Goal: Task Accomplishment & Management: Complete application form

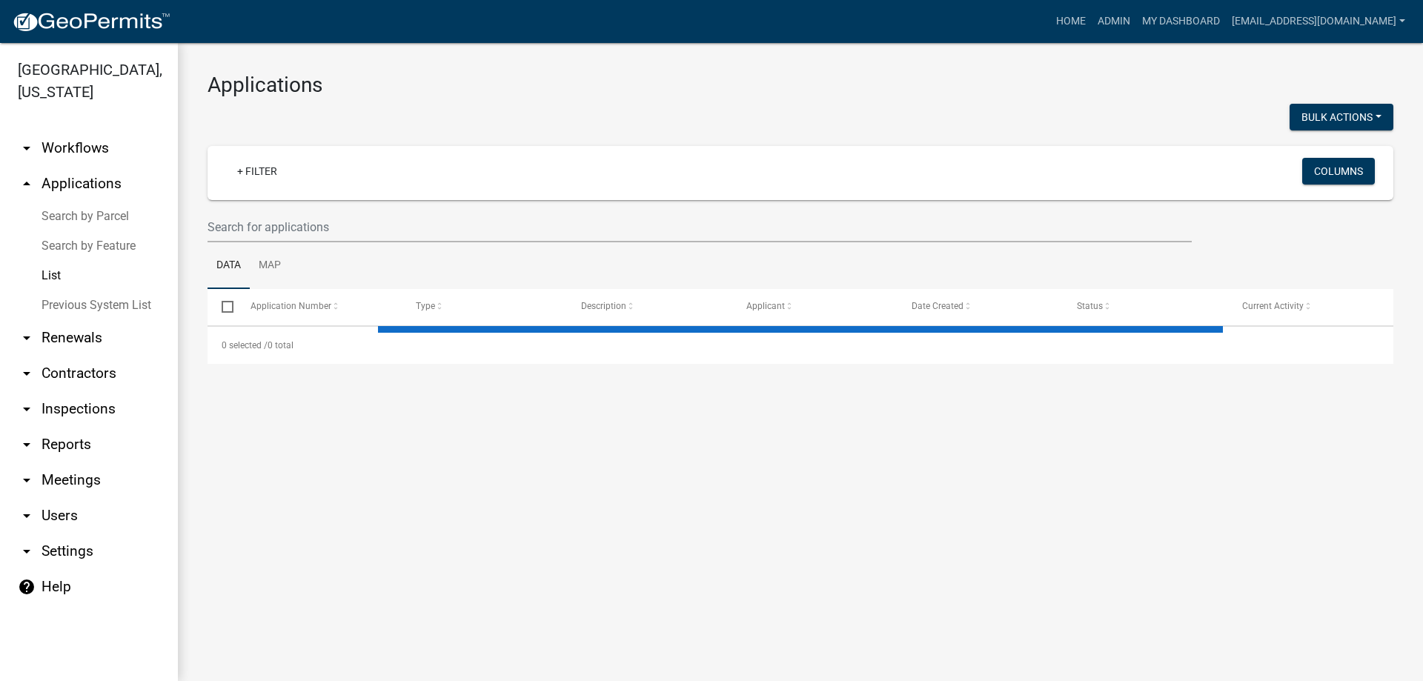
select select "3: 100"
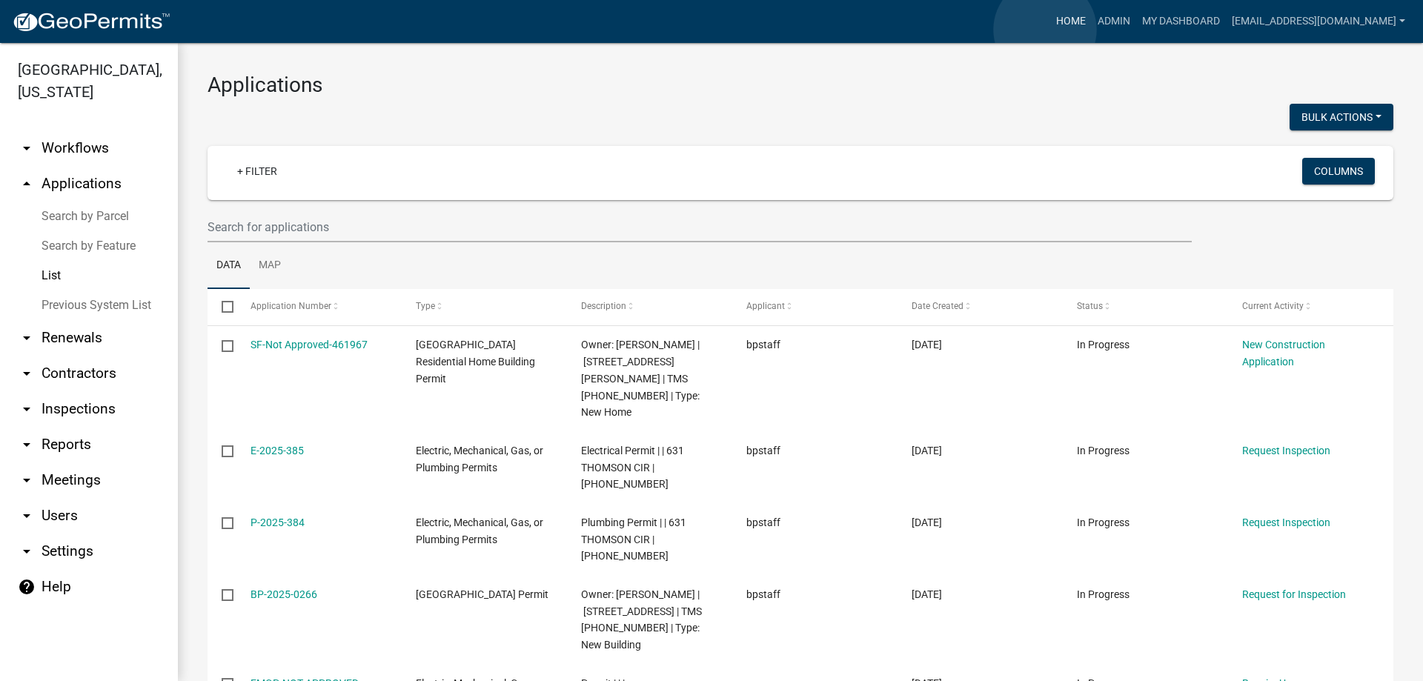
click at [1050, 30] on link "Home" at bounding box center [1071, 21] width 42 height 28
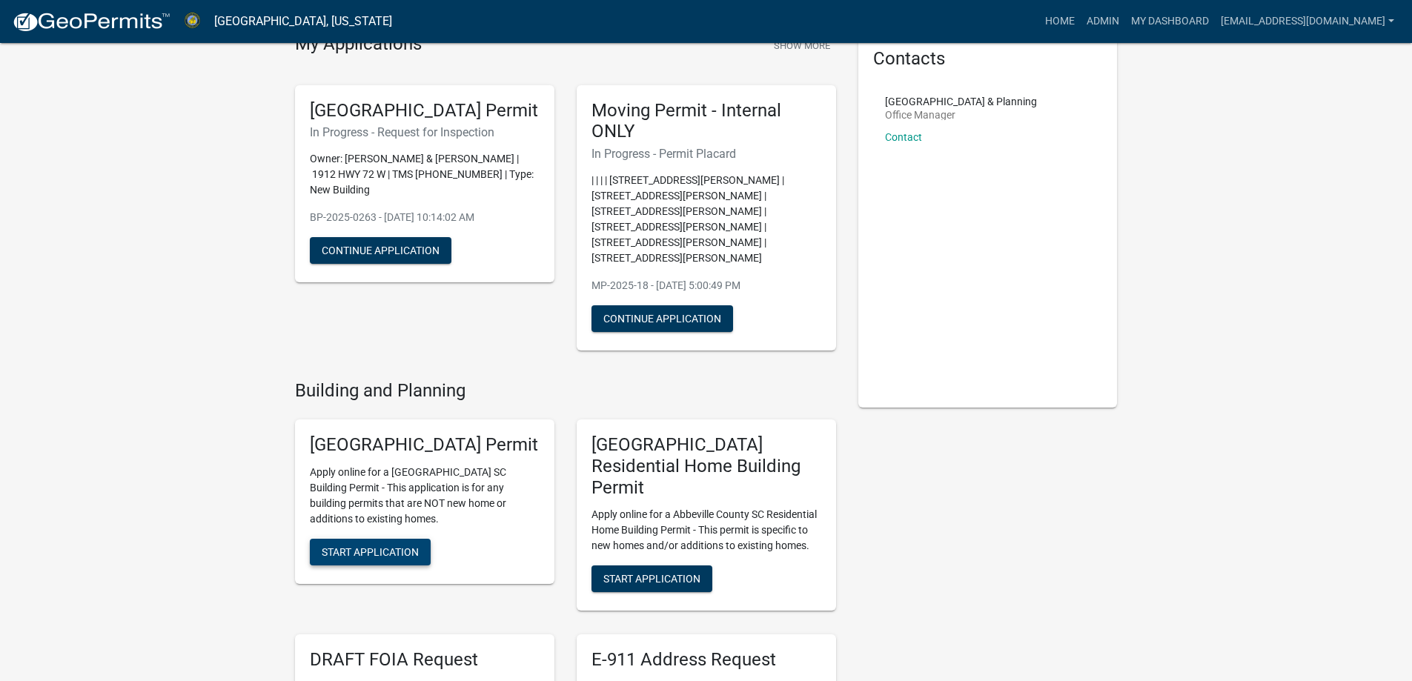
scroll to position [74, 0]
click at [391, 545] on span "Start Application" at bounding box center [370, 551] width 97 height 12
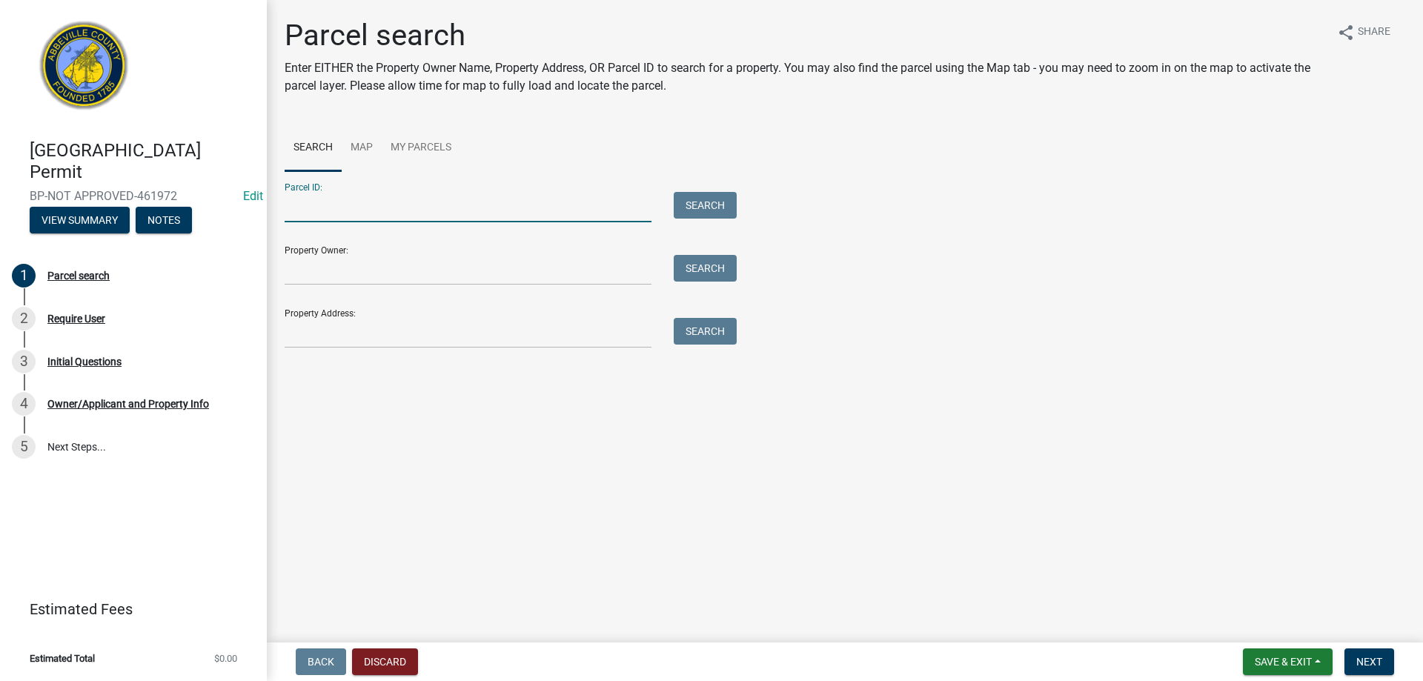
click at [311, 215] on input "Parcel ID:" at bounding box center [468, 207] width 367 height 30
type input "[PHONE_NUMBER]"
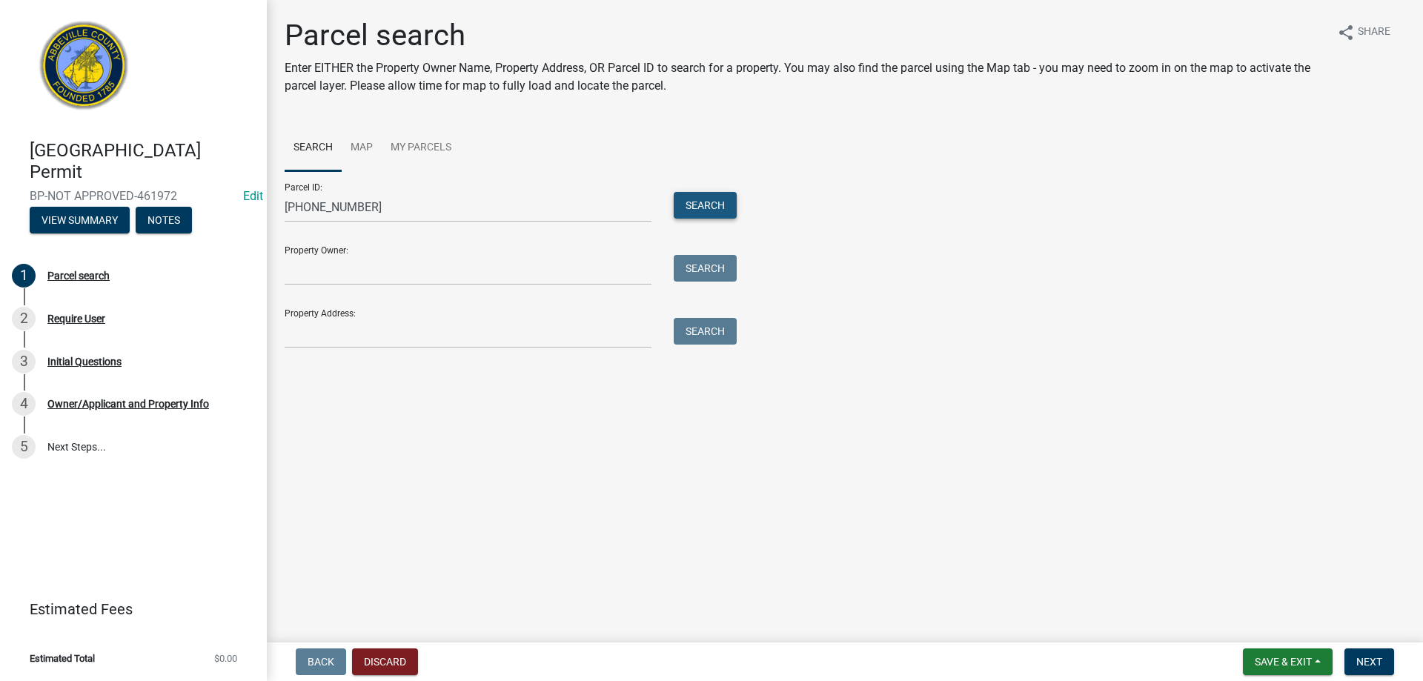
click at [684, 205] on button "Search" at bounding box center [705, 205] width 63 height 27
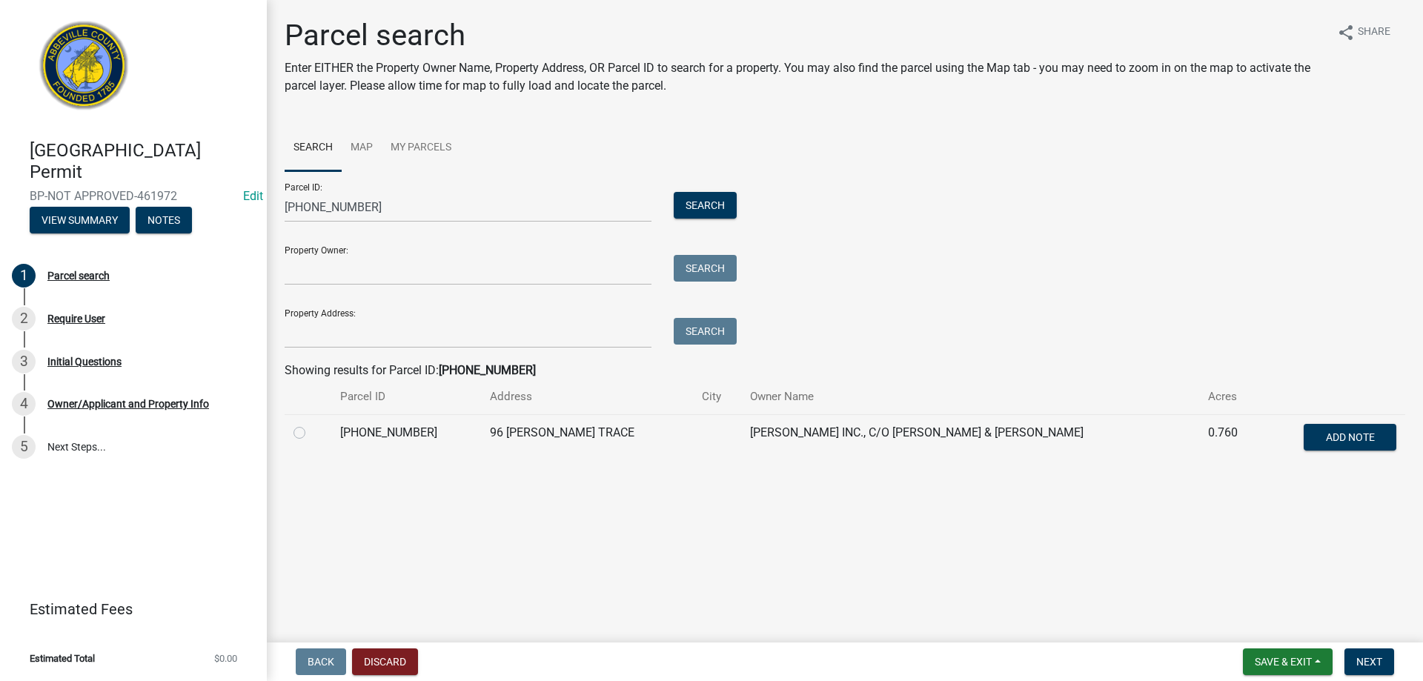
click at [311, 424] on label at bounding box center [311, 424] width 0 height 0
click at [311, 431] on input "radio" at bounding box center [316, 429] width 10 height 10
radio input "true"
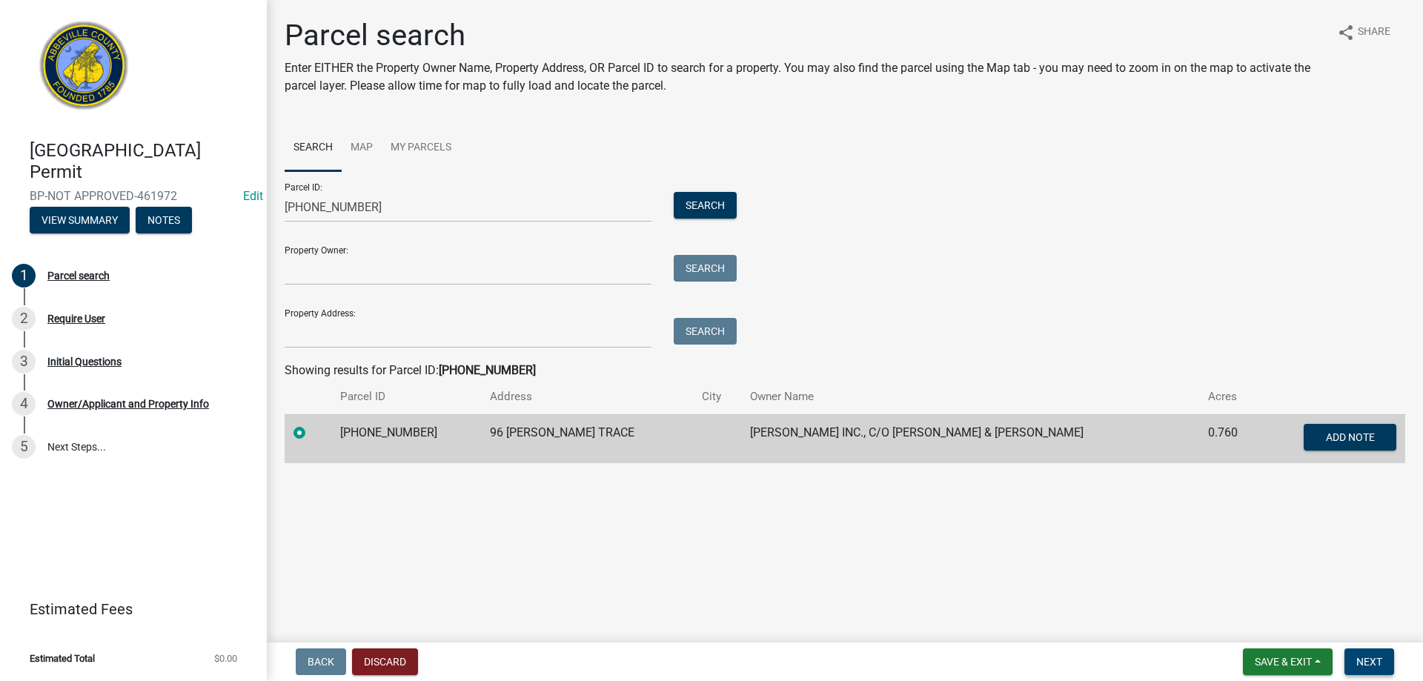
click at [1372, 666] on span "Next" at bounding box center [1370, 662] width 26 height 12
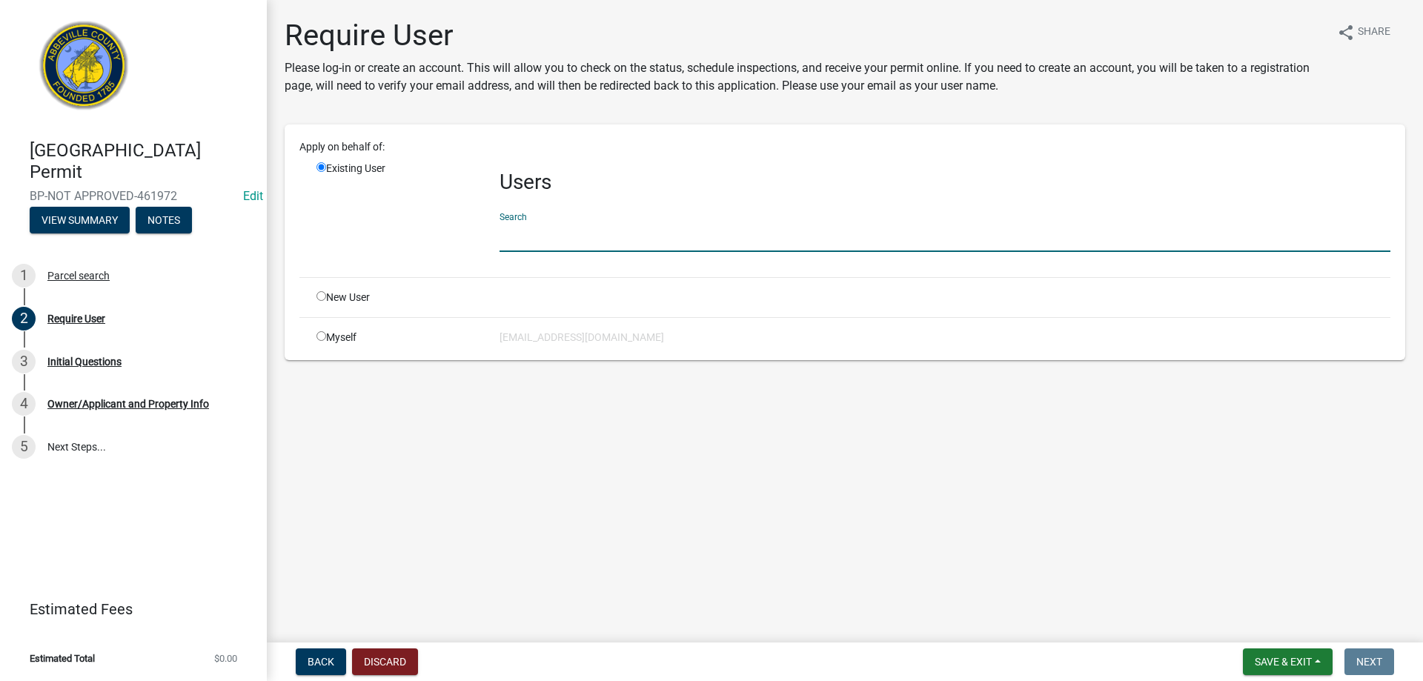
click at [539, 234] on input "text" at bounding box center [945, 237] width 891 height 30
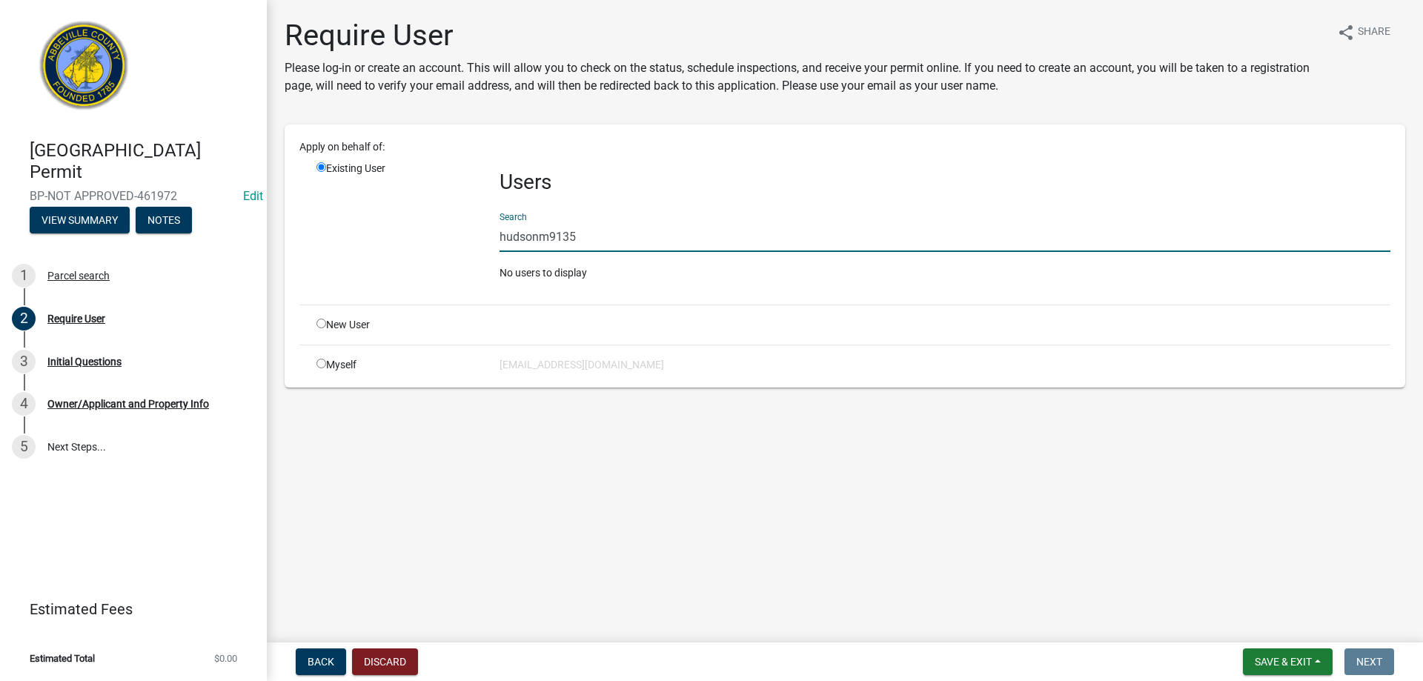
type input "hudsonm9135"
drag, startPoint x: 598, startPoint y: 238, endPoint x: 410, endPoint y: 229, distance: 188.5
click at [410, 229] on div "Existing User Users Search hudsonm9135 No users to display" at bounding box center [853, 227] width 1096 height 132
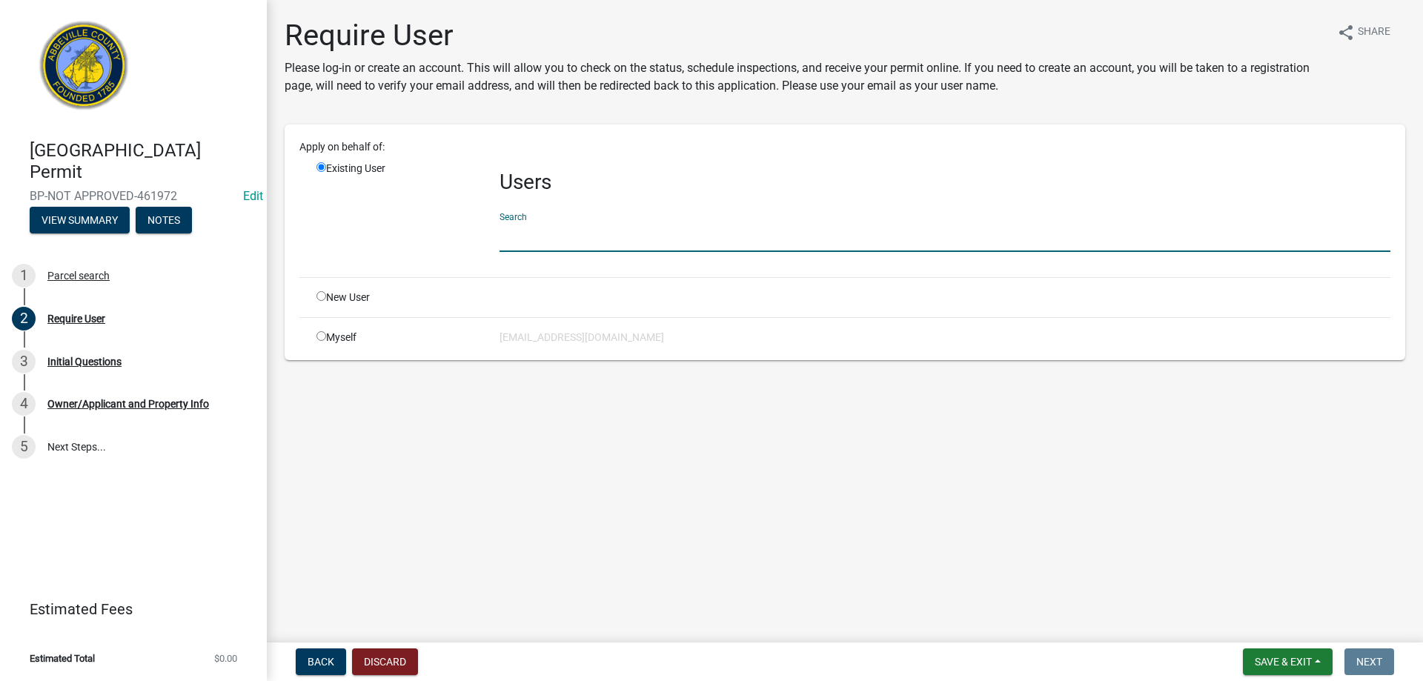
click at [322, 339] on input "radio" at bounding box center [322, 336] width 10 height 10
radio input "true"
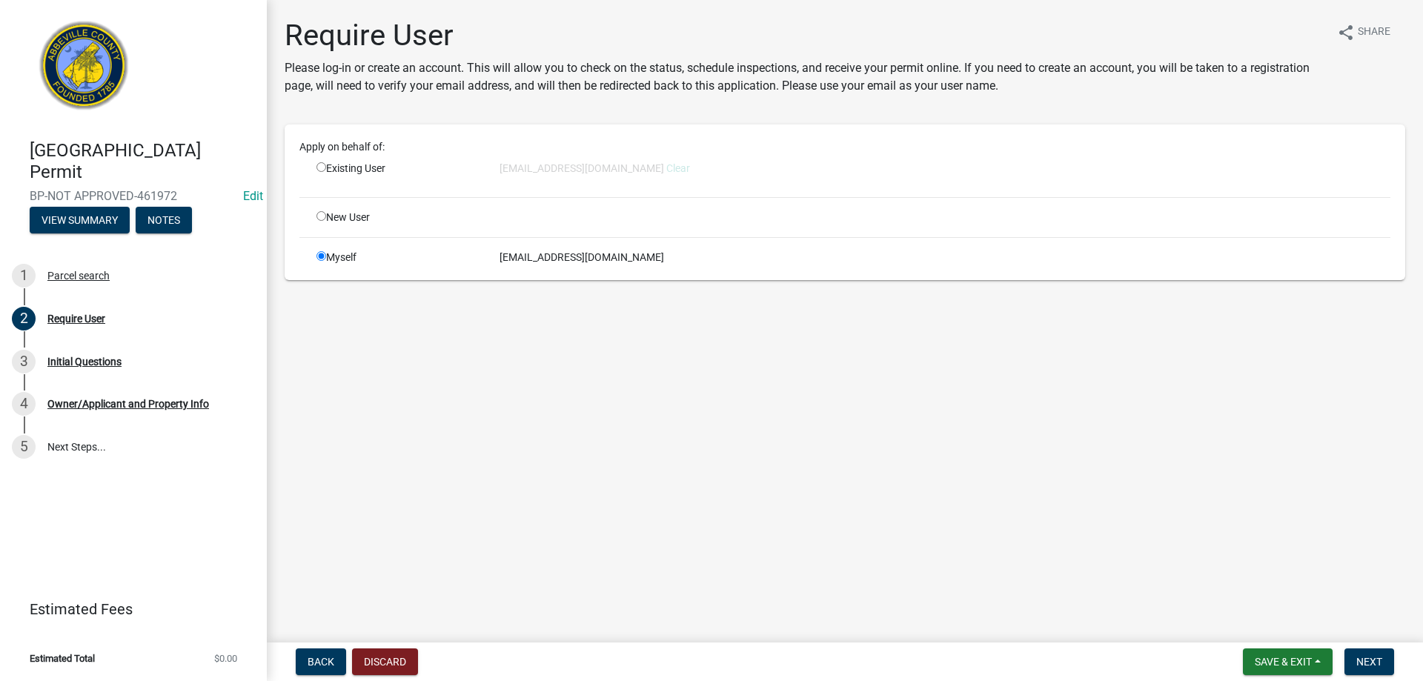
click at [314, 259] on div "Myself" at bounding box center [396, 258] width 183 height 16
click at [315, 168] on div "Existing User" at bounding box center [396, 173] width 183 height 24
click at [319, 167] on input "radio" at bounding box center [322, 167] width 10 height 10
radio input "true"
radio input "false"
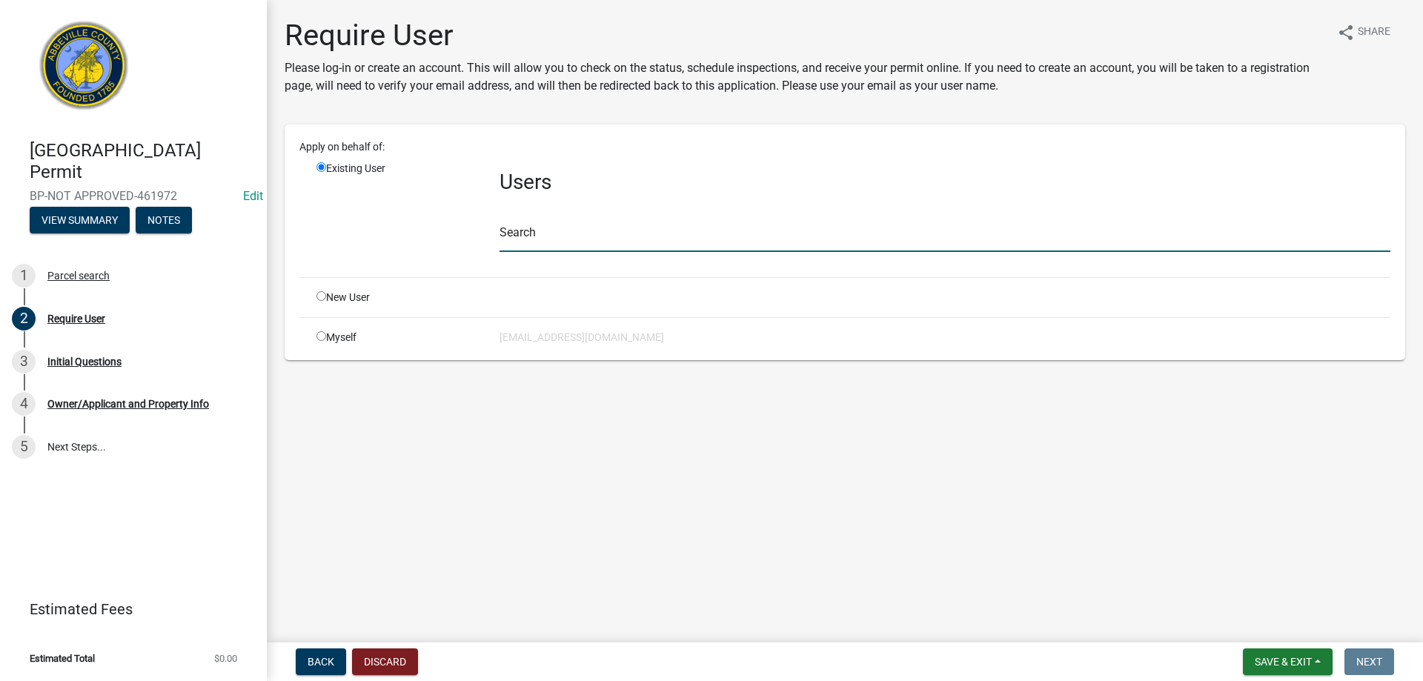
click at [521, 224] on input "text" at bounding box center [945, 237] width 891 height 30
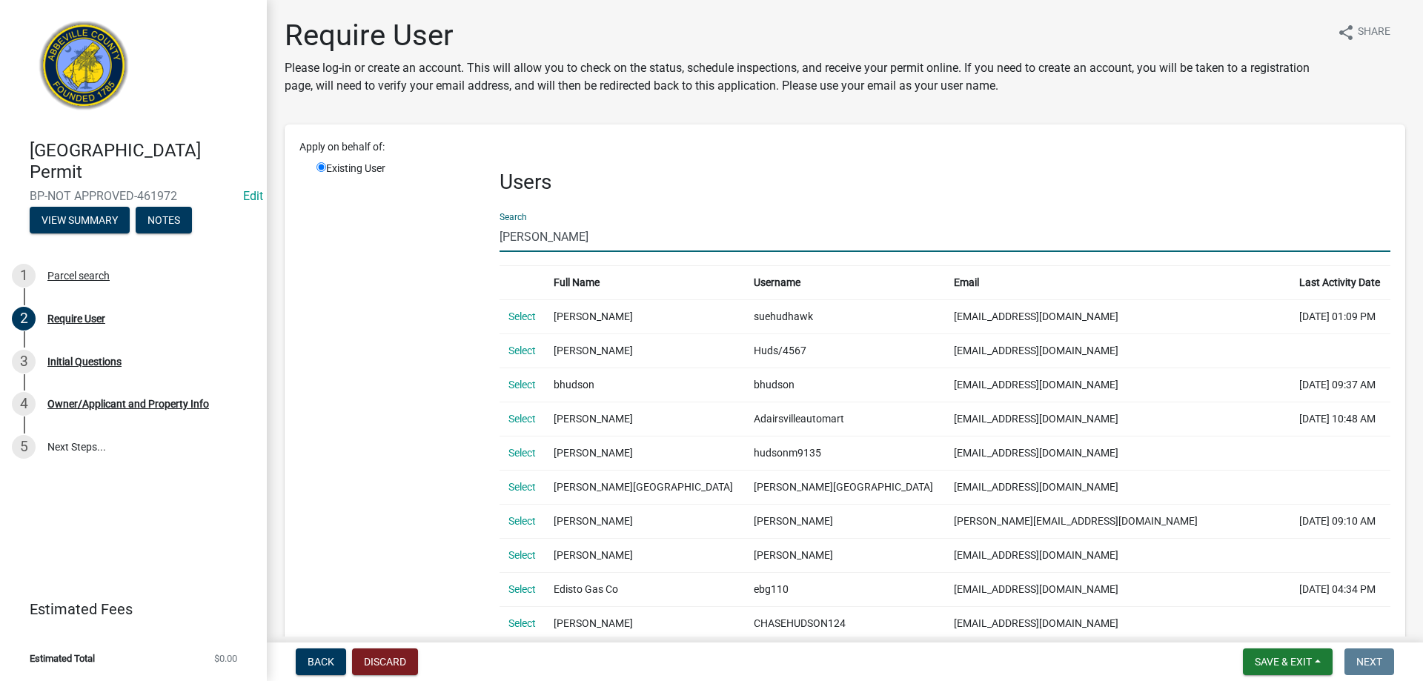
type input "hudsonm9135"
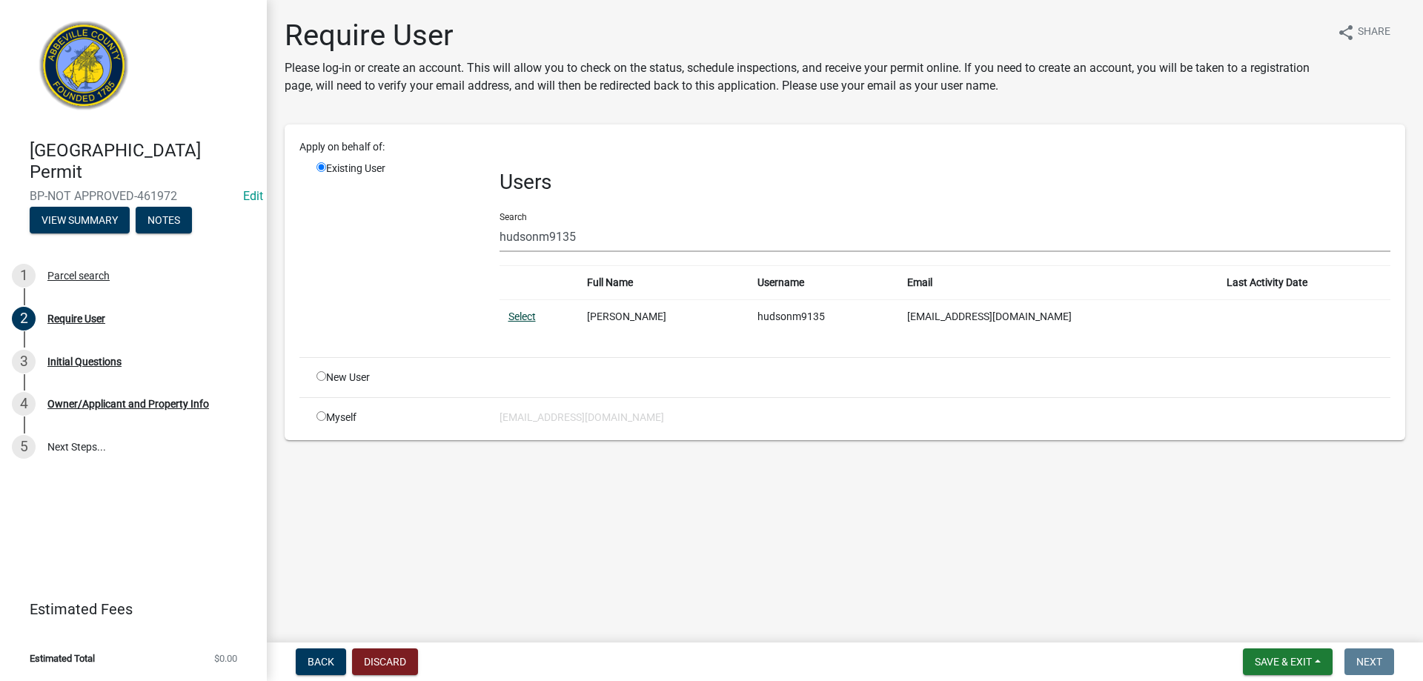
click at [528, 319] on link "Select" at bounding box center [522, 317] width 27 height 12
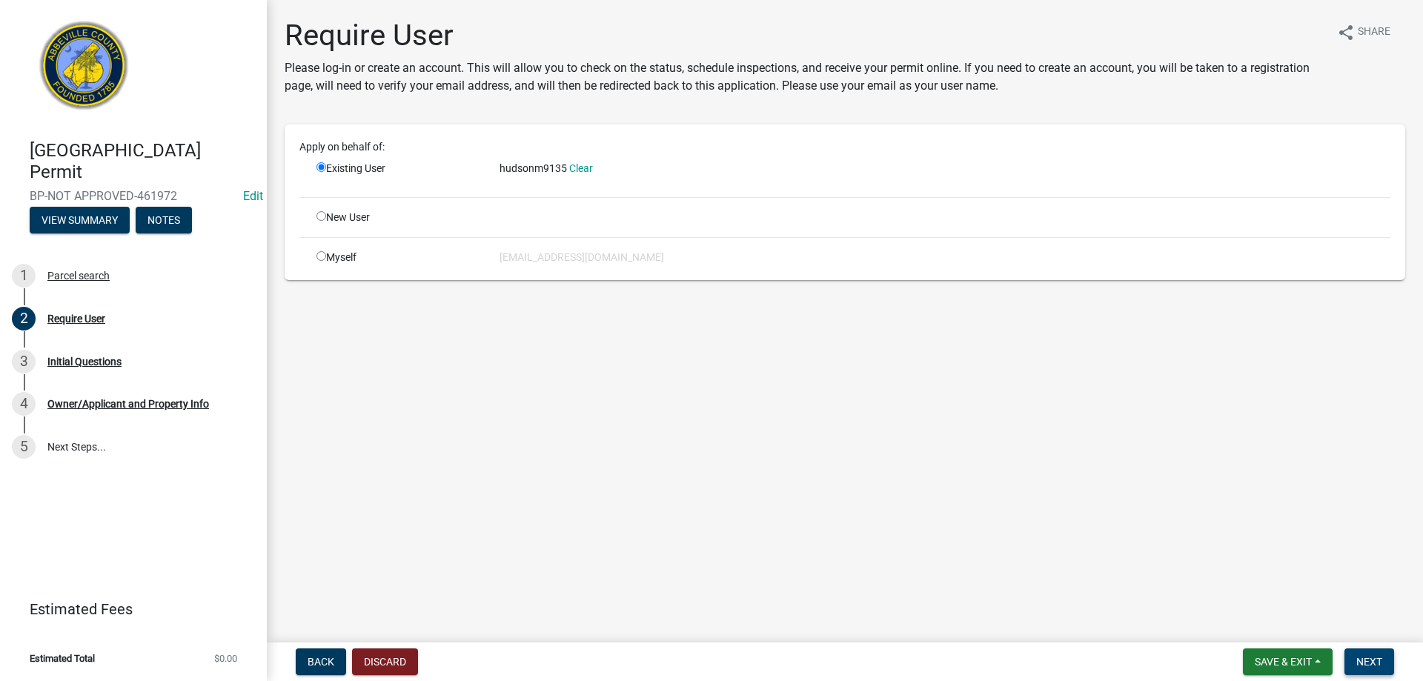
click at [1377, 662] on span "Next" at bounding box center [1370, 662] width 26 height 12
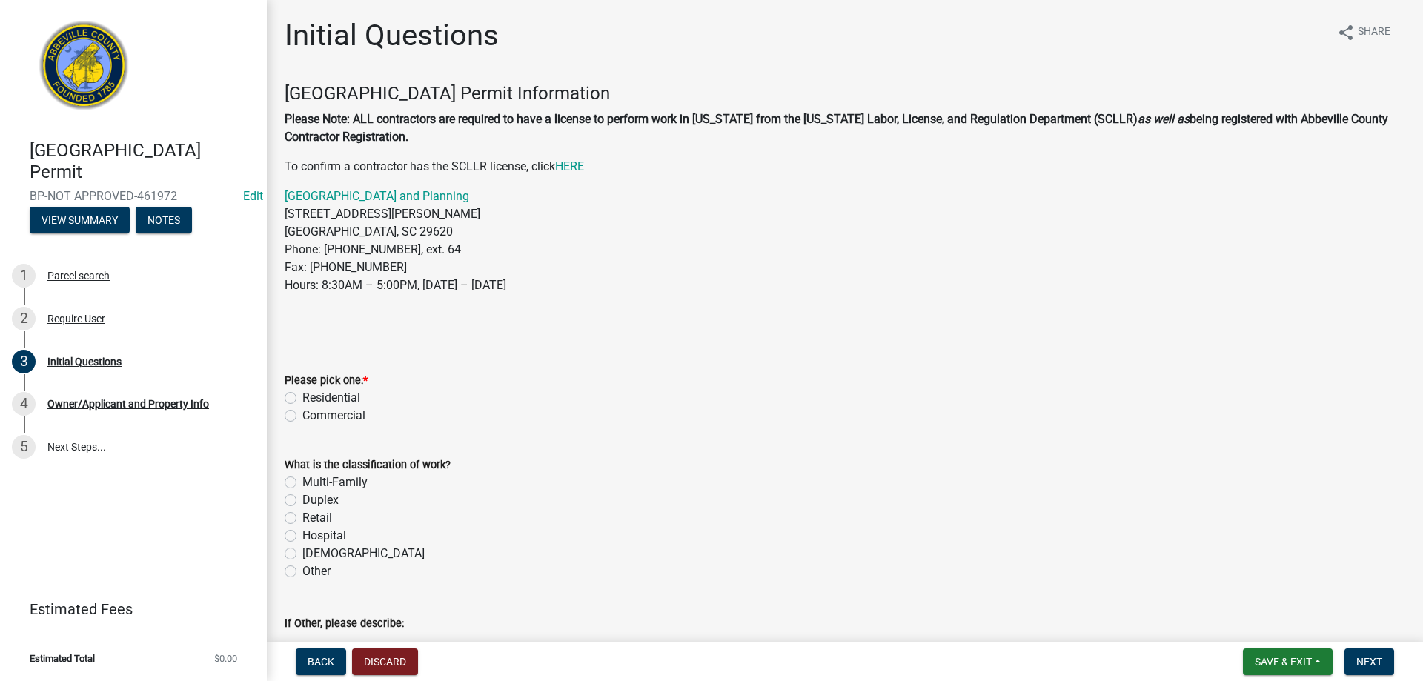
click at [302, 398] on label "Residential" at bounding box center [331, 398] width 58 height 18
click at [302, 398] on input "Residential" at bounding box center [307, 394] width 10 height 10
radio input "true"
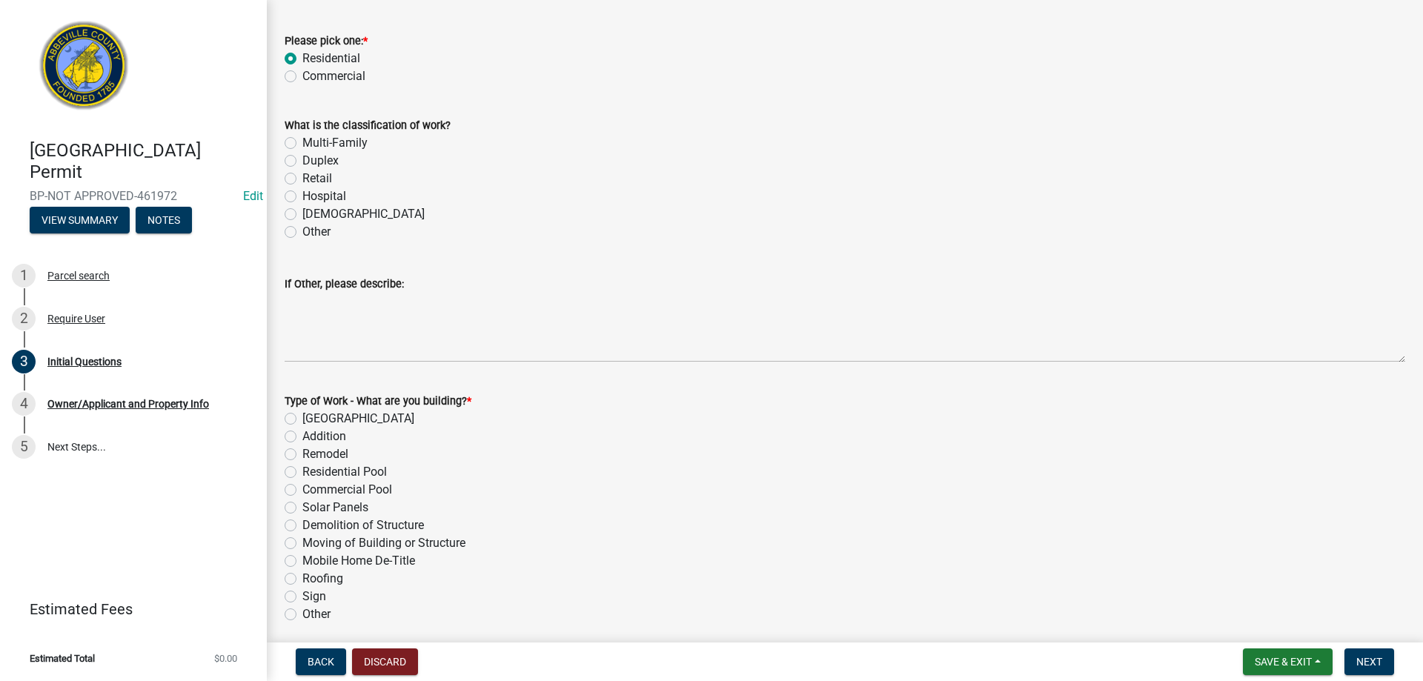
scroll to position [371, 0]
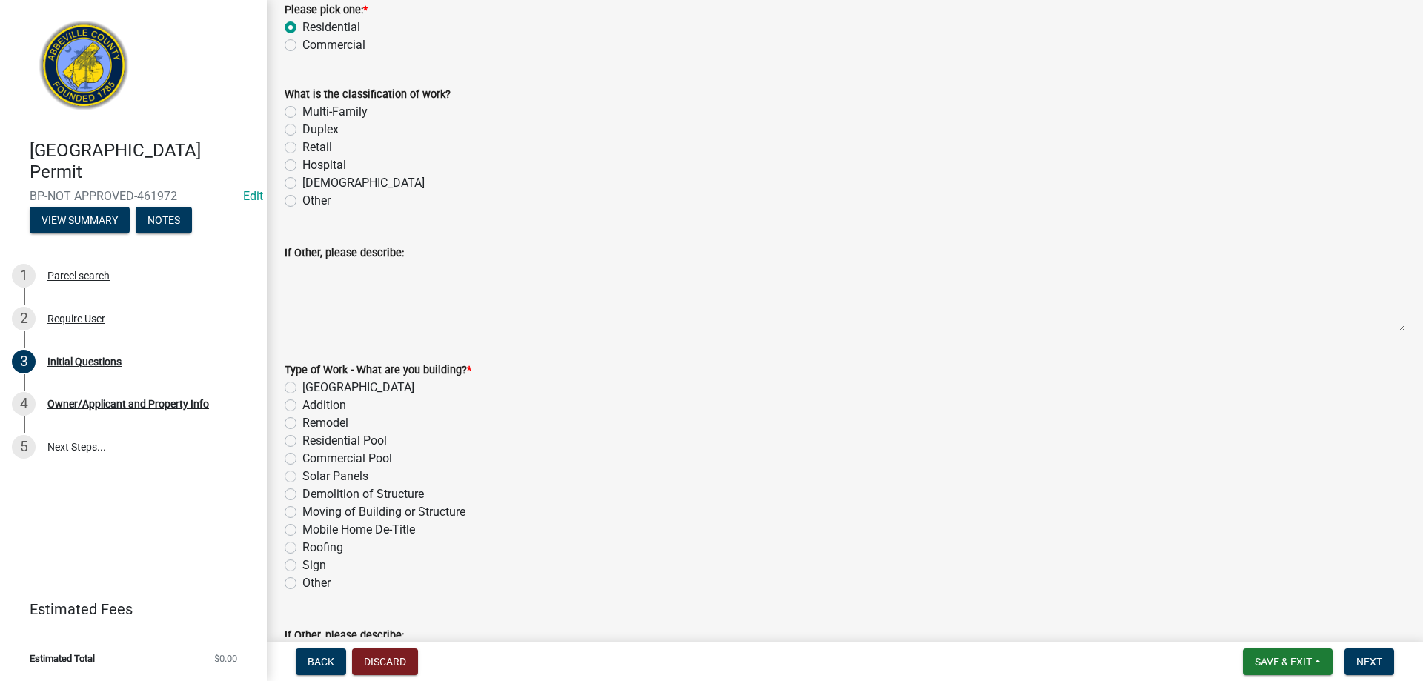
click at [302, 389] on label "[GEOGRAPHIC_DATA]" at bounding box center [358, 388] width 112 height 18
click at [302, 388] on input "[GEOGRAPHIC_DATA]" at bounding box center [307, 384] width 10 height 10
radio input "true"
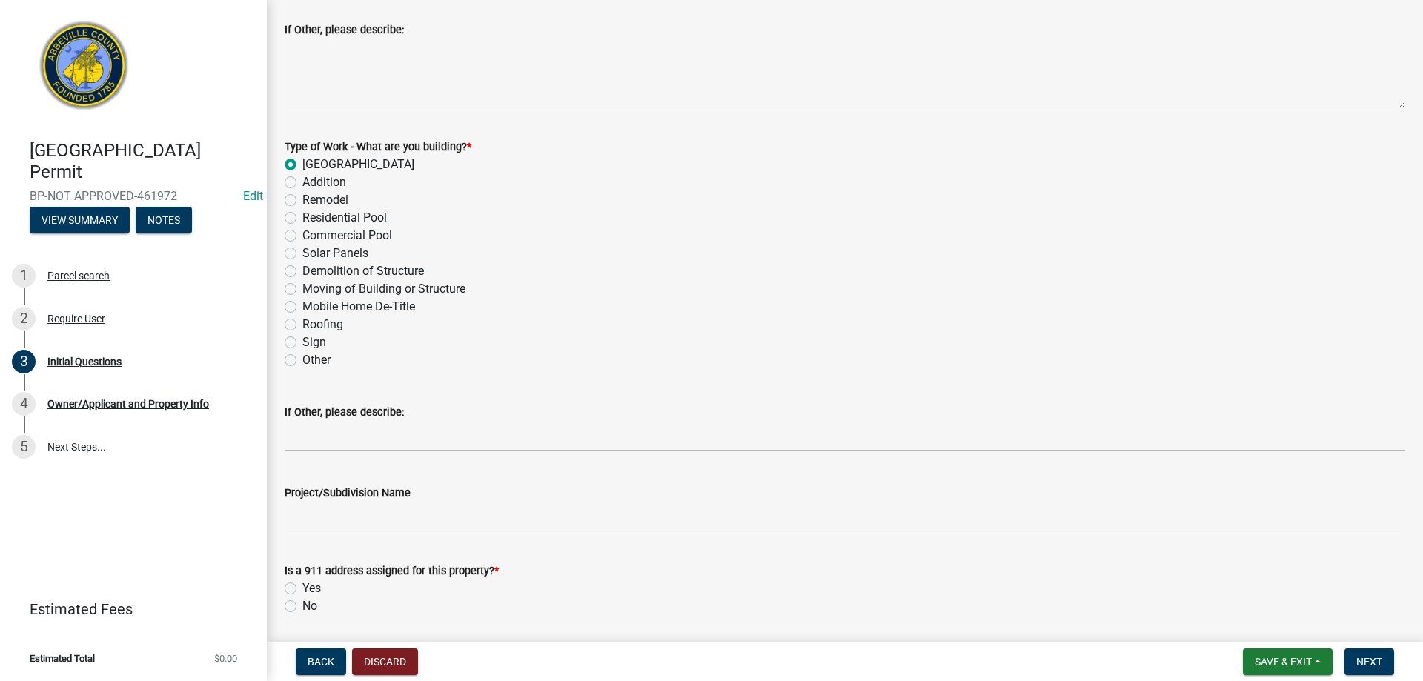
scroll to position [643, 0]
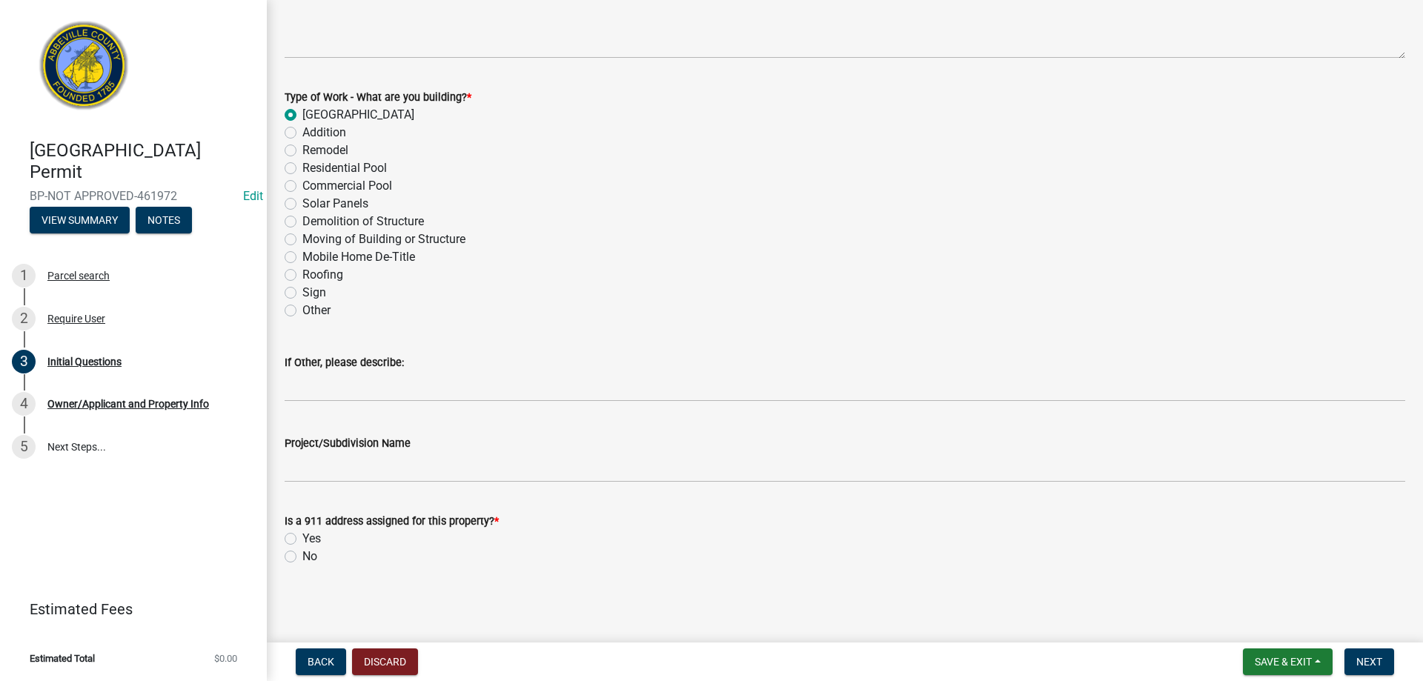
click at [302, 535] on label "Yes" at bounding box center [311, 539] width 19 height 18
click at [302, 535] on input "Yes" at bounding box center [307, 535] width 10 height 10
radio input "true"
click at [1395, 652] on form "Save & Exit Save Save & Exit Next" at bounding box center [1318, 662] width 163 height 27
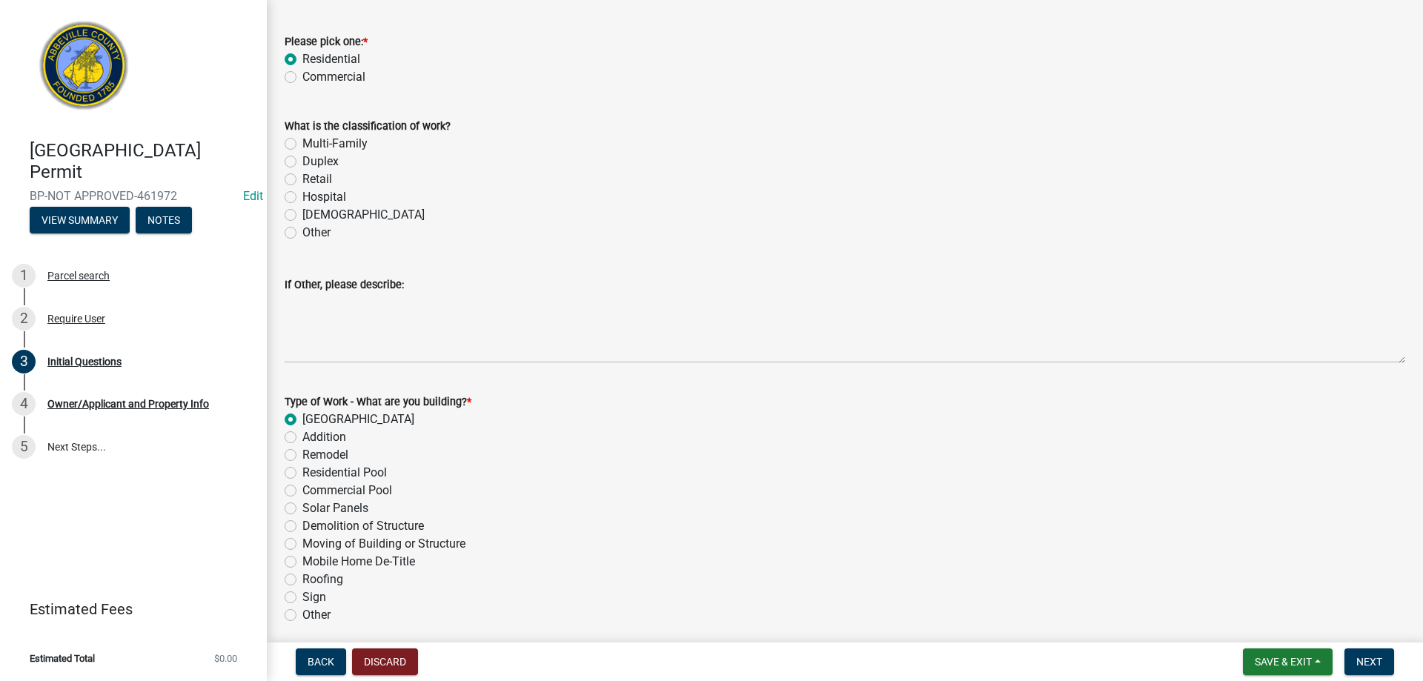
scroll to position [347, 0]
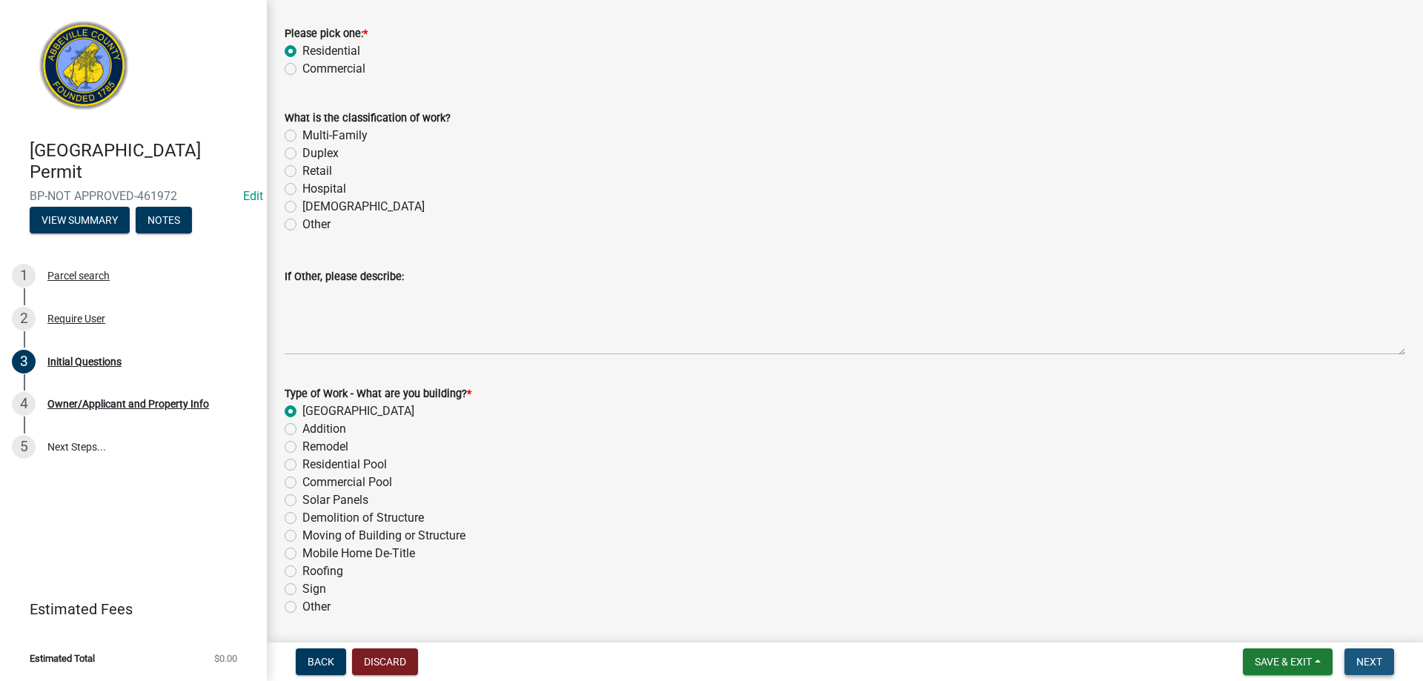
click at [1377, 664] on span "Next" at bounding box center [1370, 662] width 26 height 12
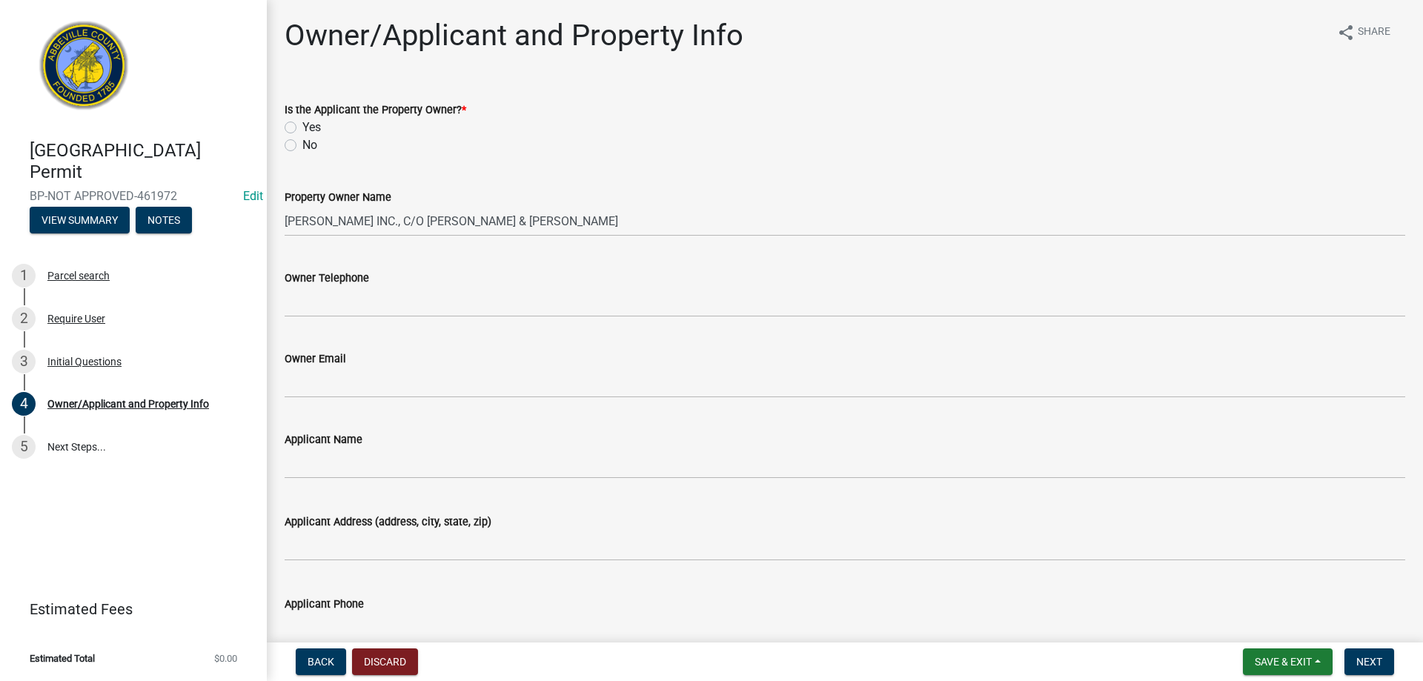
click at [290, 139] on div "No" at bounding box center [845, 145] width 1121 height 18
click at [302, 145] on label "No" at bounding box center [309, 145] width 15 height 18
click at [302, 145] on input "No" at bounding box center [307, 141] width 10 height 10
radio input "true"
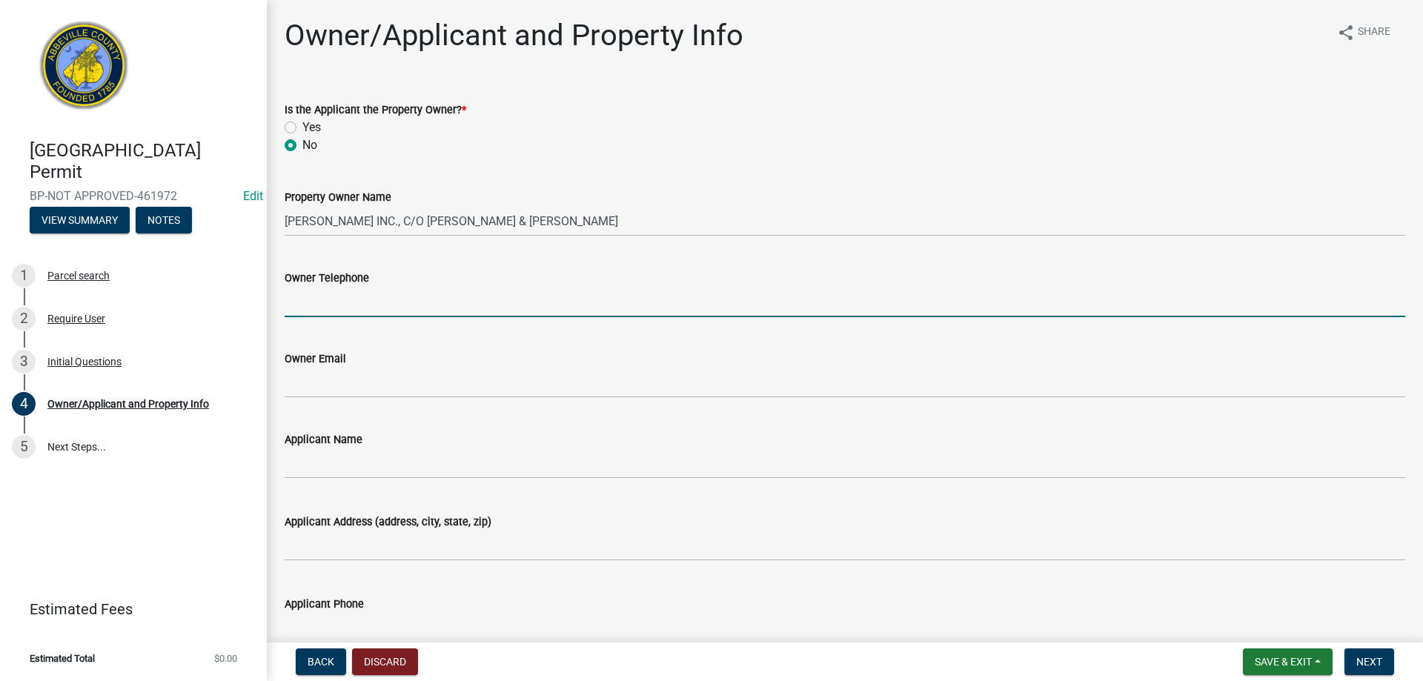
click at [370, 315] on input "Owner Telephone" at bounding box center [845, 302] width 1121 height 30
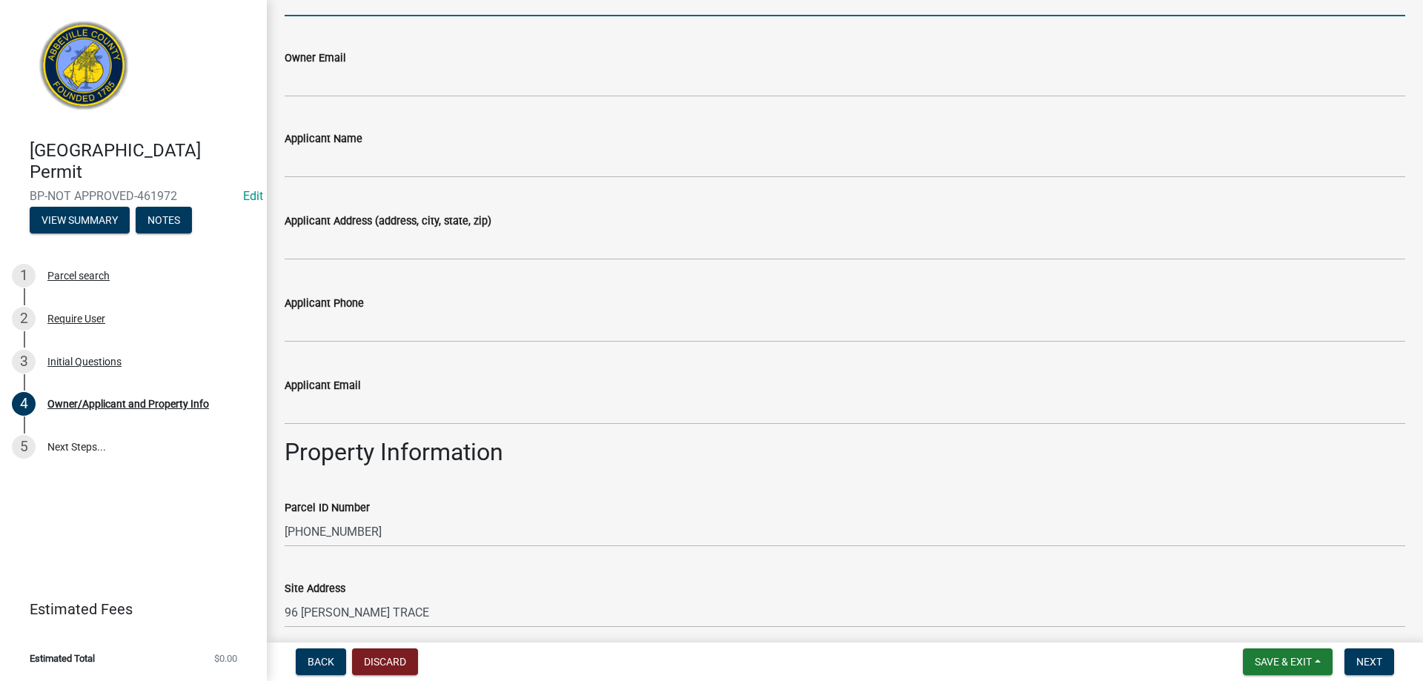
scroll to position [527, 0]
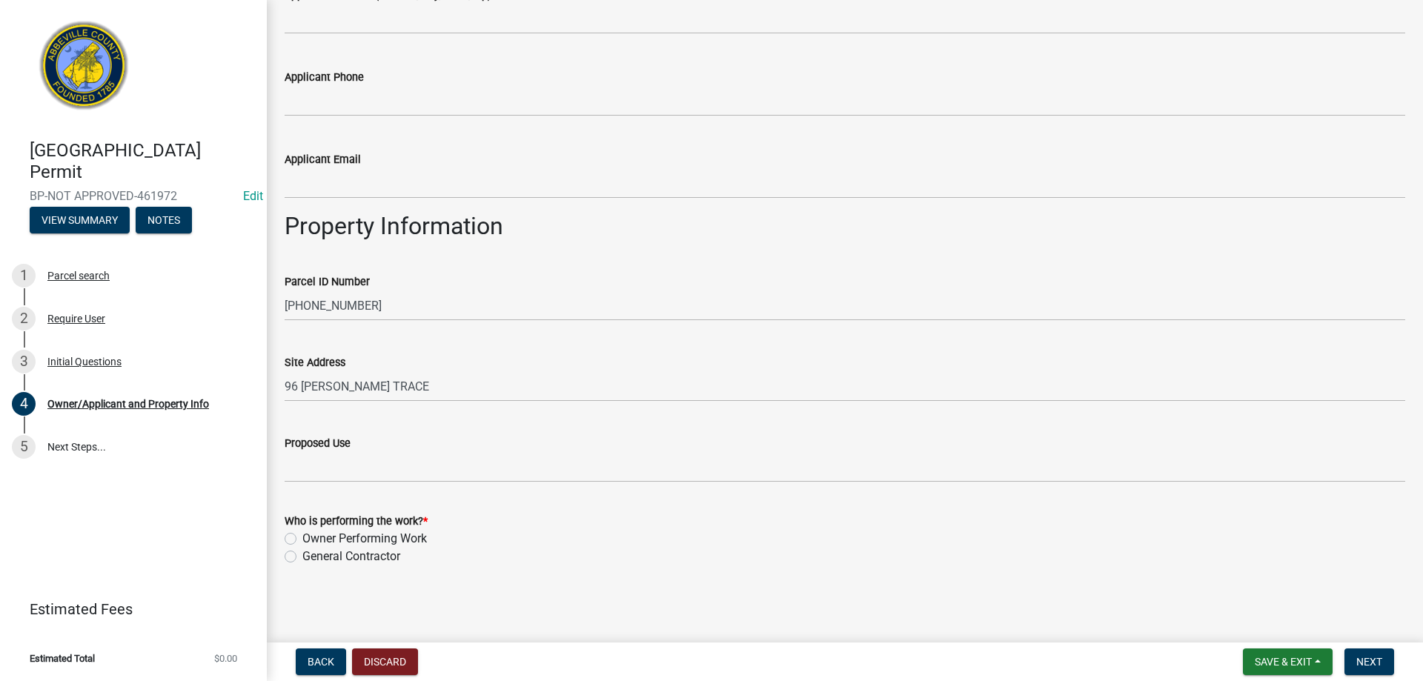
click at [675, 444] on div "Proposed Use" at bounding box center [845, 443] width 1121 height 18
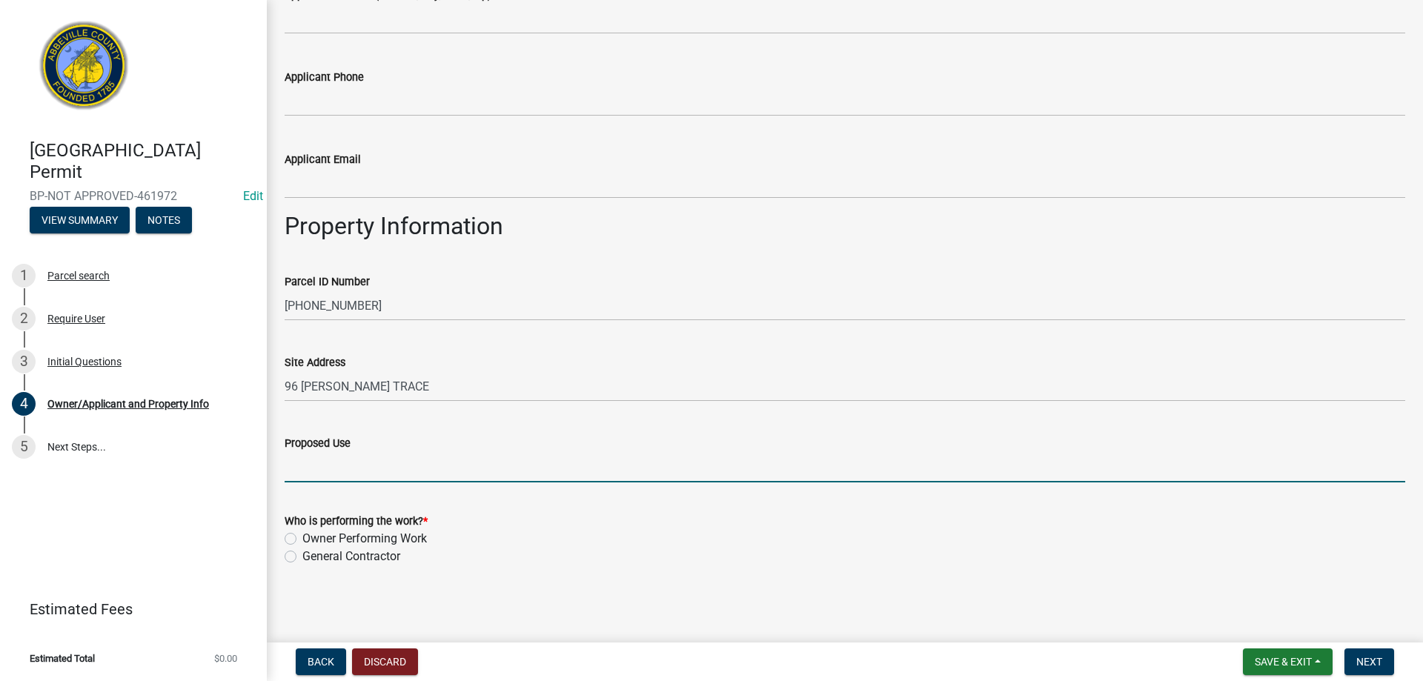
click at [527, 482] on input "Proposed Use" at bounding box center [845, 467] width 1121 height 30
type input "36 x 16 Pool House w/ small kitchen and bath"
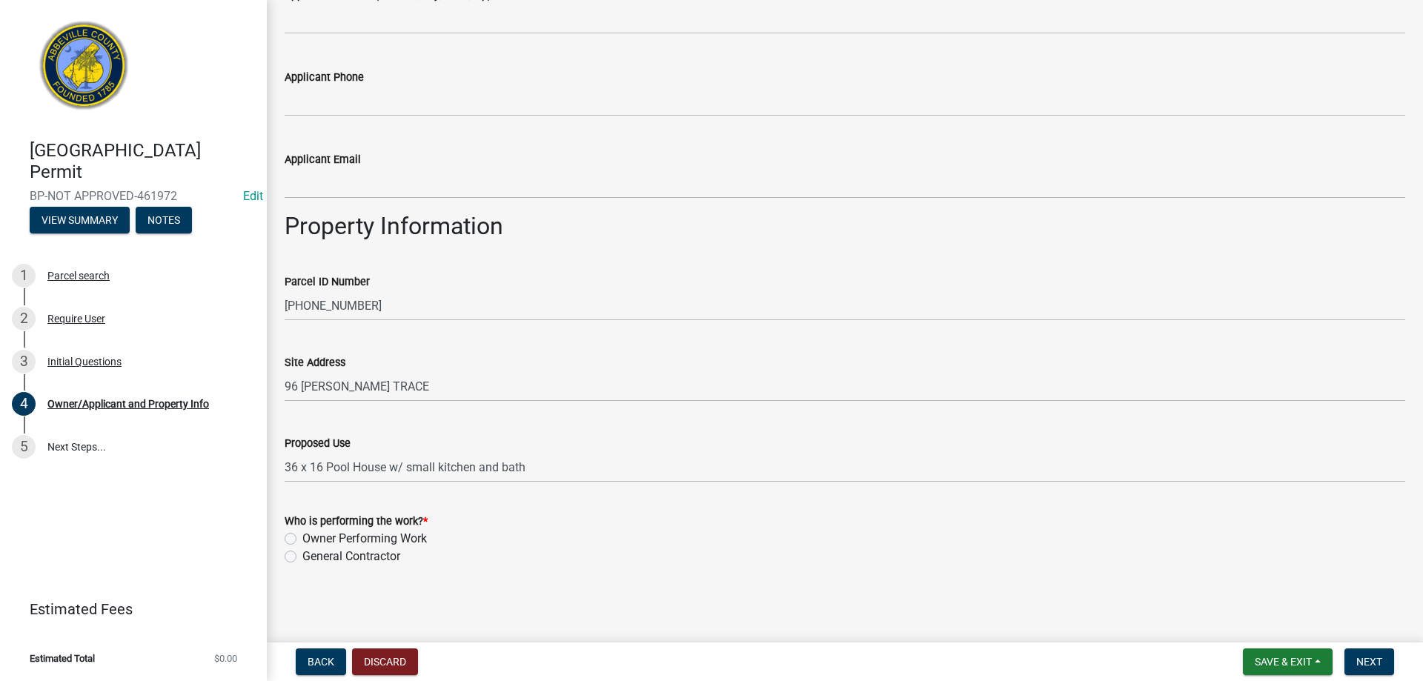
click at [302, 558] on label "General Contractor" at bounding box center [351, 557] width 98 height 18
click at [302, 557] on input "General Contractor" at bounding box center [307, 553] width 10 height 10
radio input "true"
click at [1362, 652] on button "Next" at bounding box center [1370, 662] width 50 height 27
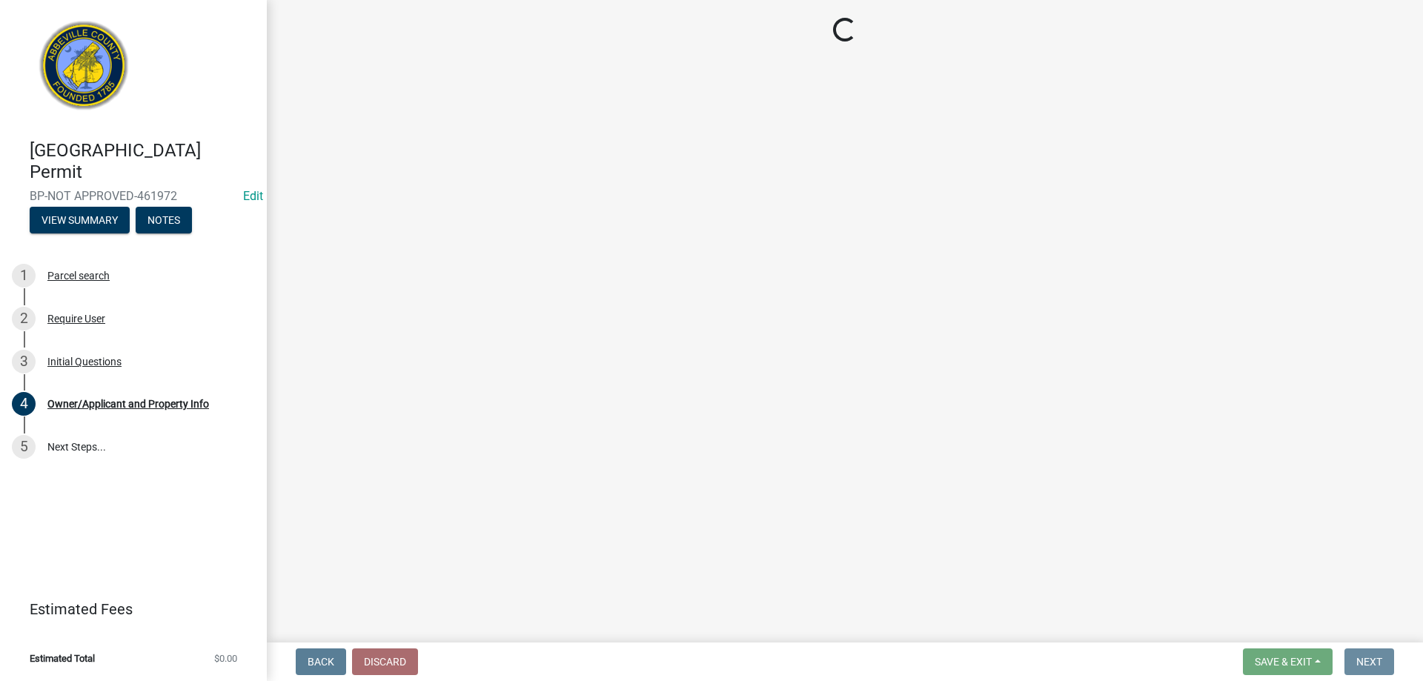
scroll to position [0, 0]
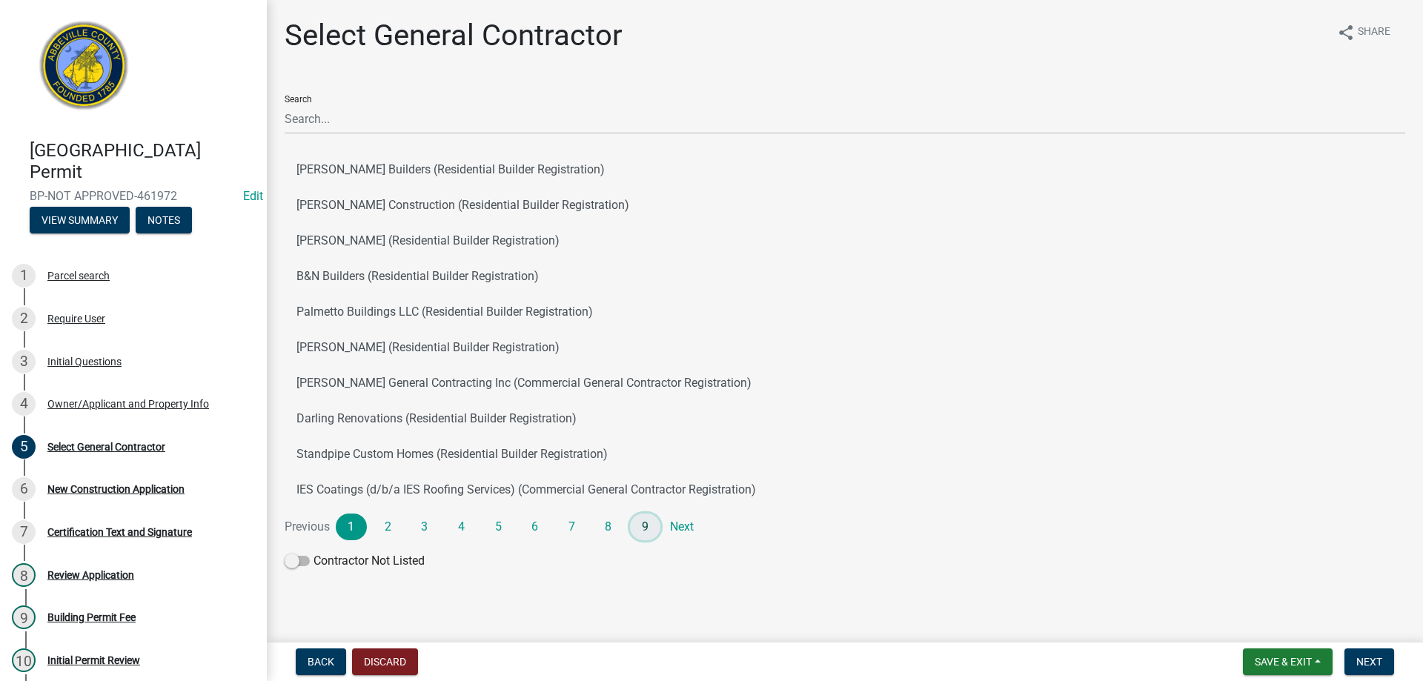
click at [645, 522] on link "9" at bounding box center [645, 527] width 31 height 27
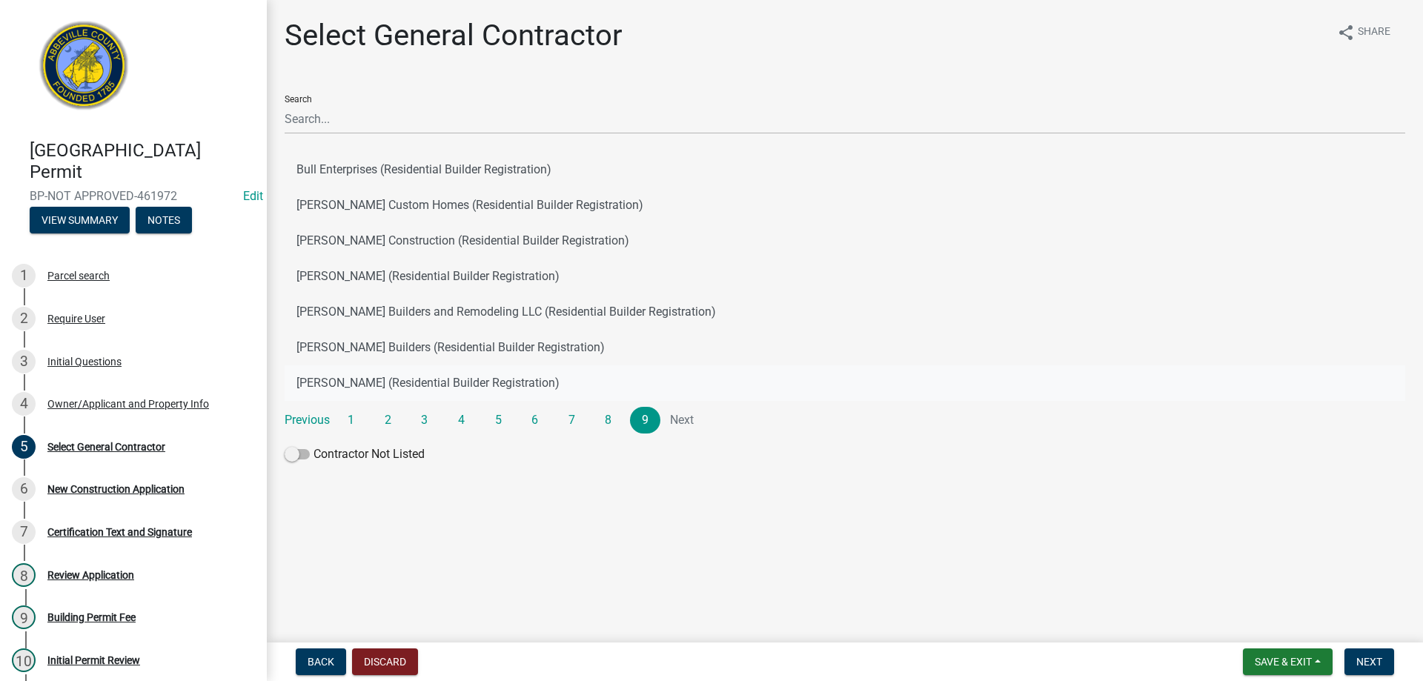
click at [469, 386] on button "[PERSON_NAME] (Residential Builder Registration)" at bounding box center [845, 383] width 1121 height 36
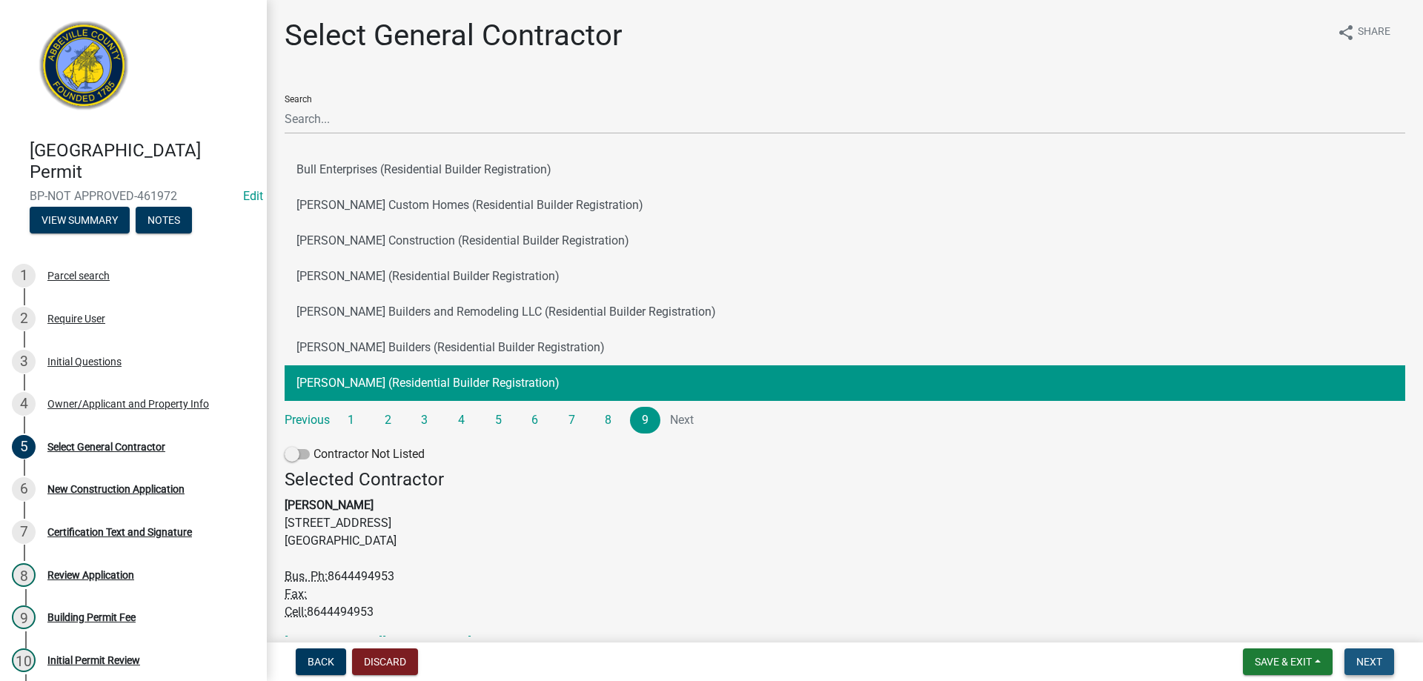
click at [1365, 660] on span "Next" at bounding box center [1370, 662] width 26 height 12
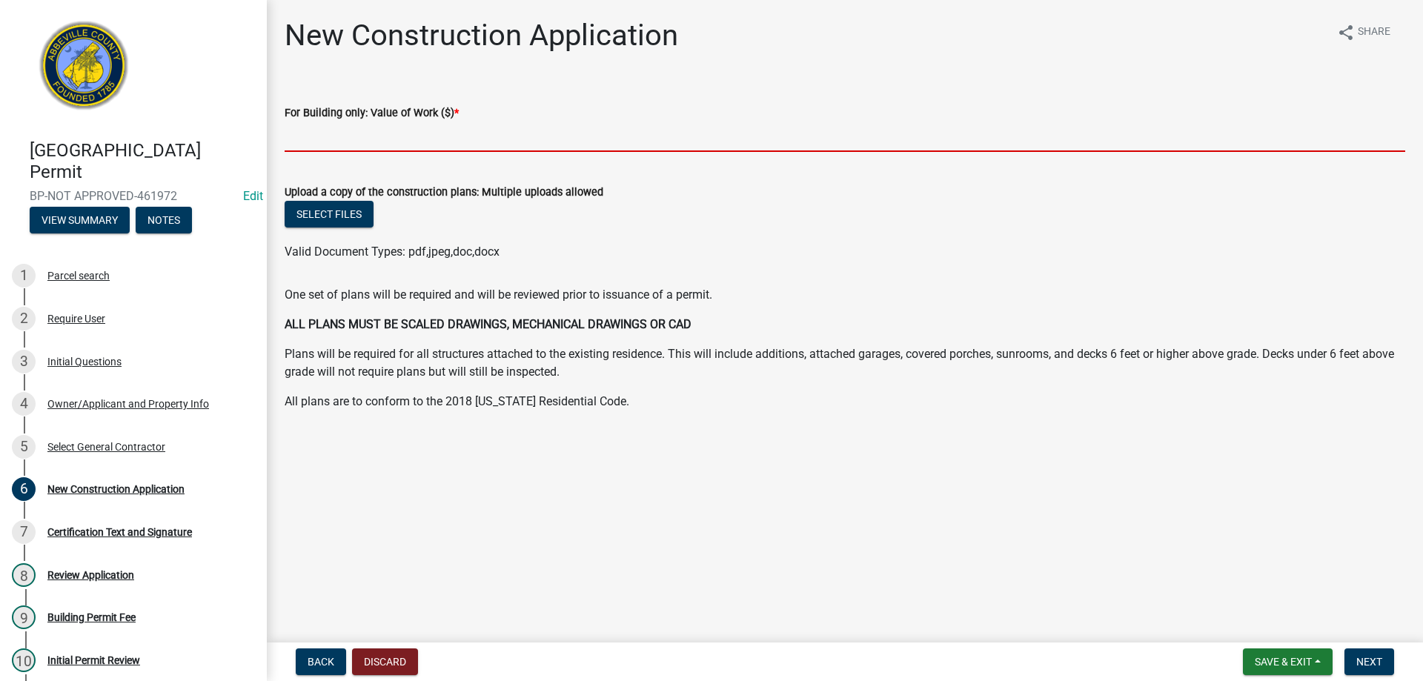
click at [362, 145] on input "text" at bounding box center [845, 137] width 1121 height 30
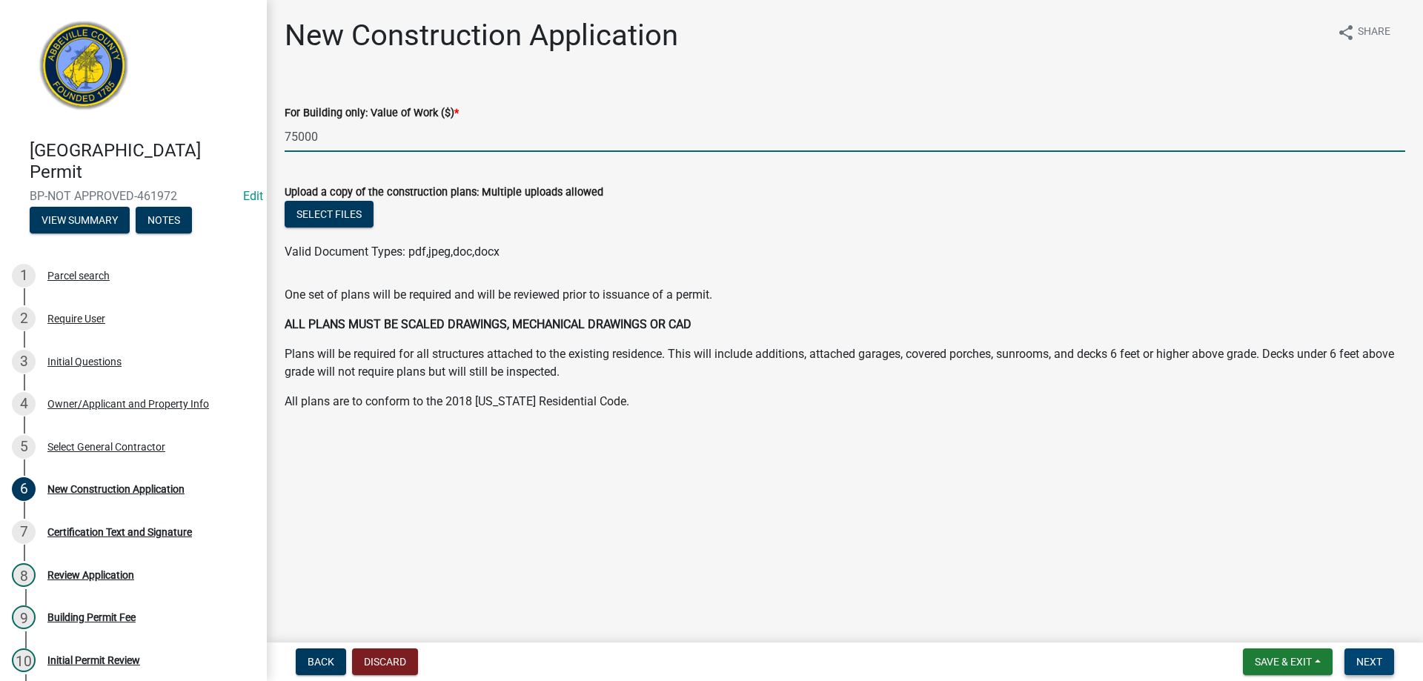
type input "75000"
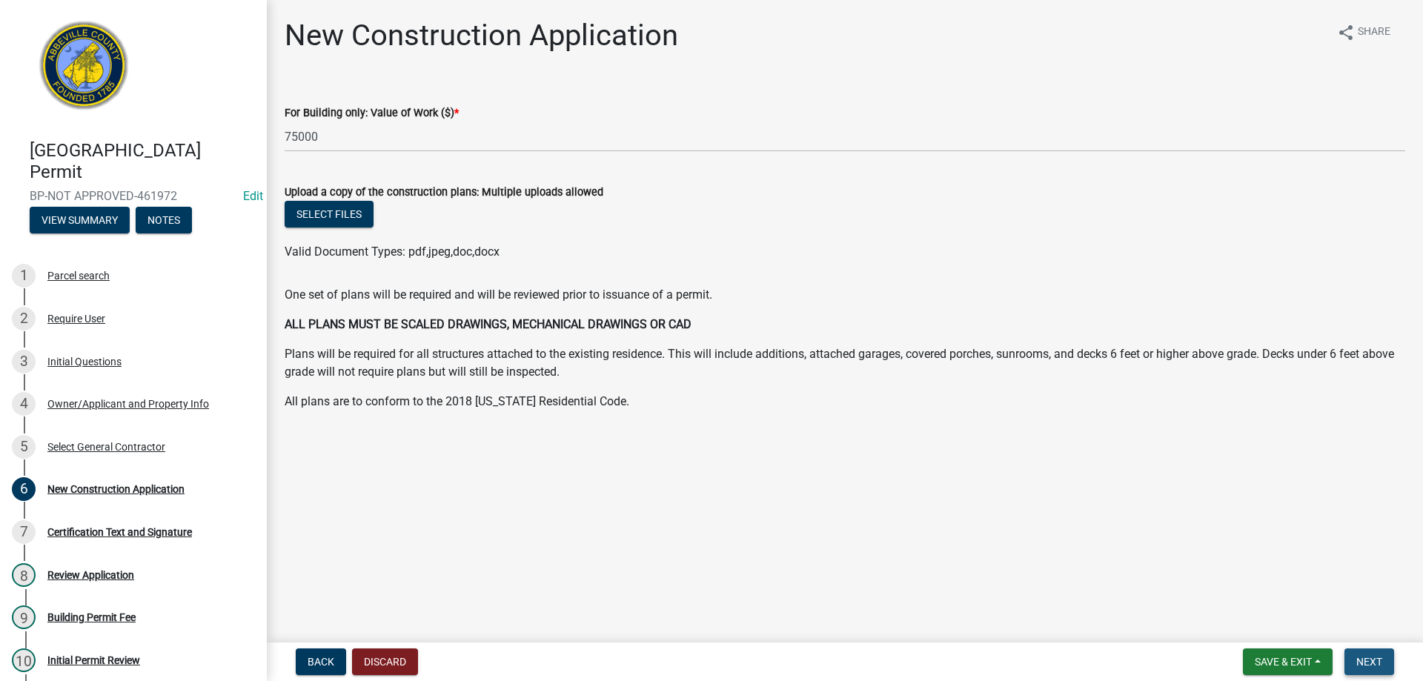
click at [1381, 668] on span "Next" at bounding box center [1370, 662] width 26 height 12
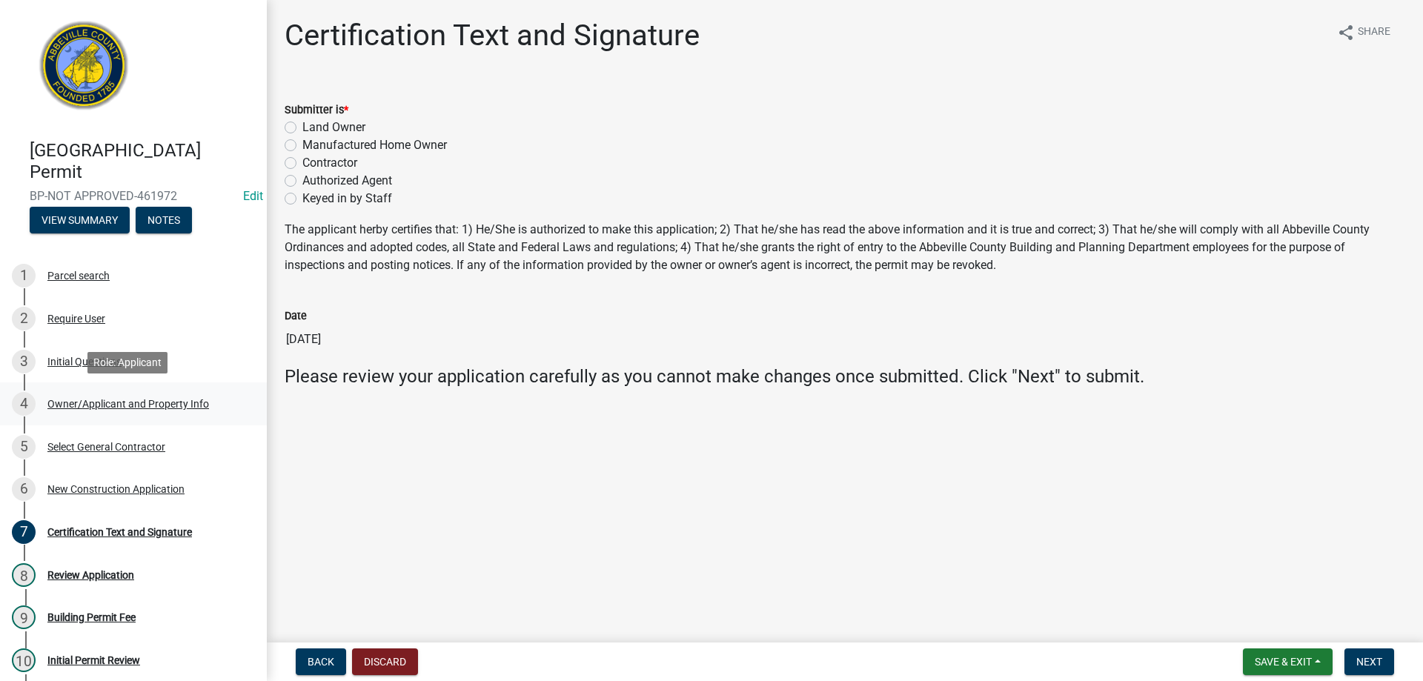
click at [62, 399] on div "Owner/Applicant and Property Info" at bounding box center [128, 404] width 162 height 10
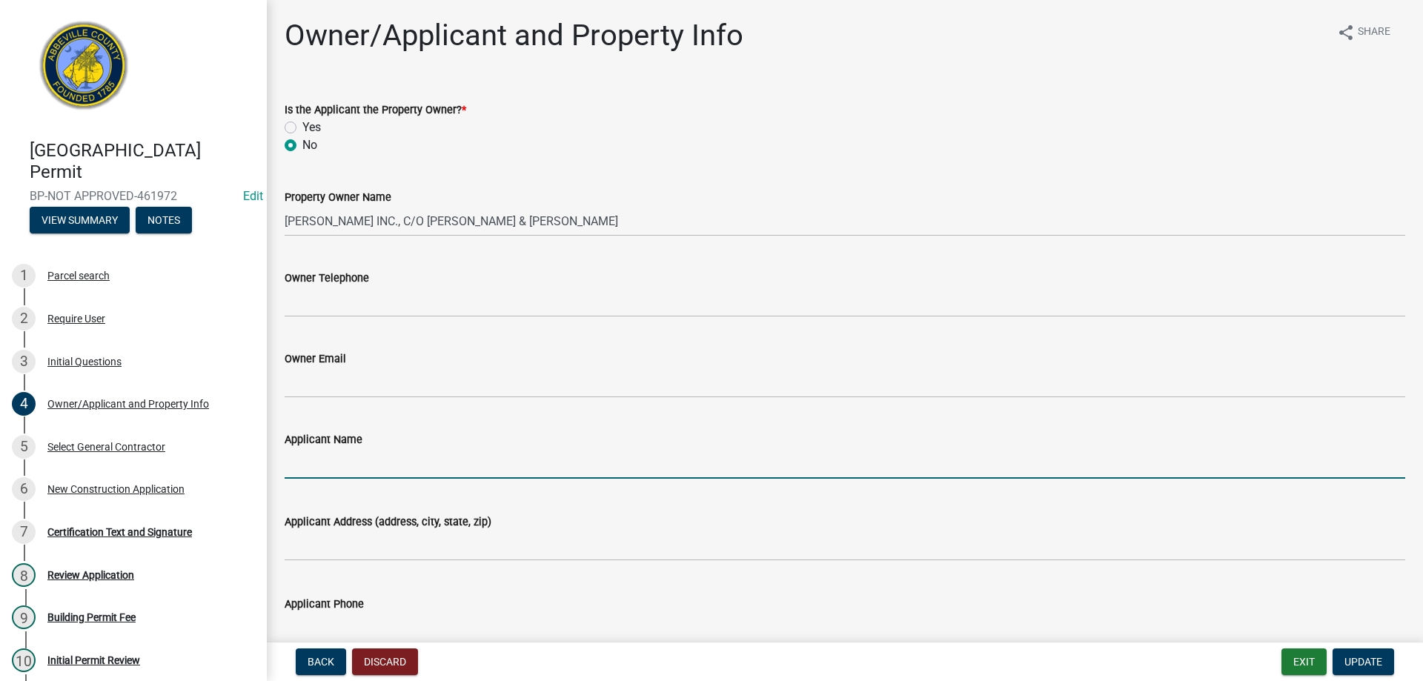
click at [381, 469] on input "Applicant Name" at bounding box center [845, 463] width 1121 height 30
type input "[PERSON_NAME]"
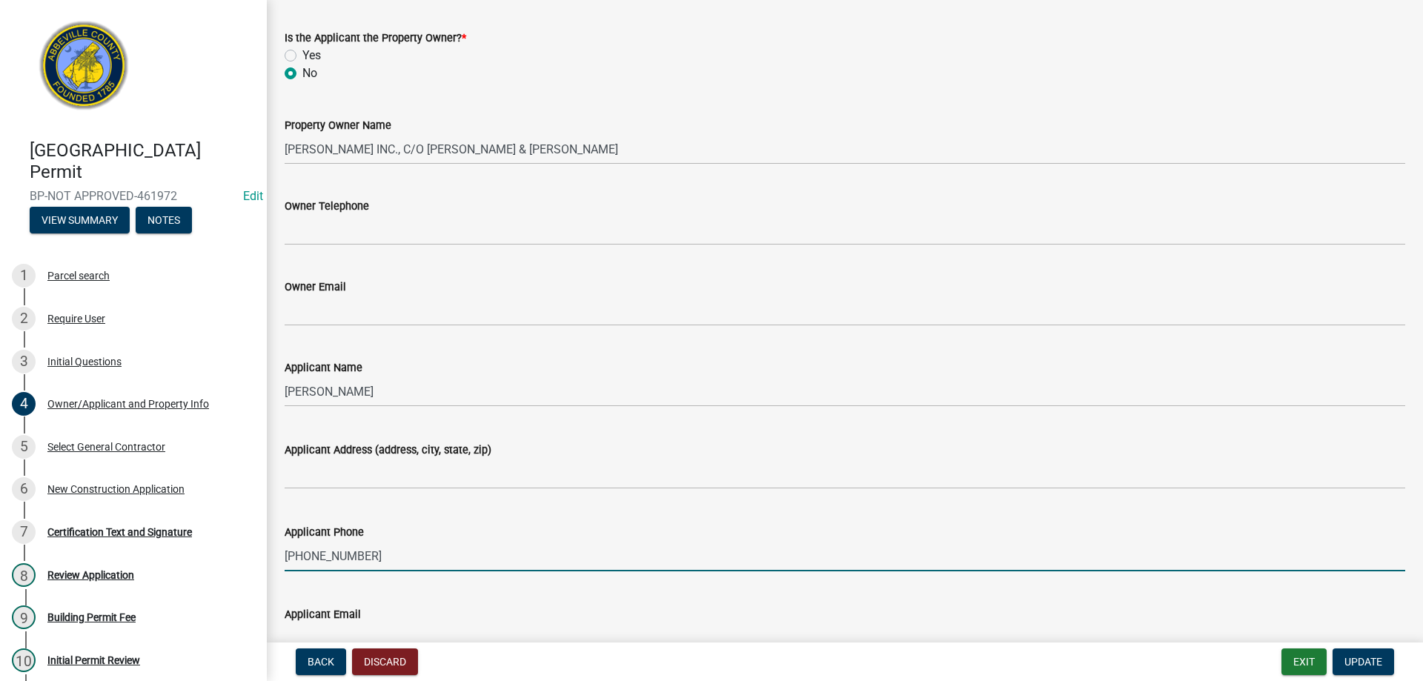
scroll to position [377, 0]
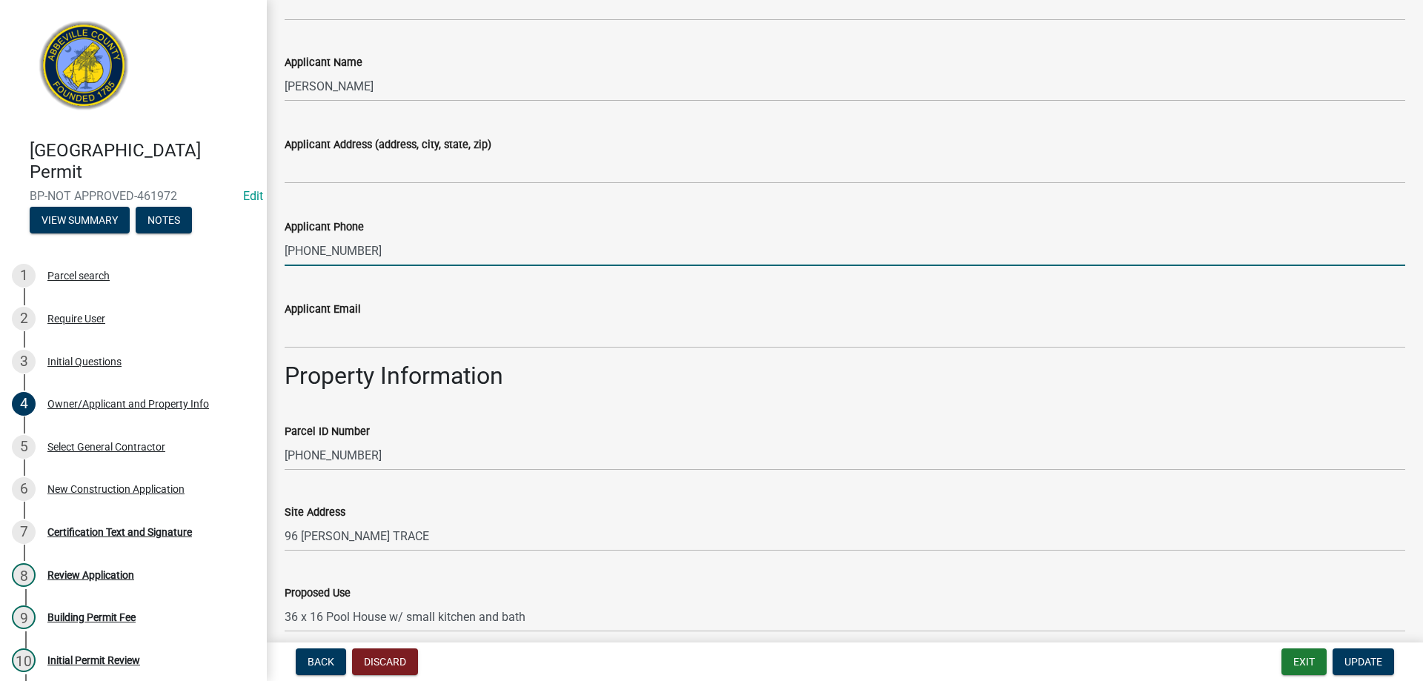
type input "[PHONE_NUMBER]"
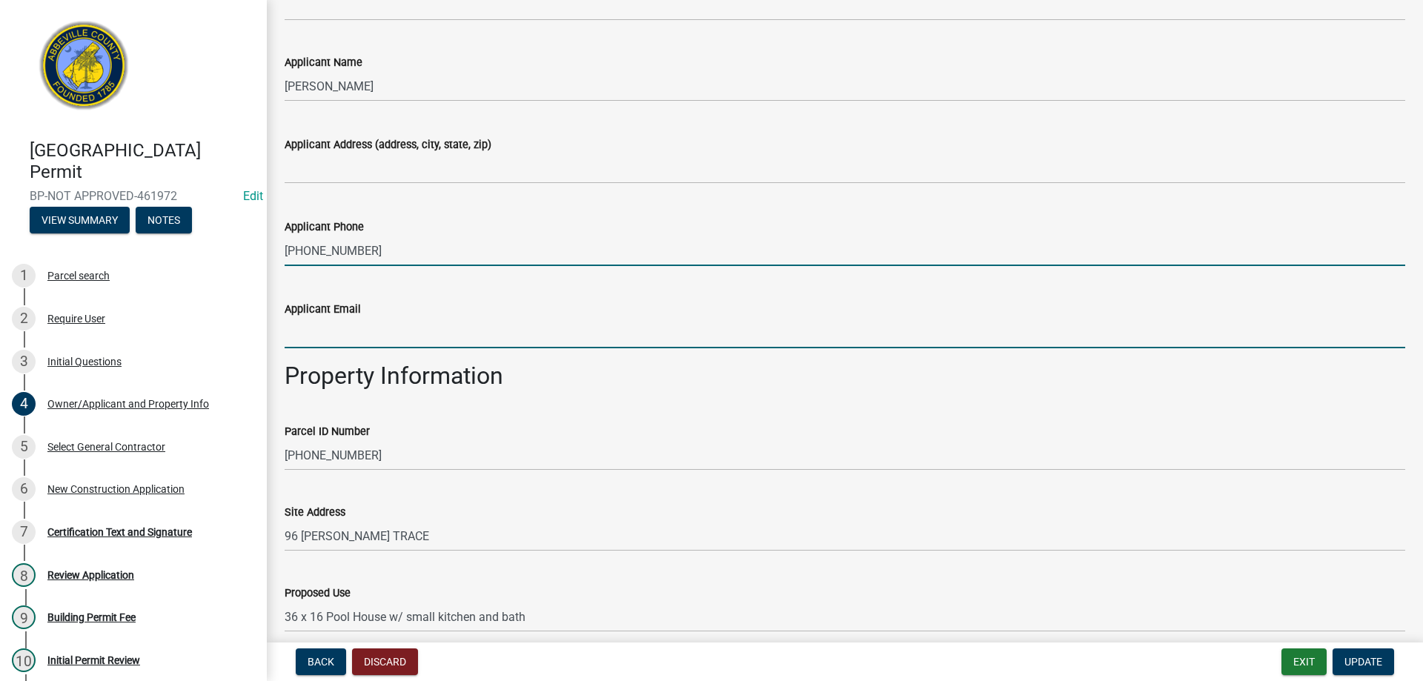
click at [351, 342] on input "Applicant Email" at bounding box center [845, 333] width 1121 height 30
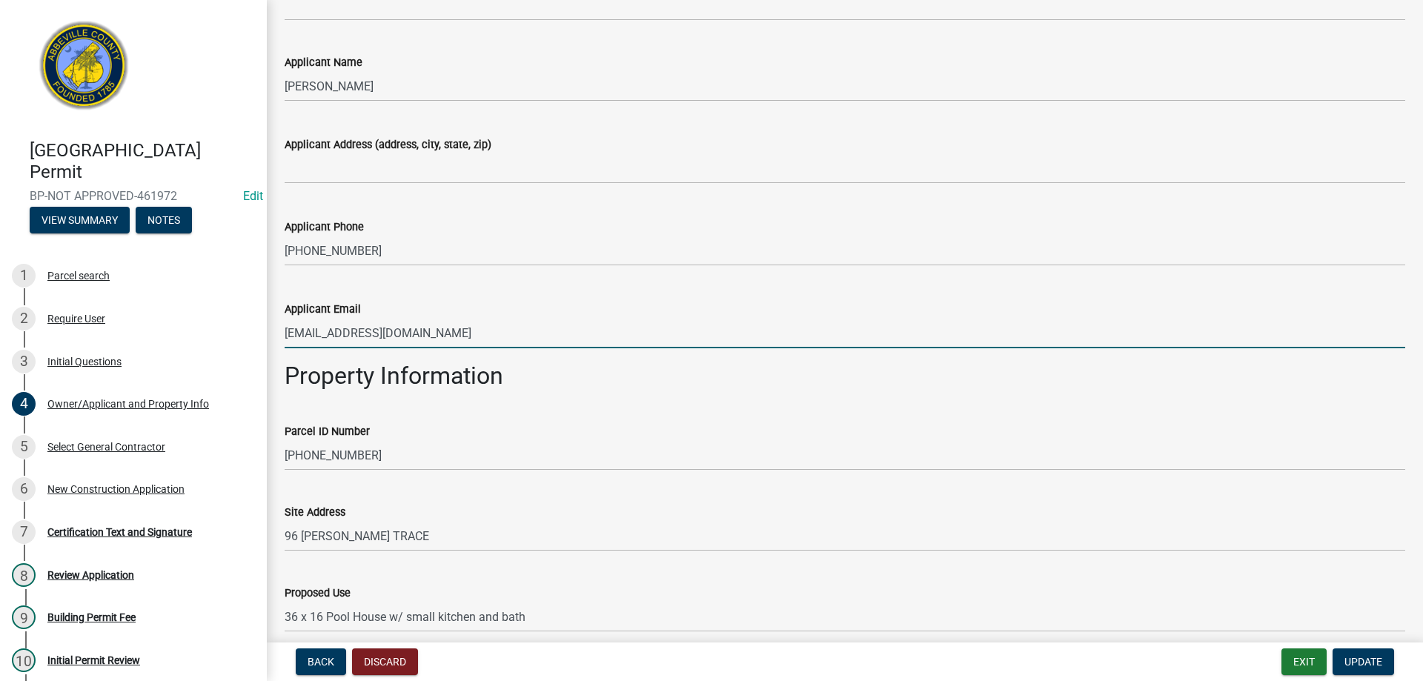
type input "[EMAIL_ADDRESS][DOMAIN_NAME]"
drag, startPoint x: 351, startPoint y: 342, endPoint x: 1382, endPoint y: 655, distance: 1078.0
click at [1382, 655] on button "Update" at bounding box center [1364, 662] width 62 height 27
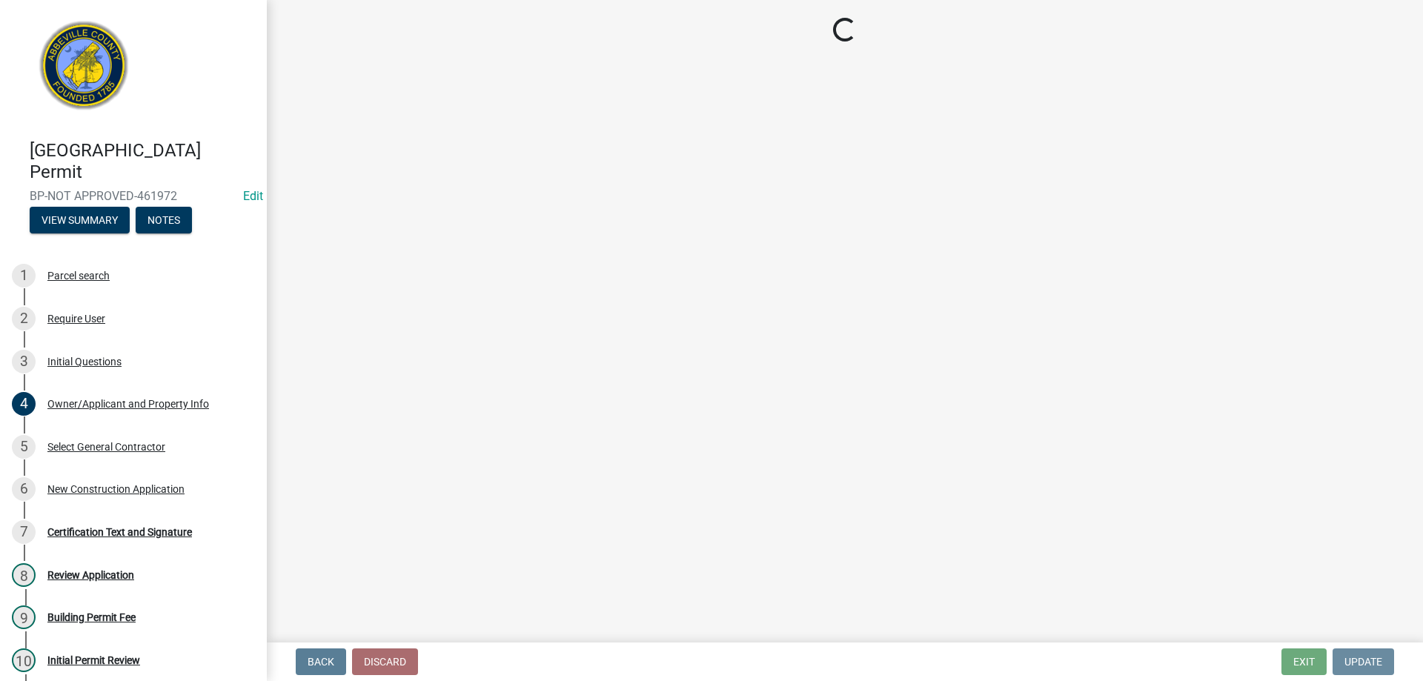
scroll to position [0, 0]
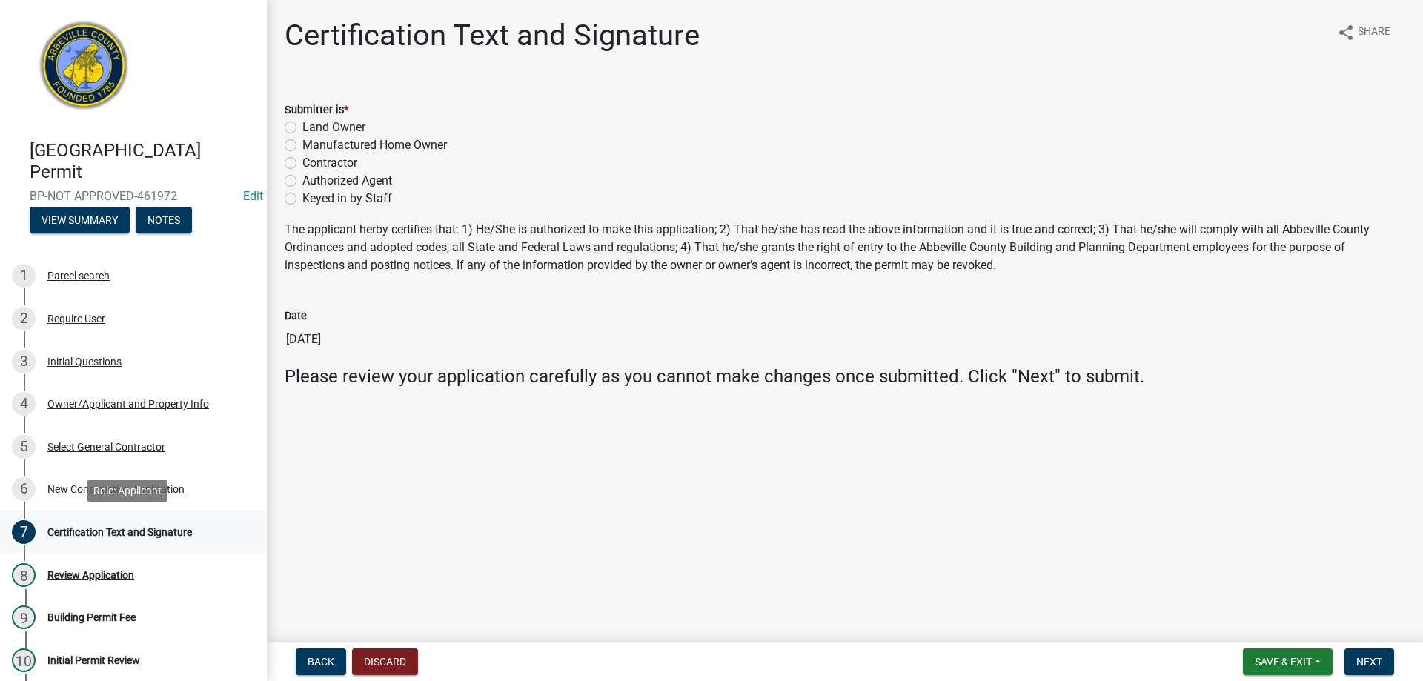
click at [130, 538] on div "7 Certification Text and Signature" at bounding box center [127, 532] width 231 height 24
click at [87, 488] on div "New Construction Application" at bounding box center [115, 489] width 137 height 10
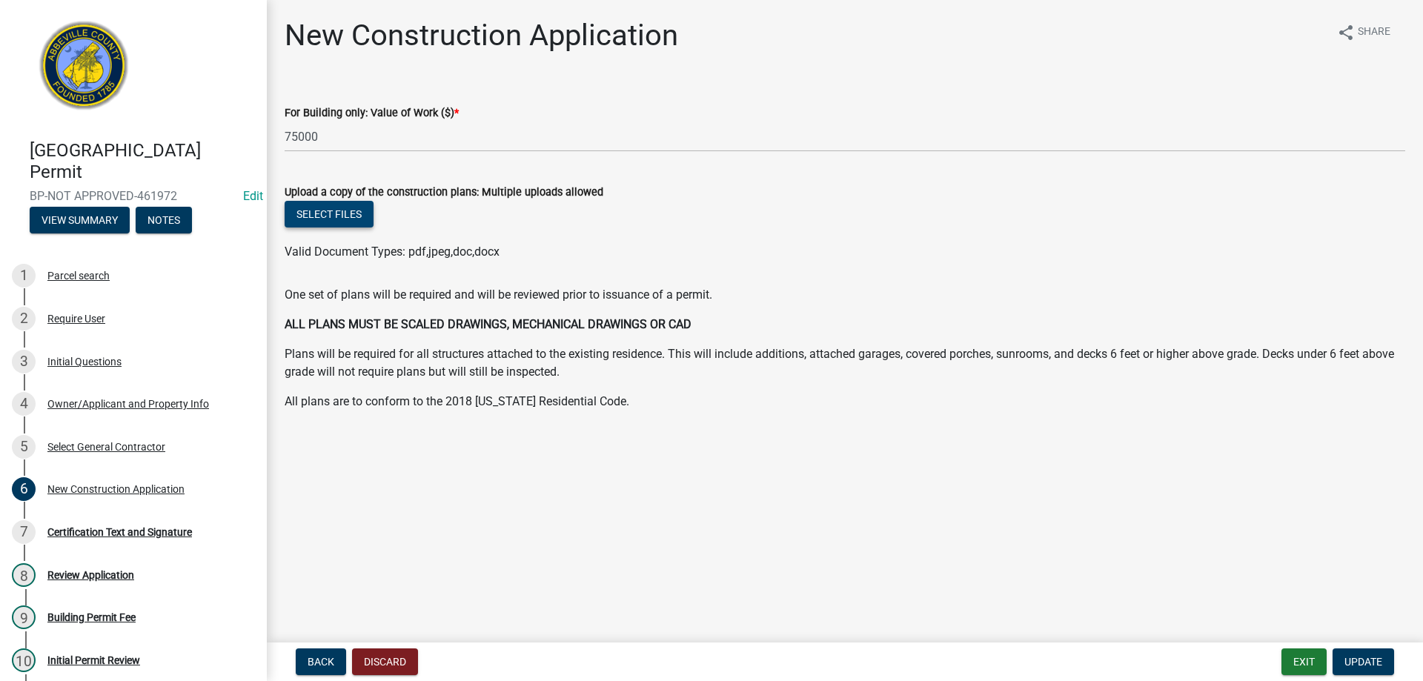
click at [319, 211] on button "Select files" at bounding box center [329, 214] width 89 height 27
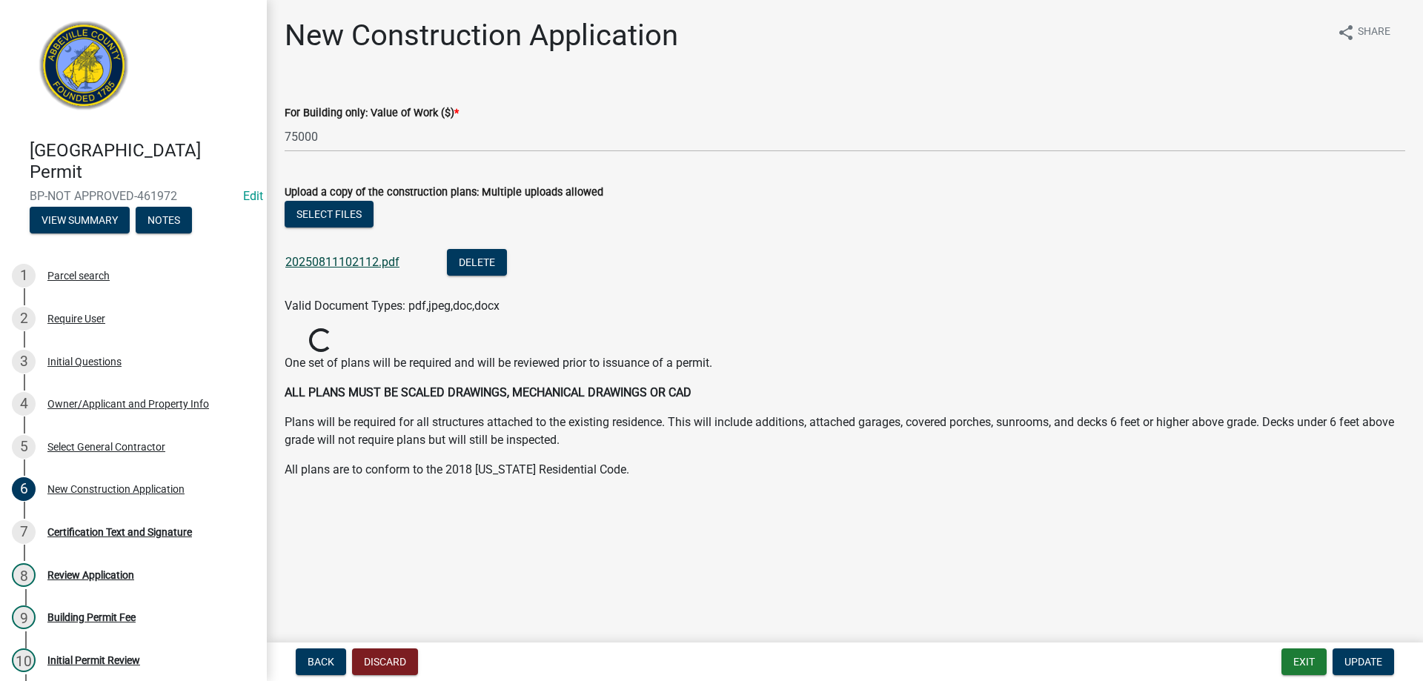
click at [325, 267] on link "20250811102112.pdf" at bounding box center [342, 262] width 114 height 14
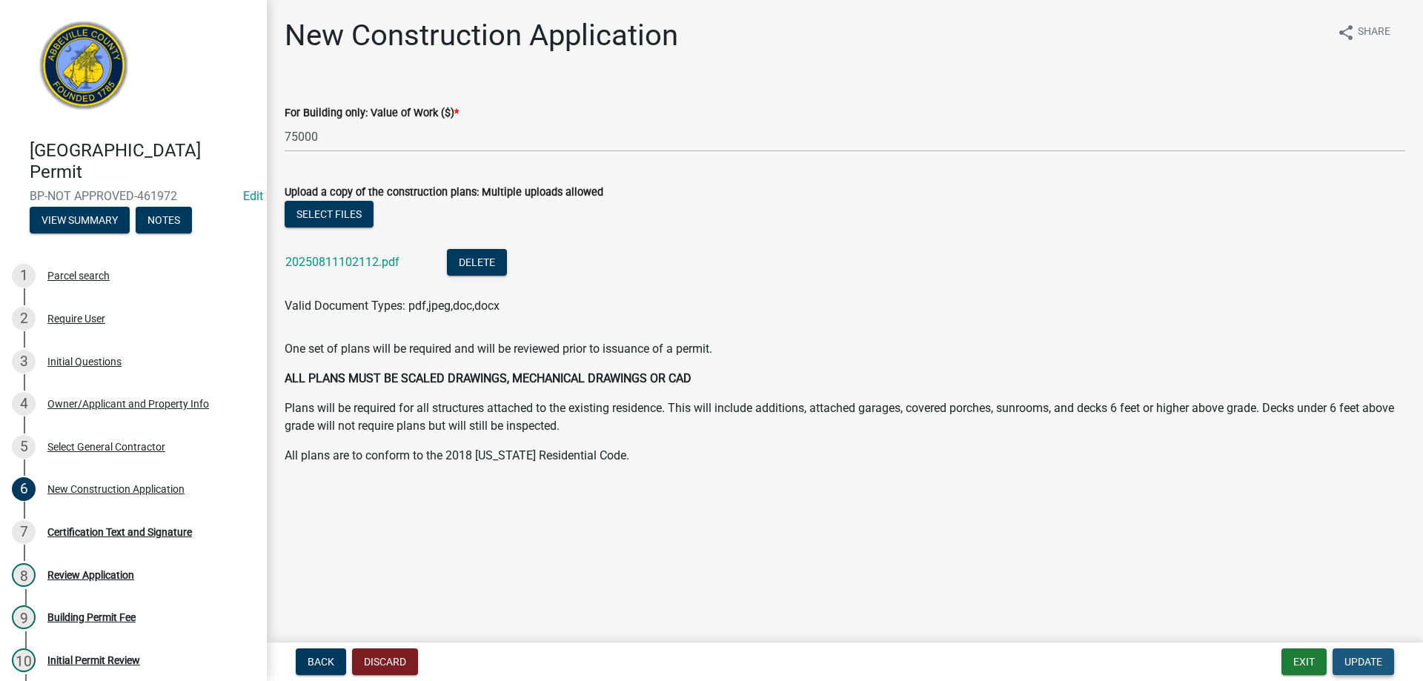
click at [1365, 663] on span "Update" at bounding box center [1364, 662] width 38 height 12
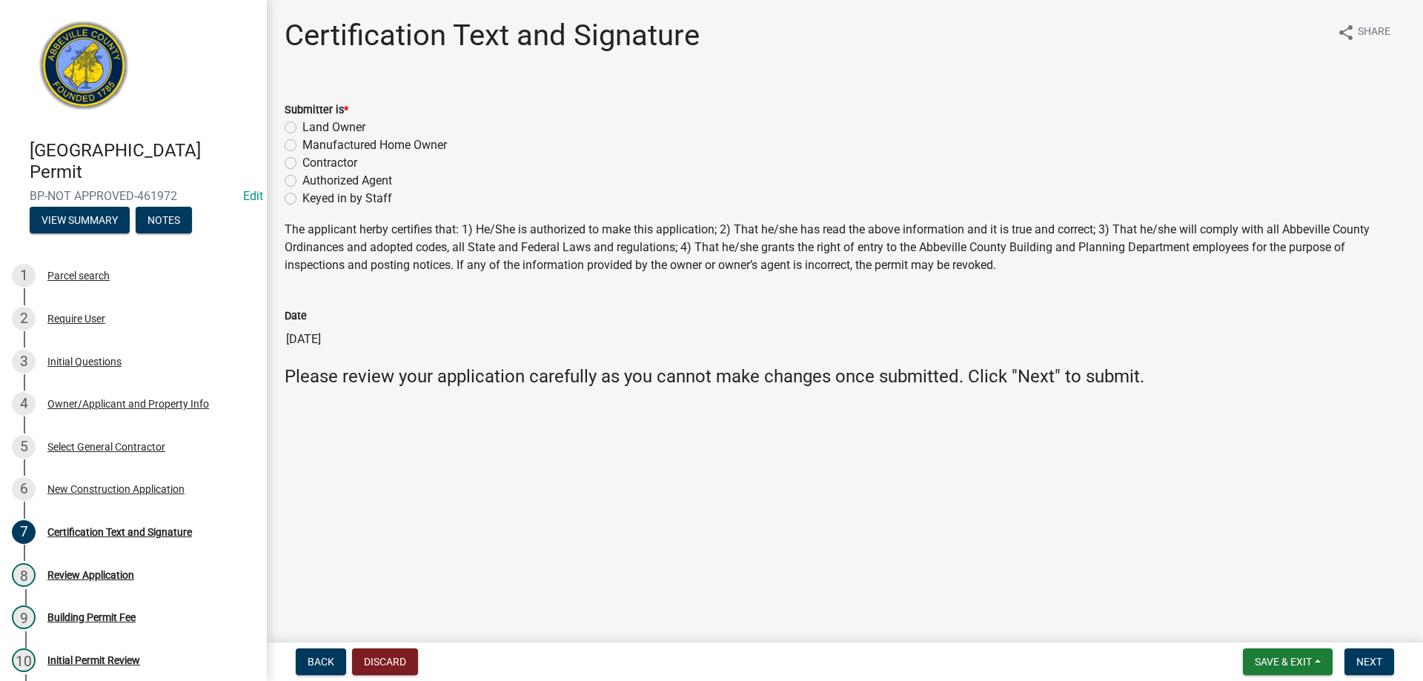
click at [289, 192] on div "Keyed in by Staff" at bounding box center [845, 199] width 1121 height 18
click at [302, 196] on label "Keyed in by Staff" at bounding box center [347, 199] width 90 height 18
click at [302, 196] on input "Keyed in by Staff" at bounding box center [307, 195] width 10 height 10
radio input "true"
click at [1348, 657] on button "Next" at bounding box center [1370, 662] width 50 height 27
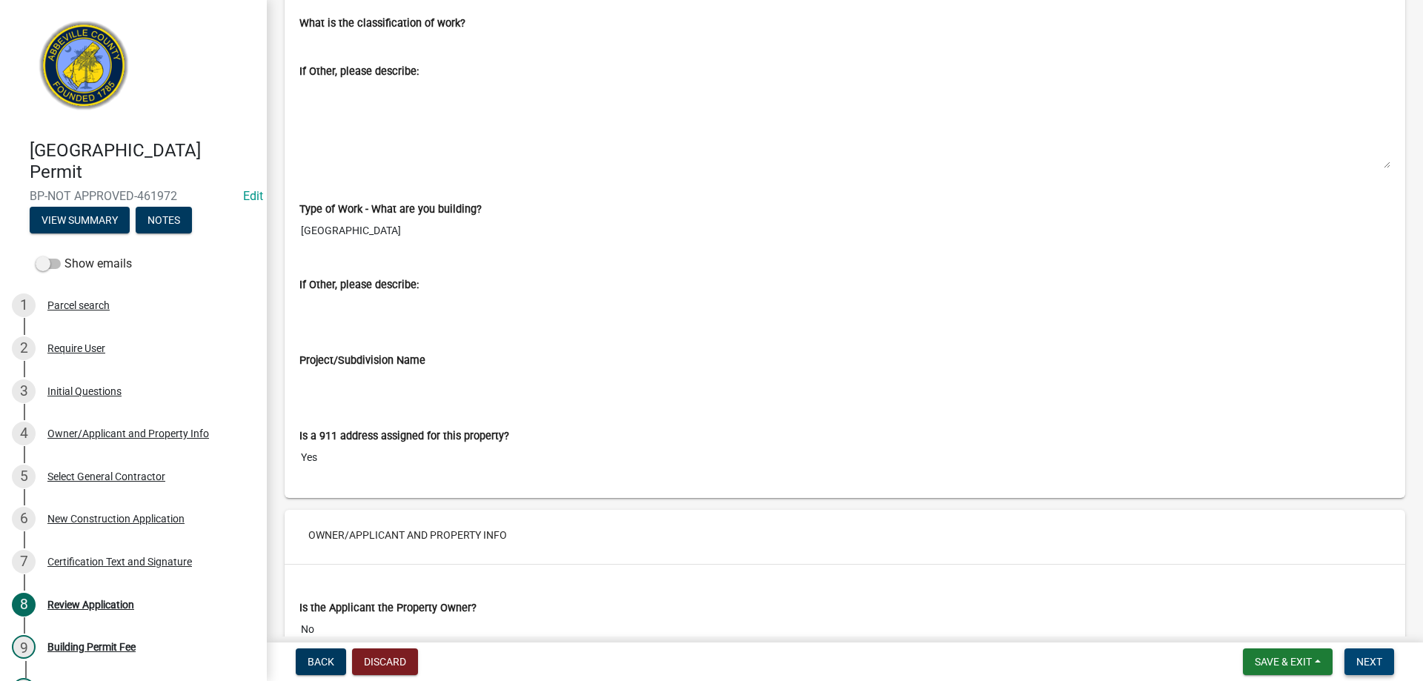
scroll to position [964, 0]
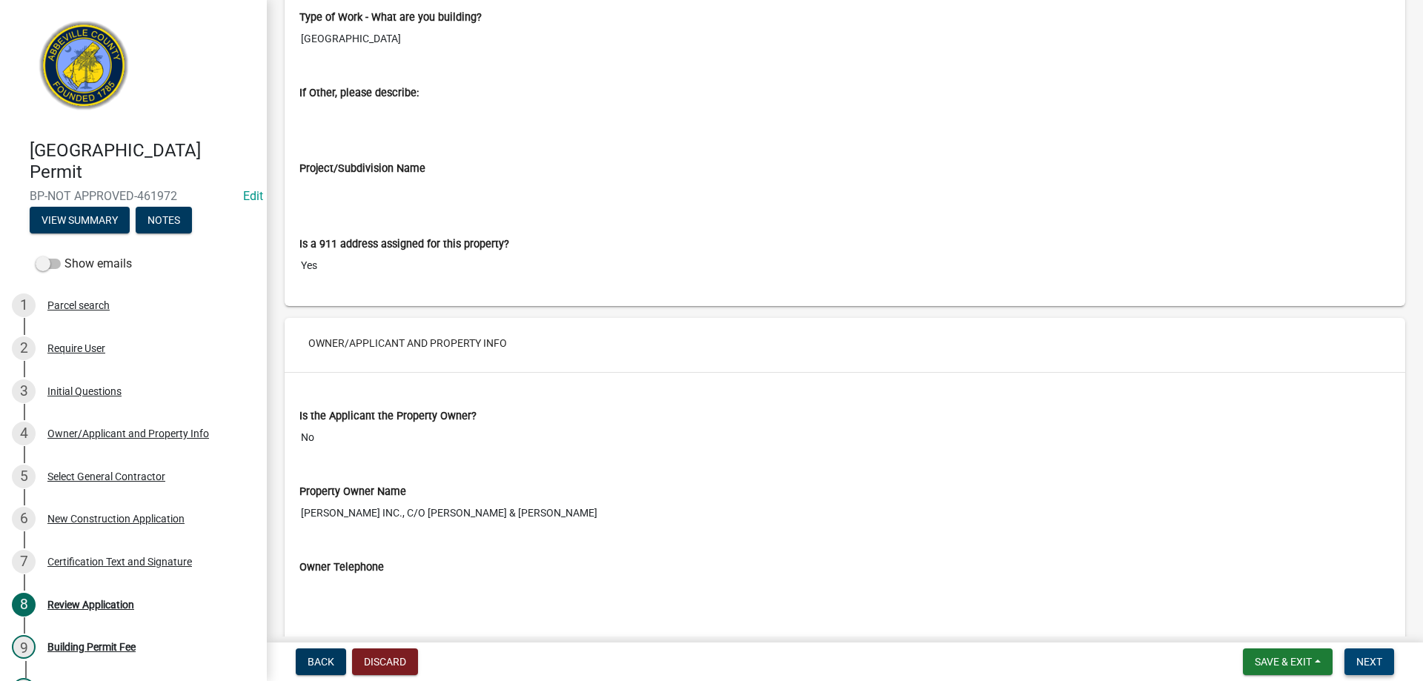
click at [1351, 658] on button "Next" at bounding box center [1370, 662] width 50 height 27
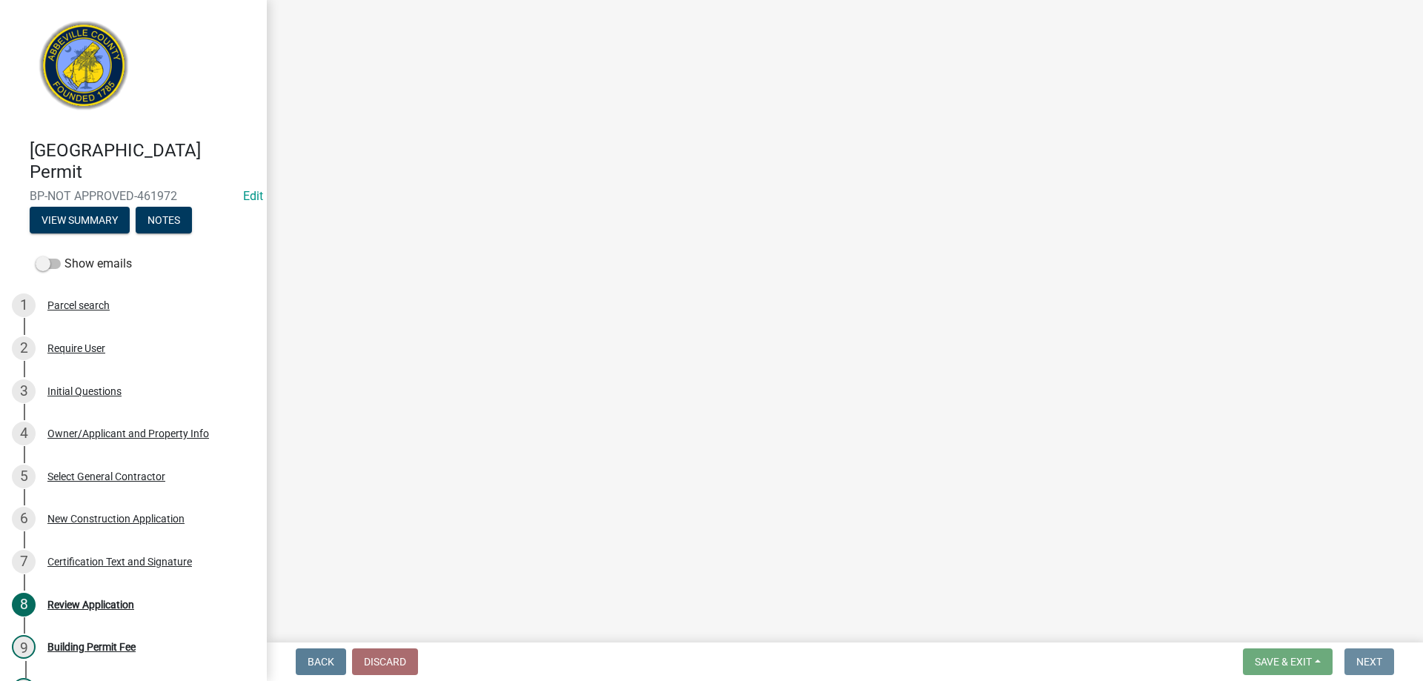
scroll to position [0, 0]
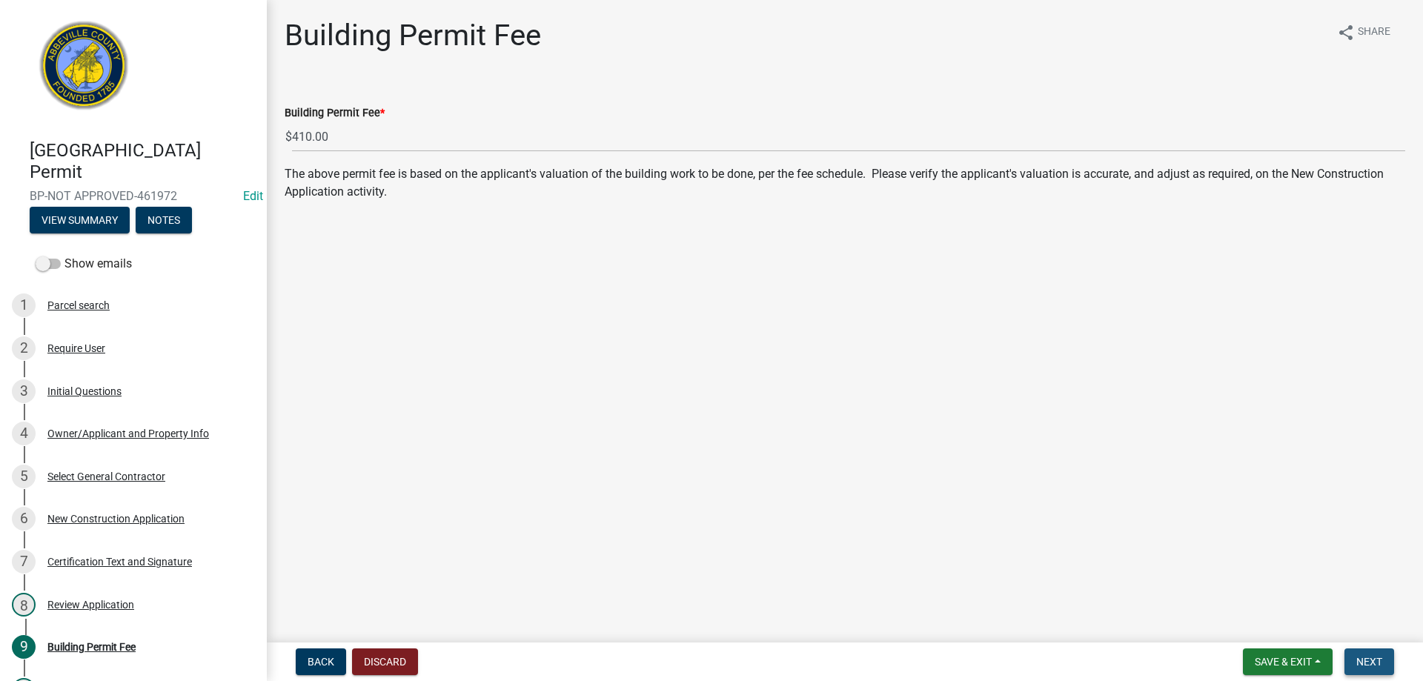
click at [1375, 657] on span "Next" at bounding box center [1370, 662] width 26 height 12
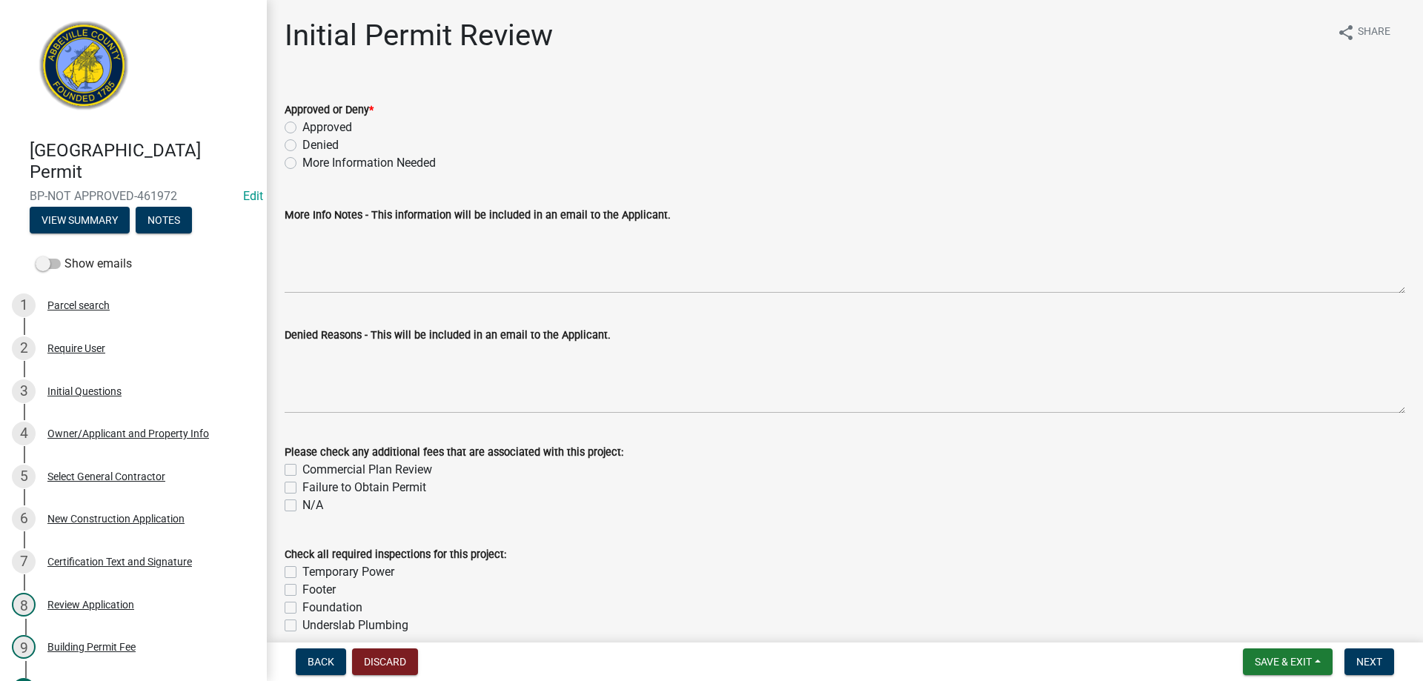
click at [302, 127] on label "Approved" at bounding box center [327, 128] width 50 height 18
click at [302, 127] on input "Approved" at bounding box center [307, 124] width 10 height 10
radio input "true"
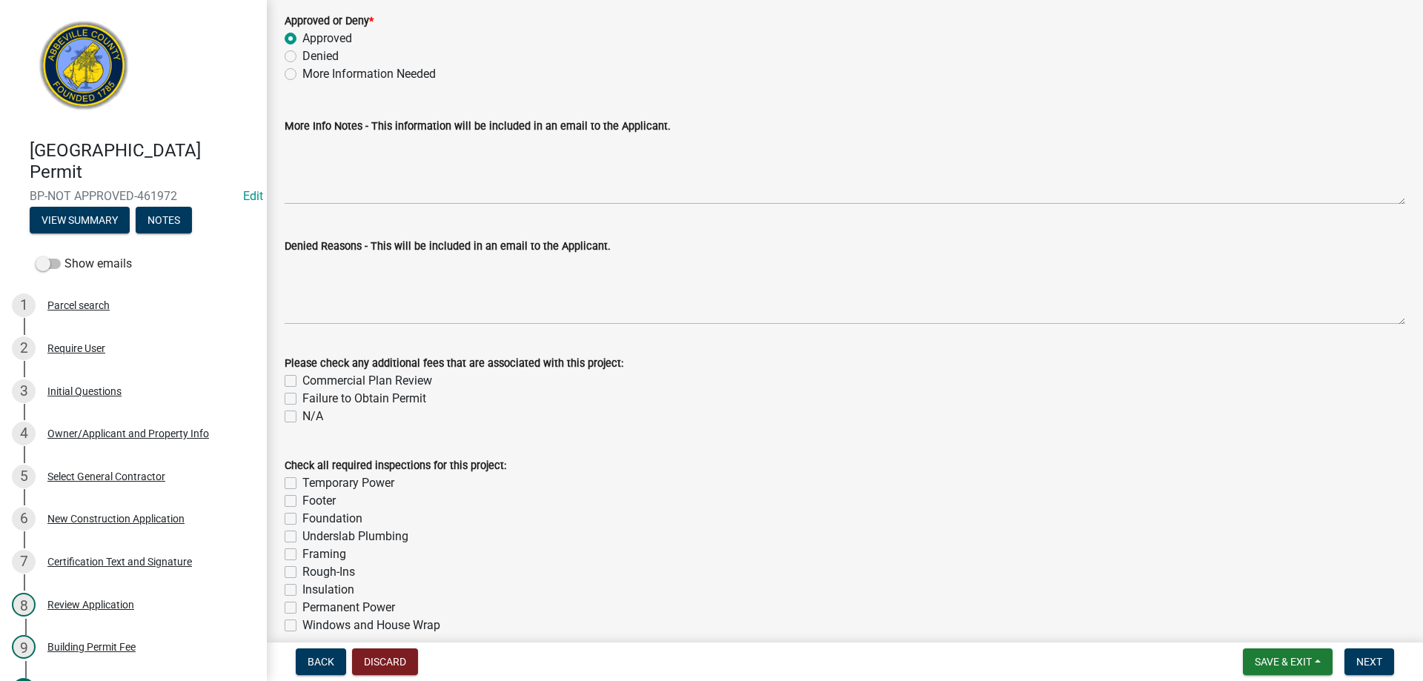
scroll to position [222, 0]
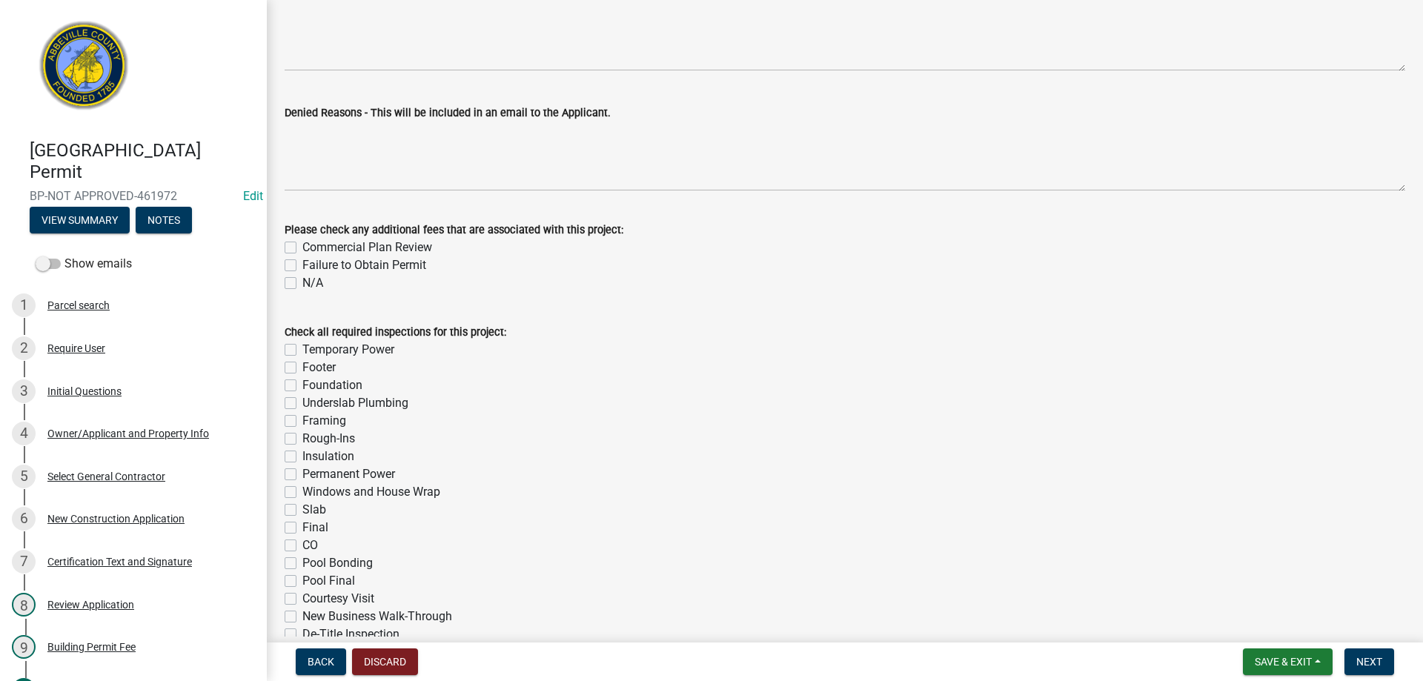
click at [302, 363] on label "Footer" at bounding box center [318, 368] width 33 height 18
click at [302, 363] on input "Footer" at bounding box center [307, 364] width 10 height 10
checkbox input "true"
checkbox input "false"
checkbox input "true"
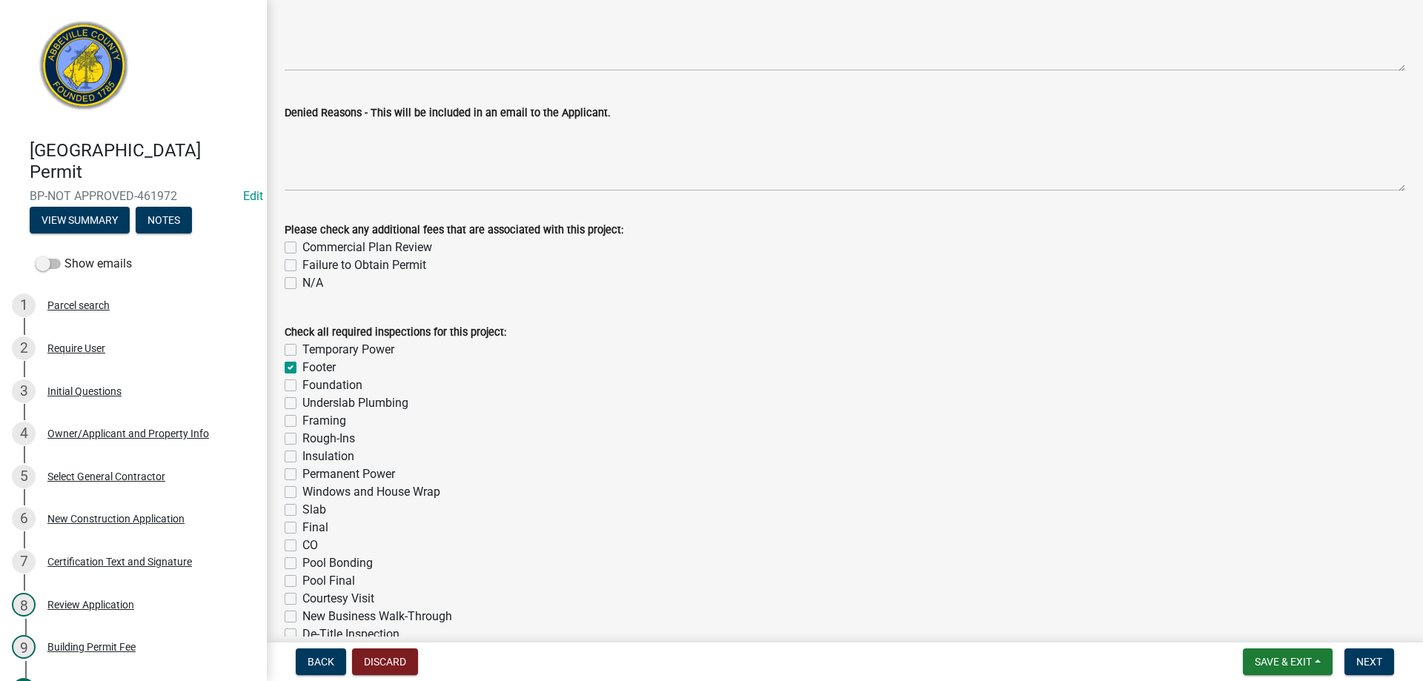
checkbox input "false"
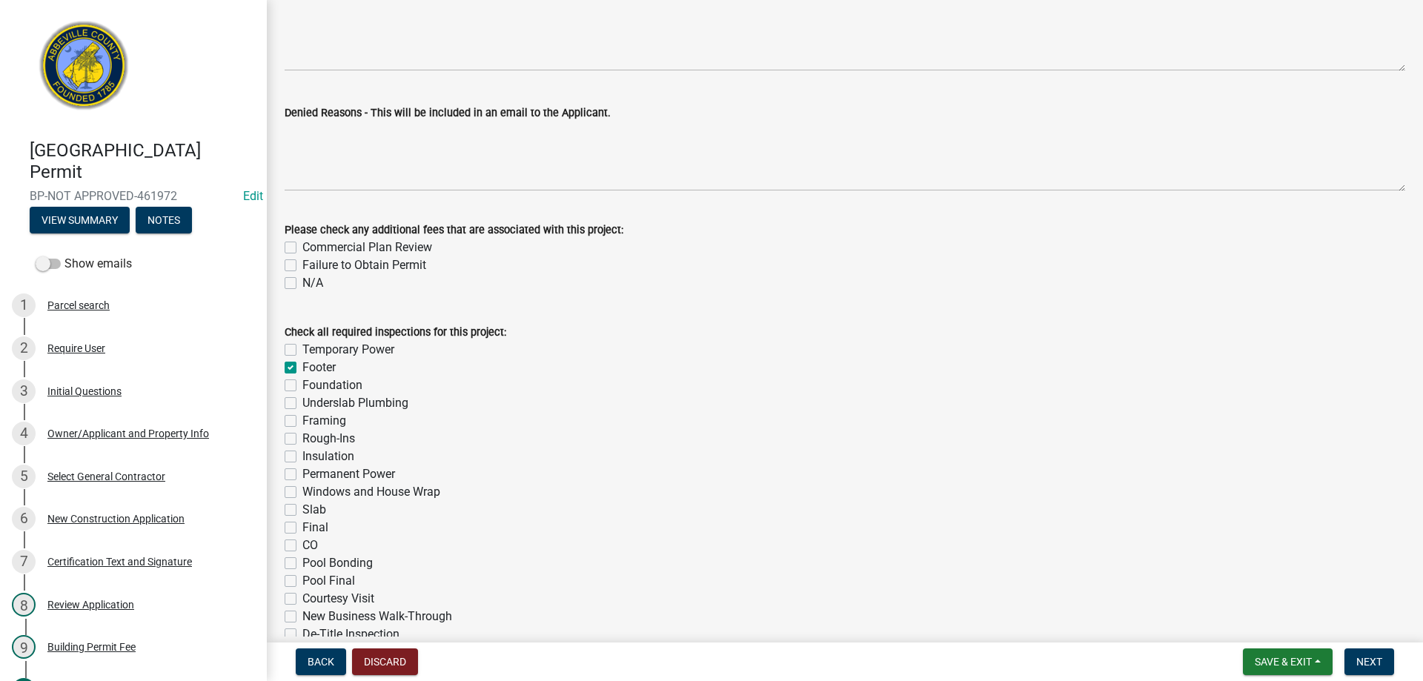
checkbox input "false"
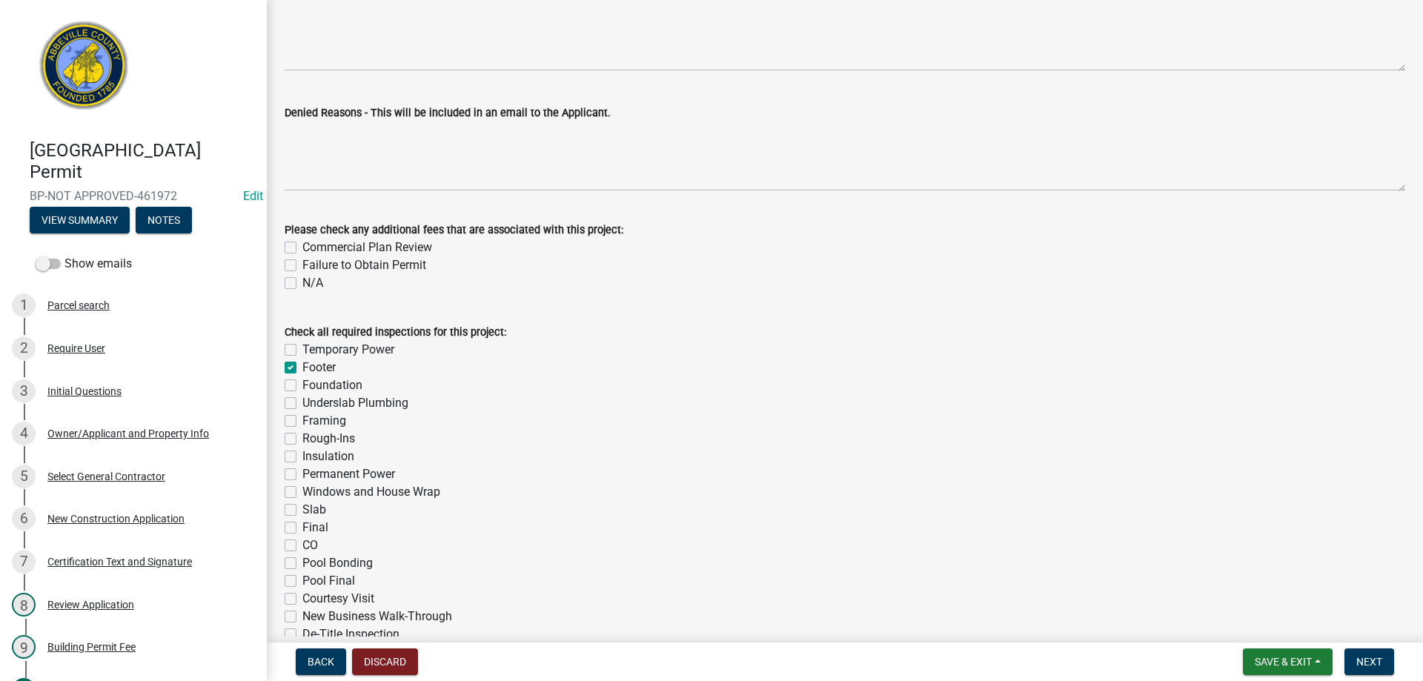
checkbox input "false"
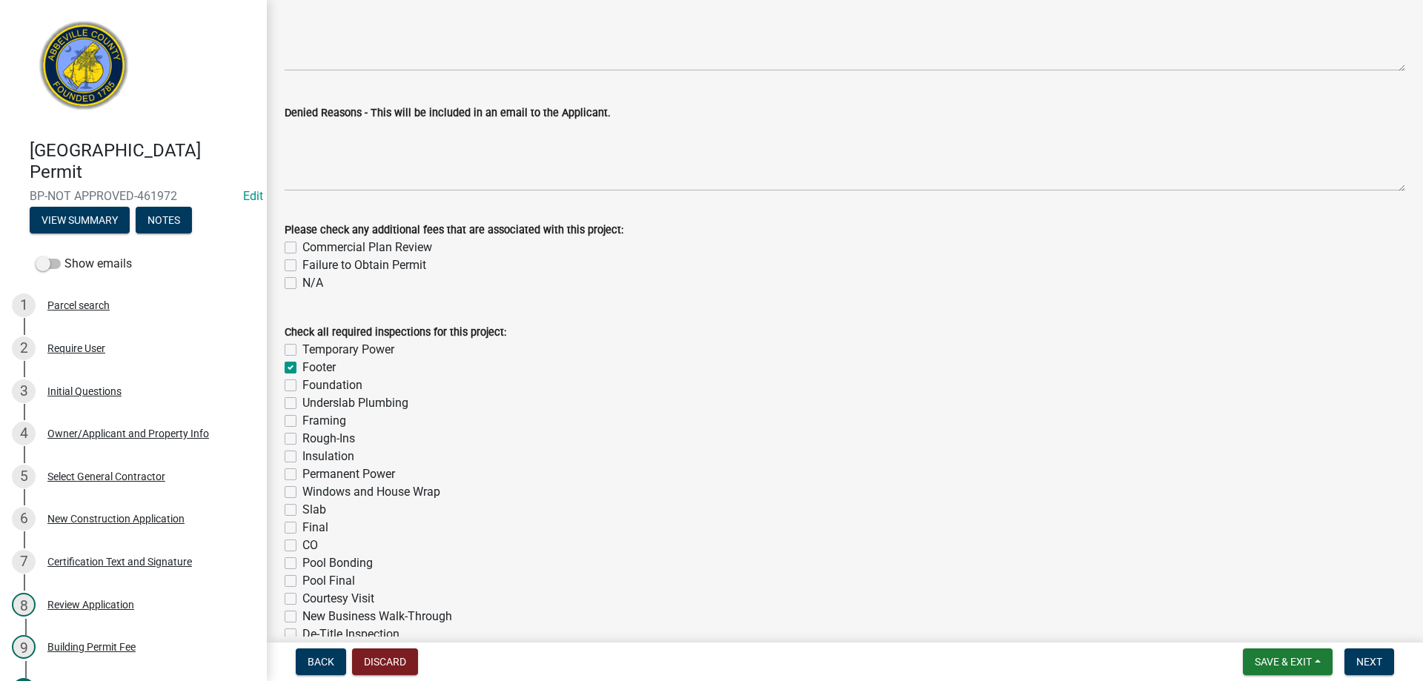
click at [302, 383] on label "Foundation" at bounding box center [332, 386] width 60 height 18
click at [302, 383] on input "Foundation" at bounding box center [307, 382] width 10 height 10
checkbox input "true"
checkbox input "false"
checkbox input "true"
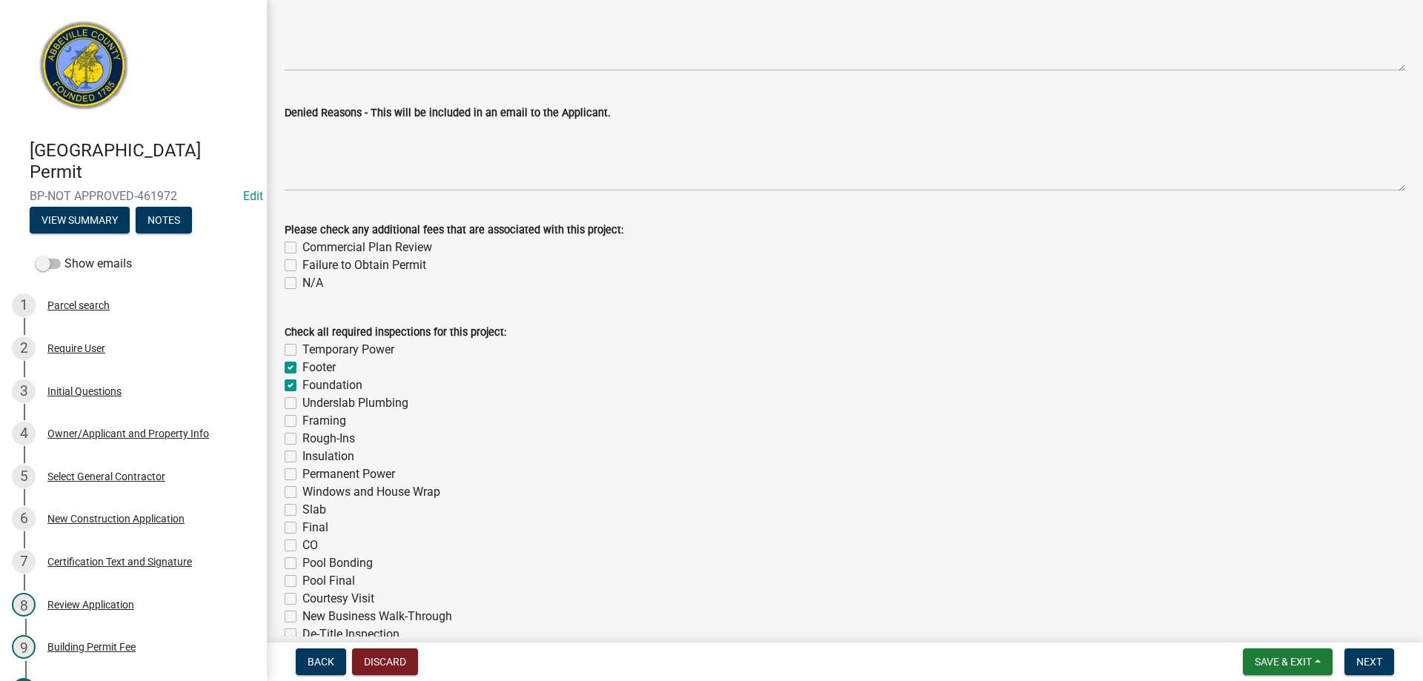
checkbox input "true"
checkbox input "false"
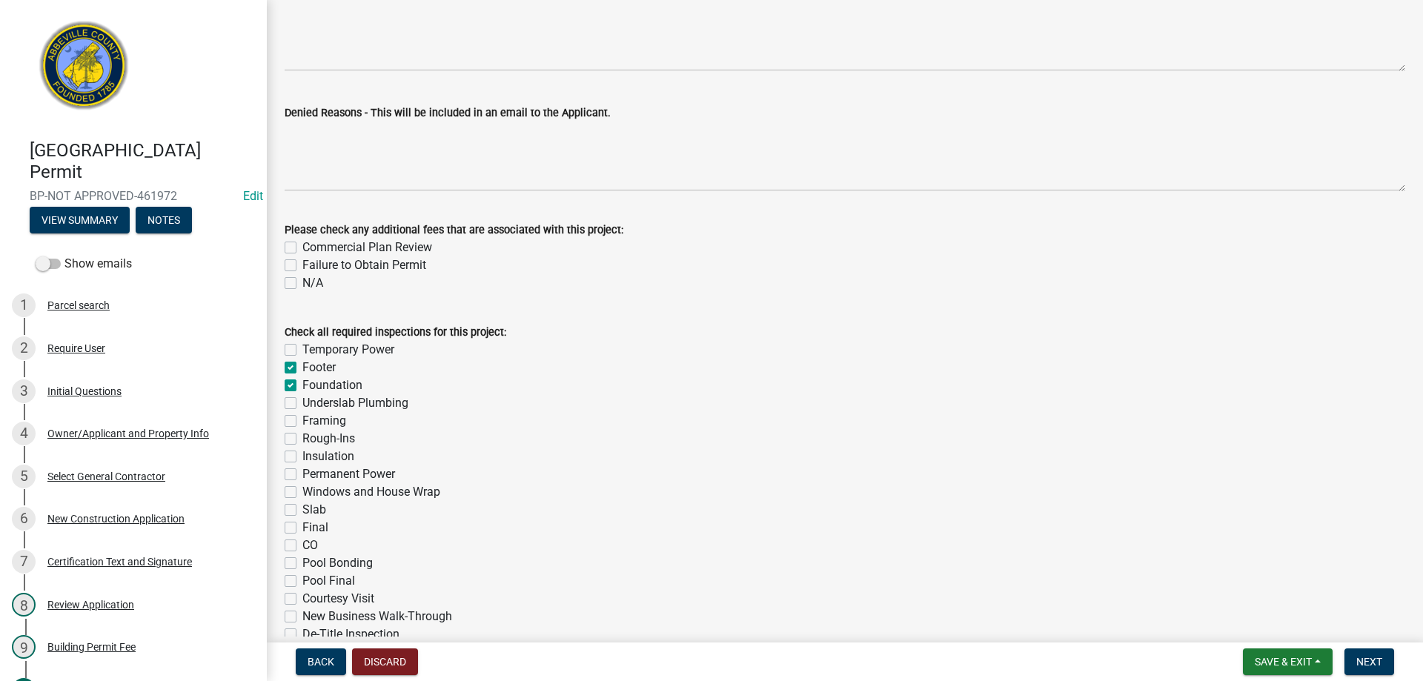
checkbox input "false"
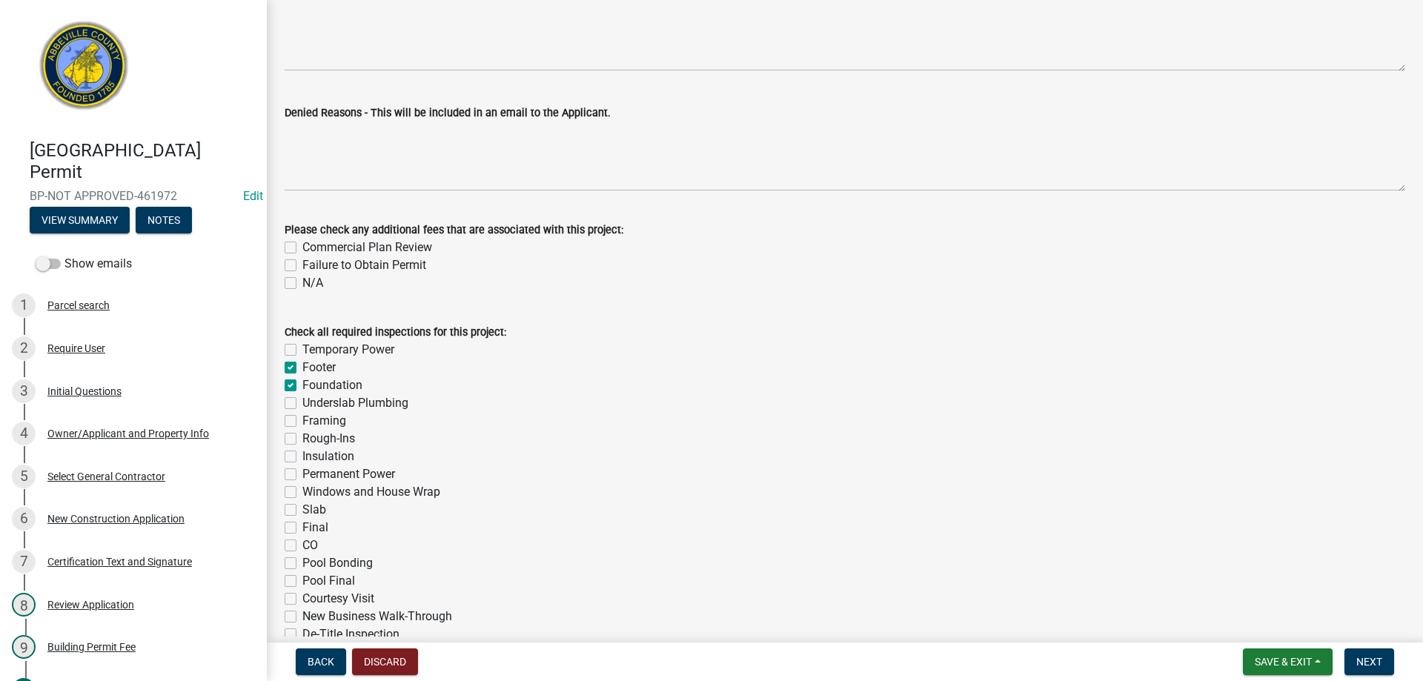
checkbox input "false"
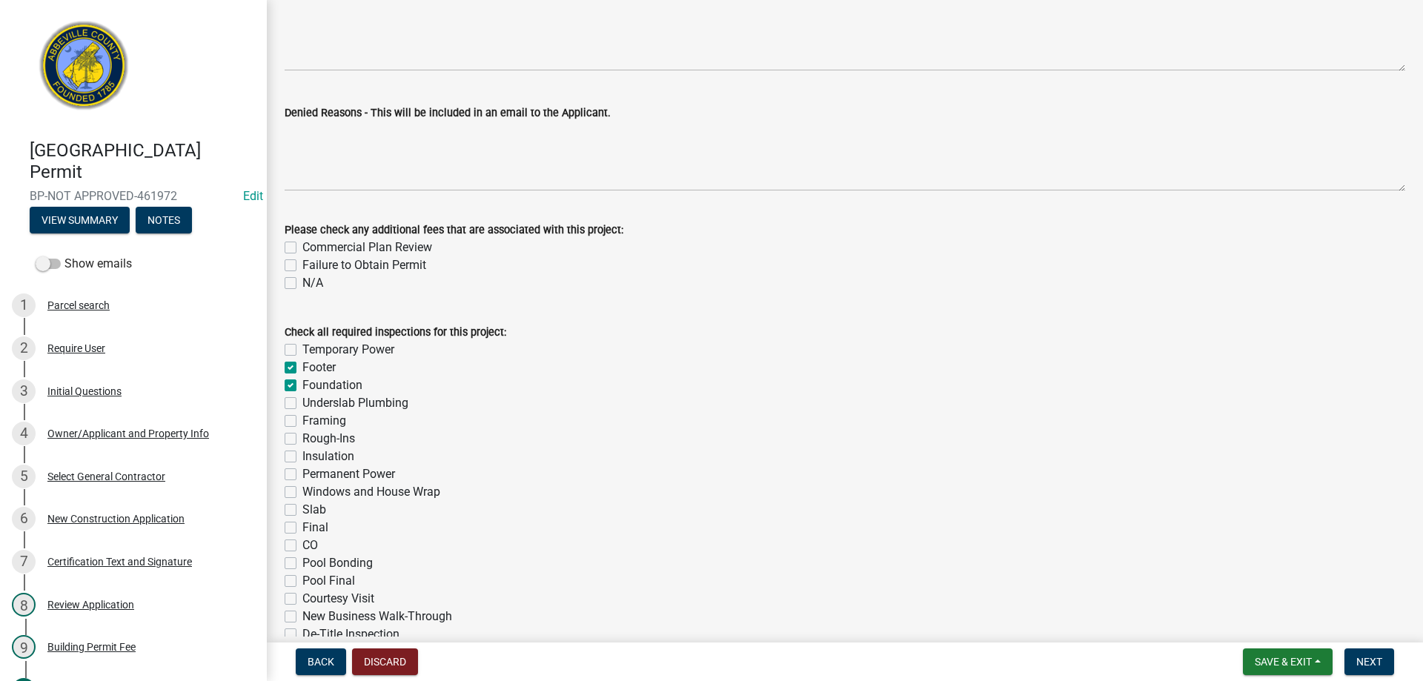
click at [302, 405] on label "Underslab Plumbing" at bounding box center [355, 403] width 106 height 18
click at [302, 404] on input "Underslab Plumbing" at bounding box center [307, 399] width 10 height 10
checkbox input "true"
checkbox input "false"
checkbox input "true"
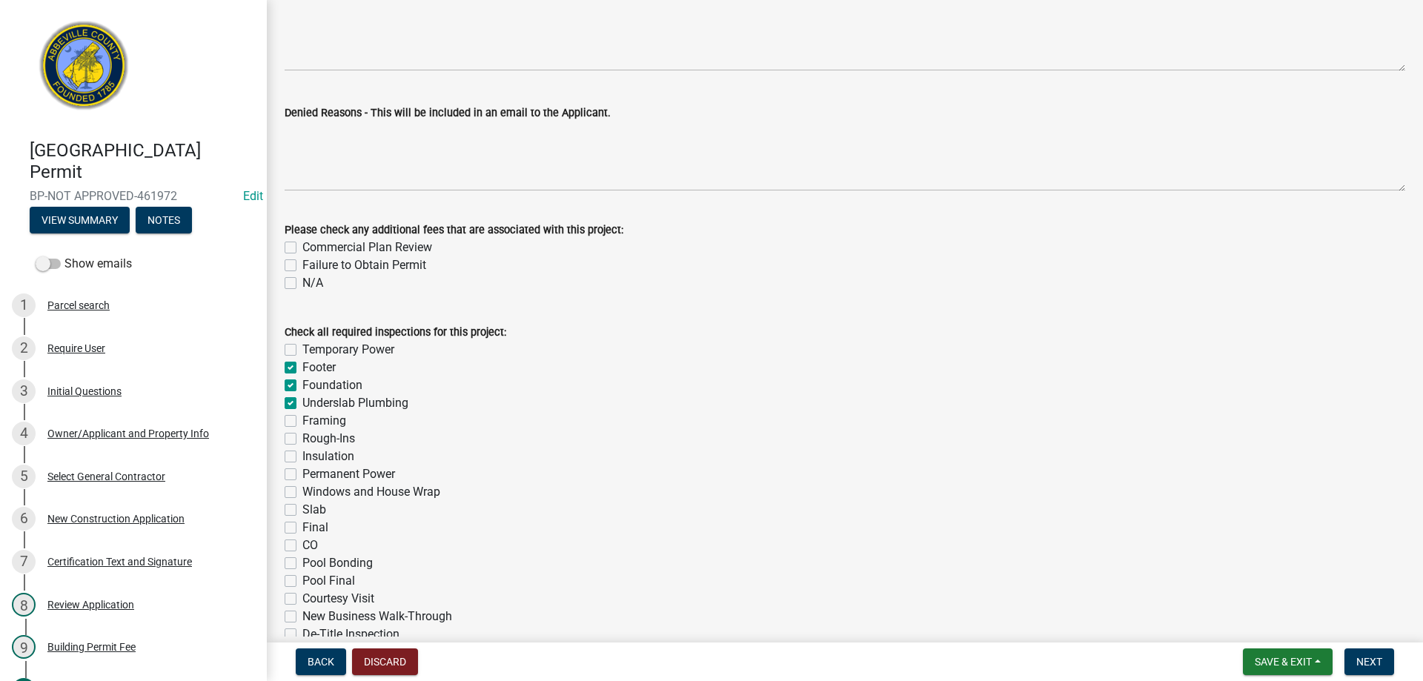
checkbox input "true"
checkbox input "false"
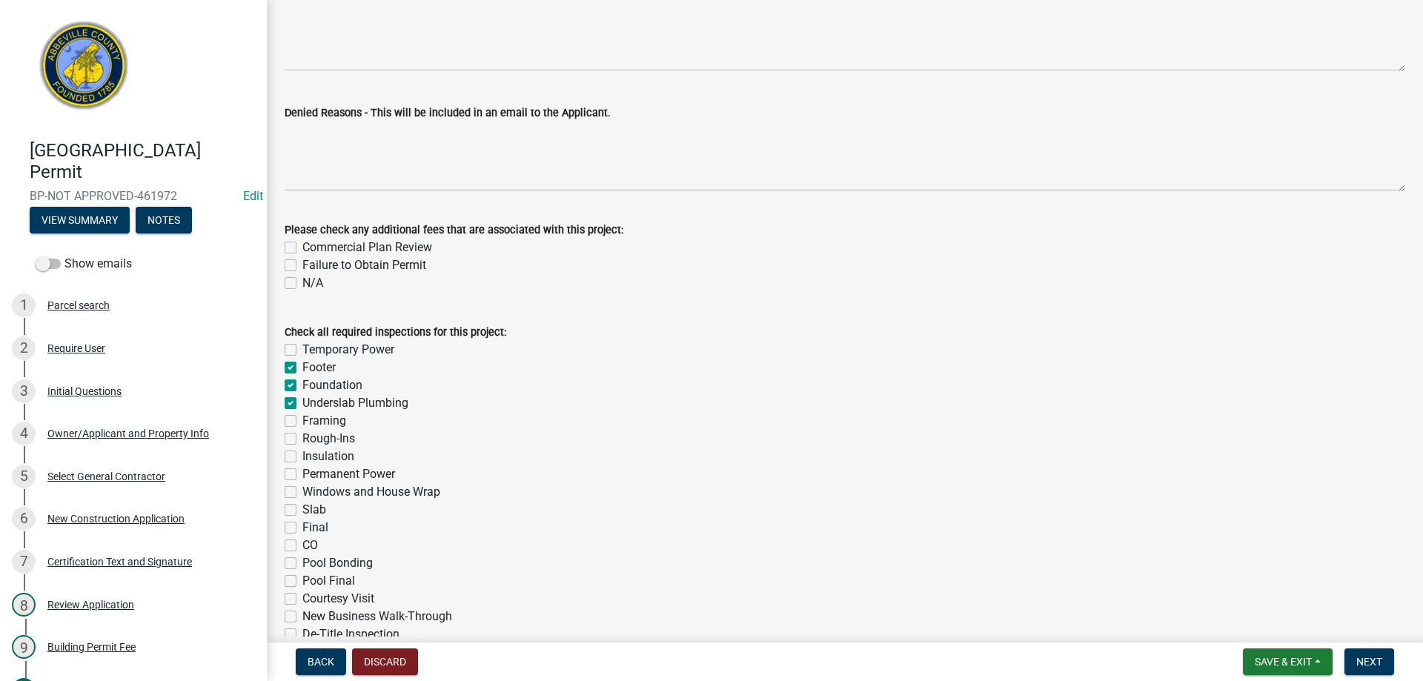
checkbox input "false"
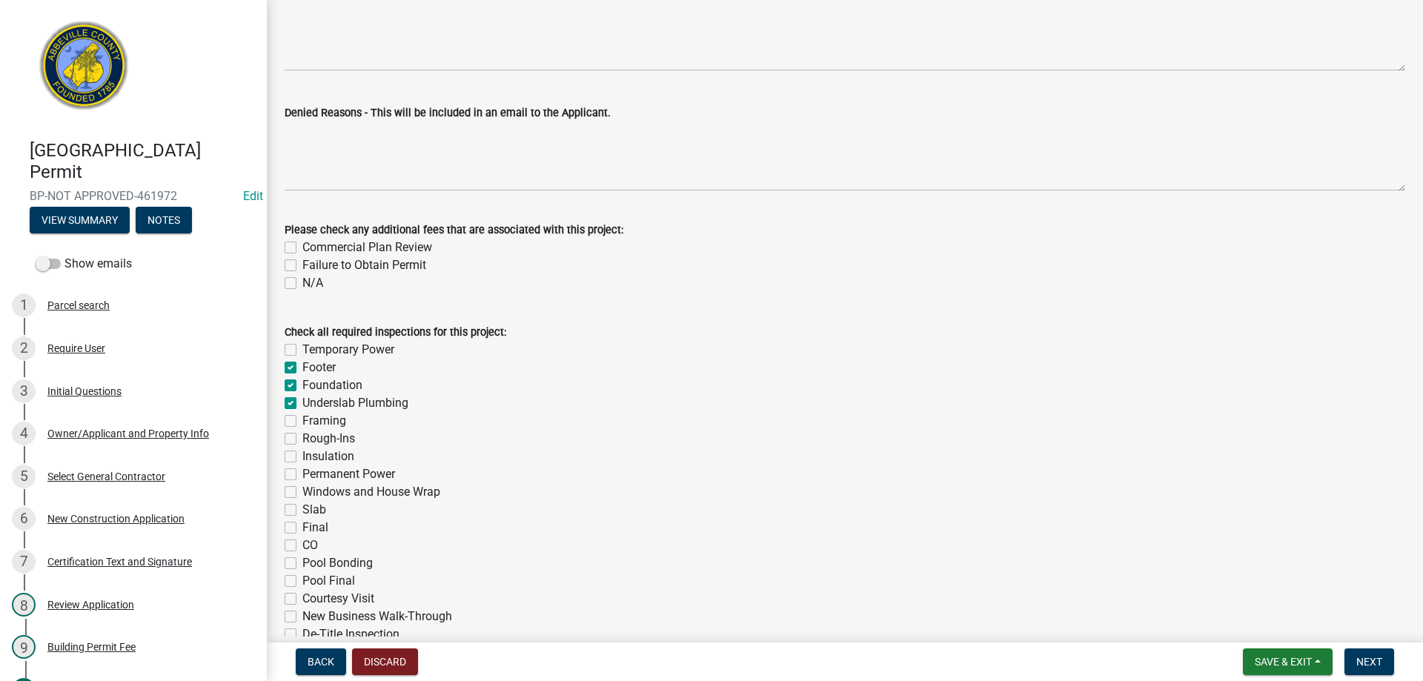
checkbox input "false"
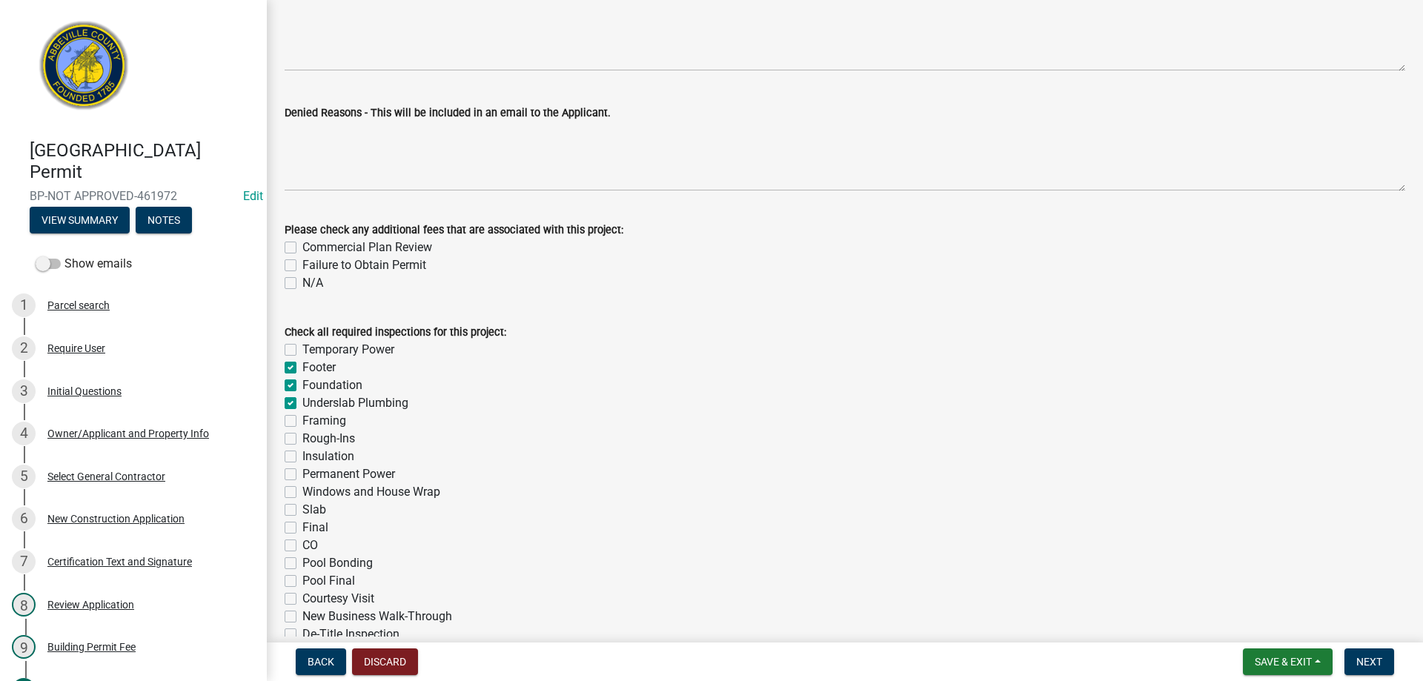
click at [302, 420] on label "Framing" at bounding box center [324, 421] width 44 height 18
click at [302, 420] on input "Framing" at bounding box center [307, 417] width 10 height 10
checkbox input "true"
checkbox input "false"
checkbox input "true"
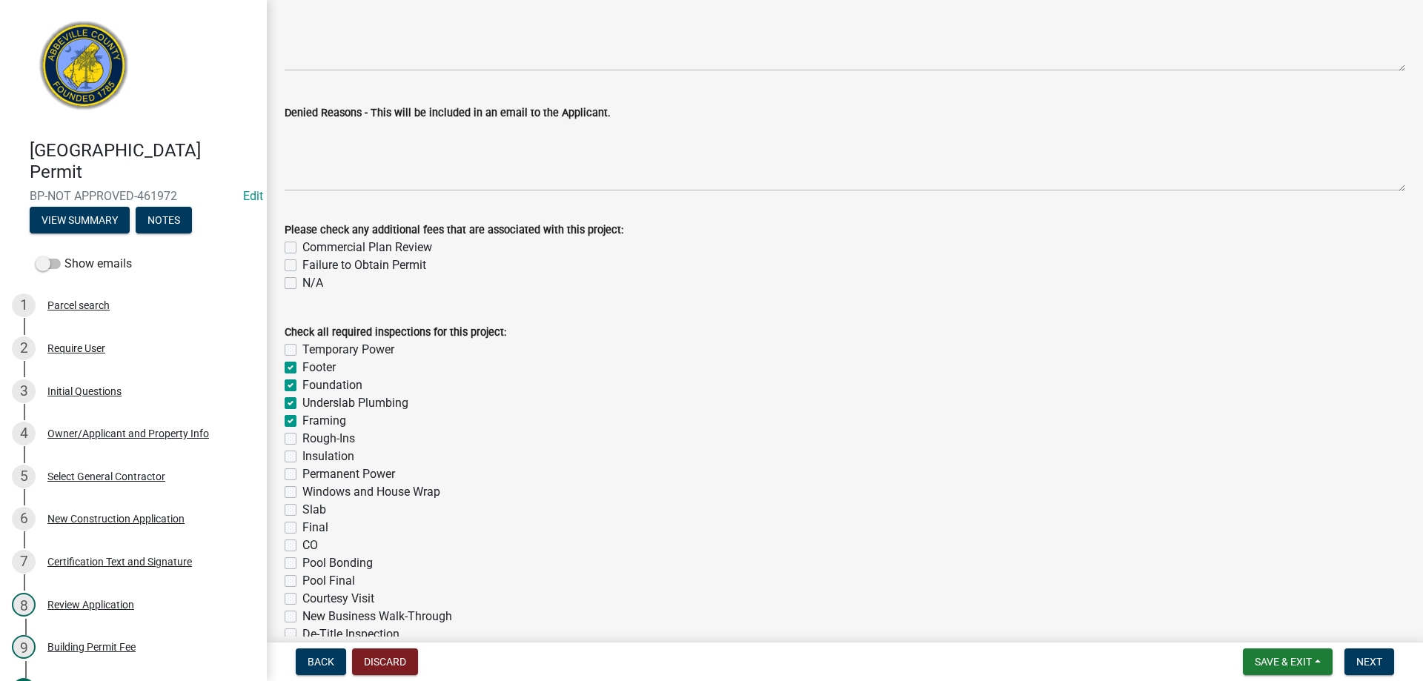
checkbox input "true"
checkbox input "false"
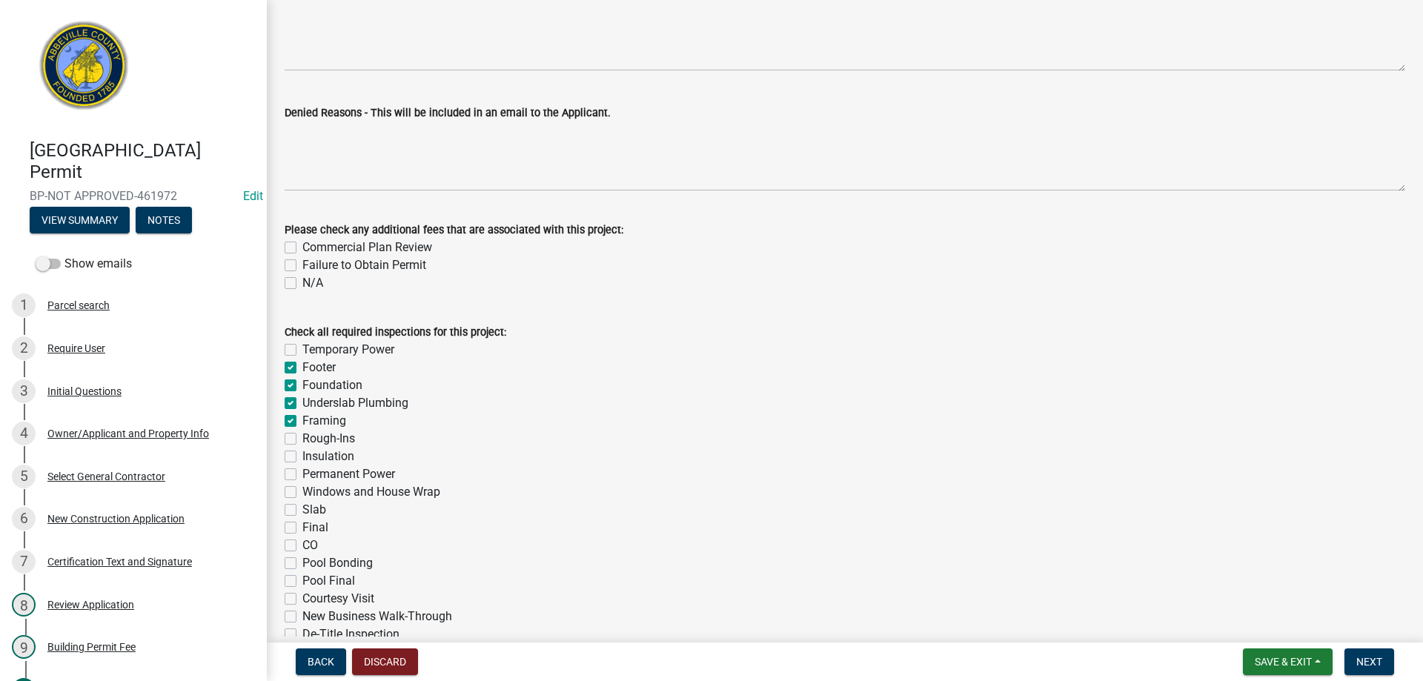
checkbox input "false"
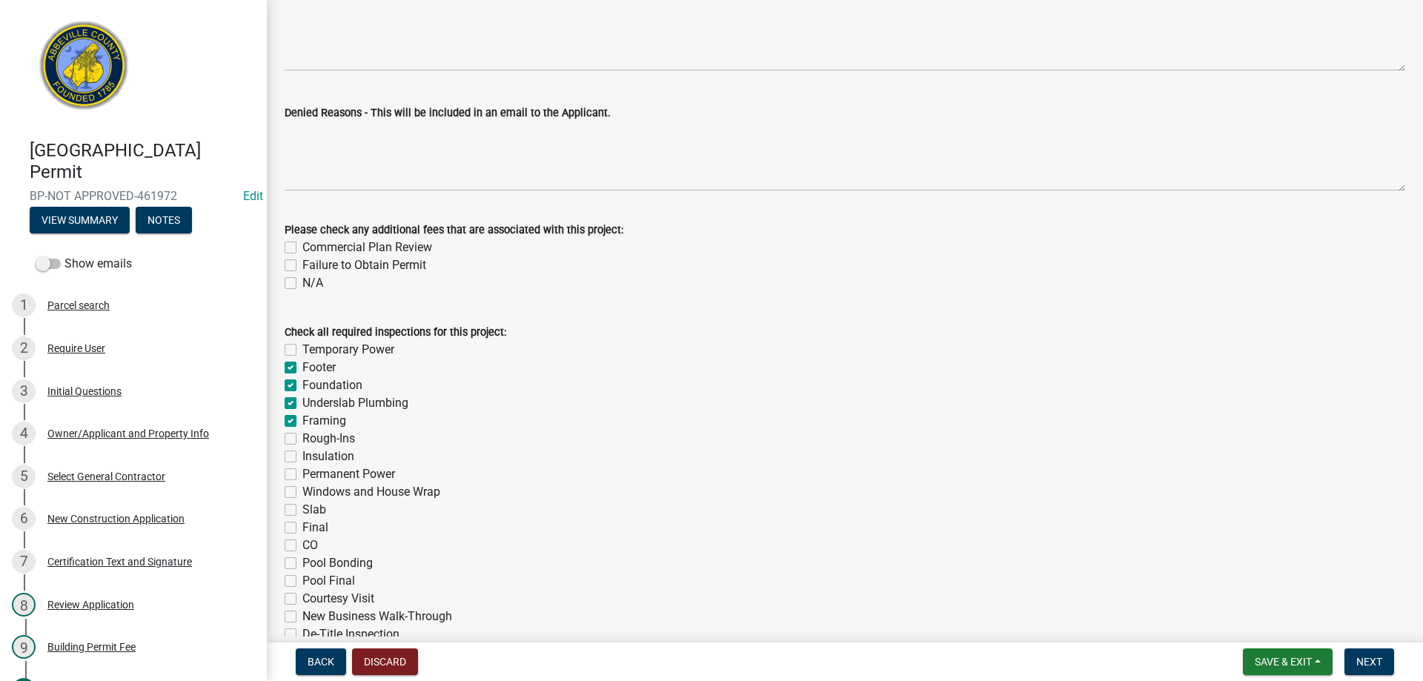
checkbox input "false"
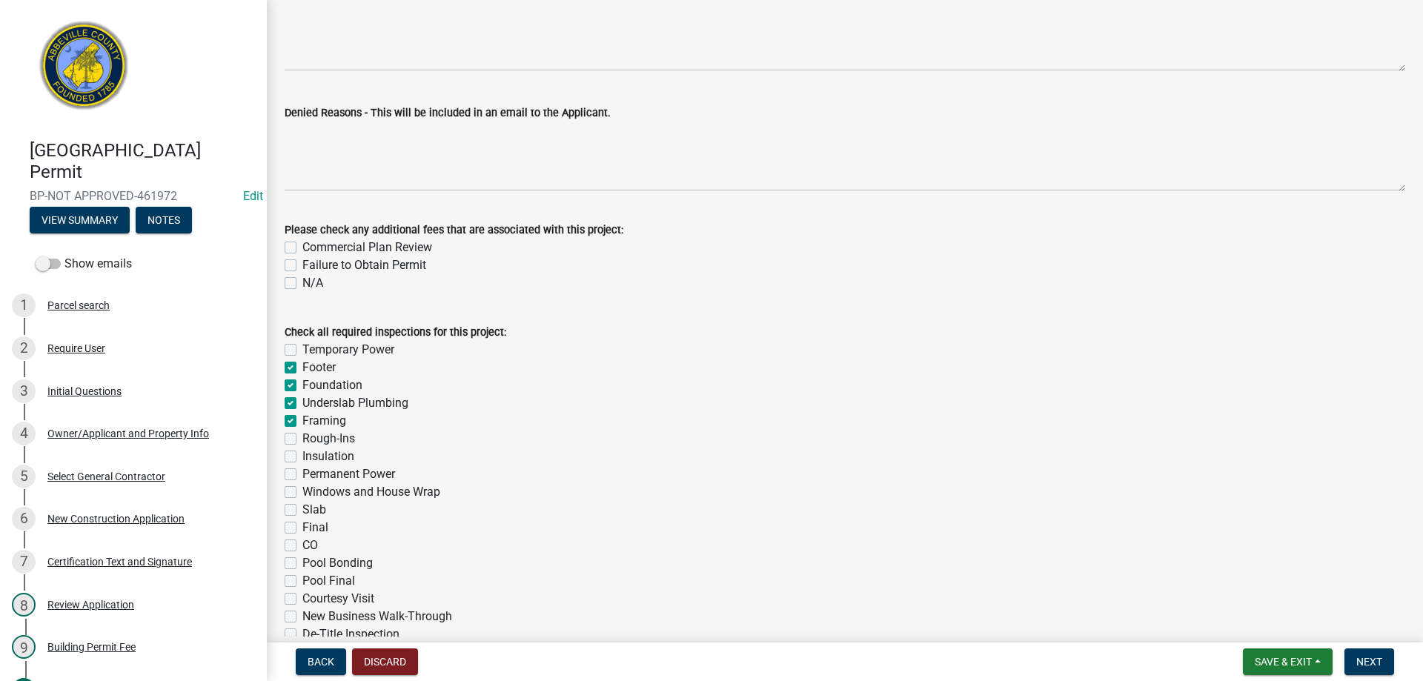
click at [302, 441] on label "Rough-Ins" at bounding box center [328, 439] width 53 height 18
click at [302, 440] on input "Rough-Ins" at bounding box center [307, 435] width 10 height 10
checkbox input "true"
checkbox input "false"
checkbox input "true"
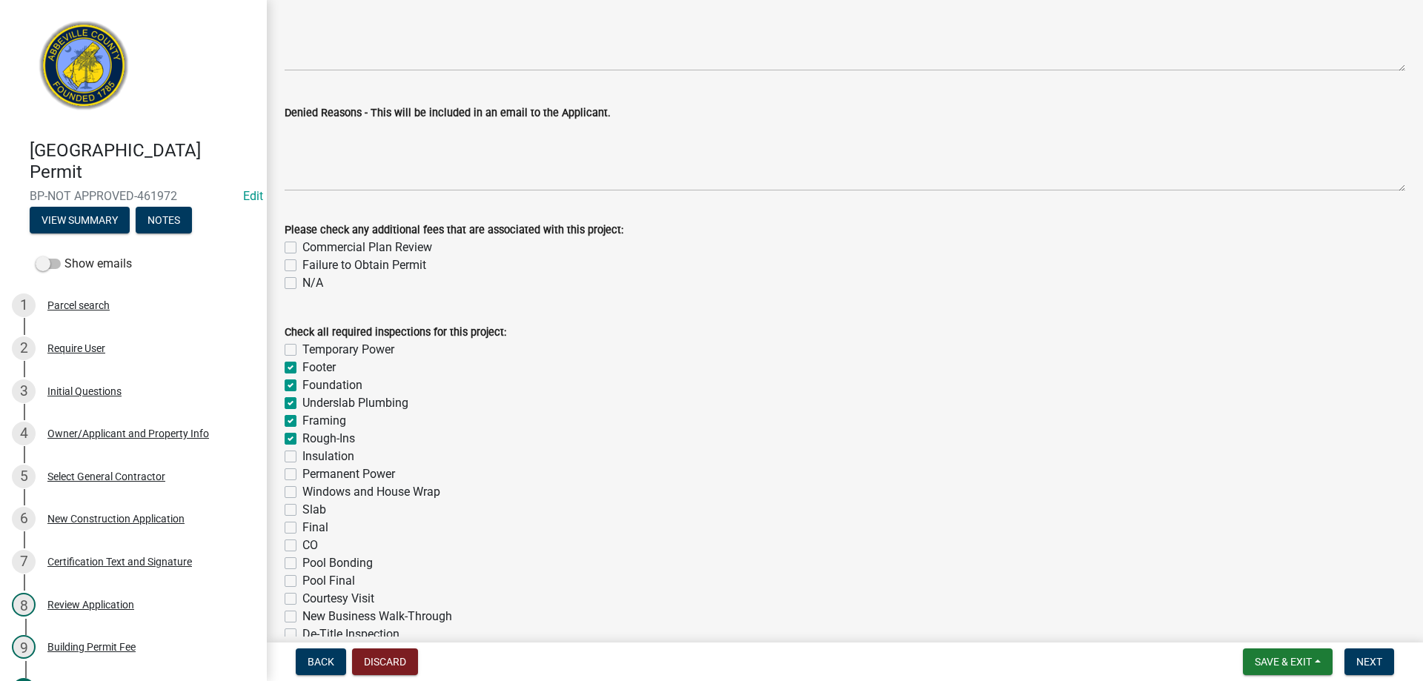
checkbox input "true"
checkbox input "false"
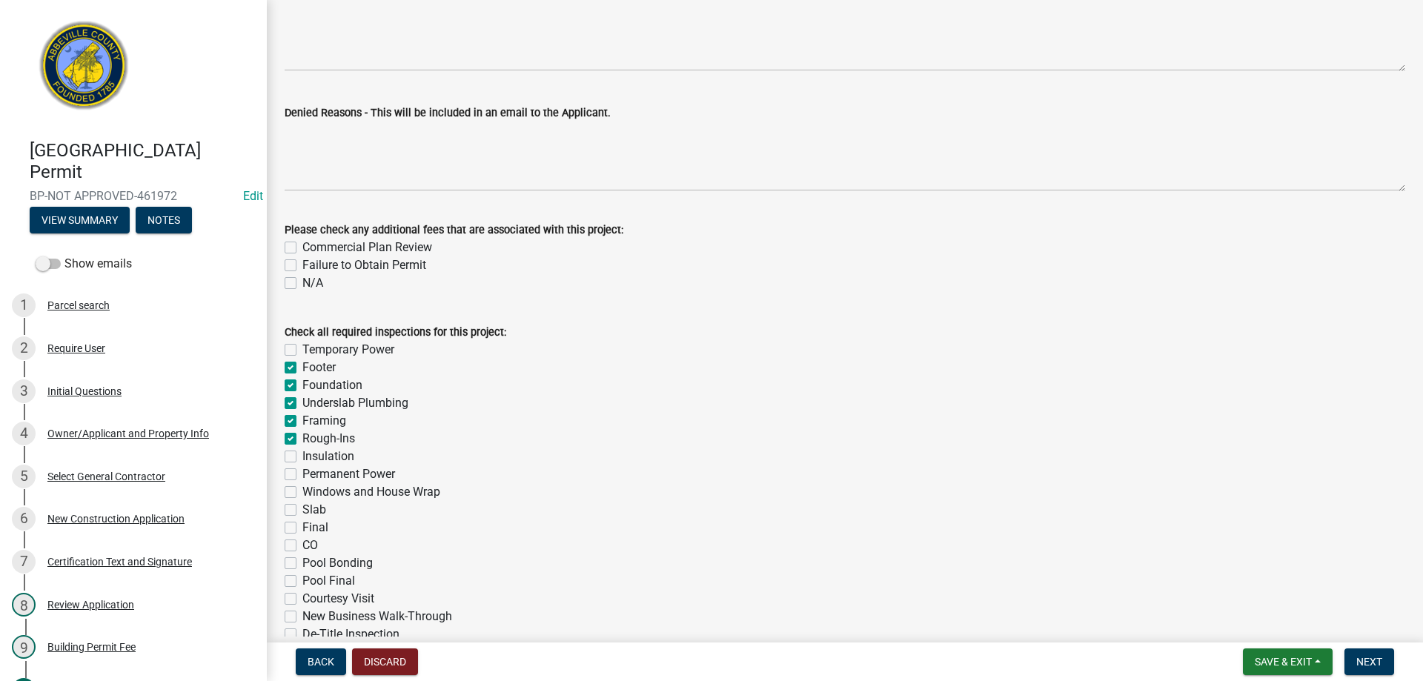
checkbox input "false"
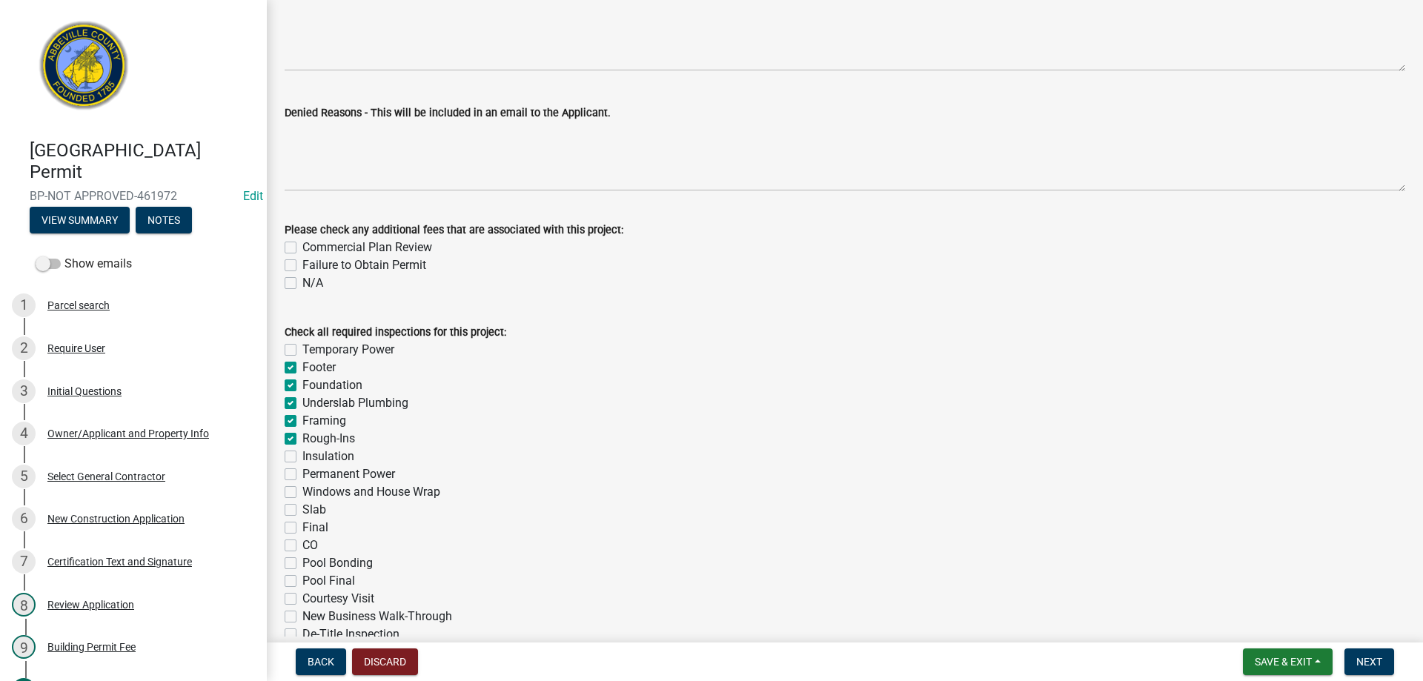
checkbox input "false"
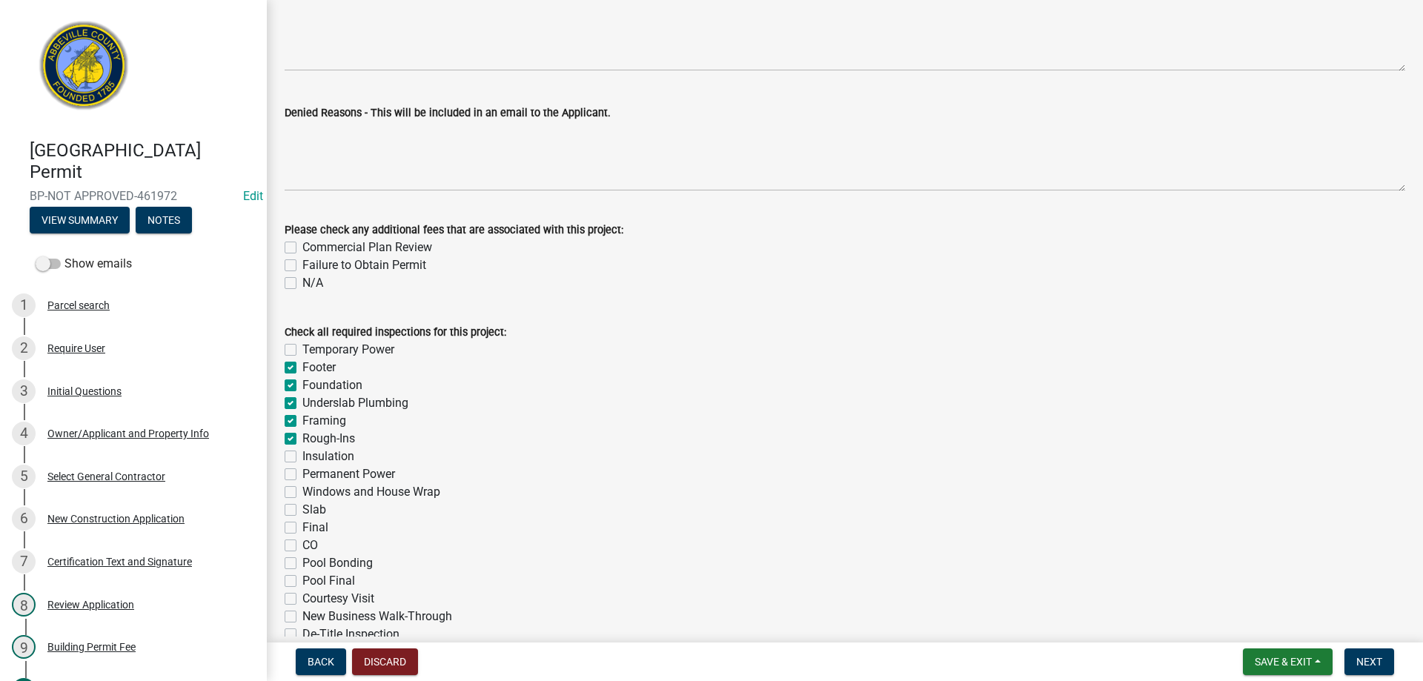
click at [302, 457] on label "Insulation" at bounding box center [328, 457] width 52 height 18
click at [302, 457] on input "Insulation" at bounding box center [307, 453] width 10 height 10
checkbox input "true"
checkbox input "false"
checkbox input "true"
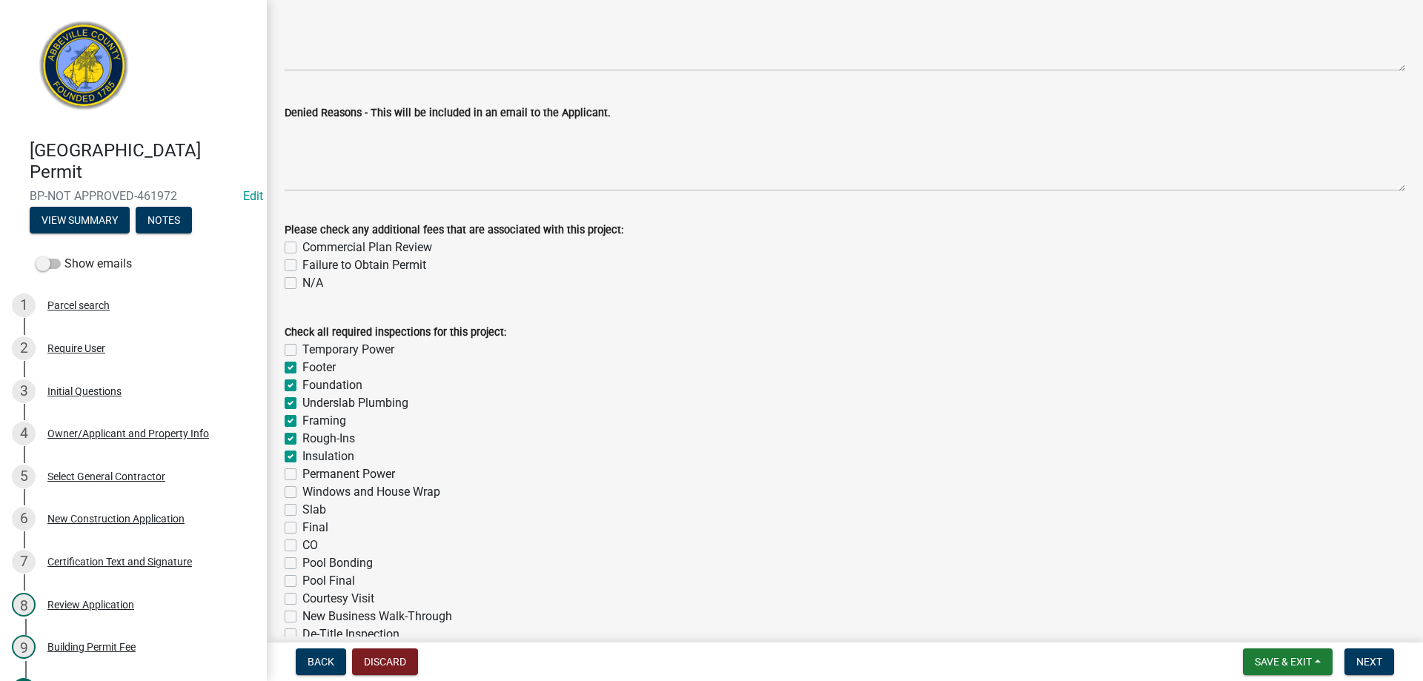
checkbox input "true"
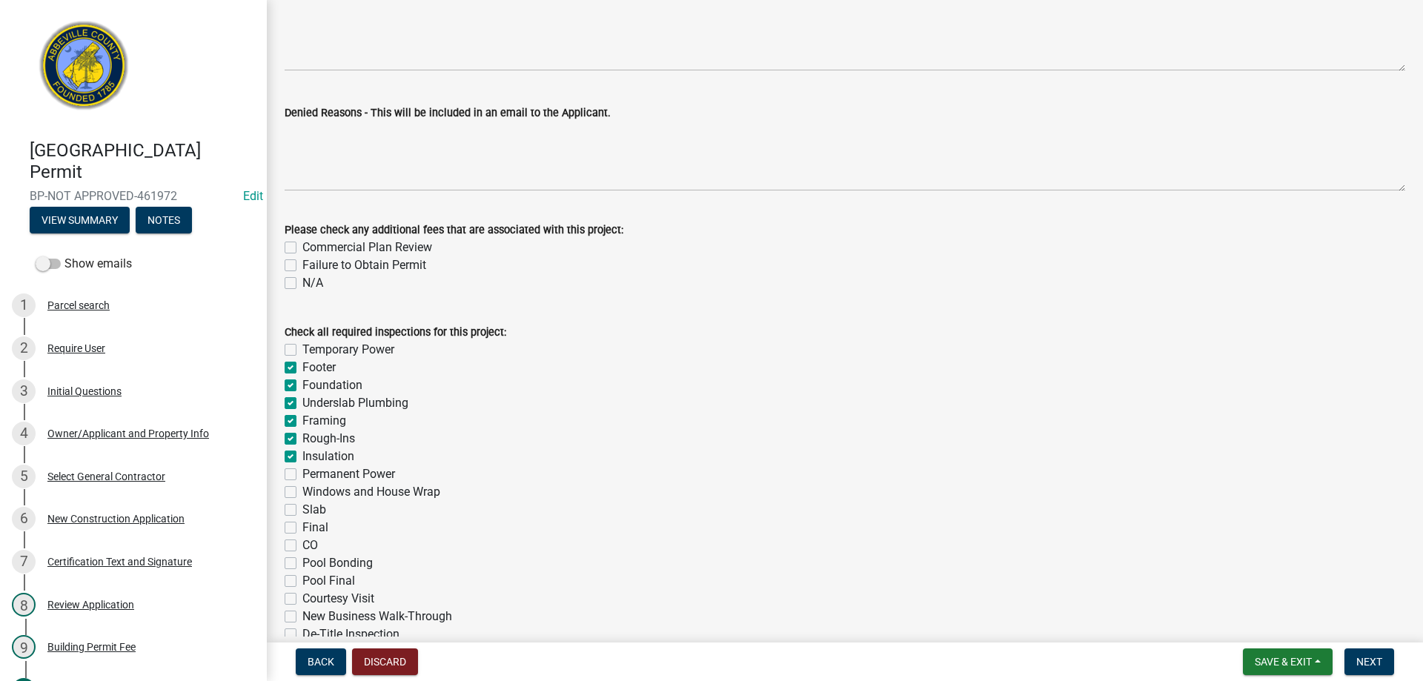
checkbox input "false"
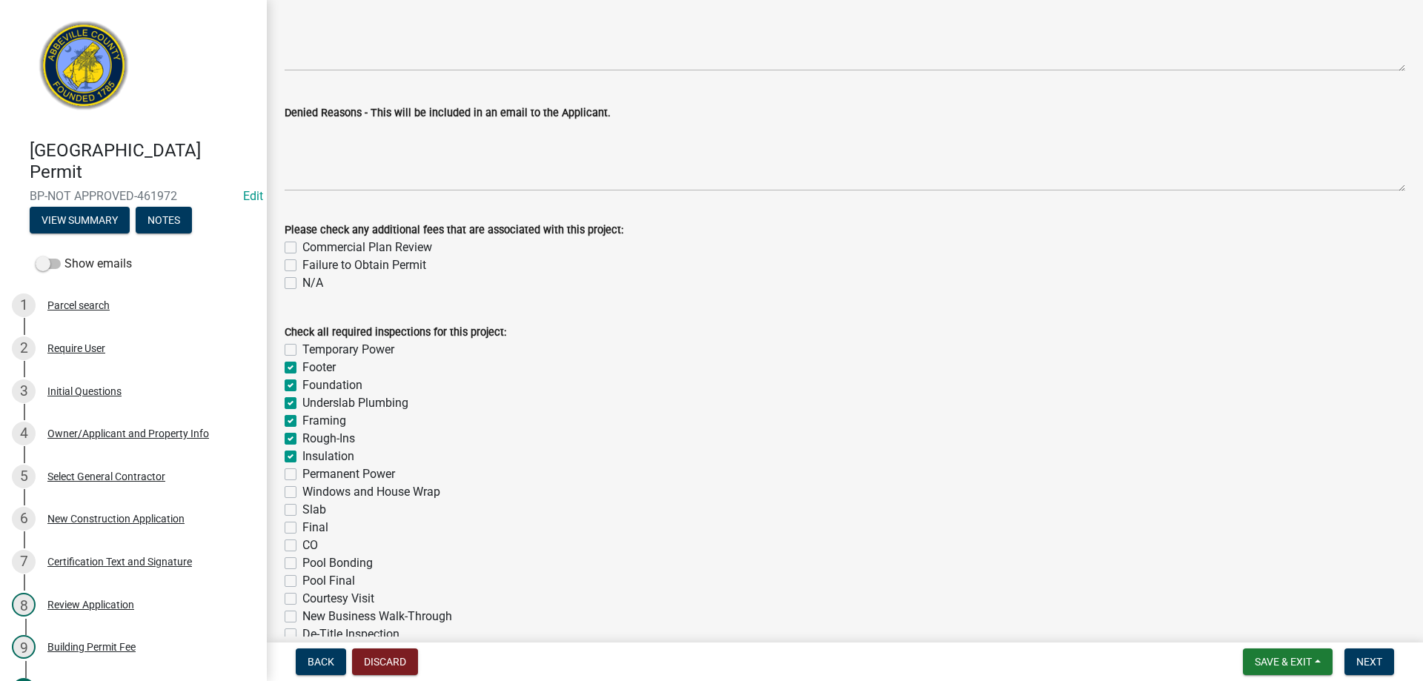
checkbox input "false"
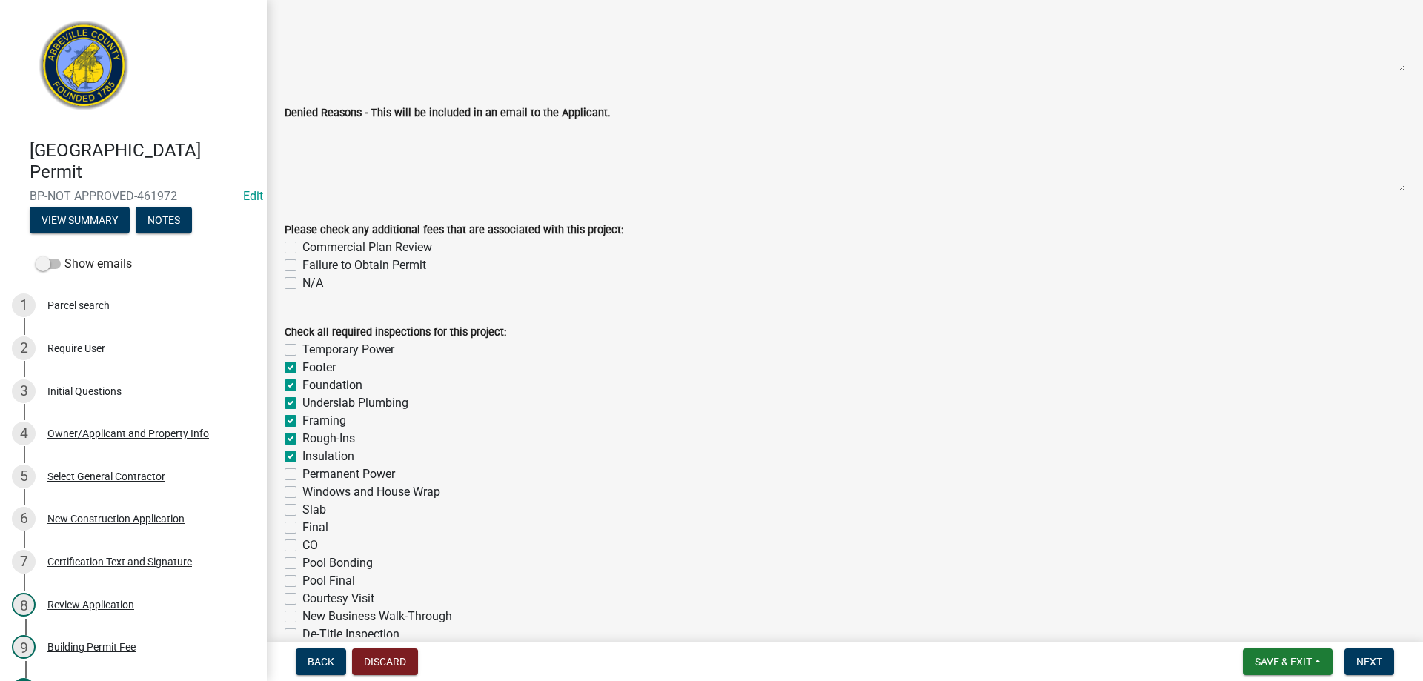
click at [302, 471] on label "Permanent Power" at bounding box center [348, 475] width 93 height 18
click at [302, 471] on input "Permanent Power" at bounding box center [307, 471] width 10 height 10
checkbox input "true"
checkbox input "false"
checkbox input "true"
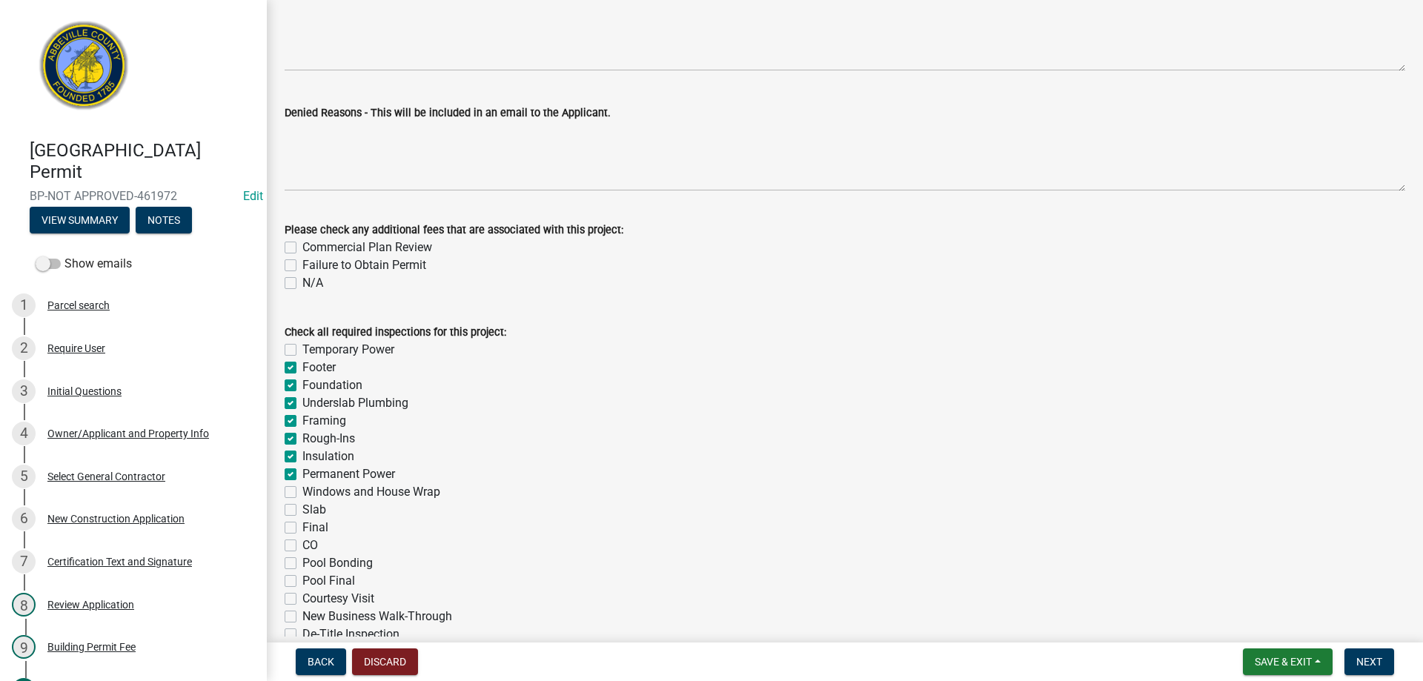
checkbox input "true"
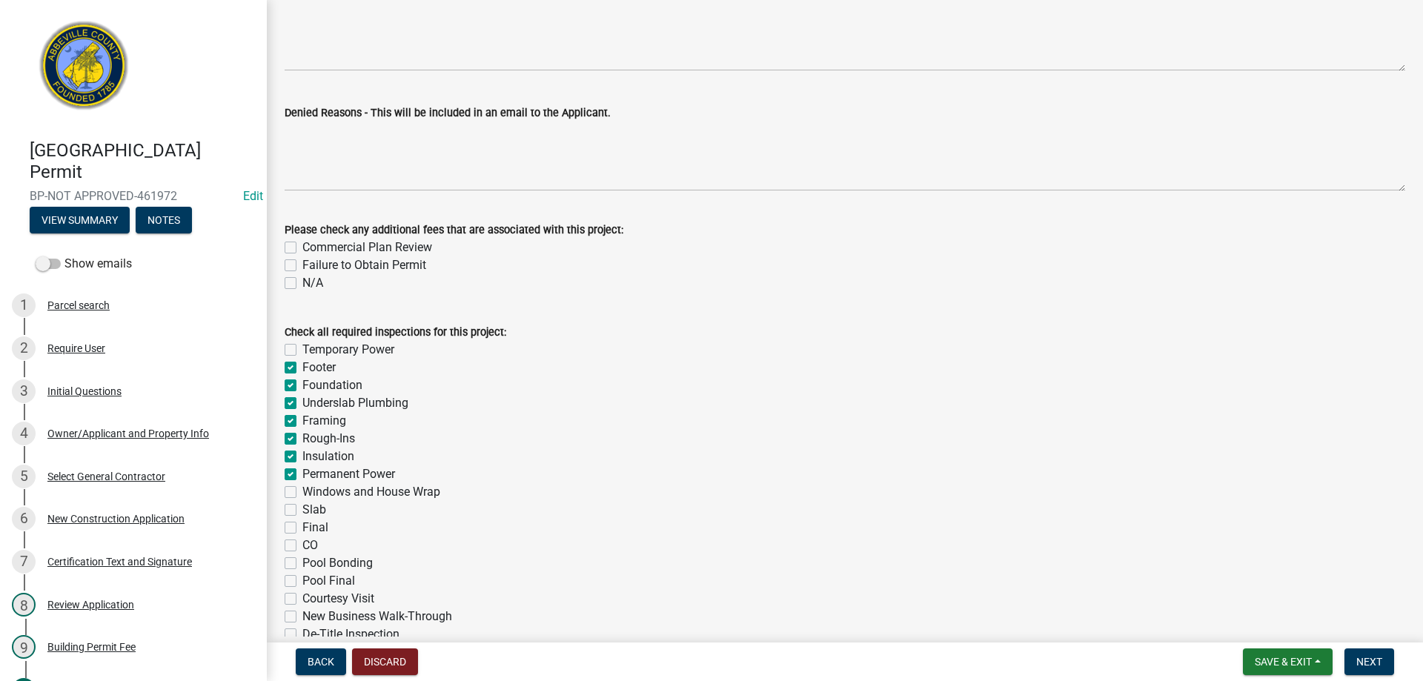
checkbox input "true"
checkbox input "false"
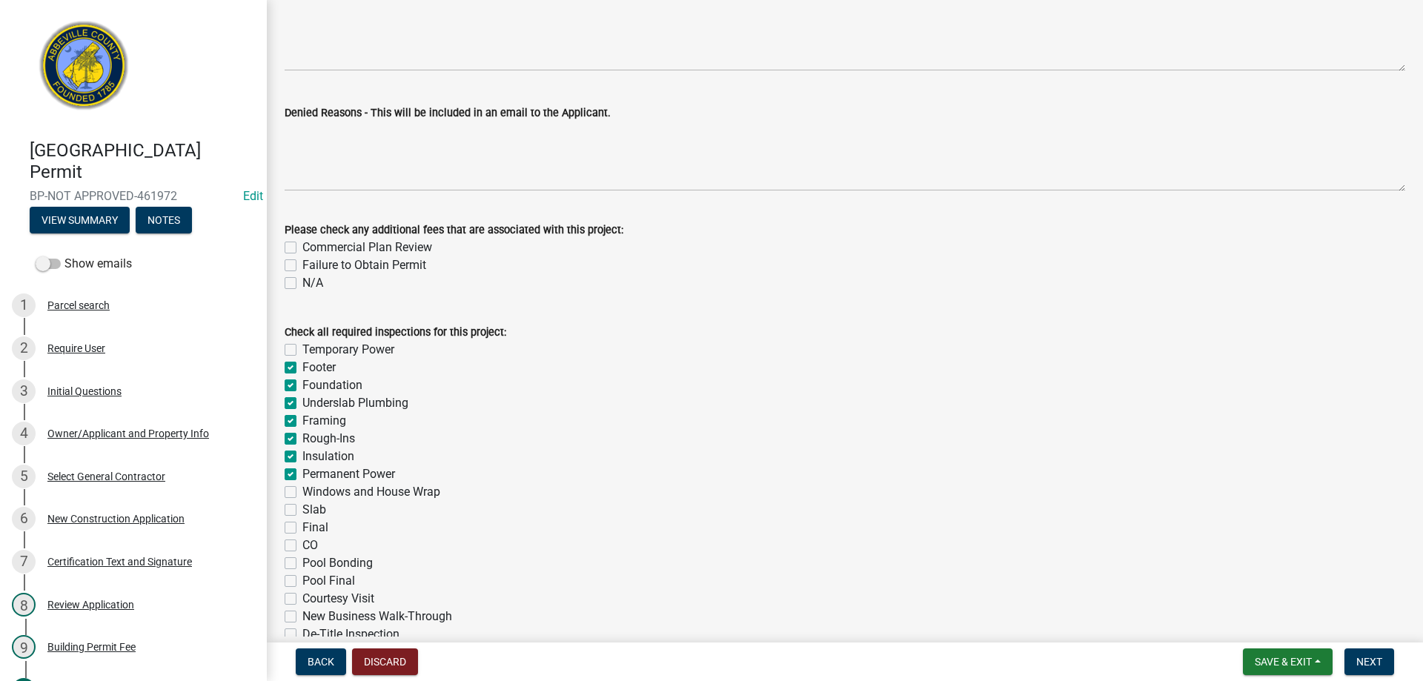
checkbox input "false"
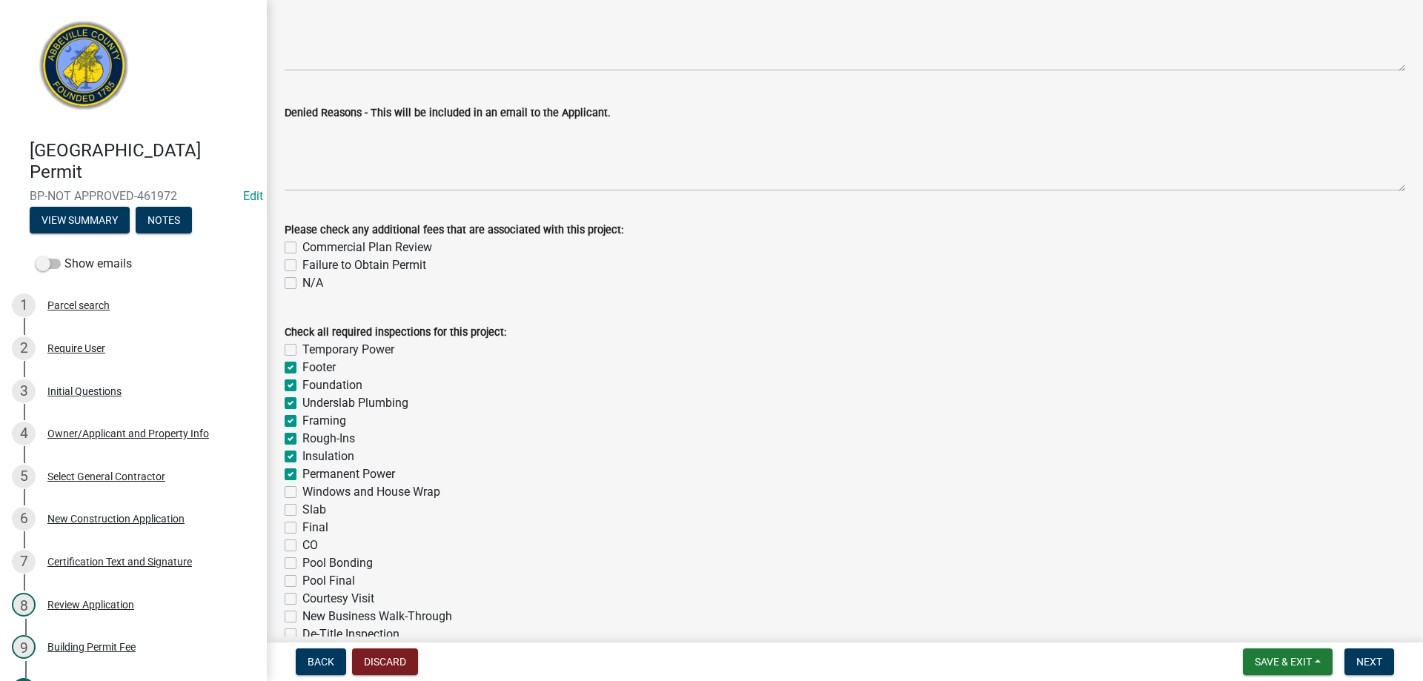
click at [302, 495] on label "Windows and House Wrap" at bounding box center [371, 492] width 138 height 18
click at [302, 493] on input "Windows and House Wrap" at bounding box center [307, 488] width 10 height 10
checkbox input "true"
checkbox input "false"
checkbox input "true"
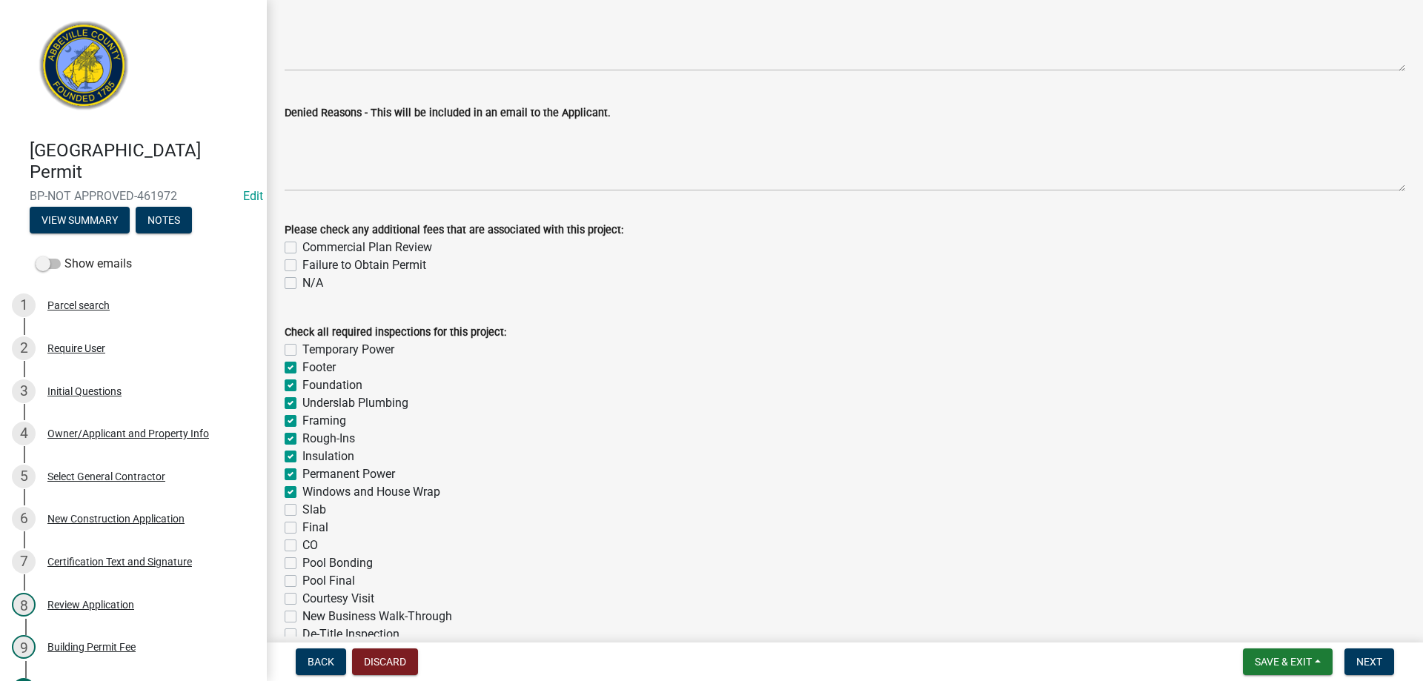
checkbox input "true"
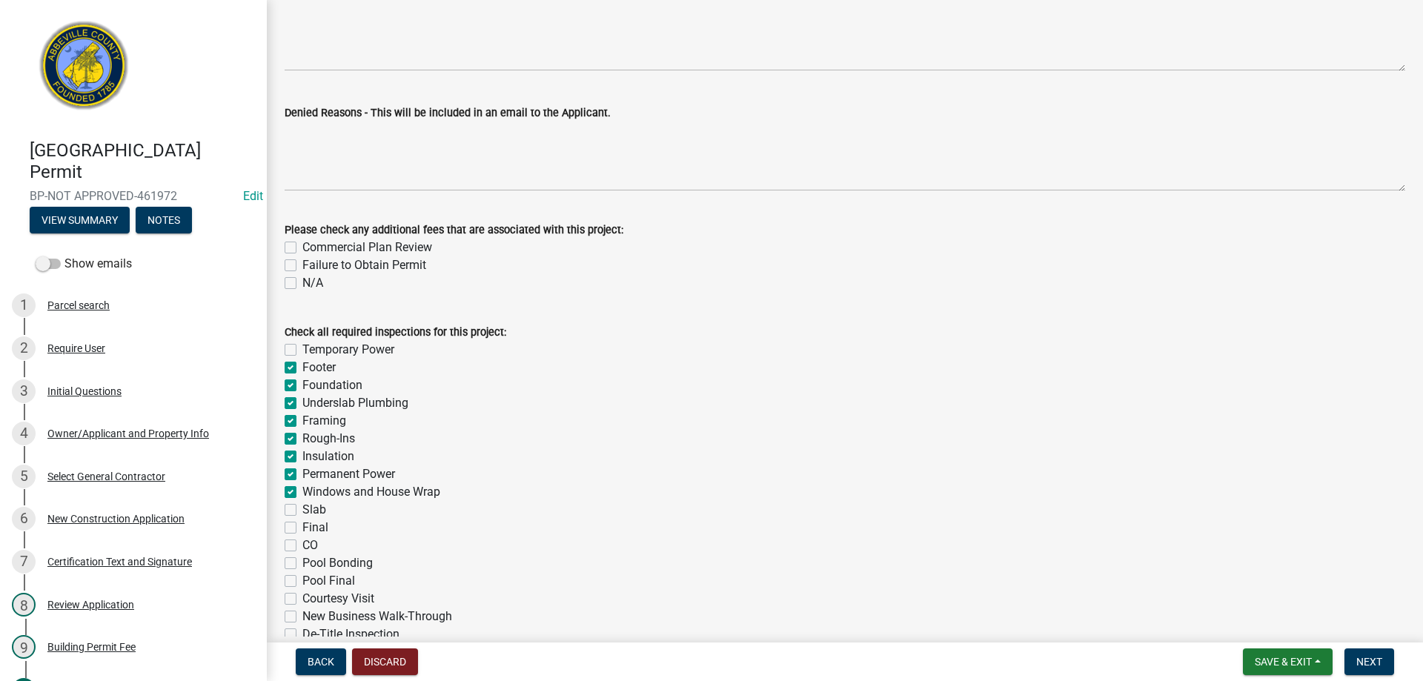
checkbox input "true"
checkbox input "false"
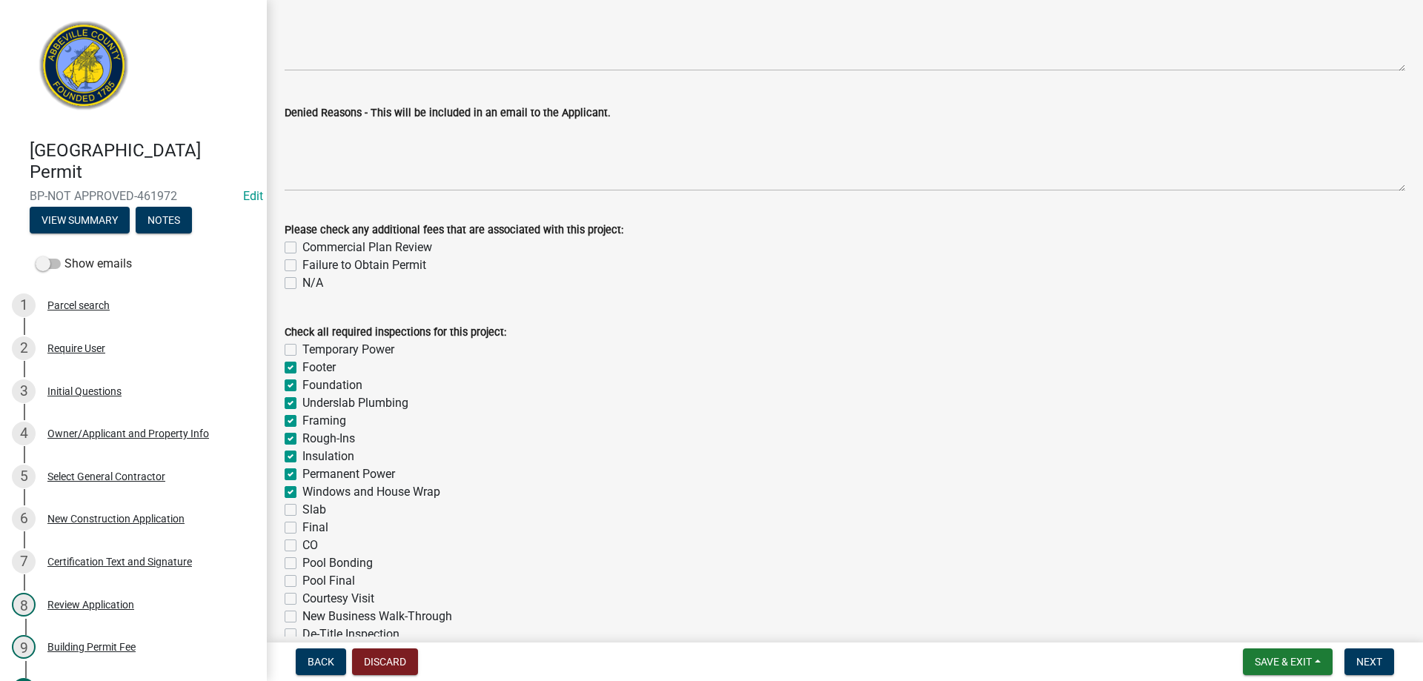
checkbox input "false"
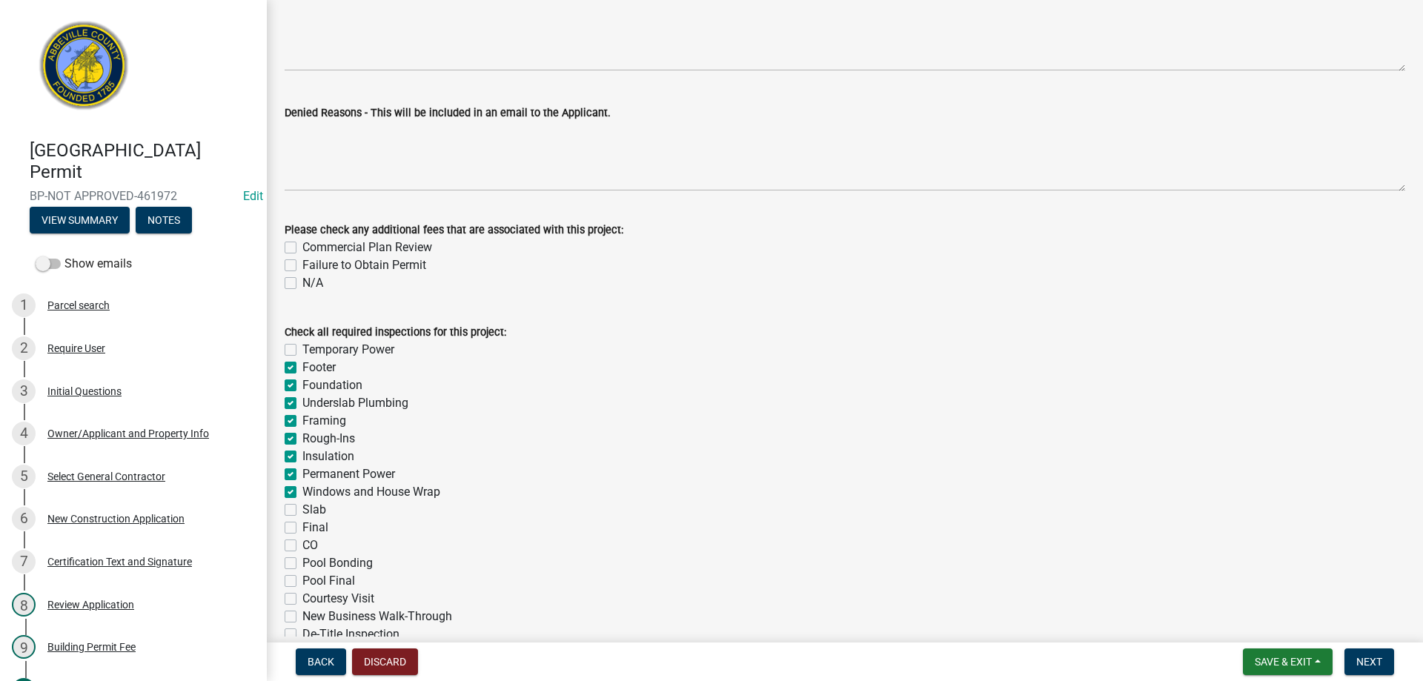
click at [302, 505] on label "Slab" at bounding box center [314, 510] width 24 height 18
click at [302, 505] on input "Slab" at bounding box center [307, 506] width 10 height 10
checkbox input "true"
checkbox input "false"
checkbox input "true"
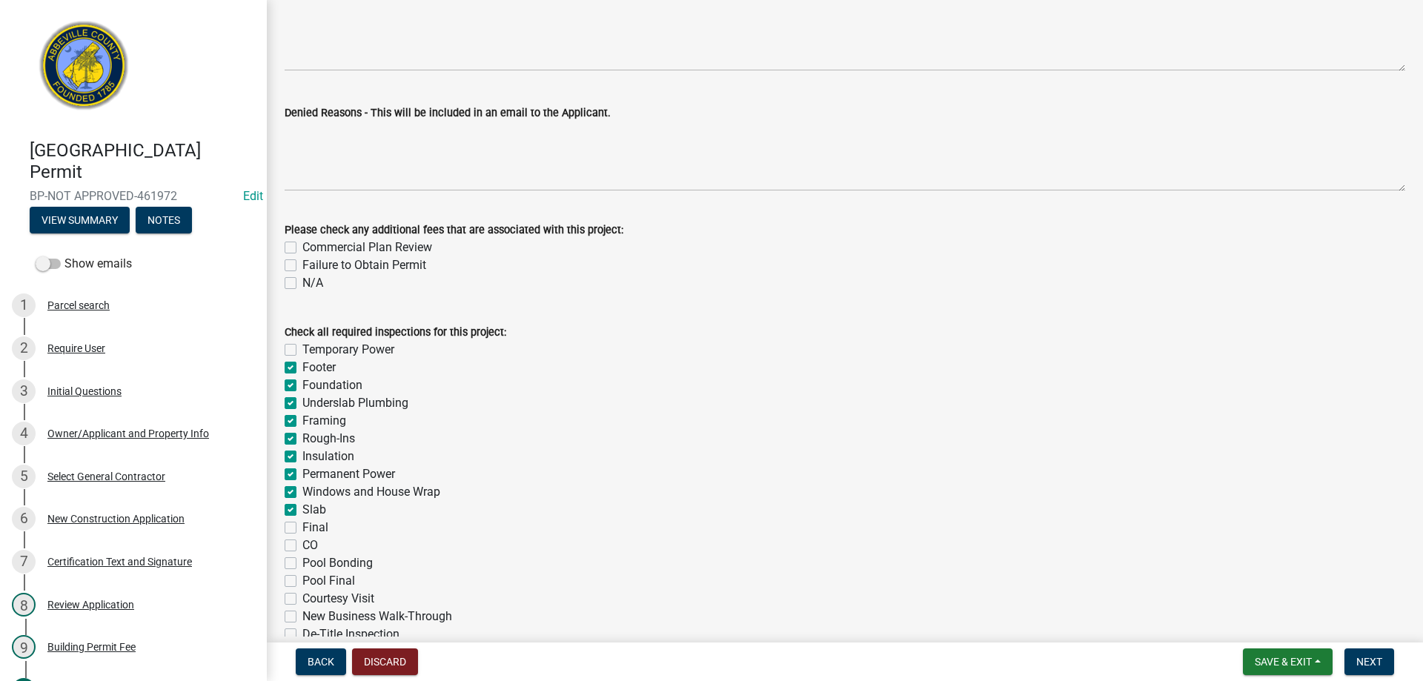
checkbox input "true"
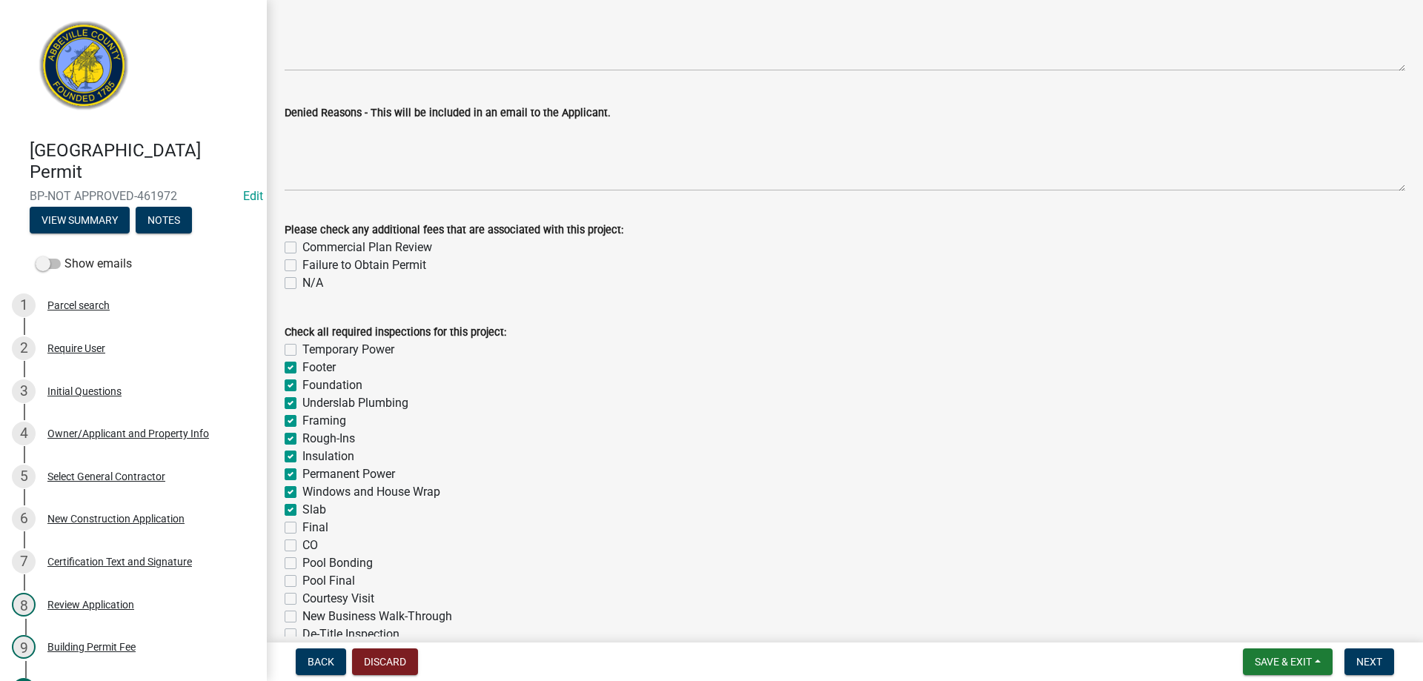
checkbox input "true"
checkbox input "false"
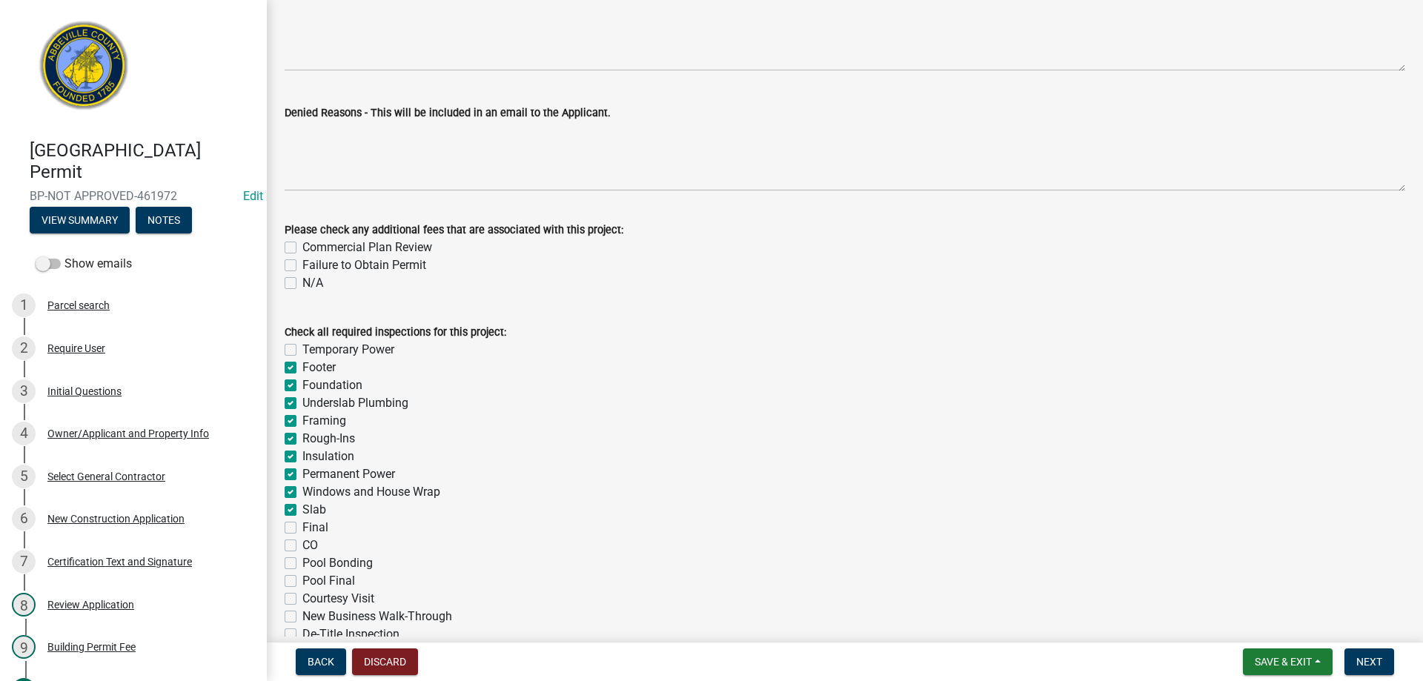
checkbox input "false"
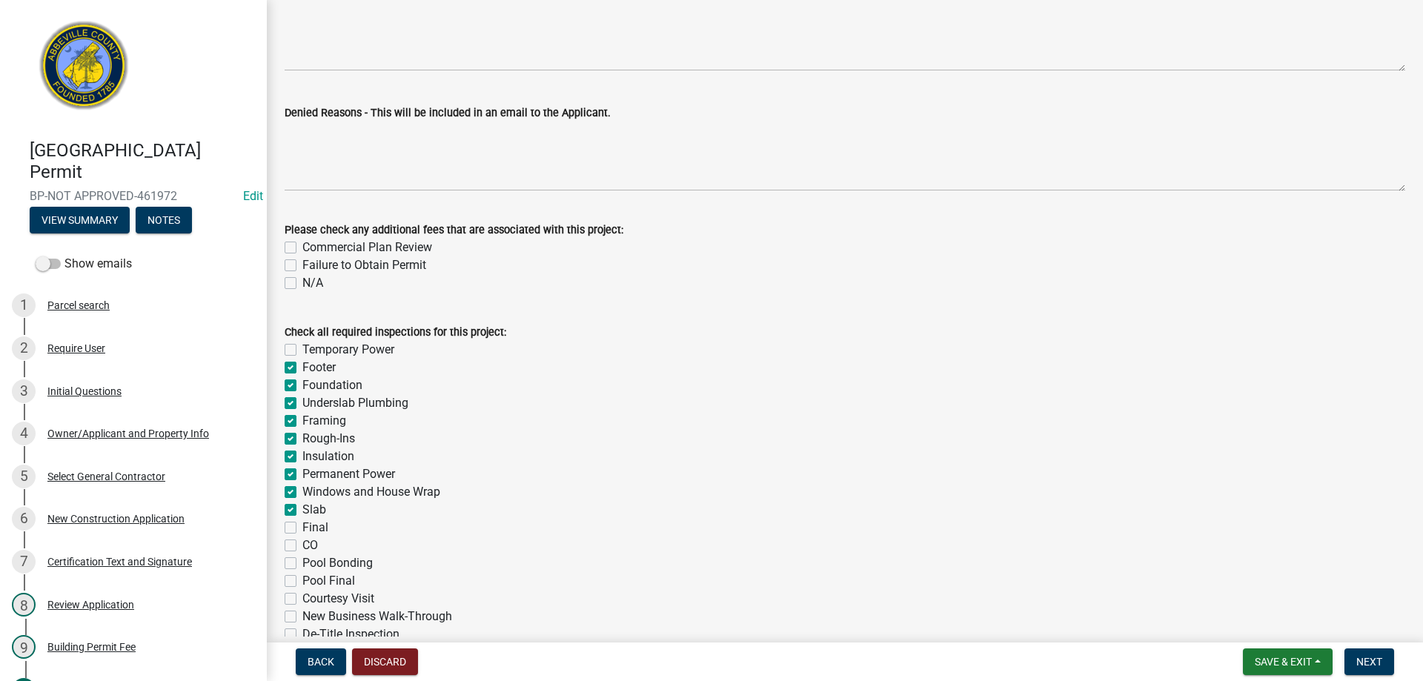
click at [302, 528] on label "Final" at bounding box center [315, 528] width 26 height 18
click at [302, 528] on input "Final" at bounding box center [307, 524] width 10 height 10
checkbox input "true"
checkbox input "false"
checkbox input "true"
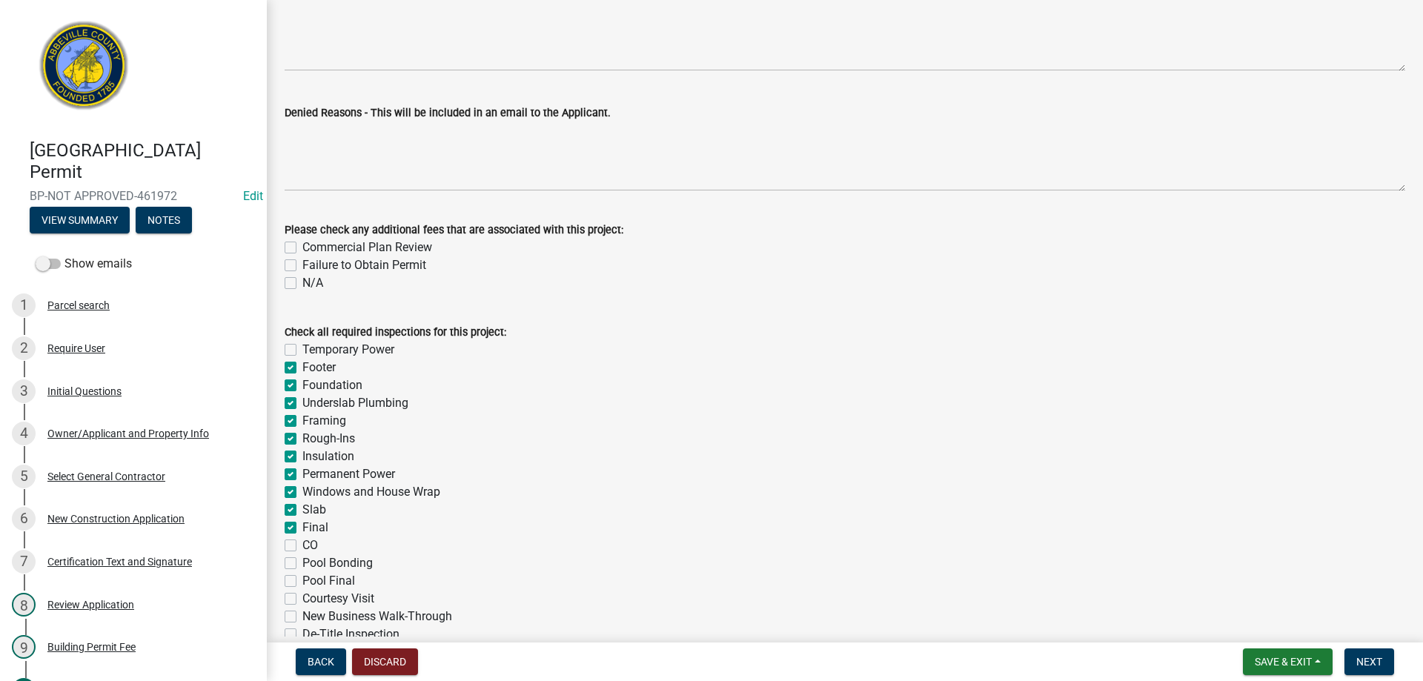
checkbox input "true"
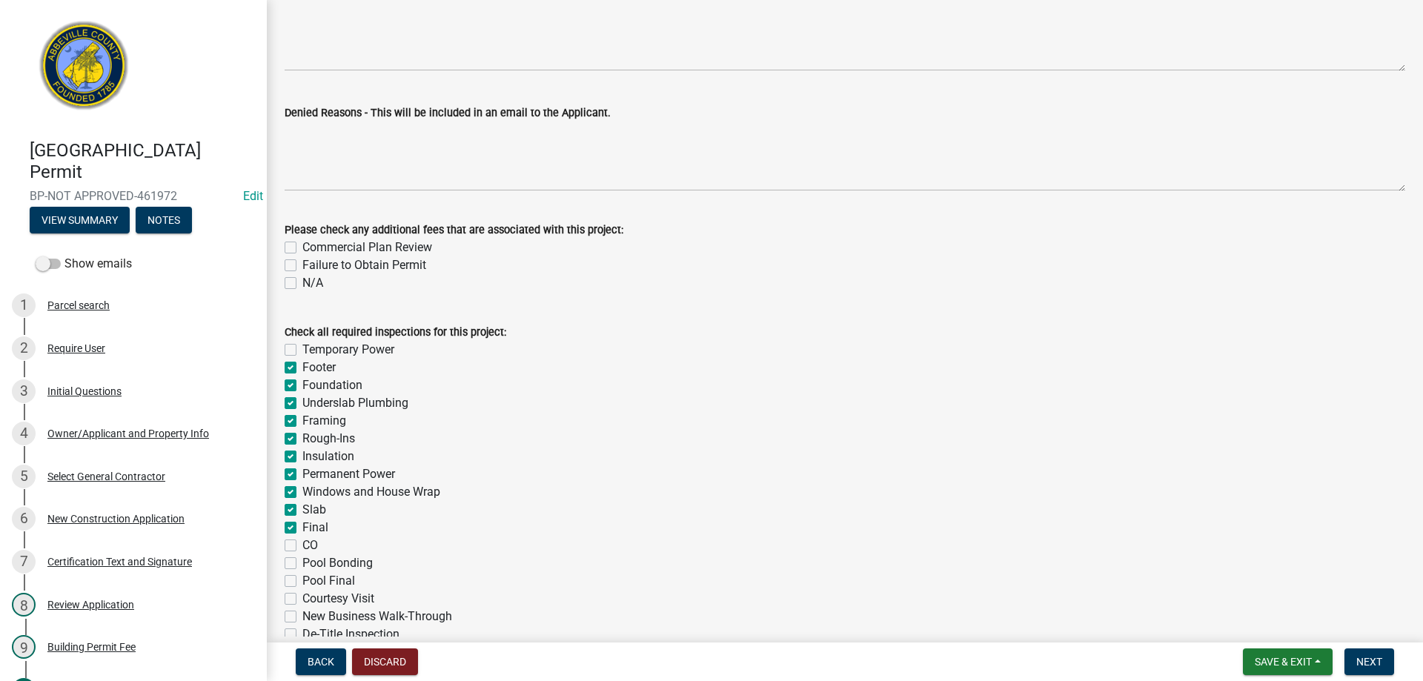
checkbox input "true"
checkbox input "false"
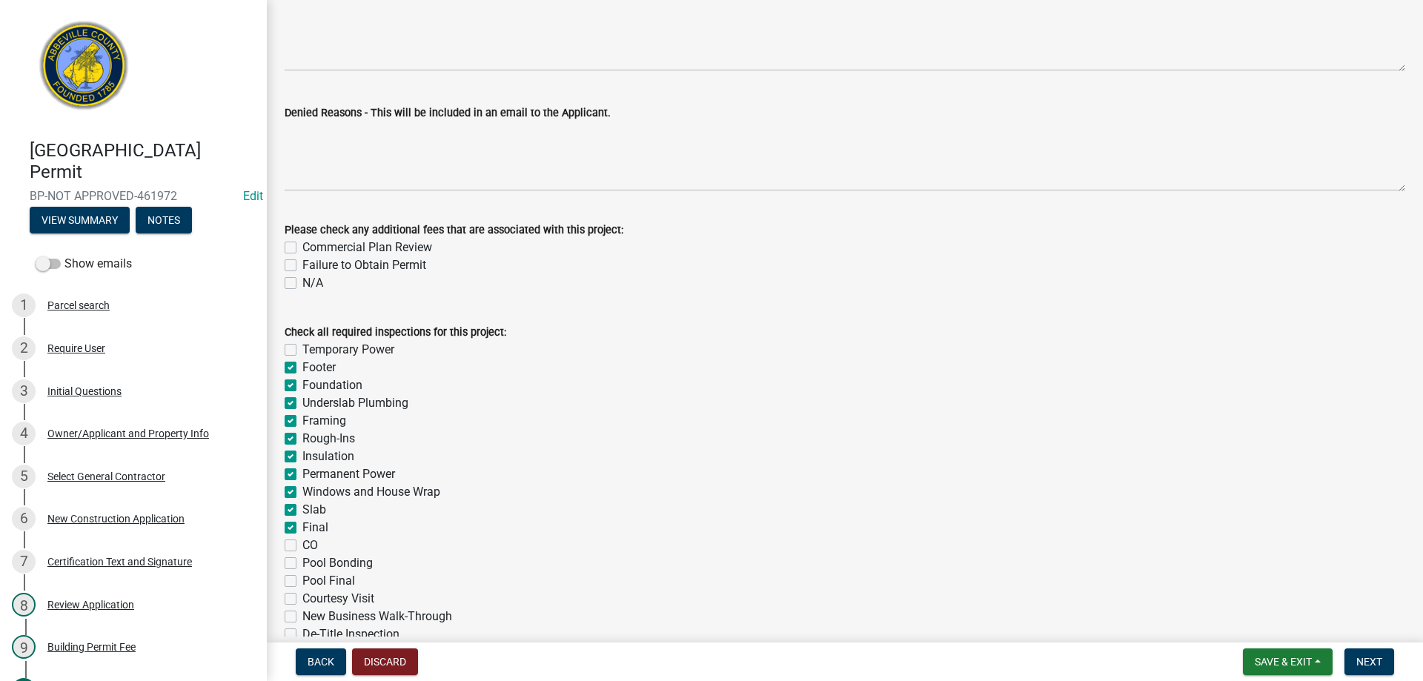
checkbox input "false"
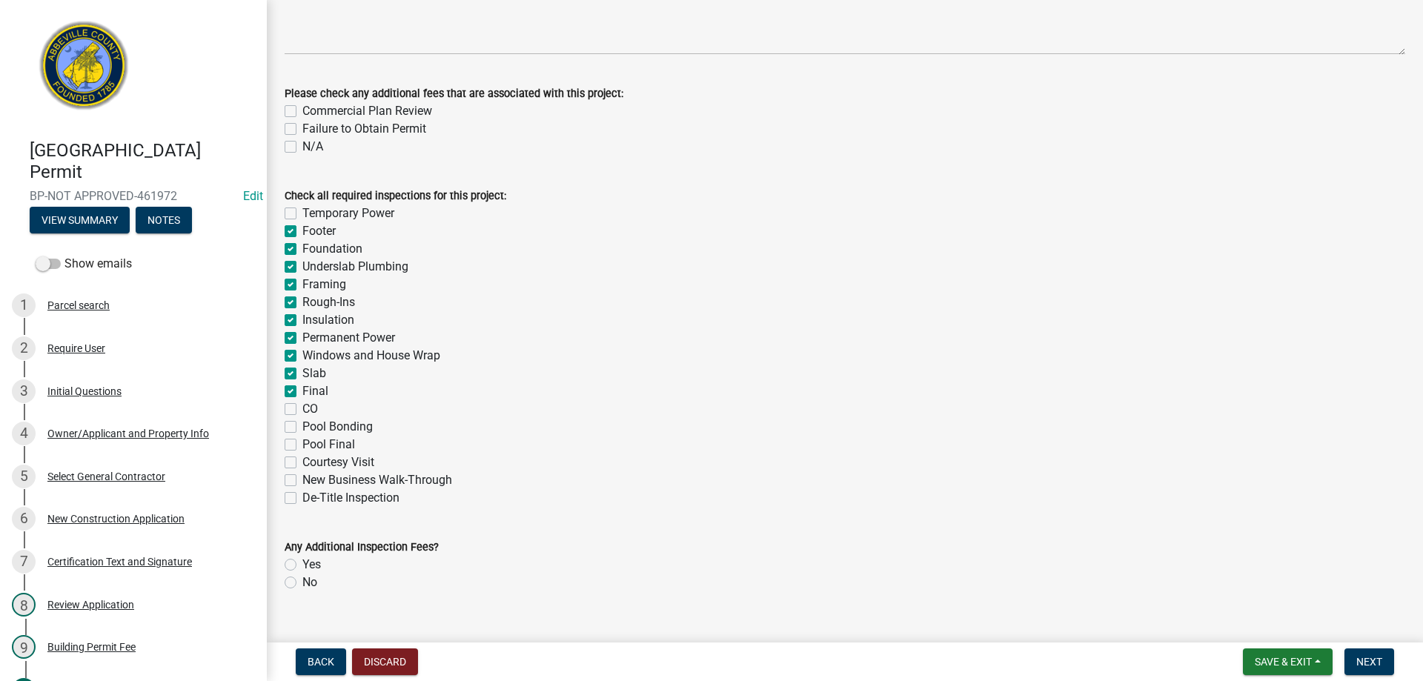
scroll to position [385, 0]
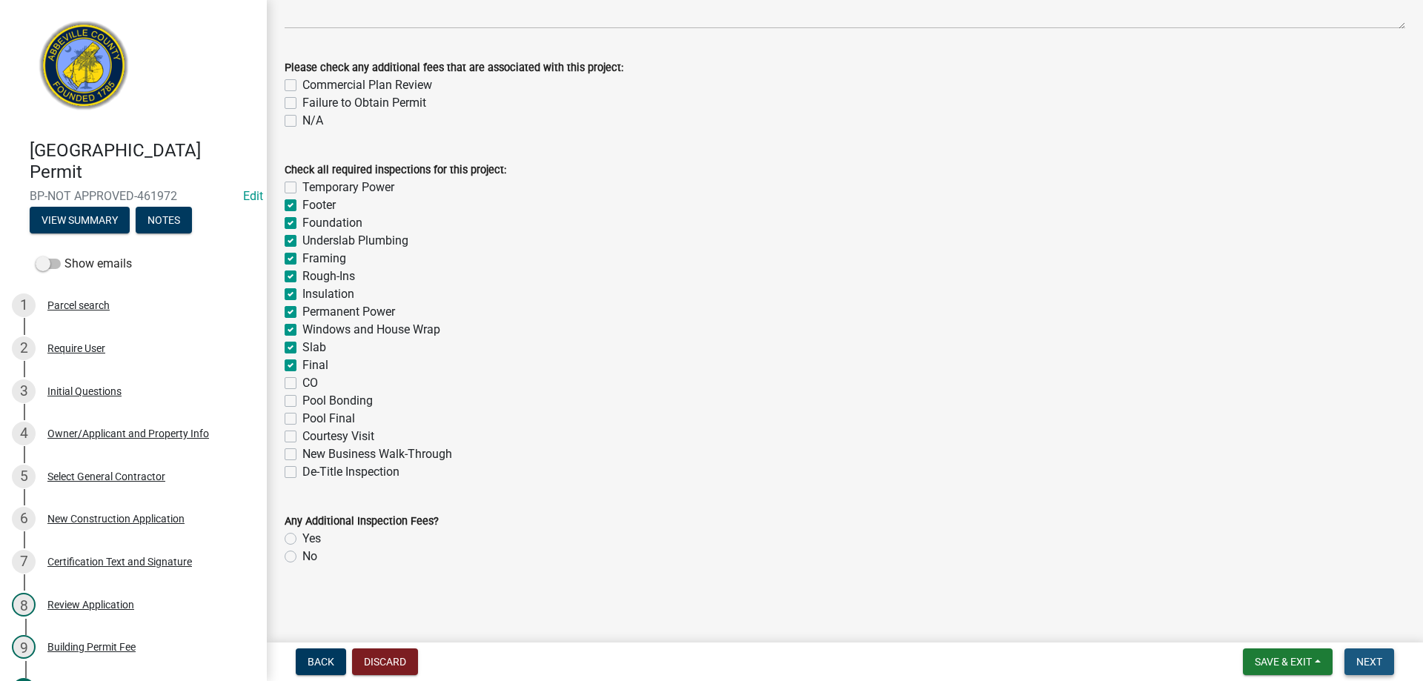
click at [1381, 660] on span "Next" at bounding box center [1370, 662] width 26 height 12
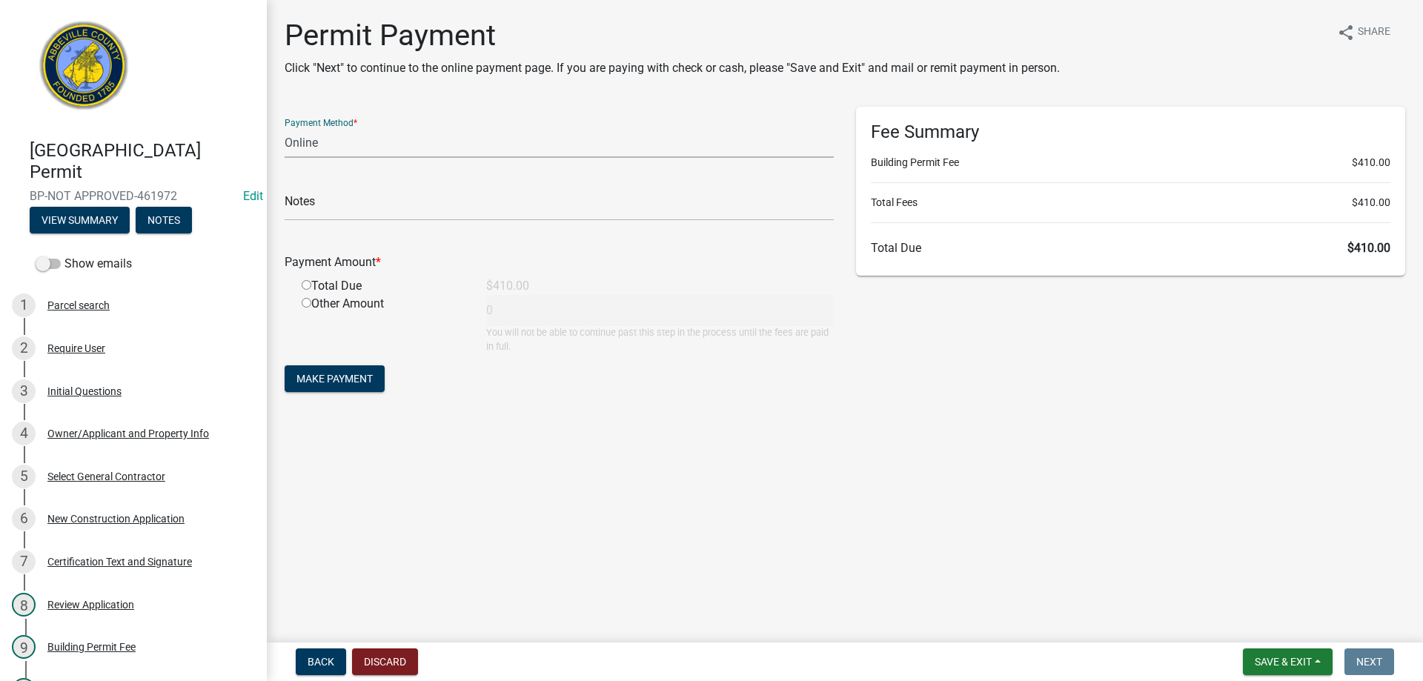
click at [388, 142] on select "Credit Card POS Check Cash Online" at bounding box center [559, 142] width 549 height 30
click at [285, 127] on select "Credit Card POS Check Cash Online" at bounding box center [559, 142] width 549 height 30
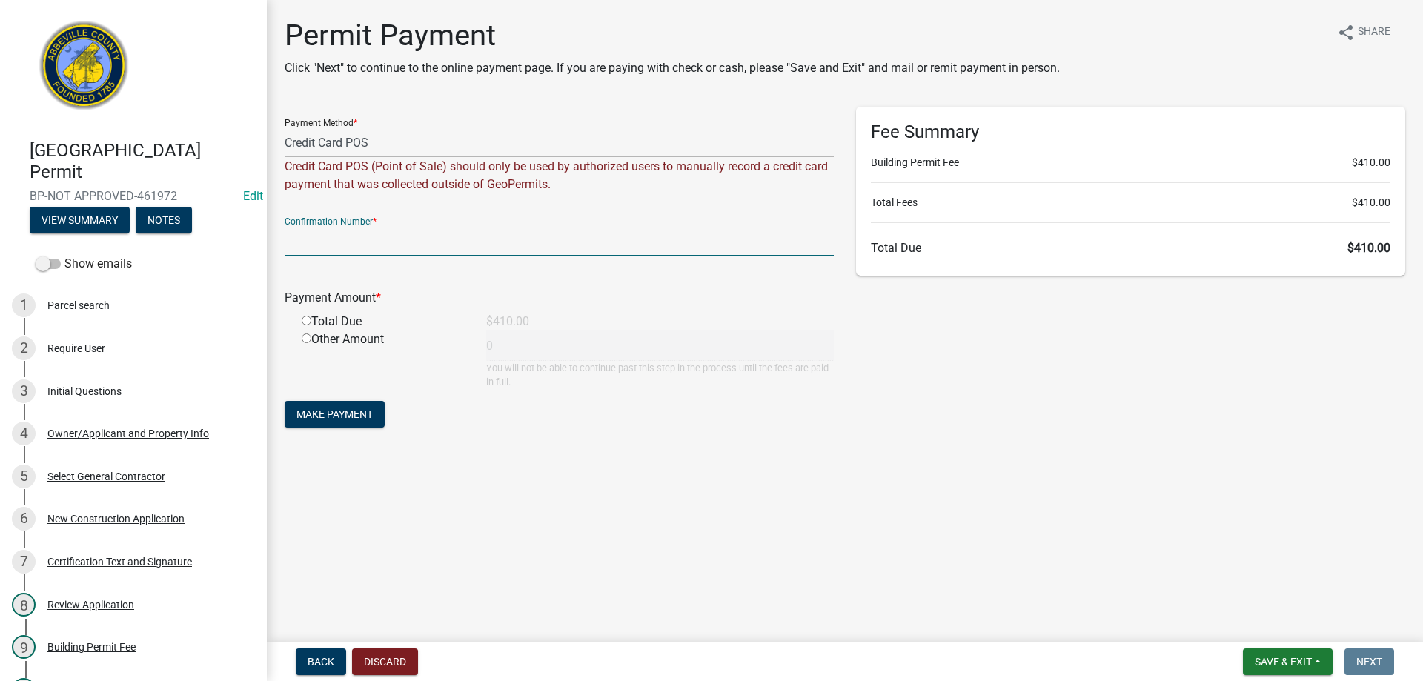
click at [339, 250] on input "text" at bounding box center [559, 241] width 549 height 30
click at [302, 317] on input "radio" at bounding box center [307, 321] width 10 height 10
click at [345, 425] on button "Make Payment" at bounding box center [335, 414] width 100 height 27
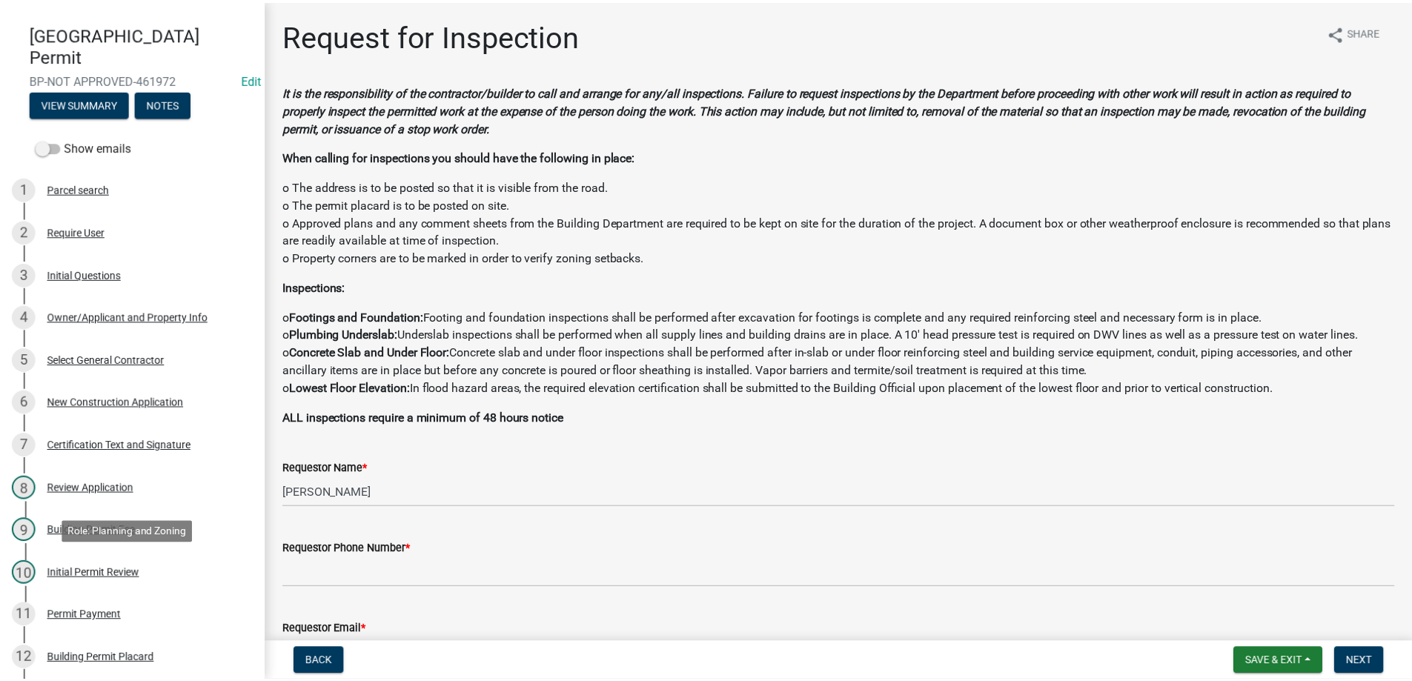
scroll to position [191, 0]
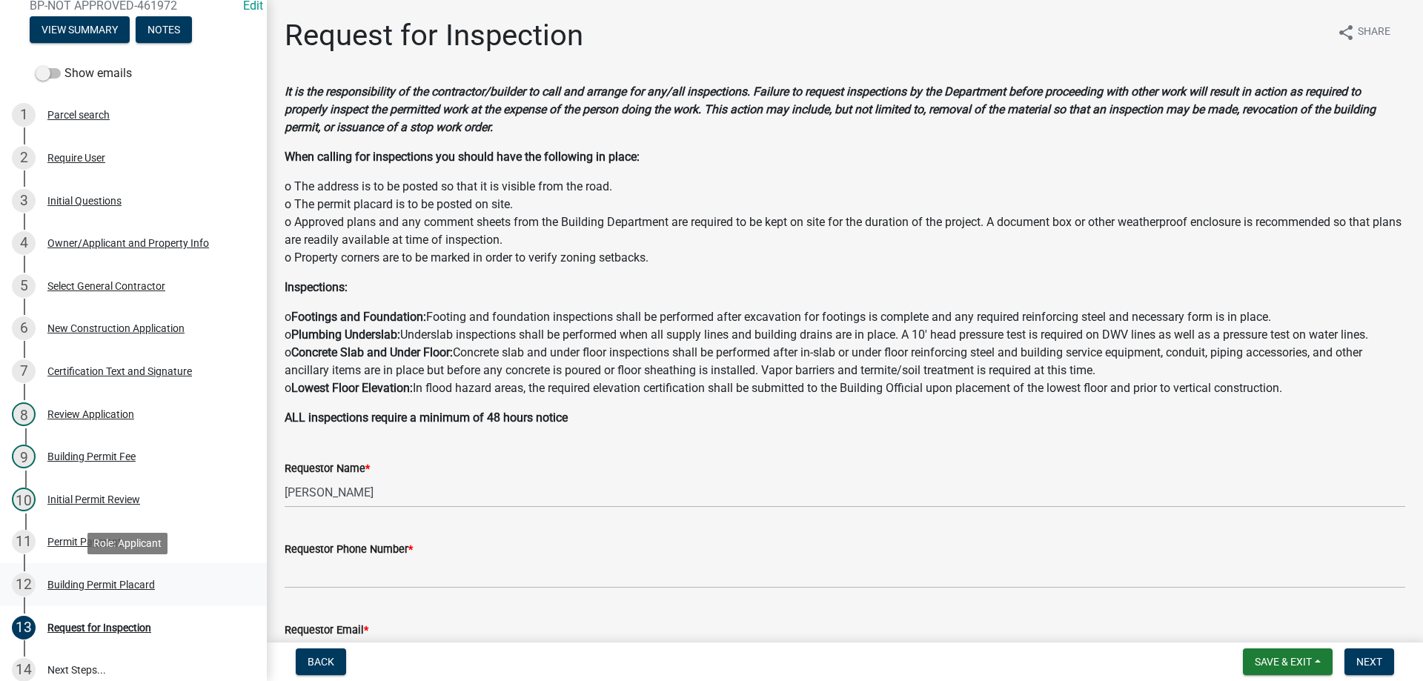
click at [85, 574] on div "12 Building Permit Placard" at bounding box center [127, 585] width 231 height 24
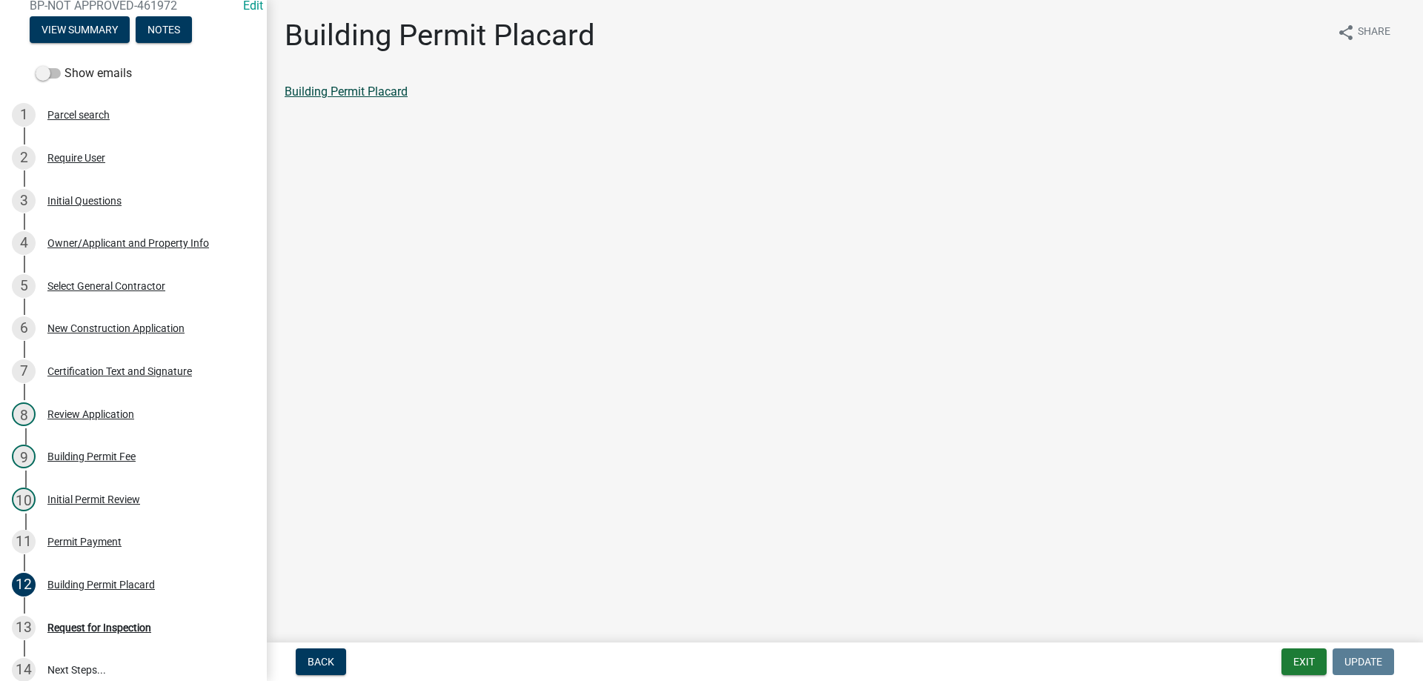
click at [367, 95] on link "Building Permit Placard" at bounding box center [346, 92] width 123 height 14
click at [87, 537] on div "Permit Payment" at bounding box center [84, 542] width 74 height 10
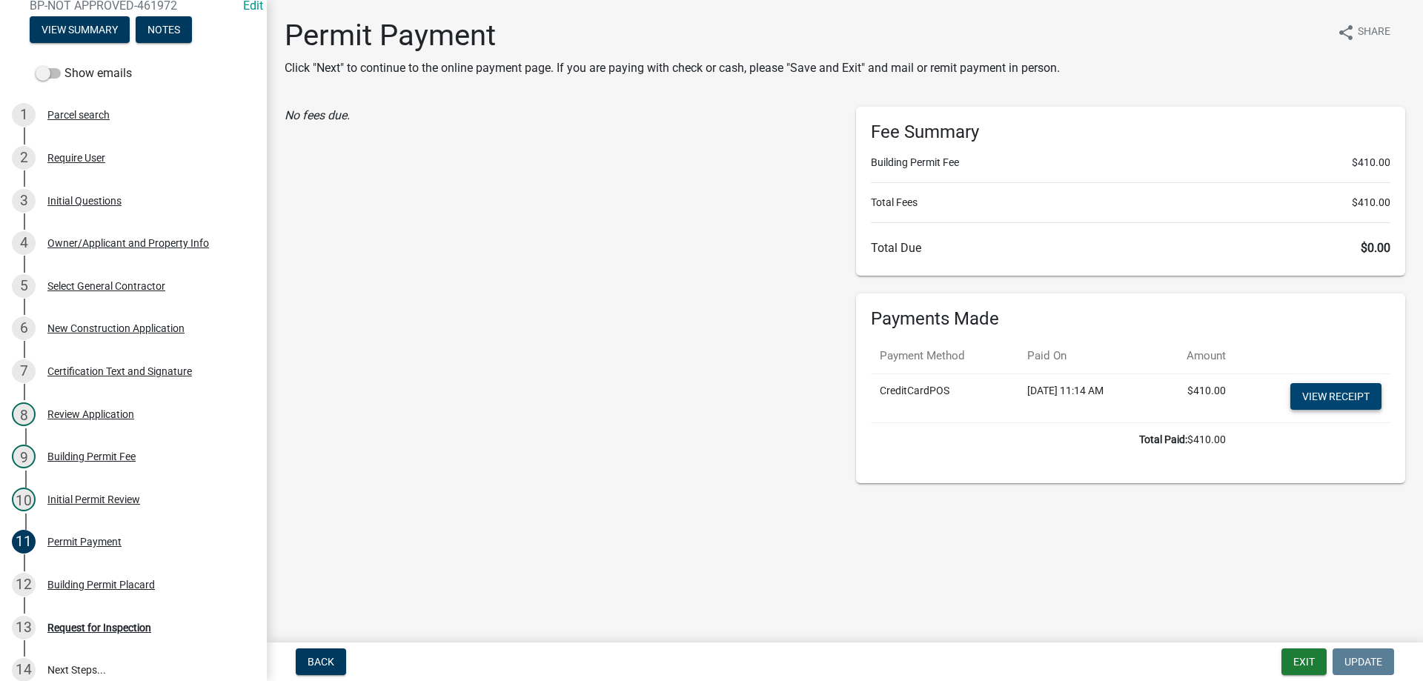
click at [1336, 388] on link "View receipt" at bounding box center [1336, 396] width 91 height 27
click at [1311, 663] on button "Exit" at bounding box center [1304, 662] width 45 height 27
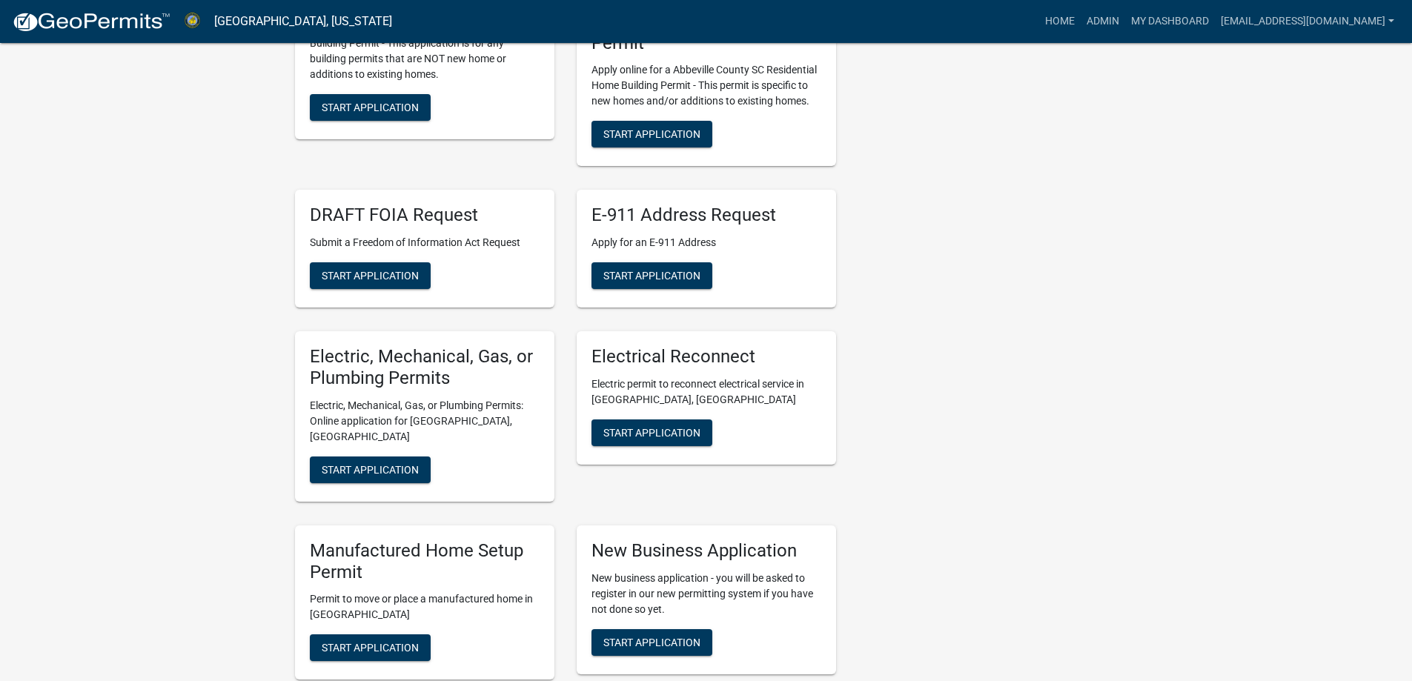
scroll to position [519, 0]
click at [328, 397] on p "Electric, Mechanical, Gas, or Plumbing Permits: Online application for [GEOGRAP…" at bounding box center [425, 420] width 230 height 47
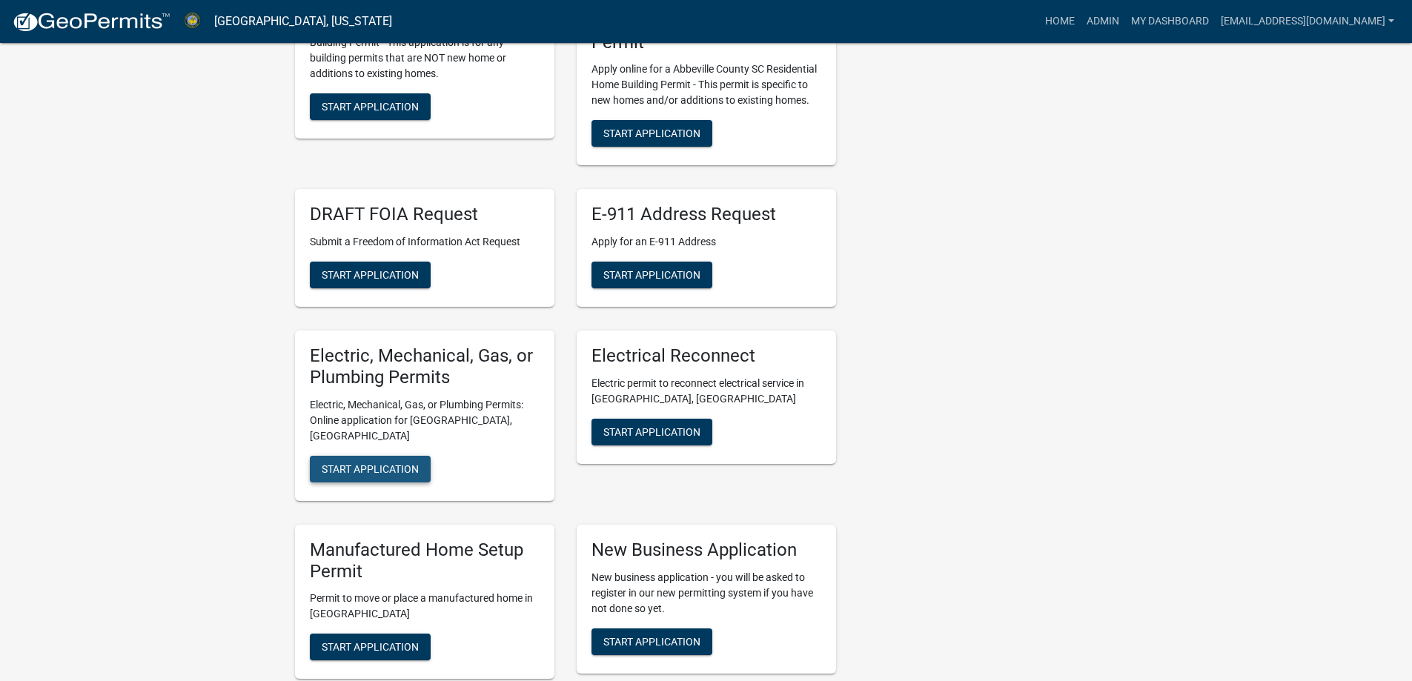
click at [338, 463] on span "Start Application" at bounding box center [370, 469] width 97 height 12
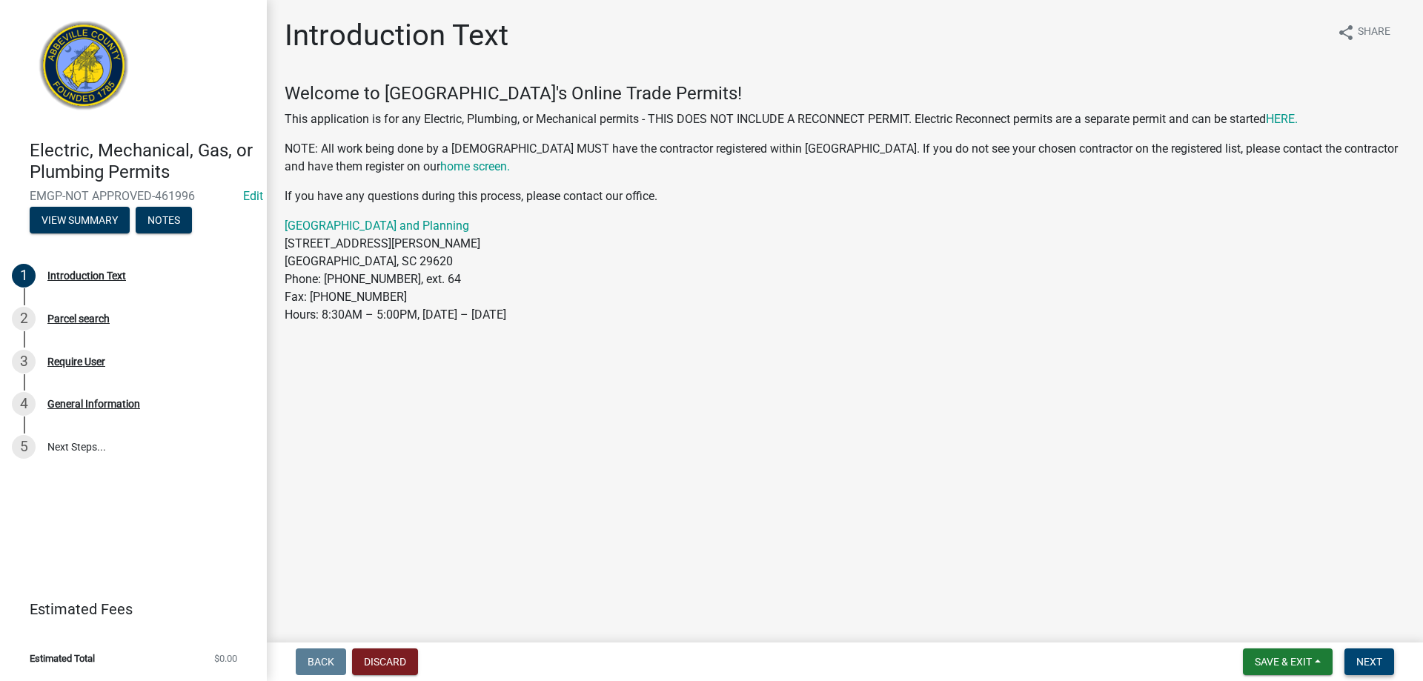
click at [1363, 663] on span "Next" at bounding box center [1370, 662] width 26 height 12
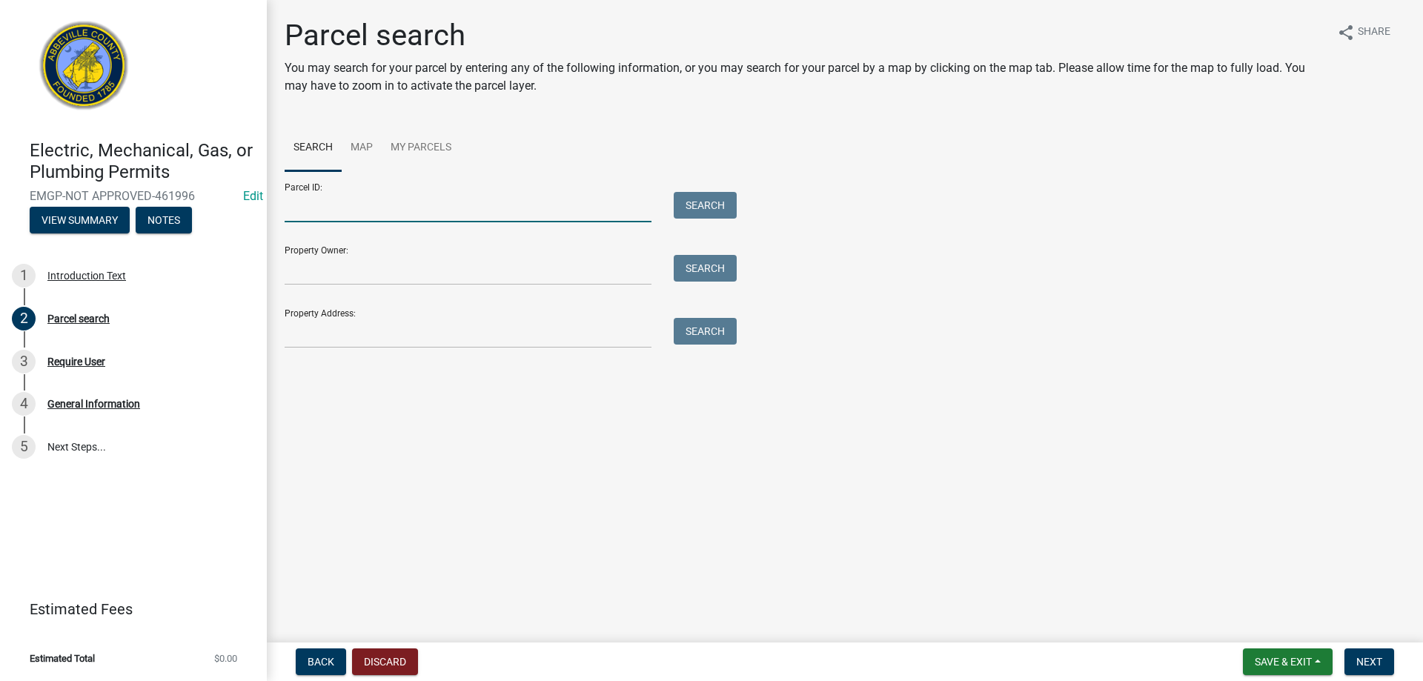
click at [388, 212] on input "Parcel ID:" at bounding box center [468, 207] width 367 height 30
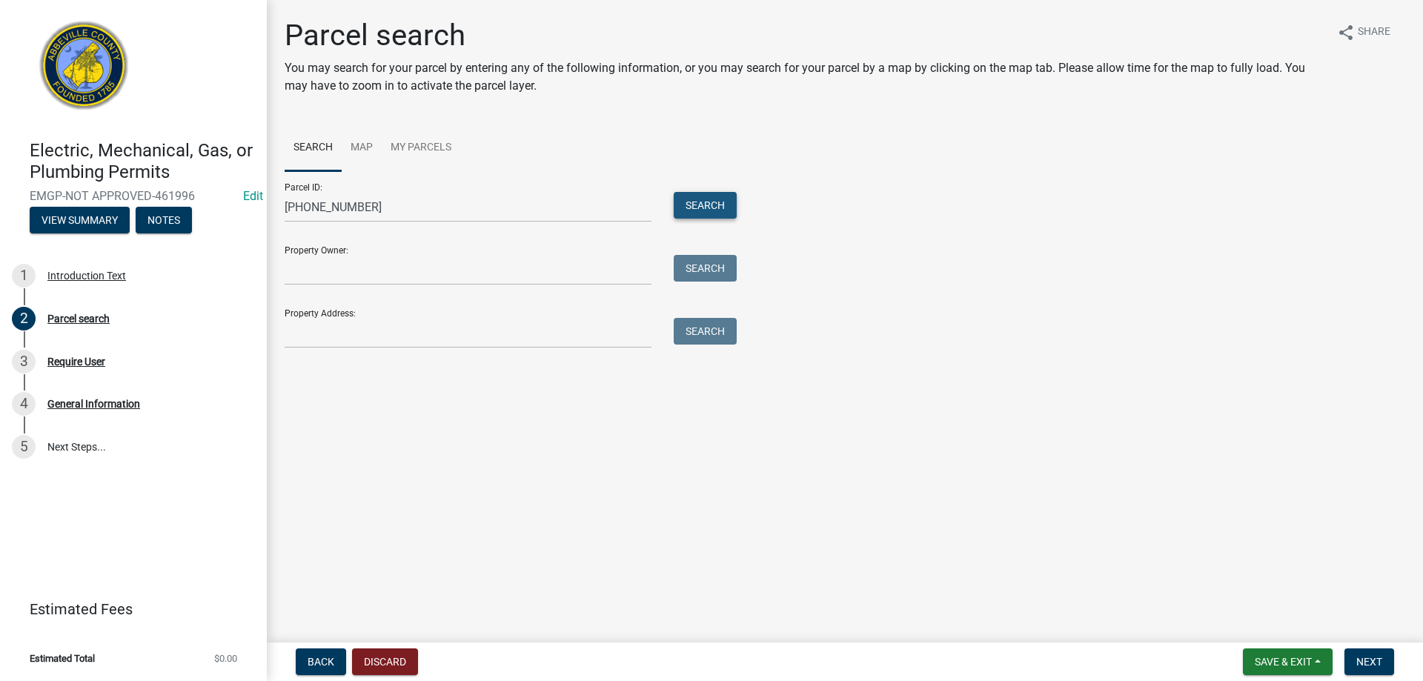
click at [697, 202] on button "Search" at bounding box center [705, 205] width 63 height 27
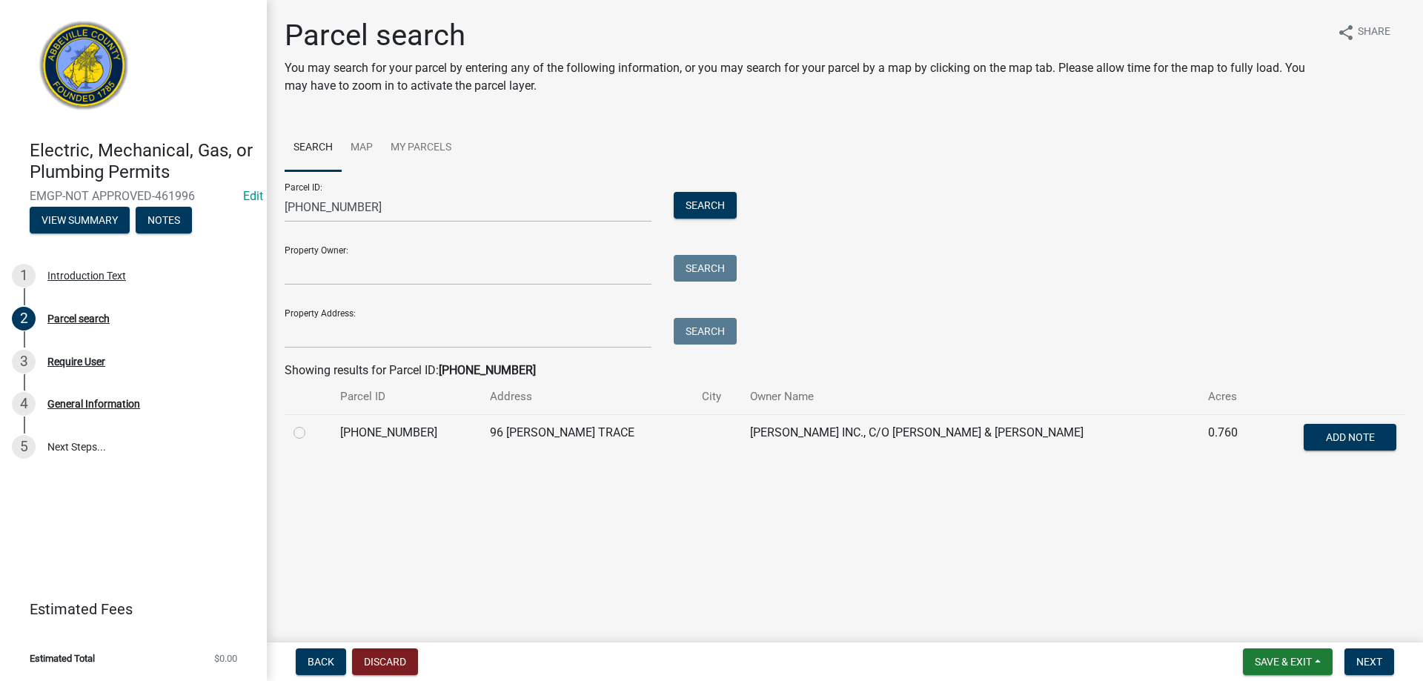
click at [311, 424] on label at bounding box center [311, 424] width 0 height 0
click at [311, 428] on input "radio" at bounding box center [316, 429] width 10 height 10
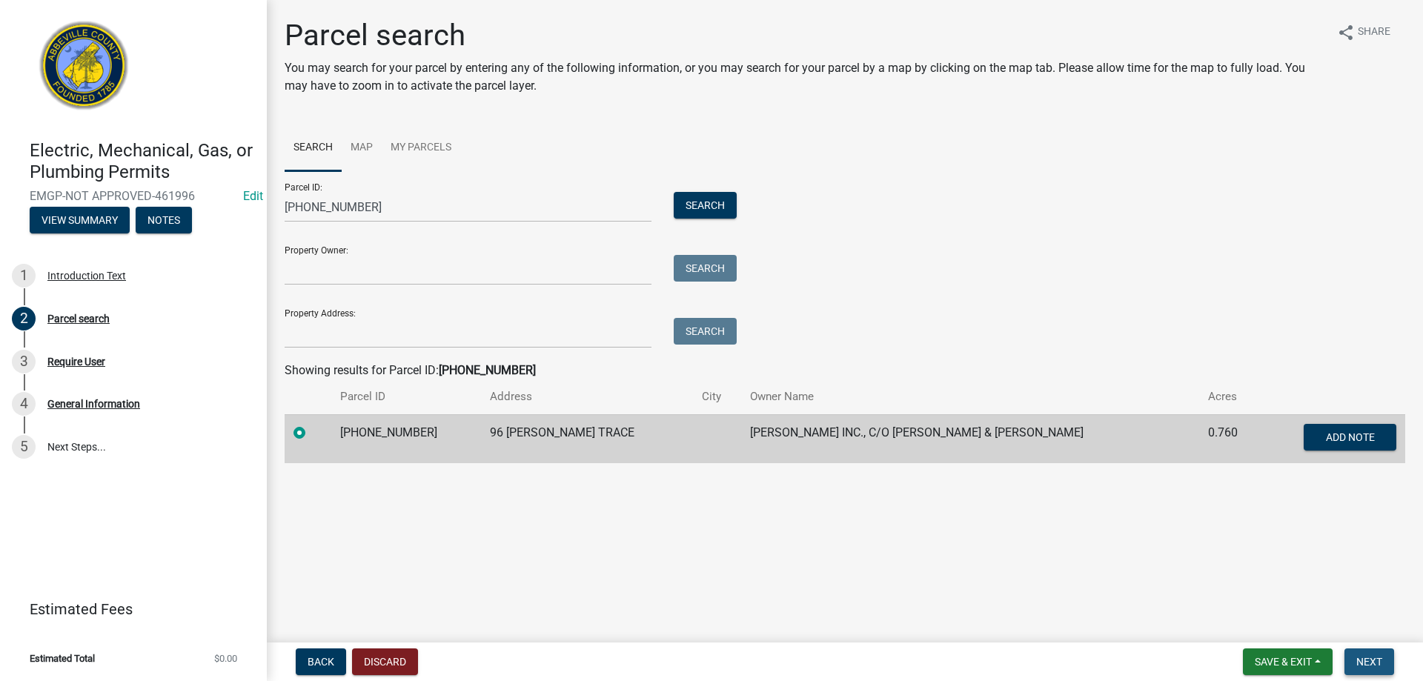
click at [1363, 654] on button "Next" at bounding box center [1370, 662] width 50 height 27
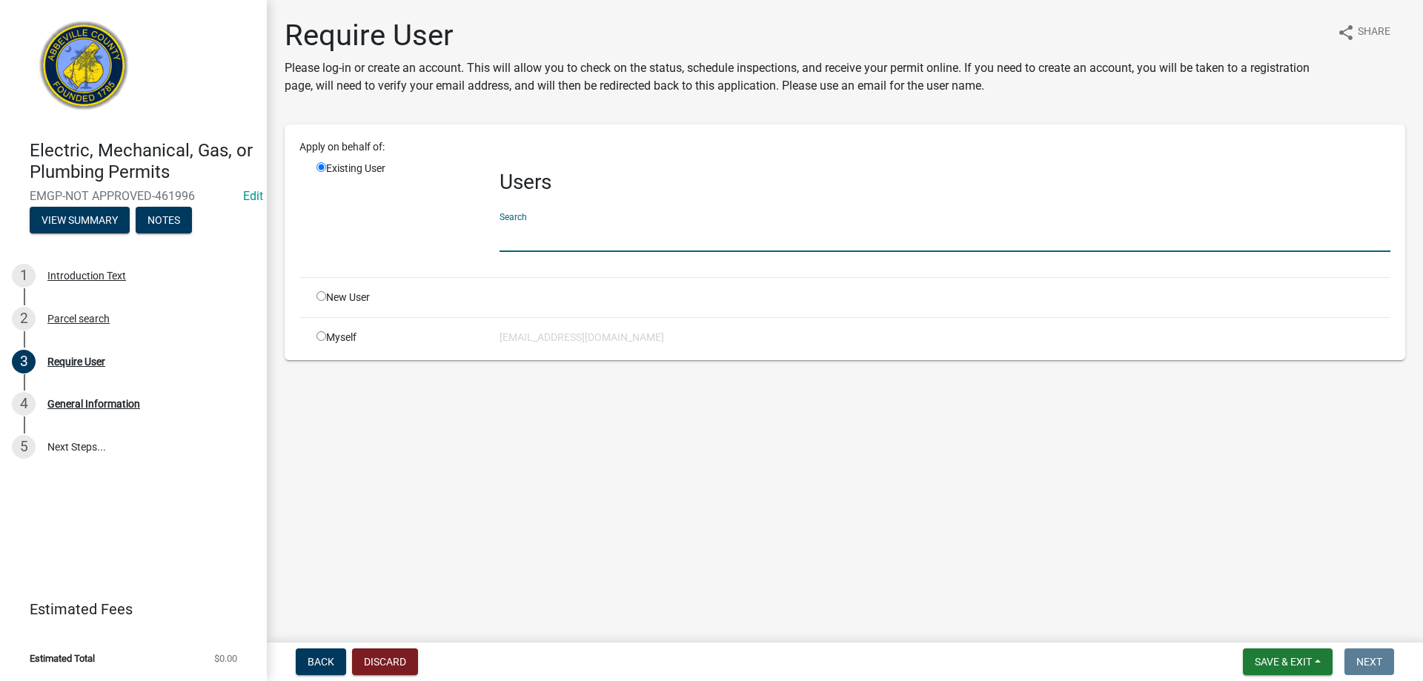
click at [517, 244] on input "text" at bounding box center [945, 237] width 891 height 30
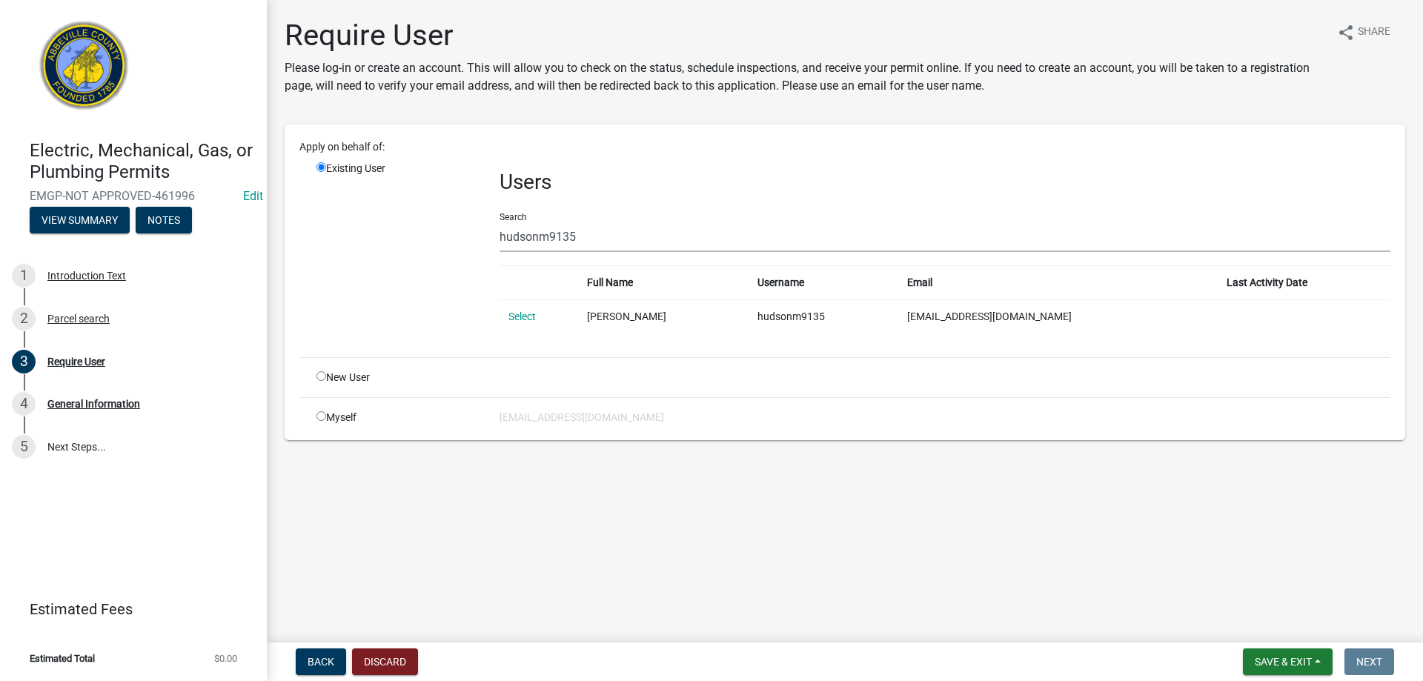
click at [568, 299] on wm-app "Electric, Mechanical, Gas, or Plumbing Permits EMGP-NOT APPROVED-461996 Edit Vi…" at bounding box center [711, 340] width 1423 height 681
click at [517, 311] on link "Select" at bounding box center [522, 317] width 27 height 12
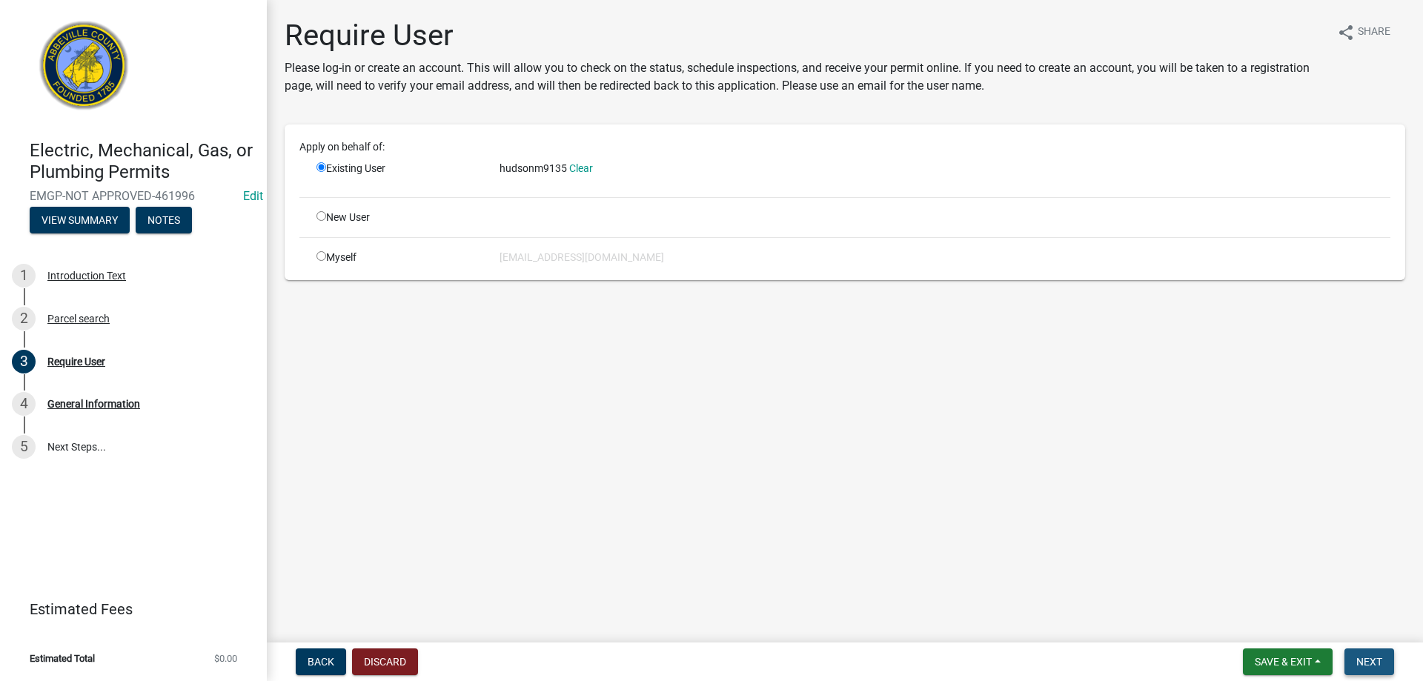
click at [1372, 656] on span "Next" at bounding box center [1370, 662] width 26 height 12
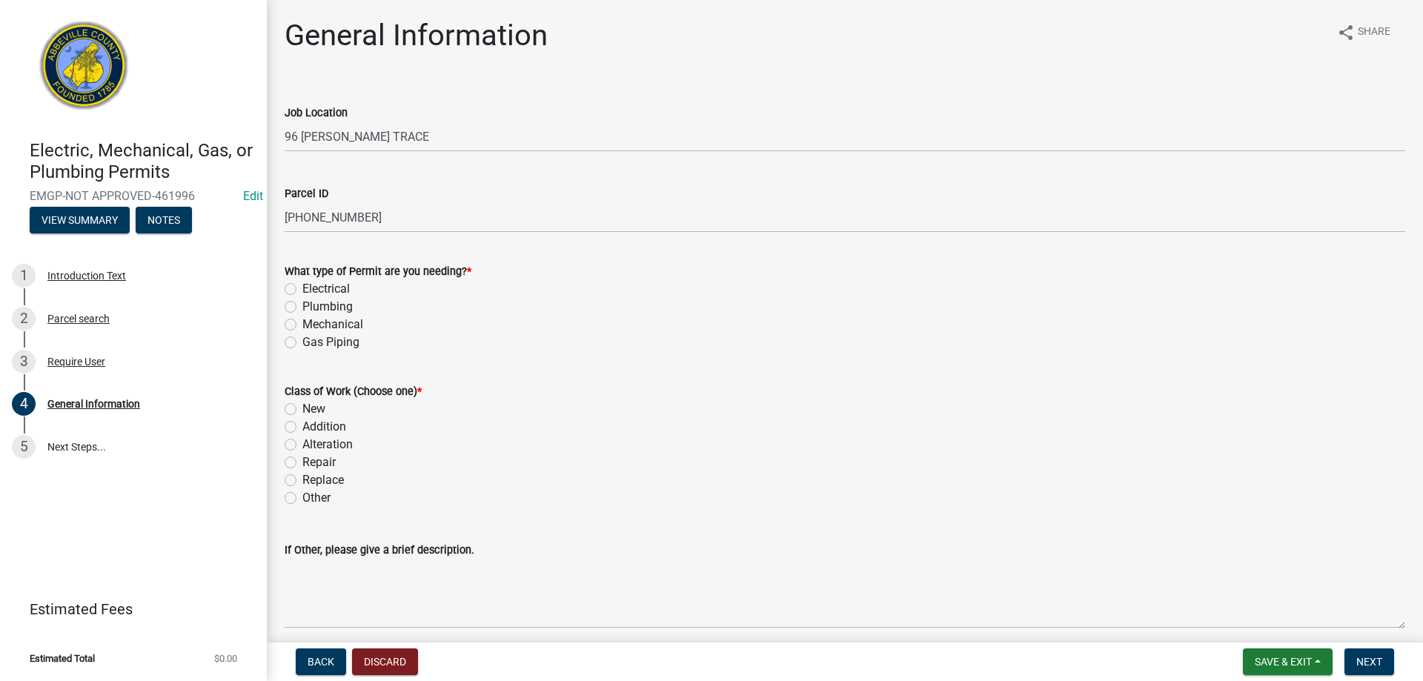
click at [302, 286] on label "Electrical" at bounding box center [325, 289] width 47 height 18
click at [302, 286] on input "Electrical" at bounding box center [307, 285] width 10 height 10
click at [302, 411] on label "New" at bounding box center [313, 409] width 23 height 18
click at [302, 410] on input "New" at bounding box center [307, 405] width 10 height 10
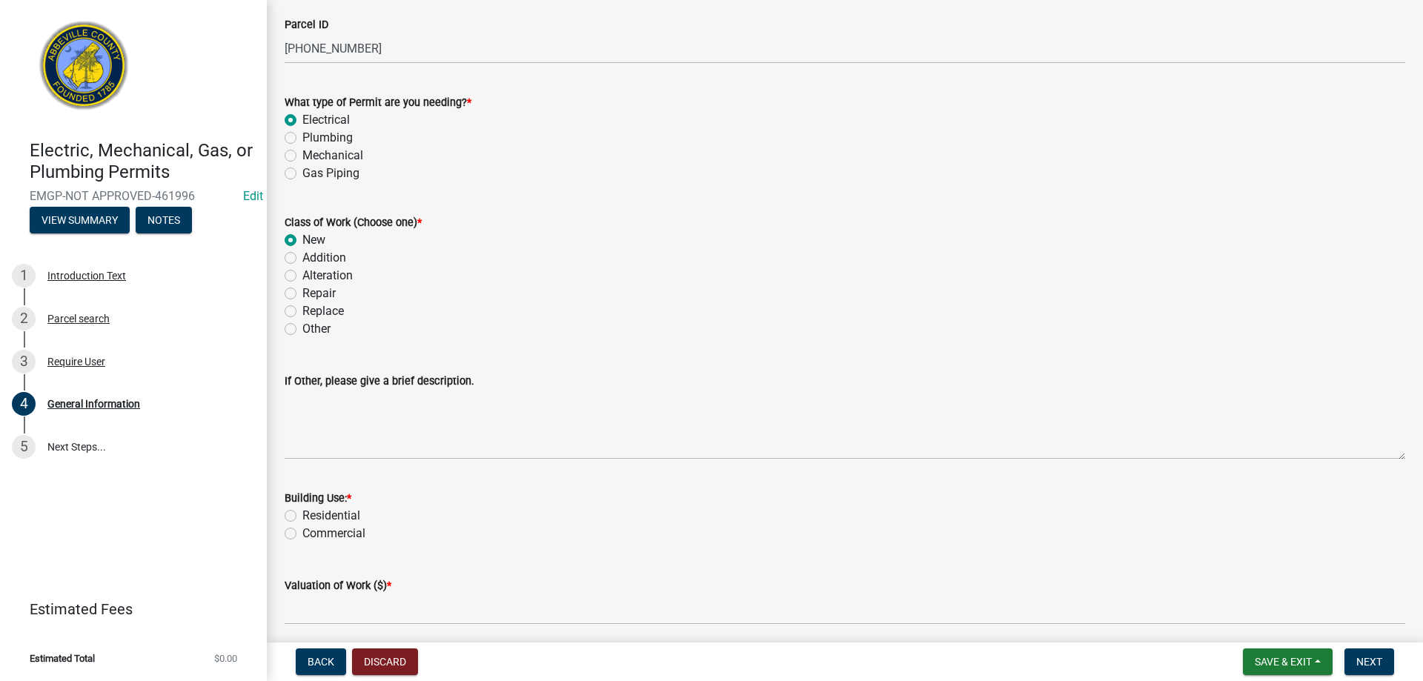
scroll to position [445, 0]
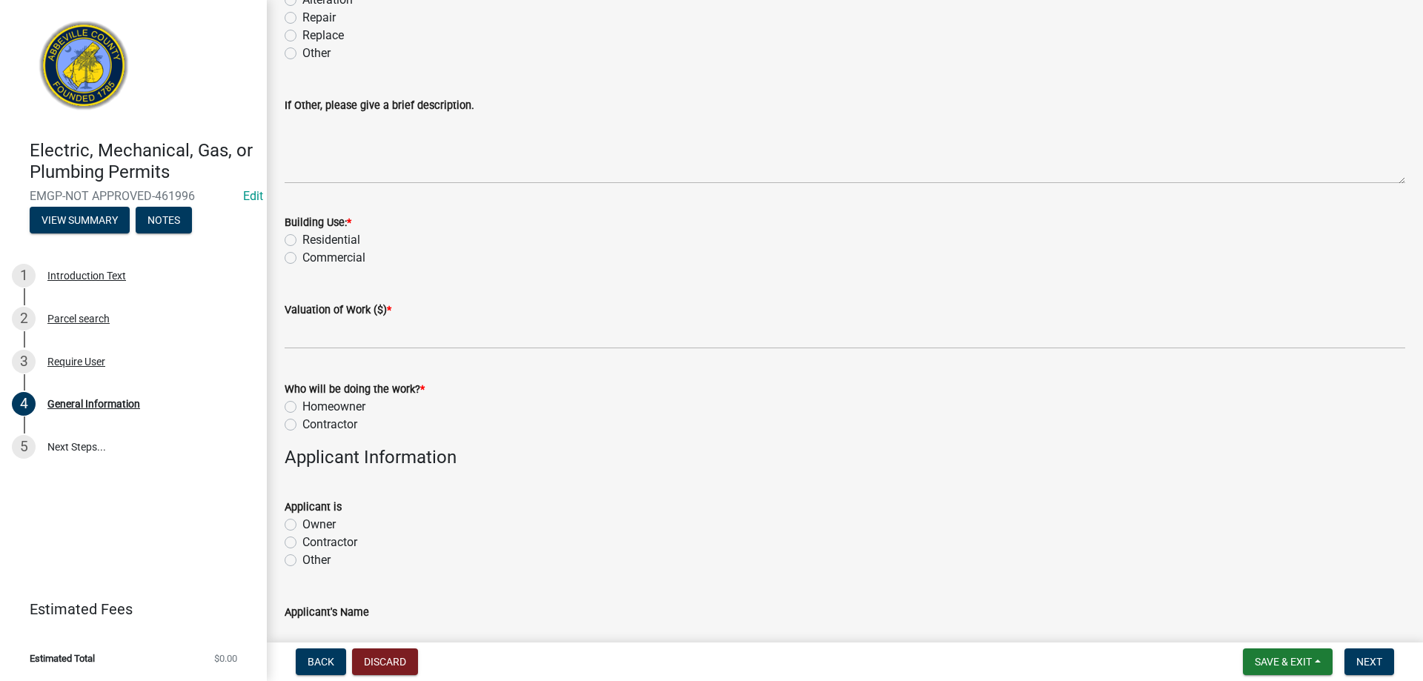
click at [302, 239] on label "Residential" at bounding box center [331, 240] width 58 height 18
click at [302, 239] on input "Residential" at bounding box center [307, 236] width 10 height 10
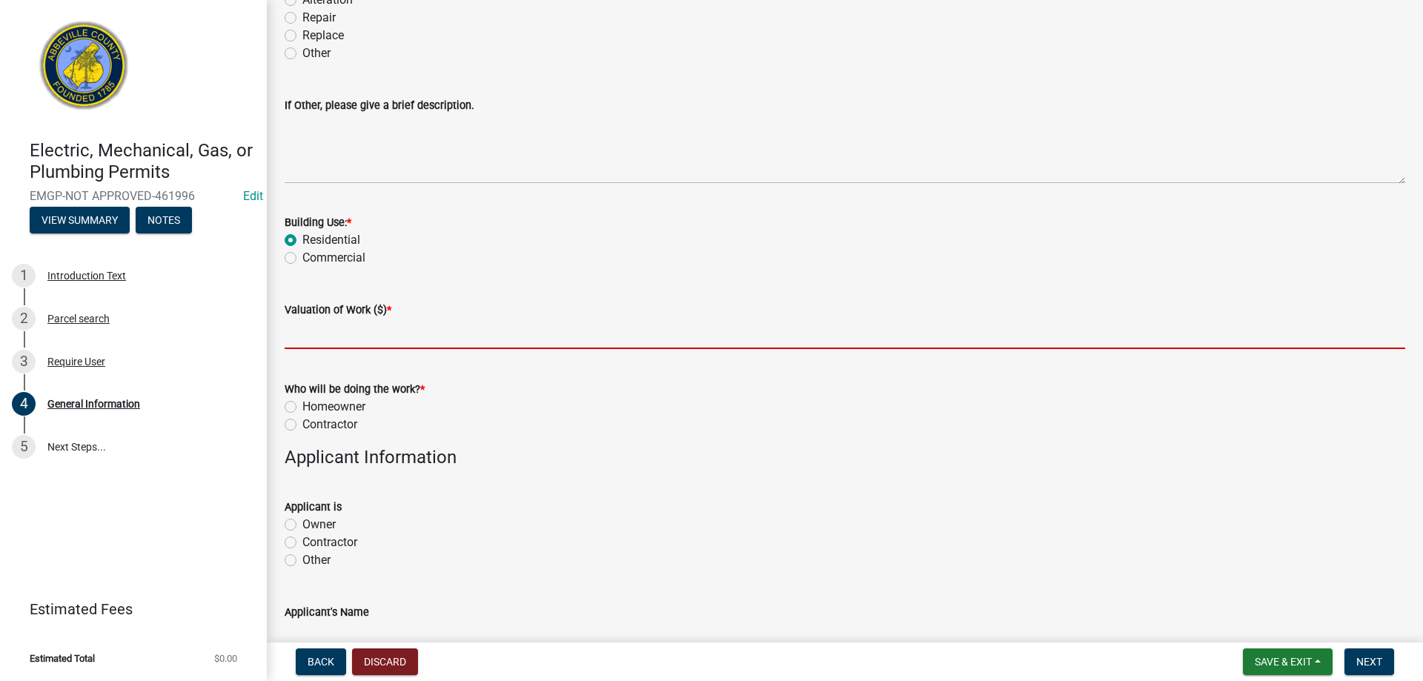
click at [340, 337] on input "text" at bounding box center [845, 334] width 1121 height 30
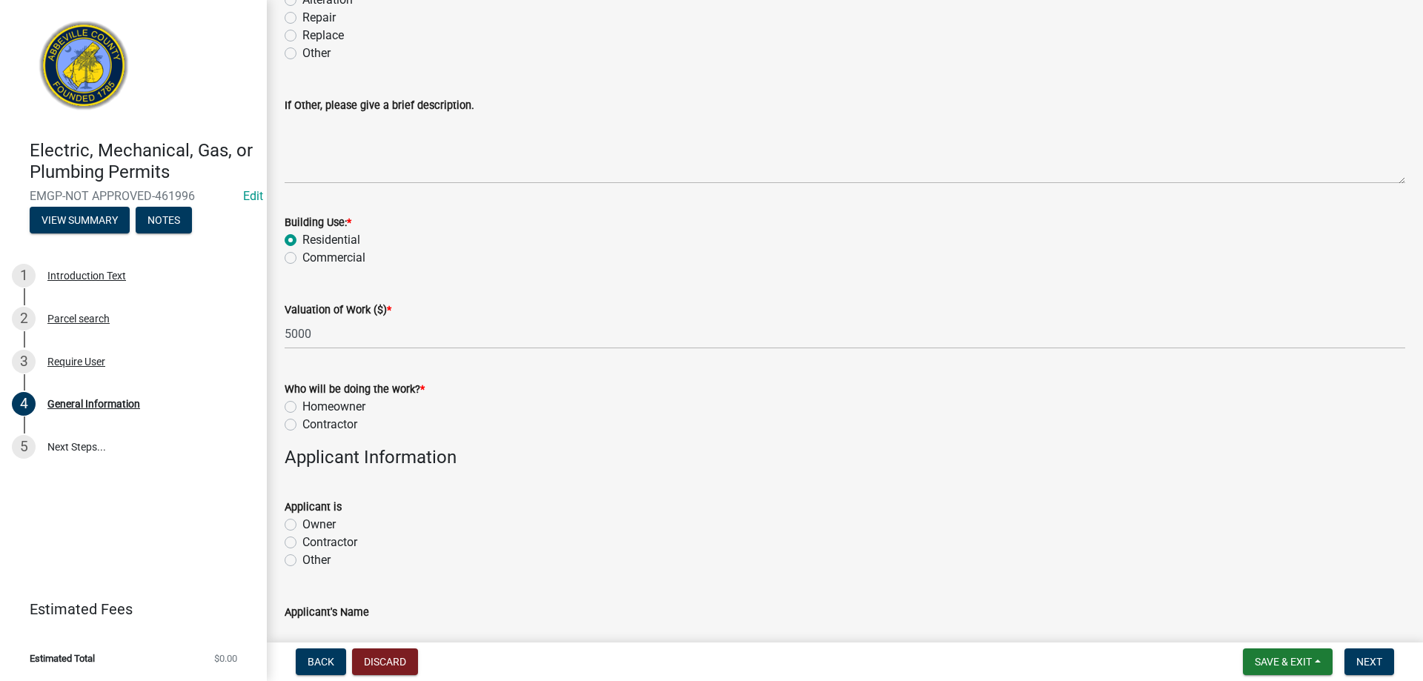
click at [302, 425] on label "Contractor" at bounding box center [329, 425] width 55 height 18
click at [302, 425] on input "Contractor" at bounding box center [307, 421] width 10 height 10
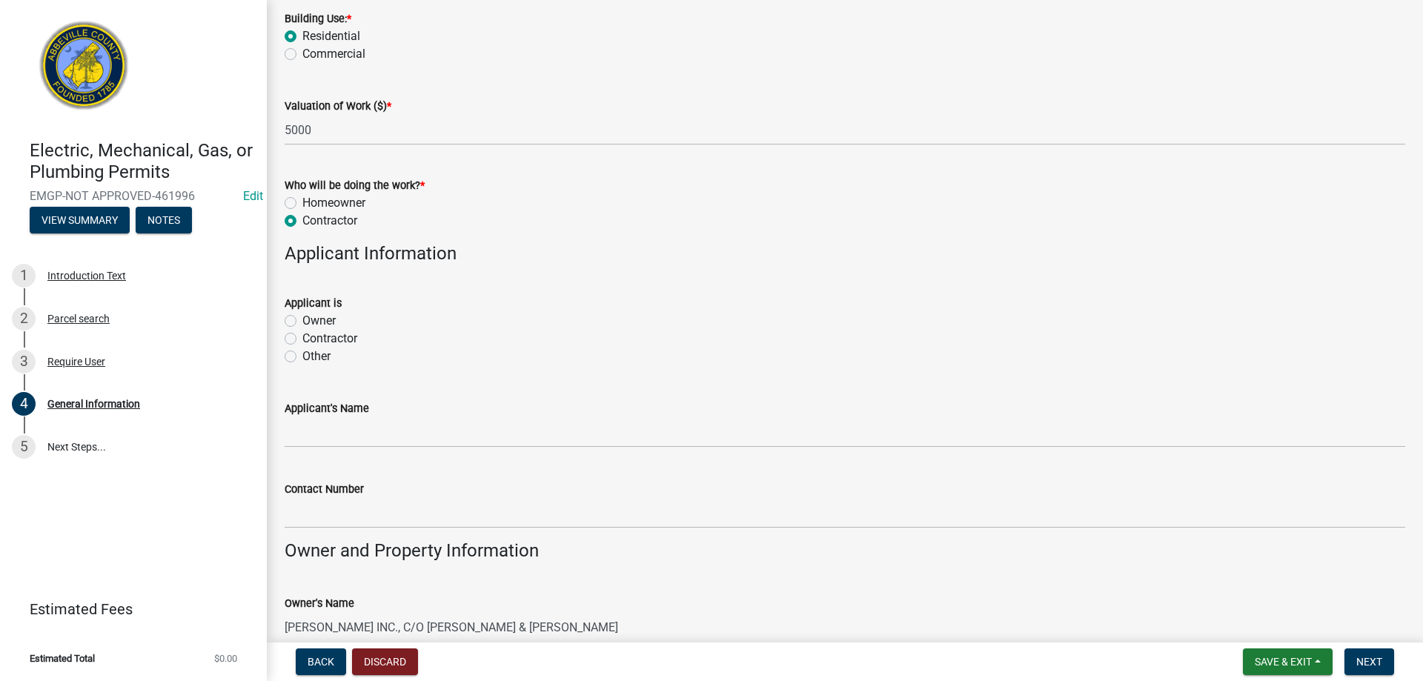
scroll to position [667, 0]
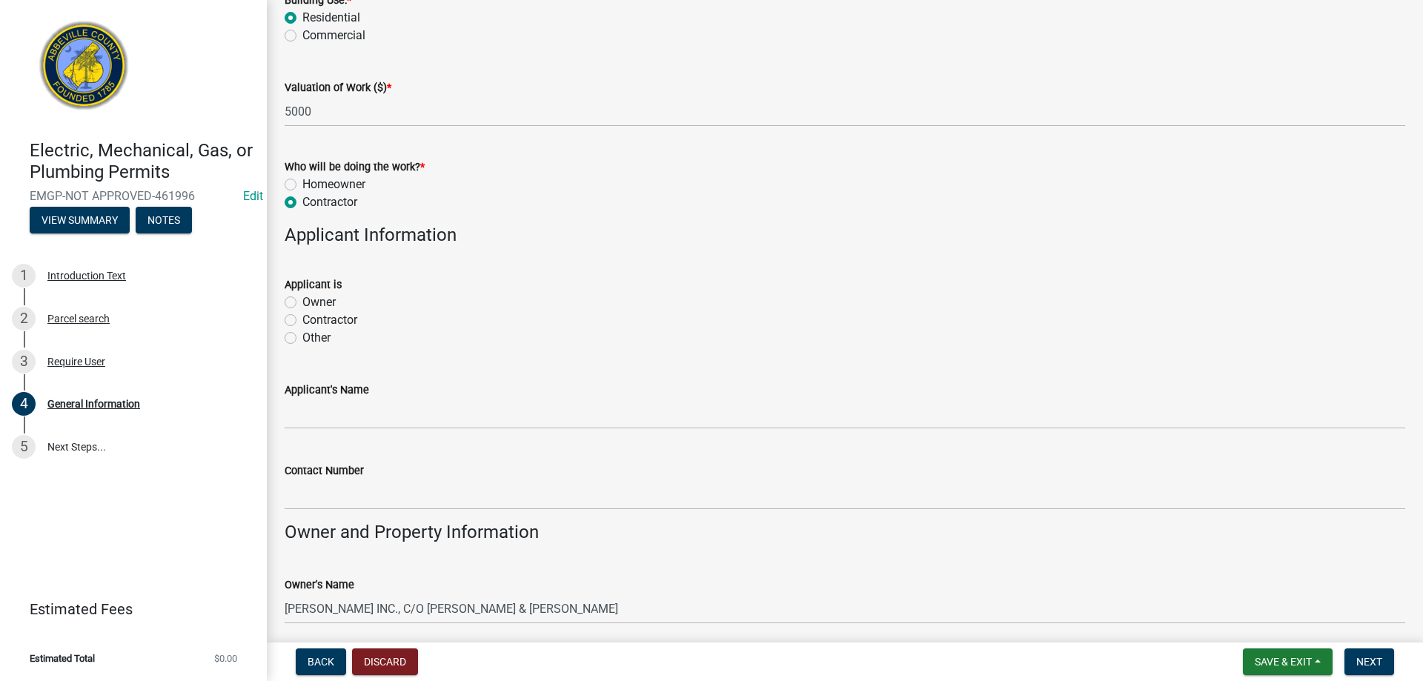
click at [302, 317] on label "Contractor" at bounding box center [329, 320] width 55 height 18
click at [302, 317] on input "Contractor" at bounding box center [307, 316] width 10 height 10
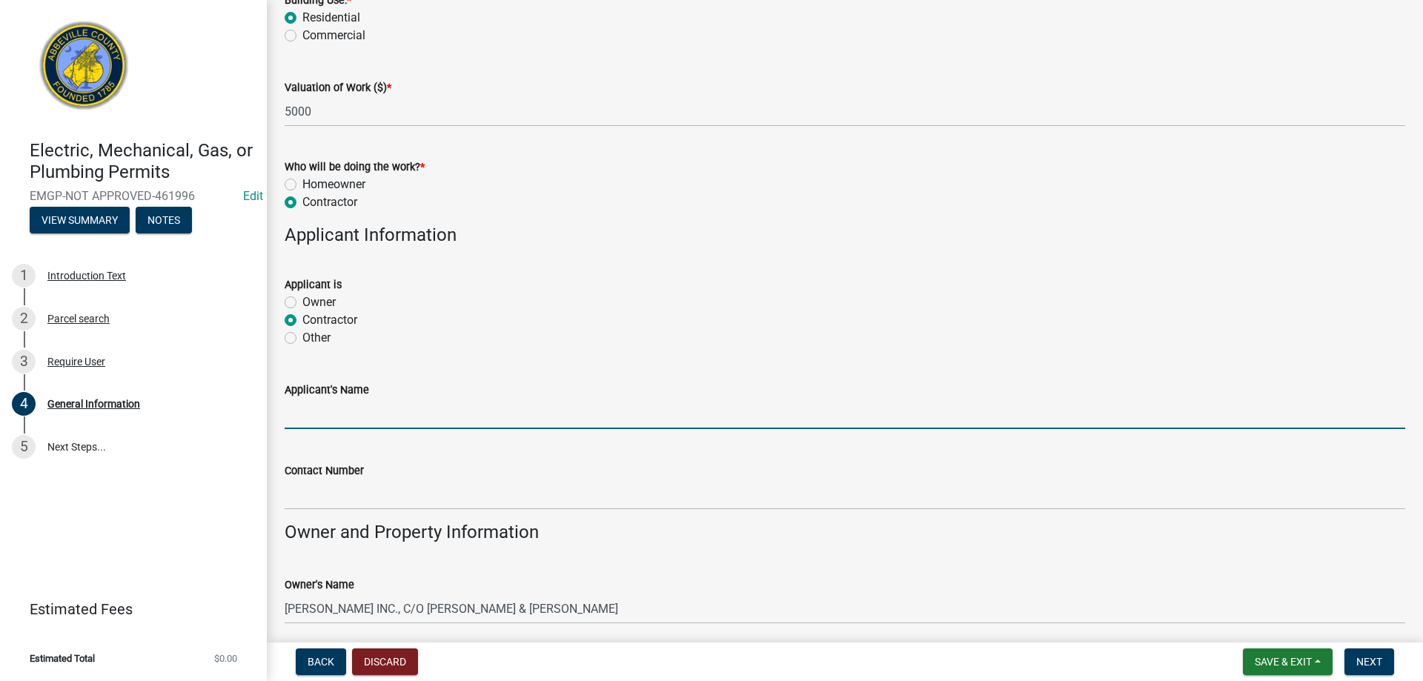
click at [318, 414] on input "Applicant's Name" at bounding box center [845, 414] width 1121 height 30
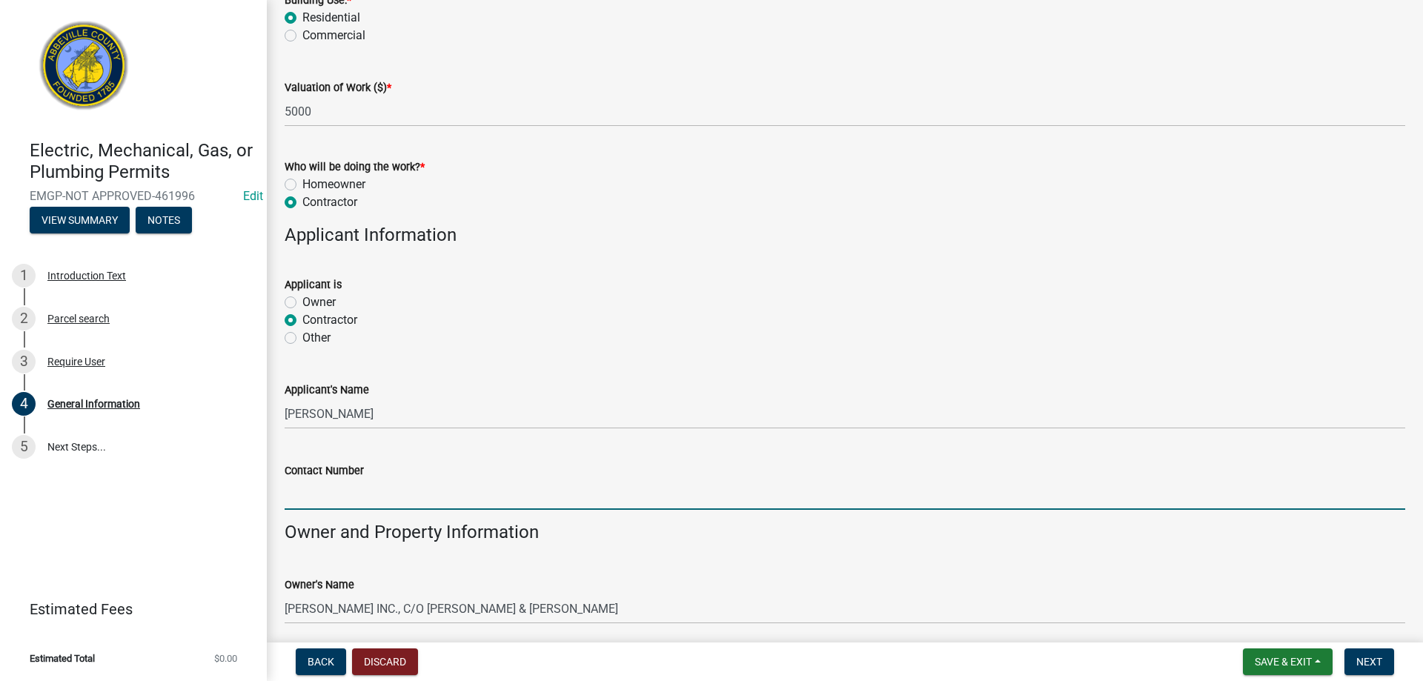
click at [385, 488] on input "Contact Number" at bounding box center [845, 495] width 1121 height 30
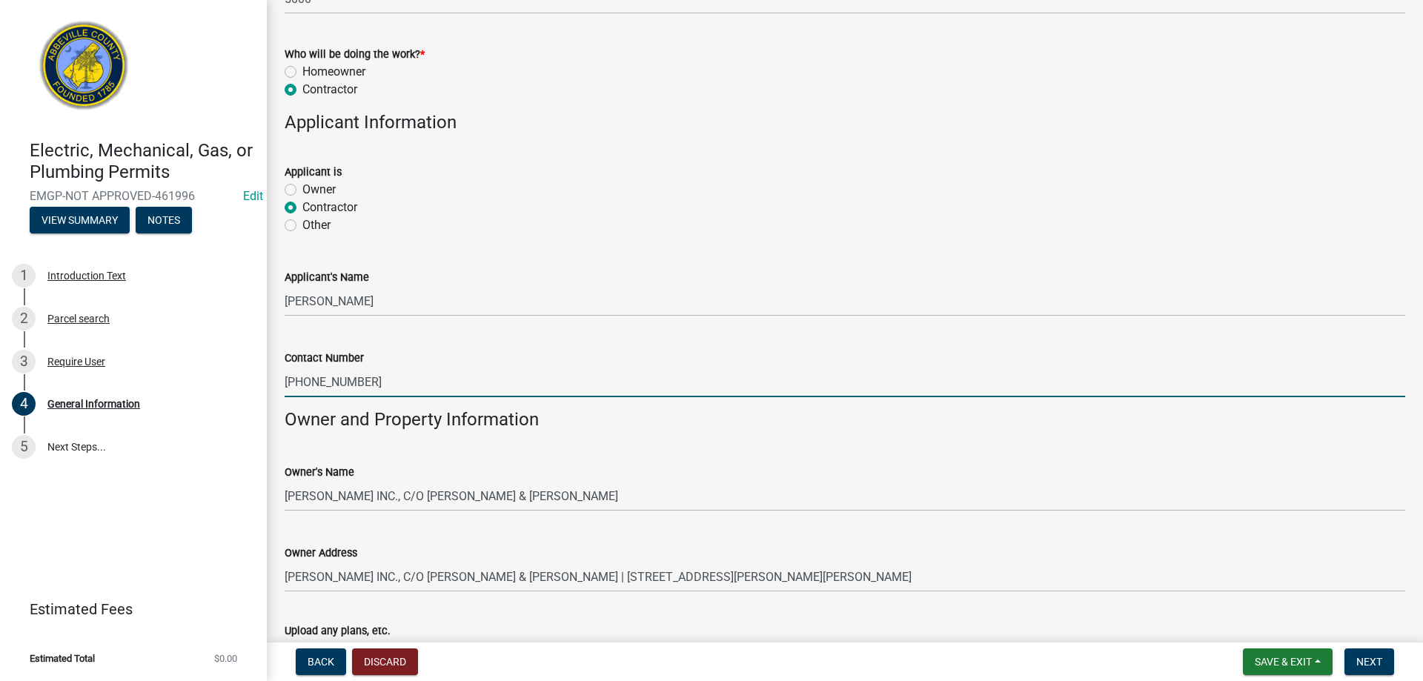
scroll to position [914, 0]
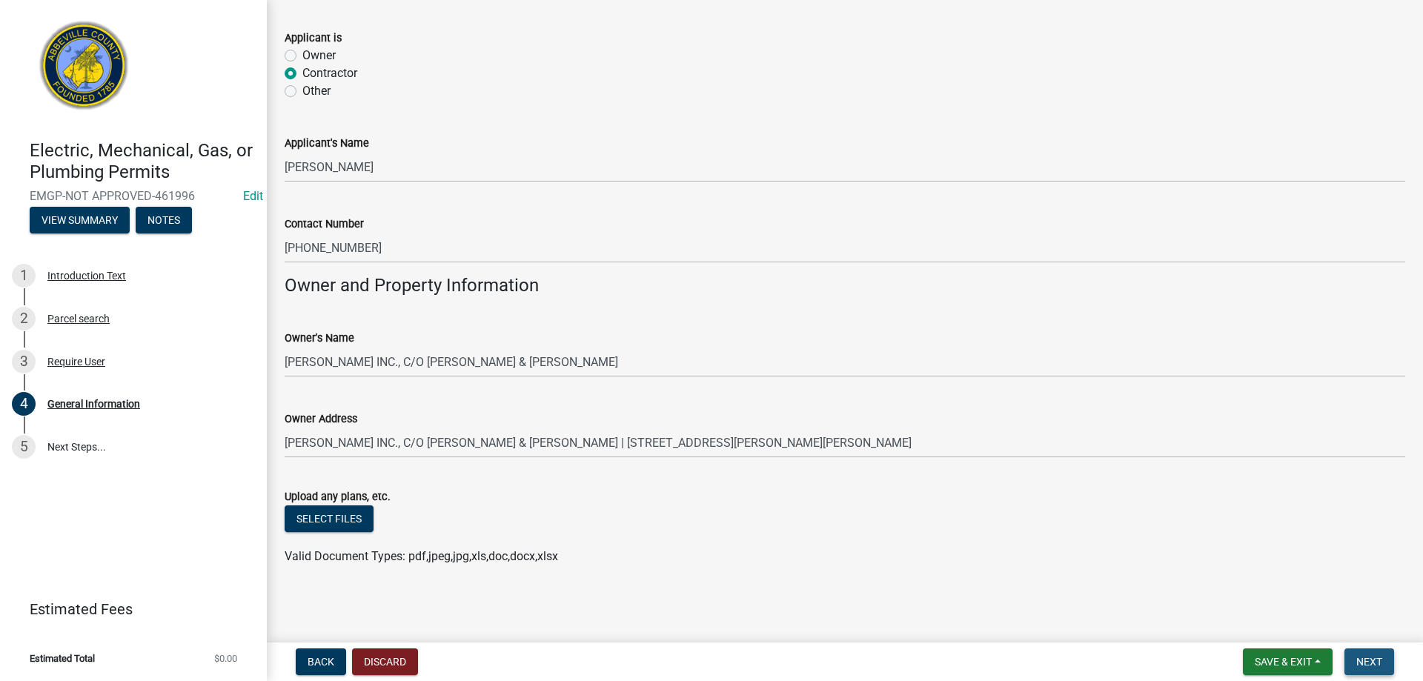
click at [1354, 659] on button "Next" at bounding box center [1370, 662] width 50 height 27
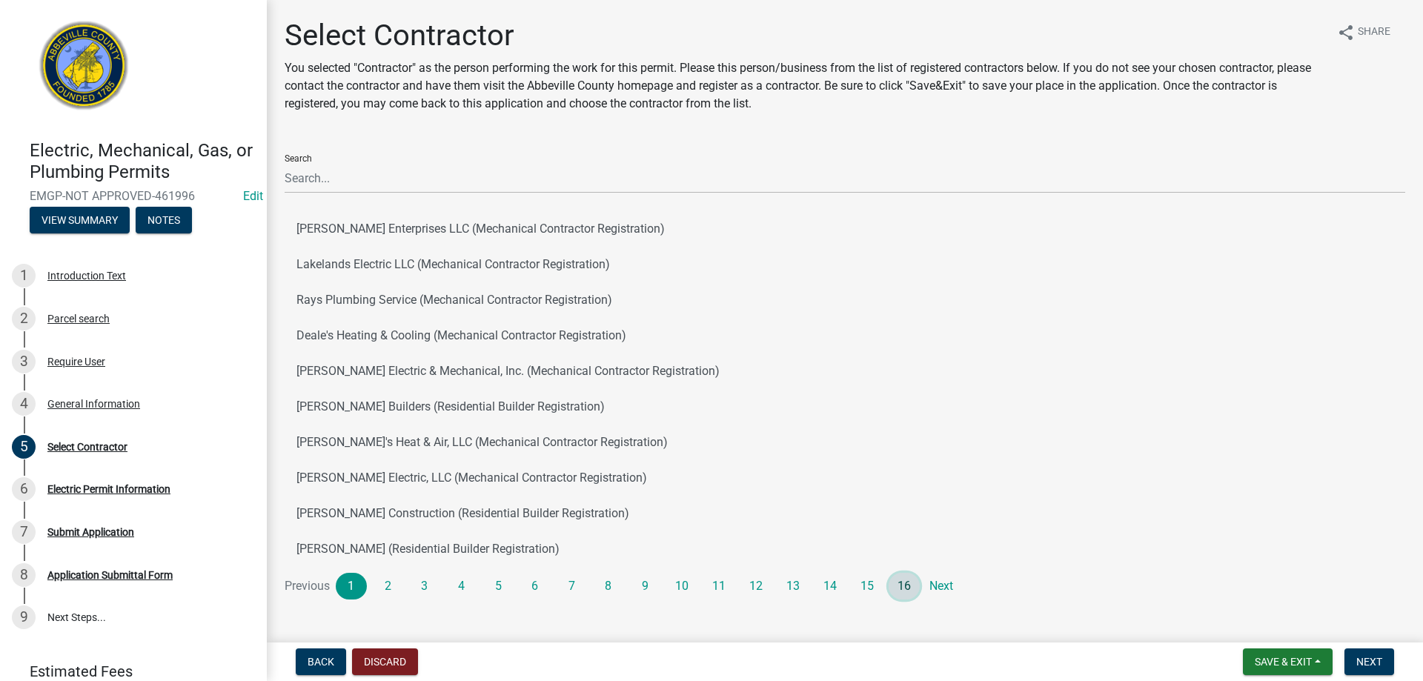
click at [912, 591] on link "16" at bounding box center [904, 586] width 31 height 27
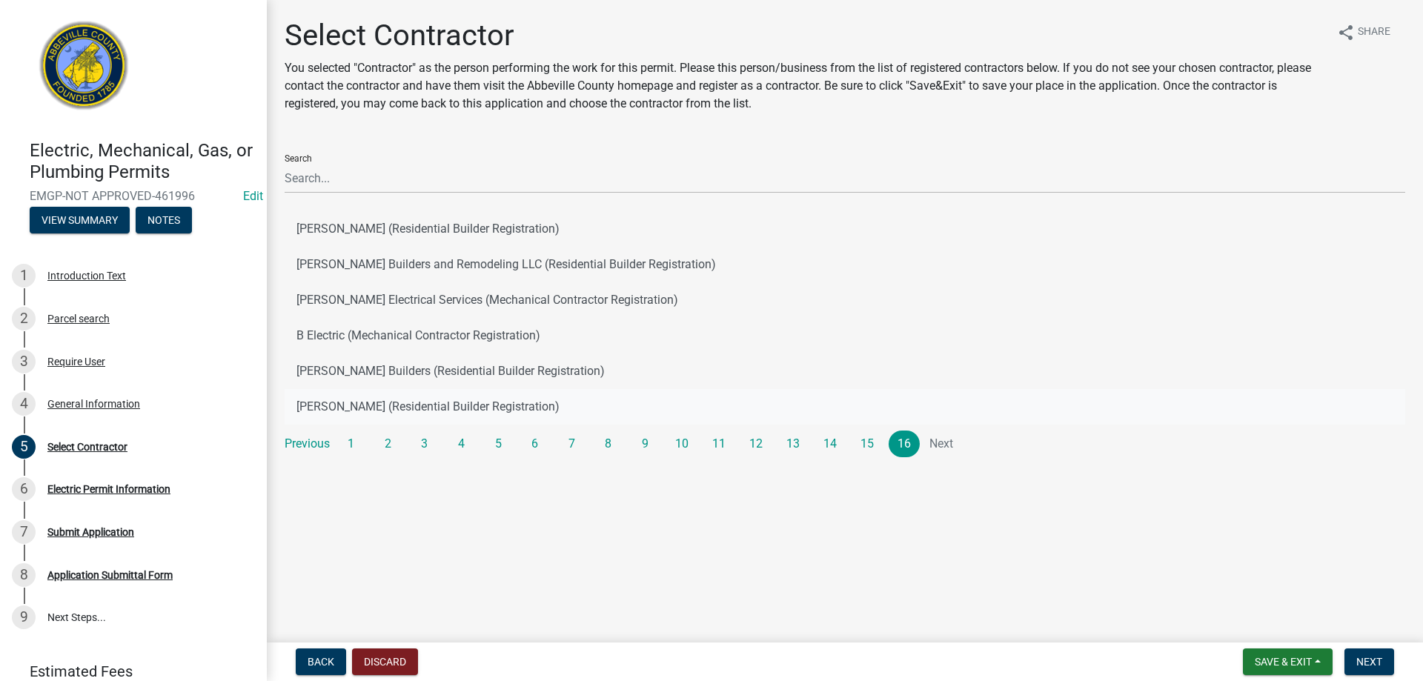
click at [455, 411] on button "[PERSON_NAME] (Residential Builder Registration)" at bounding box center [845, 407] width 1121 height 36
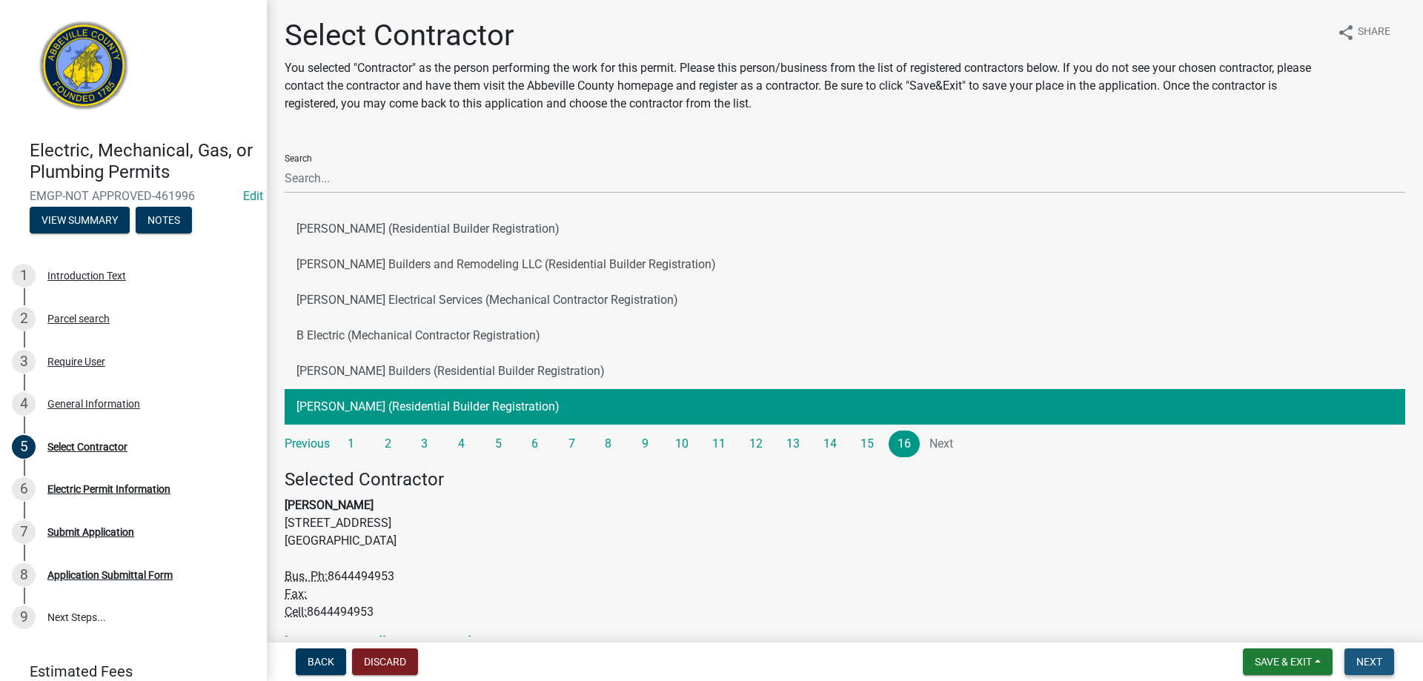
click at [1379, 669] on button "Next" at bounding box center [1370, 662] width 50 height 27
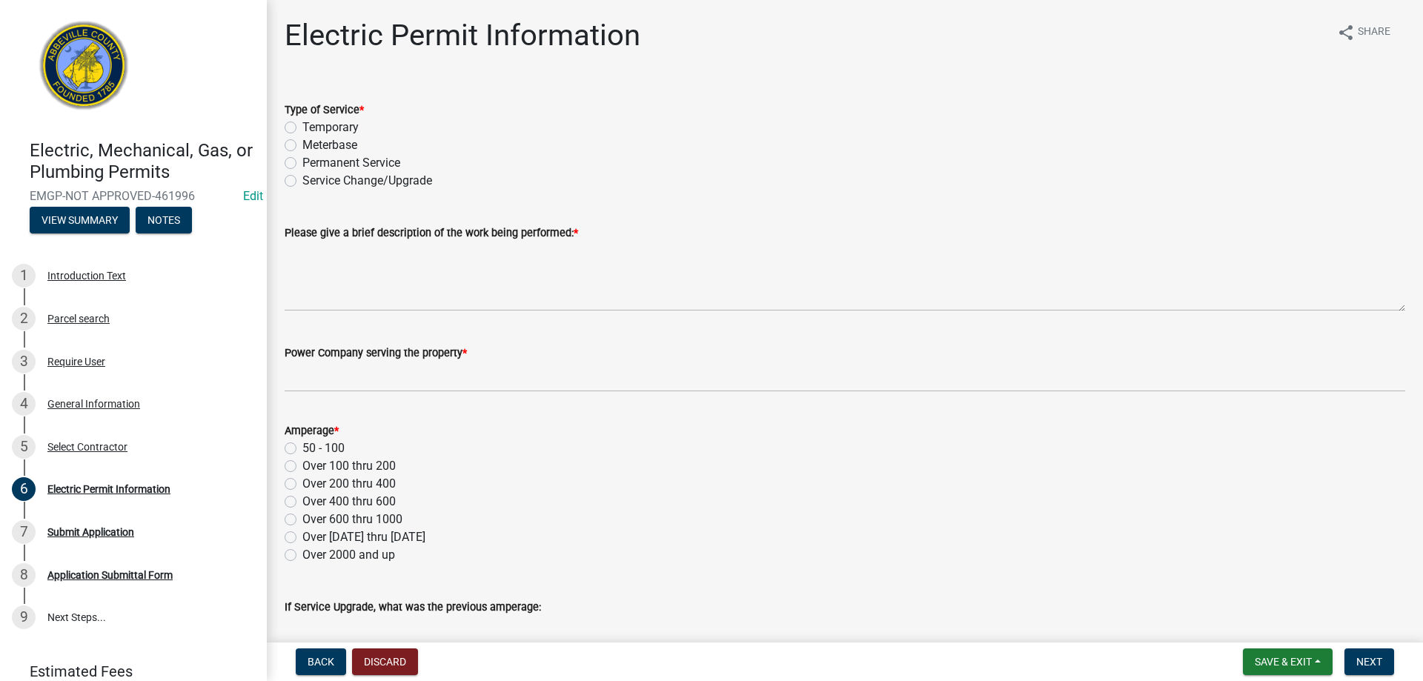
click at [302, 167] on label "Permanent Service" at bounding box center [351, 163] width 98 height 18
click at [302, 164] on input "Permanent Service" at bounding box center [307, 159] width 10 height 10
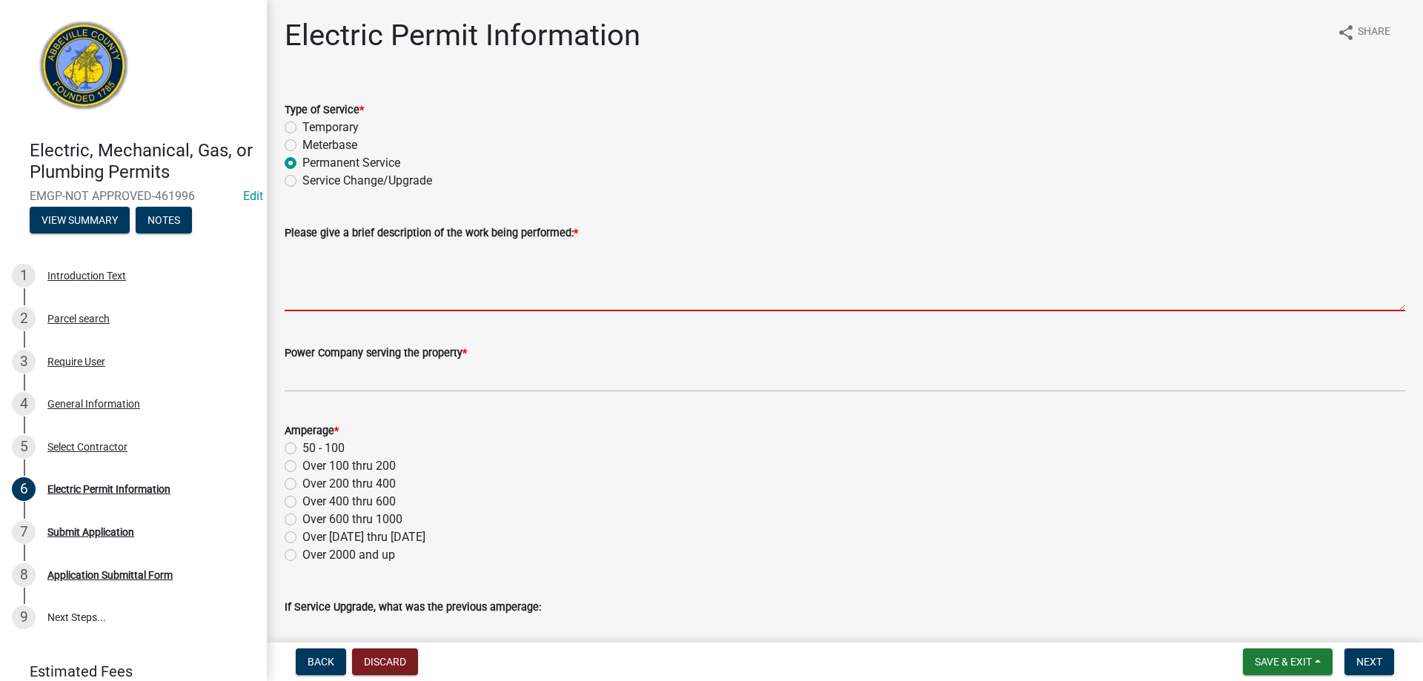
click at [307, 273] on textarea "Please give a brief description of the work being performed: *" at bounding box center [845, 277] width 1121 height 70
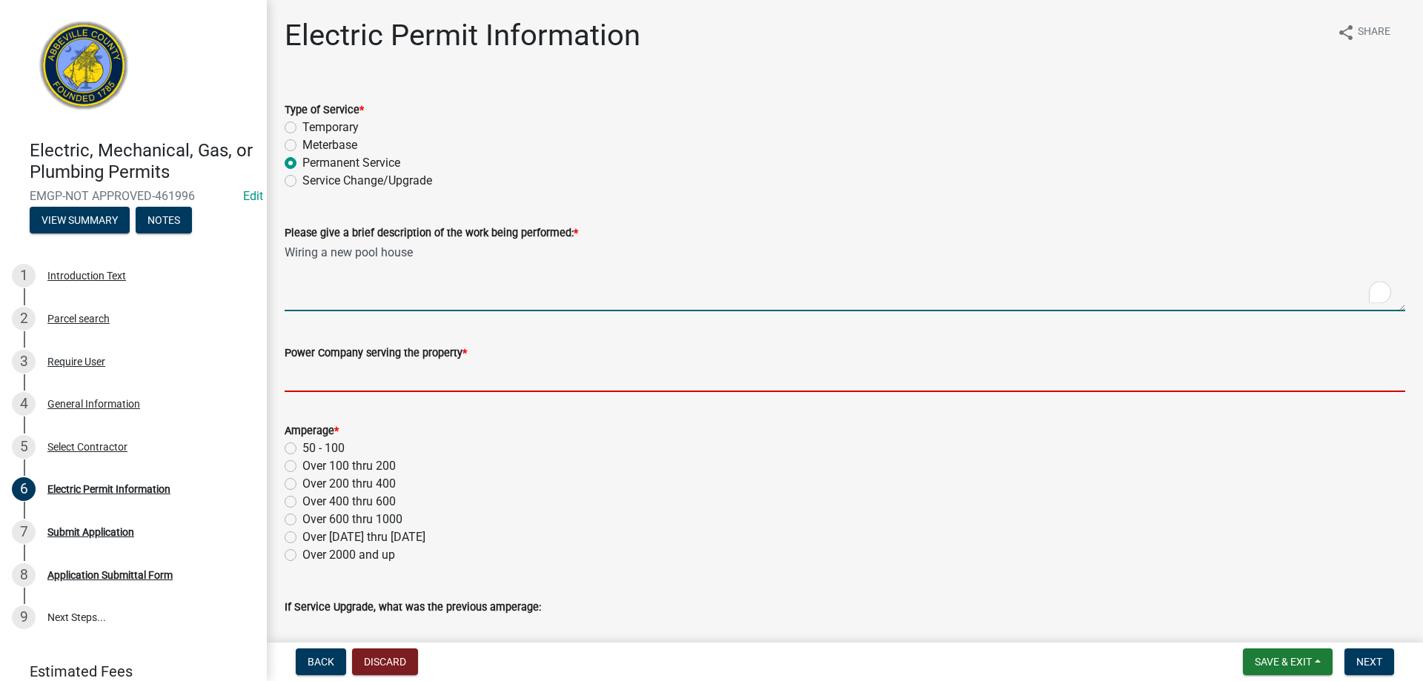
click at [304, 366] on input "Power Company serving the property *" at bounding box center [845, 377] width 1121 height 30
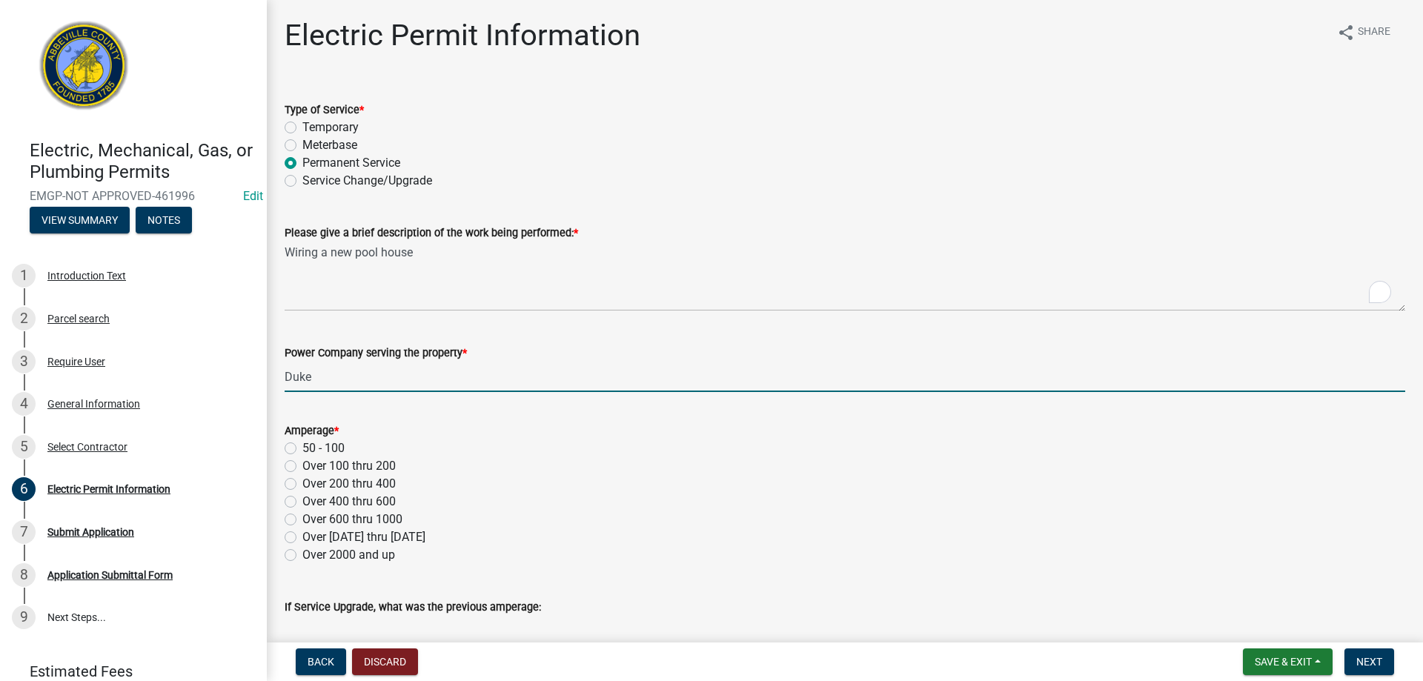
click at [302, 467] on label "Over 100 thru 200" at bounding box center [348, 466] width 93 height 18
click at [302, 467] on input "Over 100 thru 200" at bounding box center [307, 462] width 10 height 10
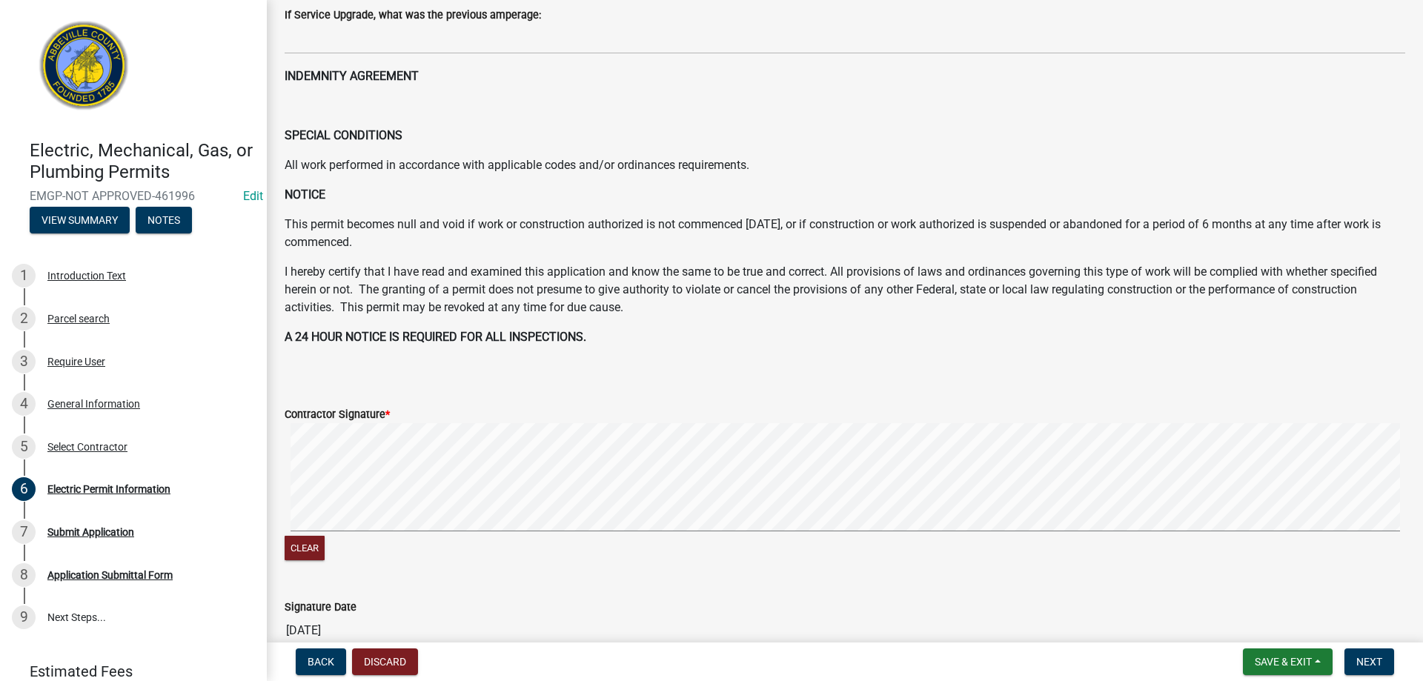
scroll to position [593, 0]
click at [1386, 669] on button "Next" at bounding box center [1370, 662] width 50 height 27
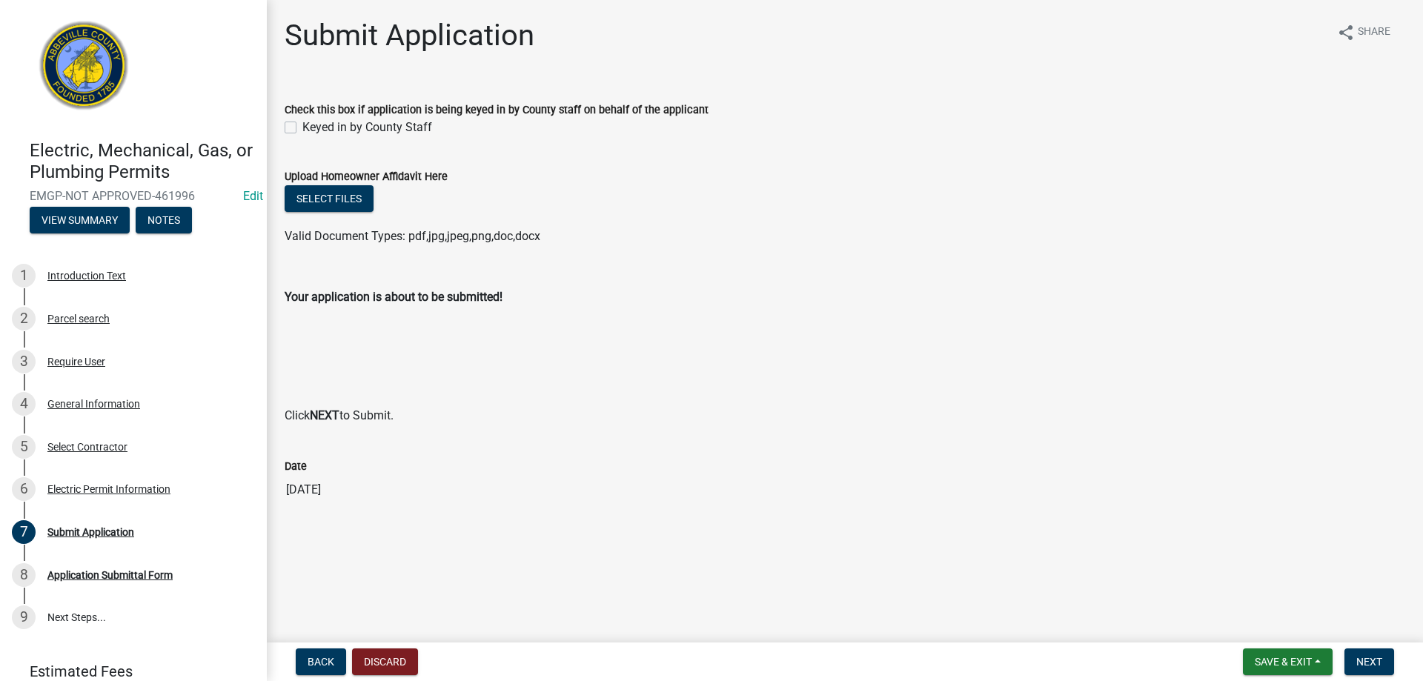
click at [302, 130] on label "Keyed in by County Staff" at bounding box center [367, 128] width 130 height 18
click at [302, 128] on input "Keyed in by County Staff" at bounding box center [307, 124] width 10 height 10
click at [1363, 657] on span "Next" at bounding box center [1370, 662] width 26 height 12
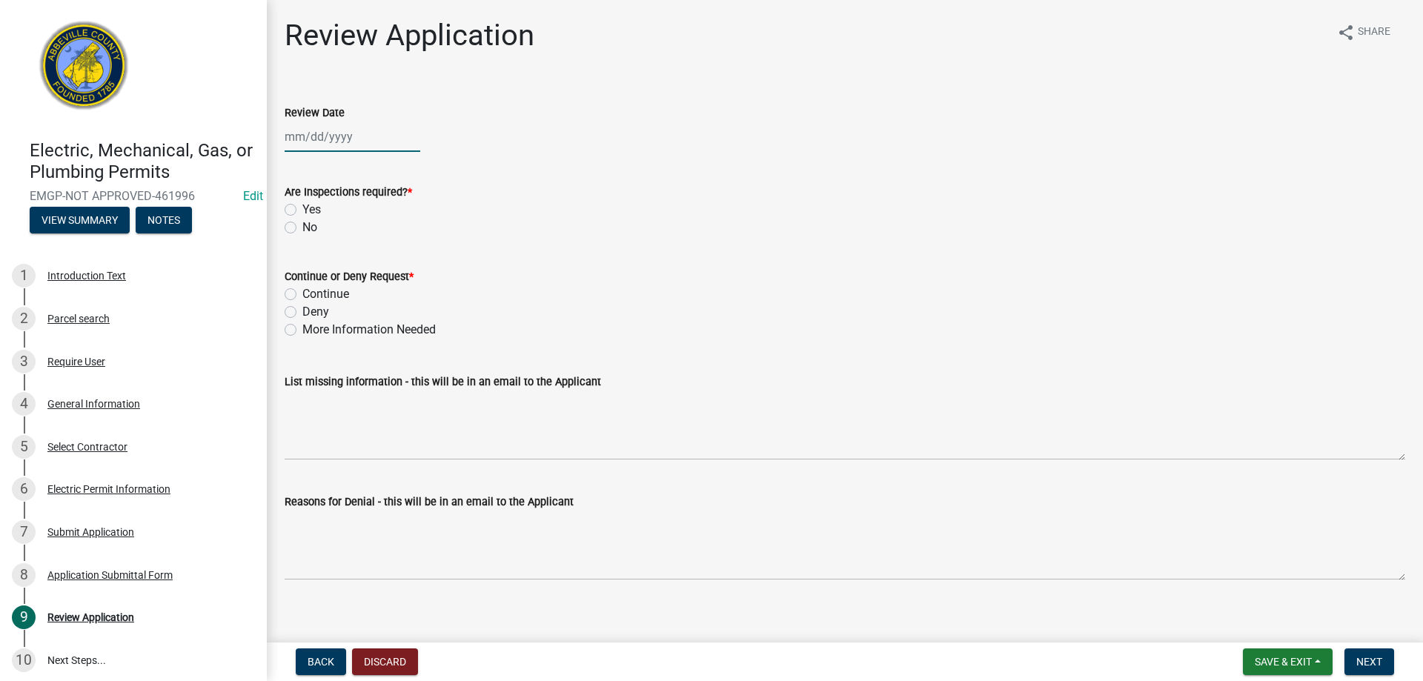
click at [297, 142] on div at bounding box center [353, 137] width 136 height 30
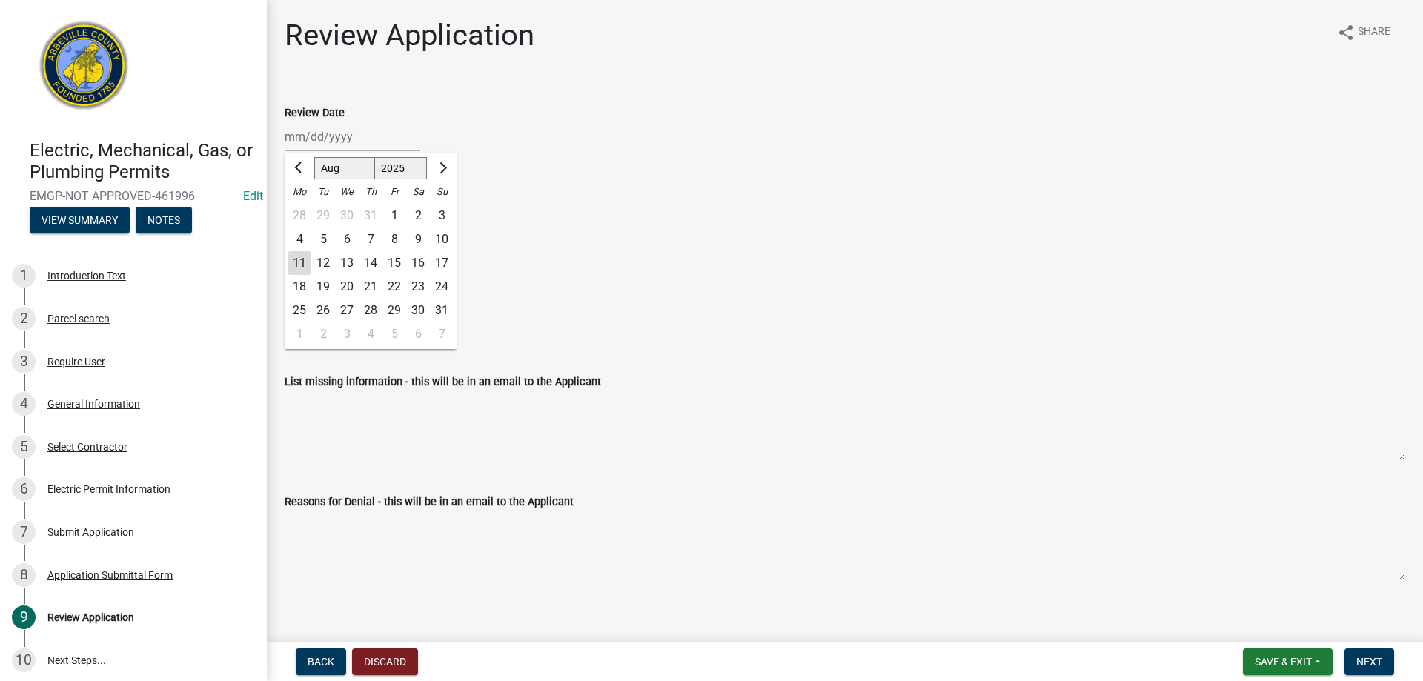
click at [299, 262] on div "11" at bounding box center [300, 263] width 24 height 24
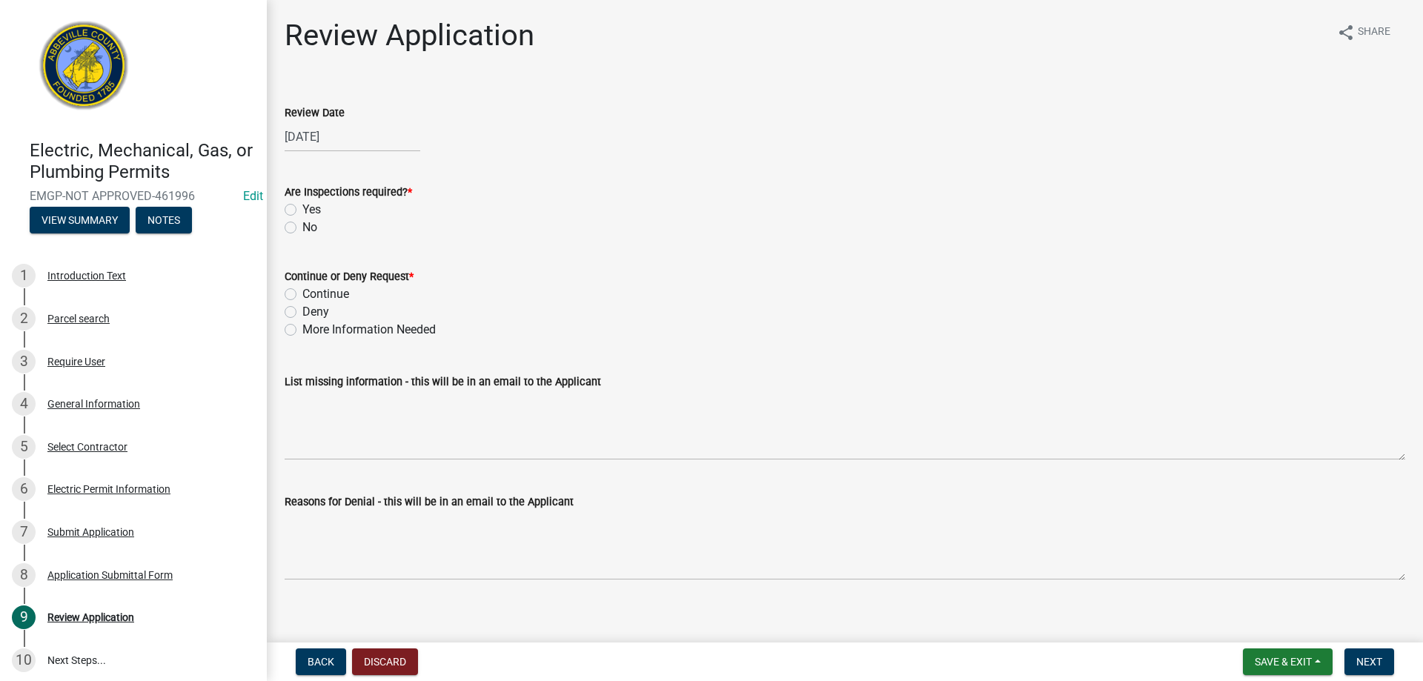
click at [302, 208] on label "Yes" at bounding box center [311, 210] width 19 height 18
click at [302, 208] on input "Yes" at bounding box center [307, 206] width 10 height 10
click at [302, 294] on label "Continue" at bounding box center [325, 294] width 47 height 18
click at [302, 294] on input "Continue" at bounding box center [307, 290] width 10 height 10
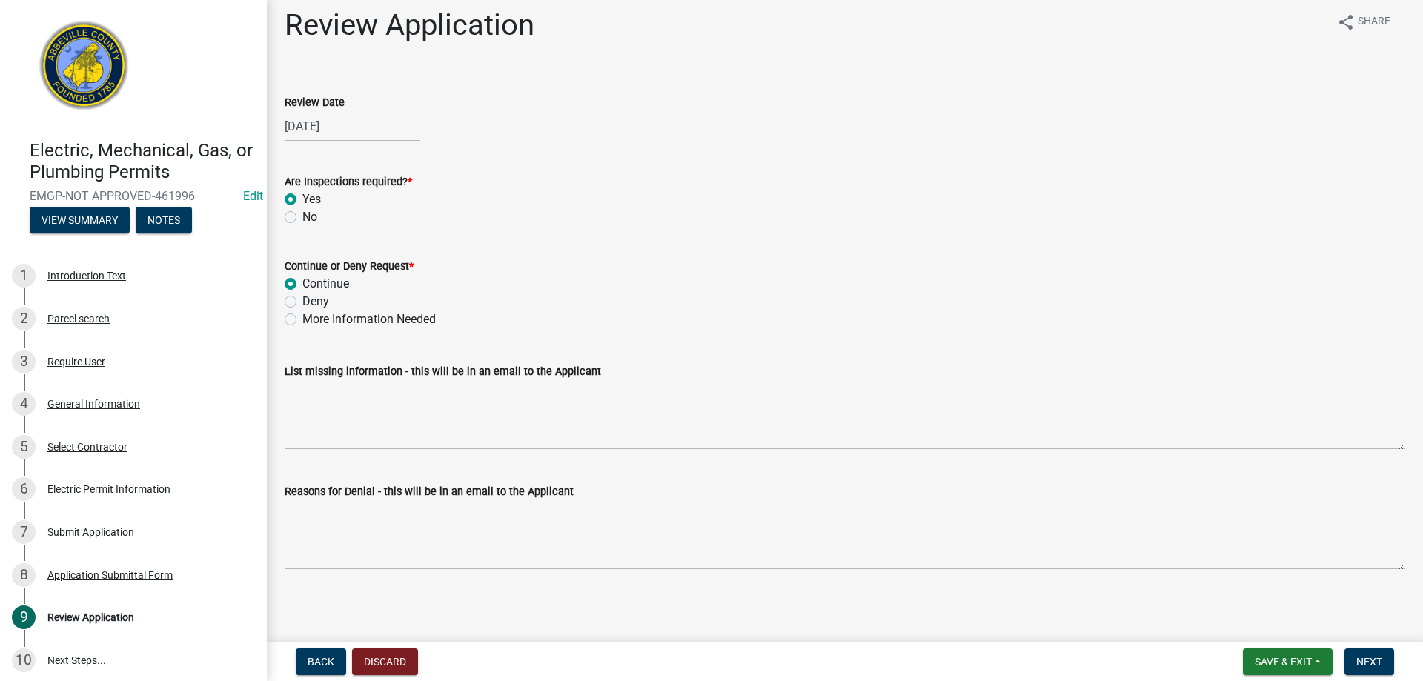
scroll to position [13, 0]
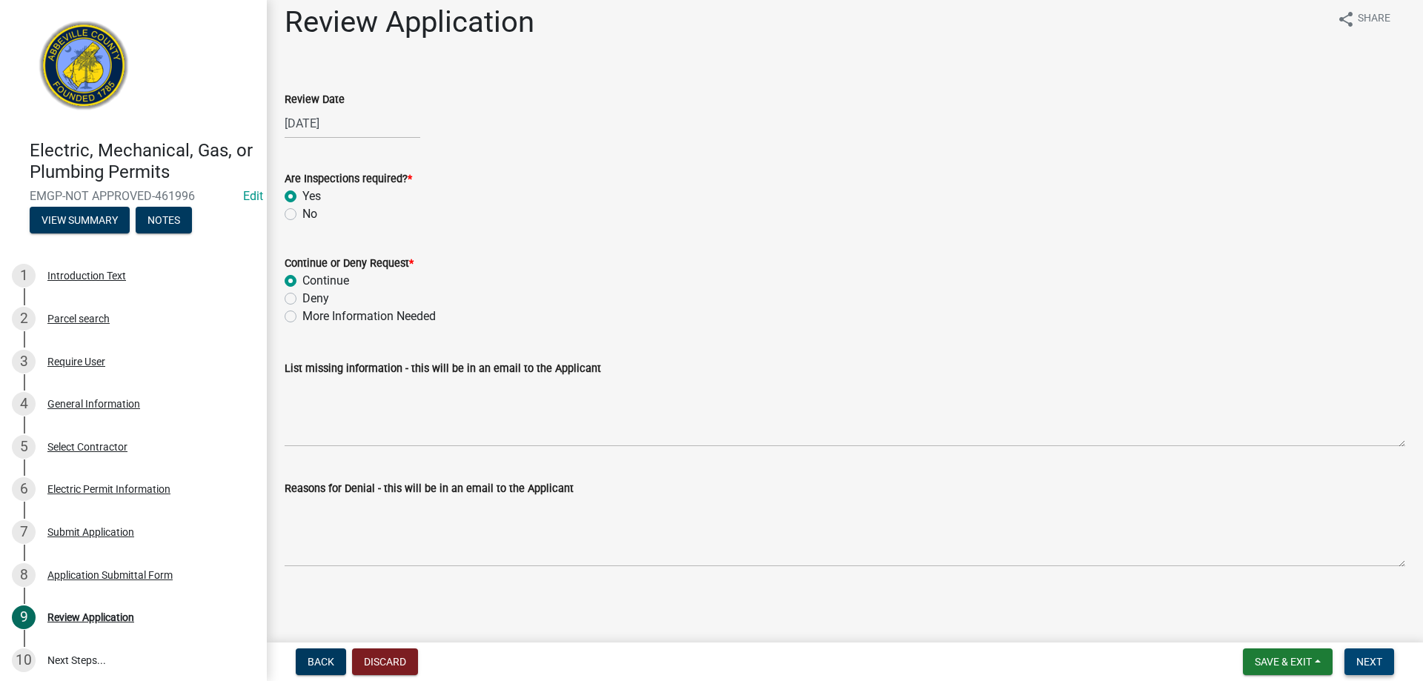
click at [1370, 667] on span "Next" at bounding box center [1370, 662] width 26 height 12
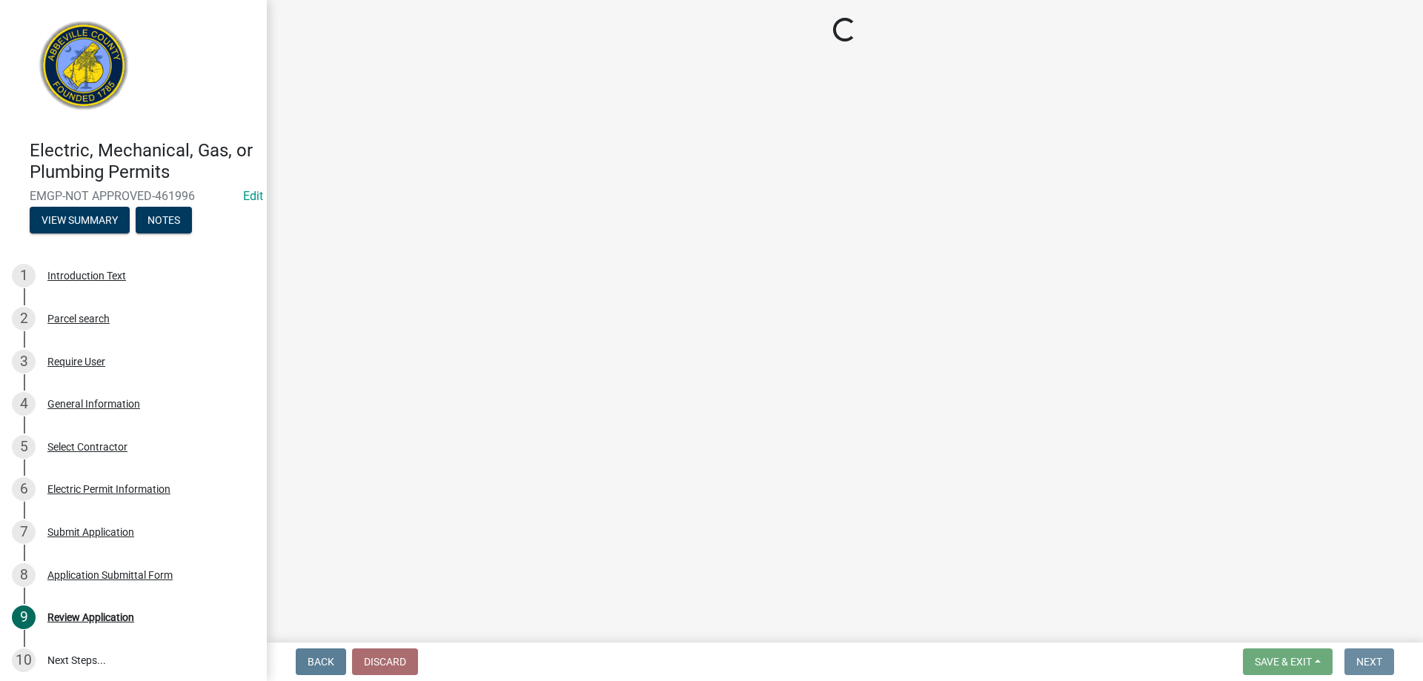
scroll to position [0, 0]
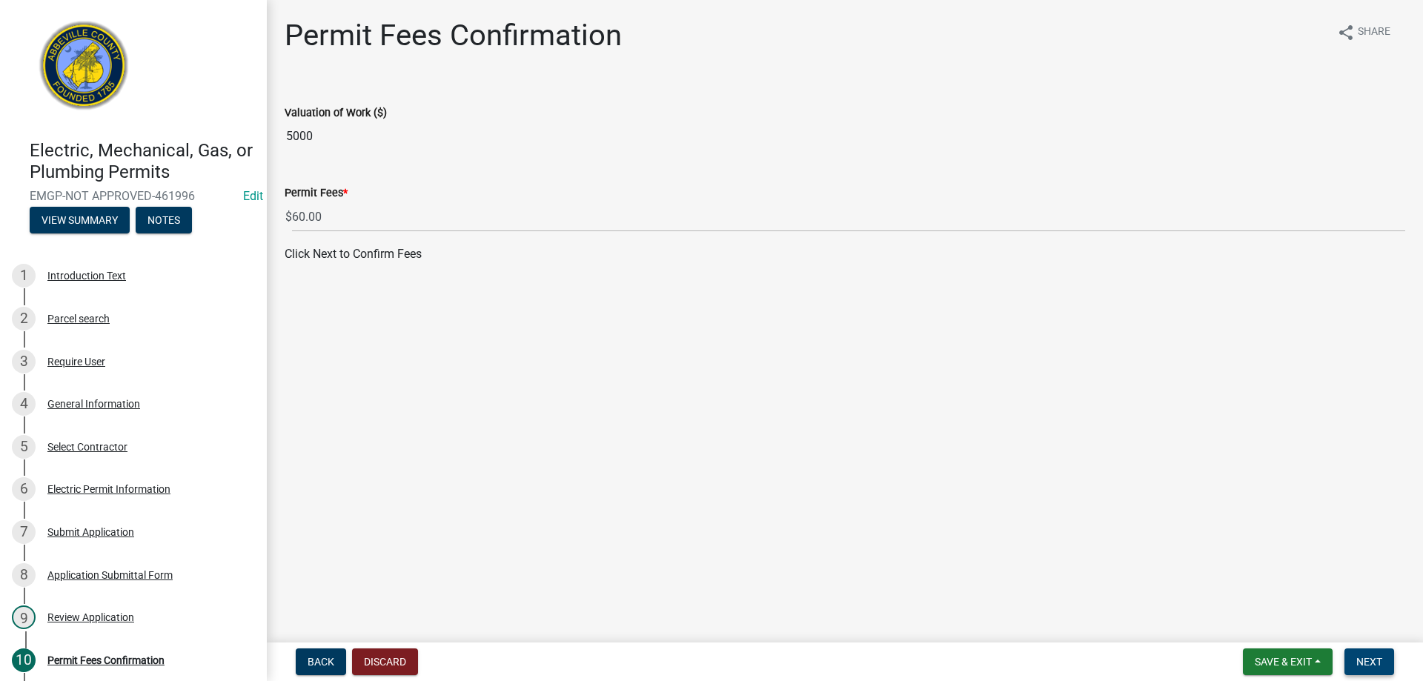
click at [1378, 672] on button "Next" at bounding box center [1370, 662] width 50 height 27
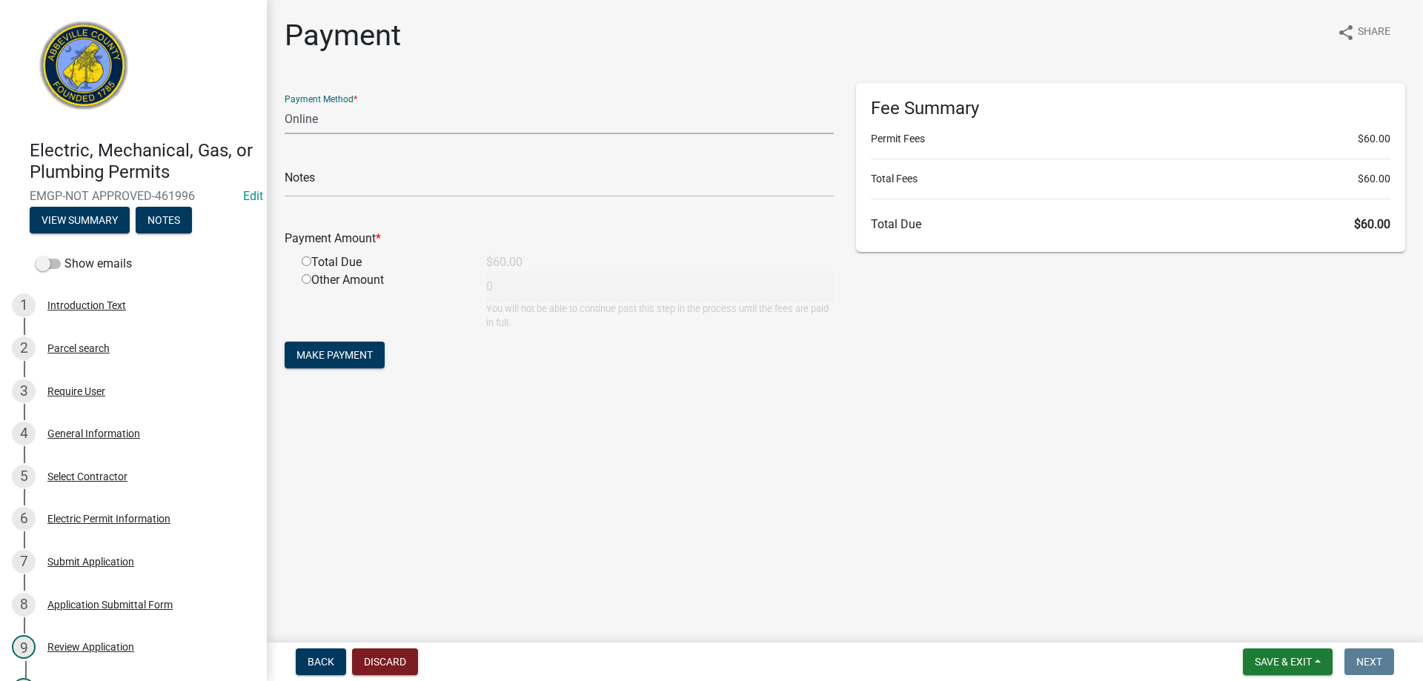
click at [378, 121] on select "Credit Card POS Check Cash Online" at bounding box center [559, 119] width 549 height 30
click at [285, 104] on select "Credit Card POS Check Cash Online" at bounding box center [559, 119] width 549 height 30
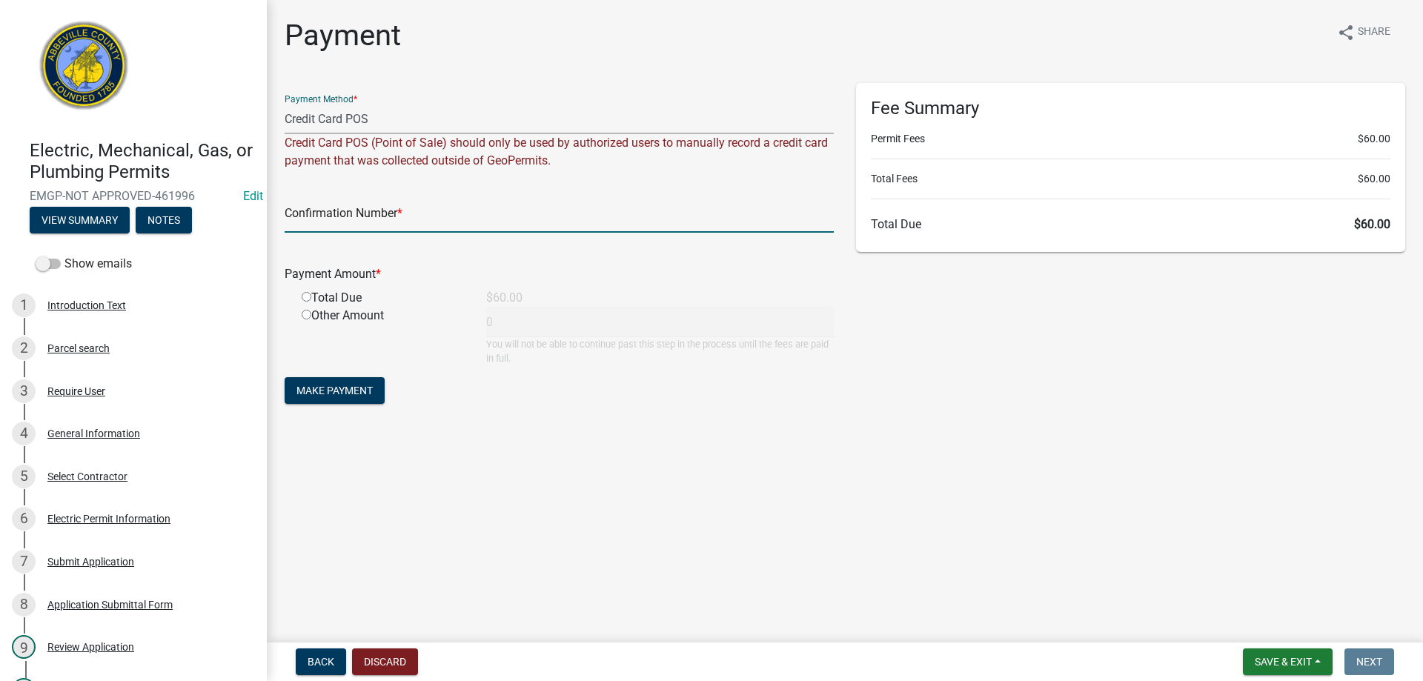
click at [362, 213] on input "text" at bounding box center [559, 217] width 549 height 30
click at [301, 298] on div "Total Due" at bounding box center [383, 298] width 185 height 18
click at [301, 294] on div "Total Due" at bounding box center [383, 298] width 185 height 18
click at [302, 296] on div "Total Due" at bounding box center [383, 298] width 185 height 18
click at [303, 298] on input "radio" at bounding box center [307, 297] width 10 height 10
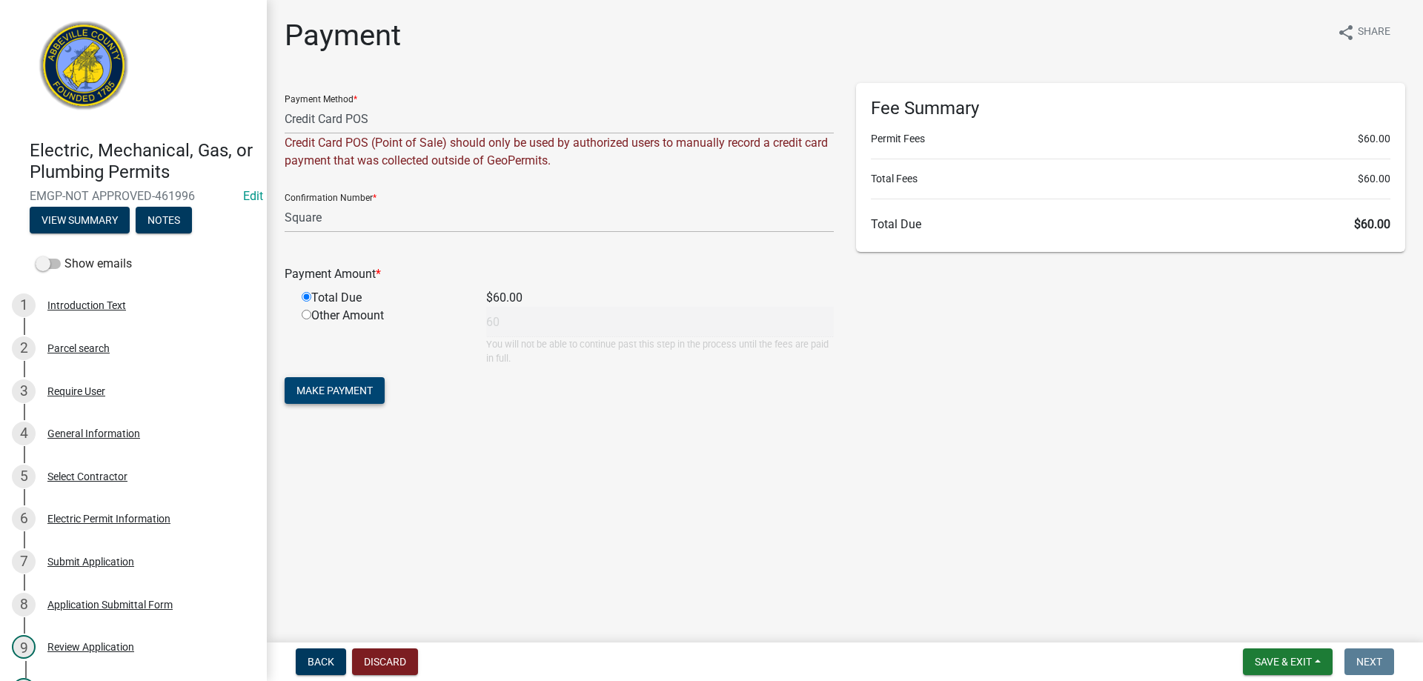
click at [326, 396] on span "Make Payment" at bounding box center [335, 391] width 76 height 12
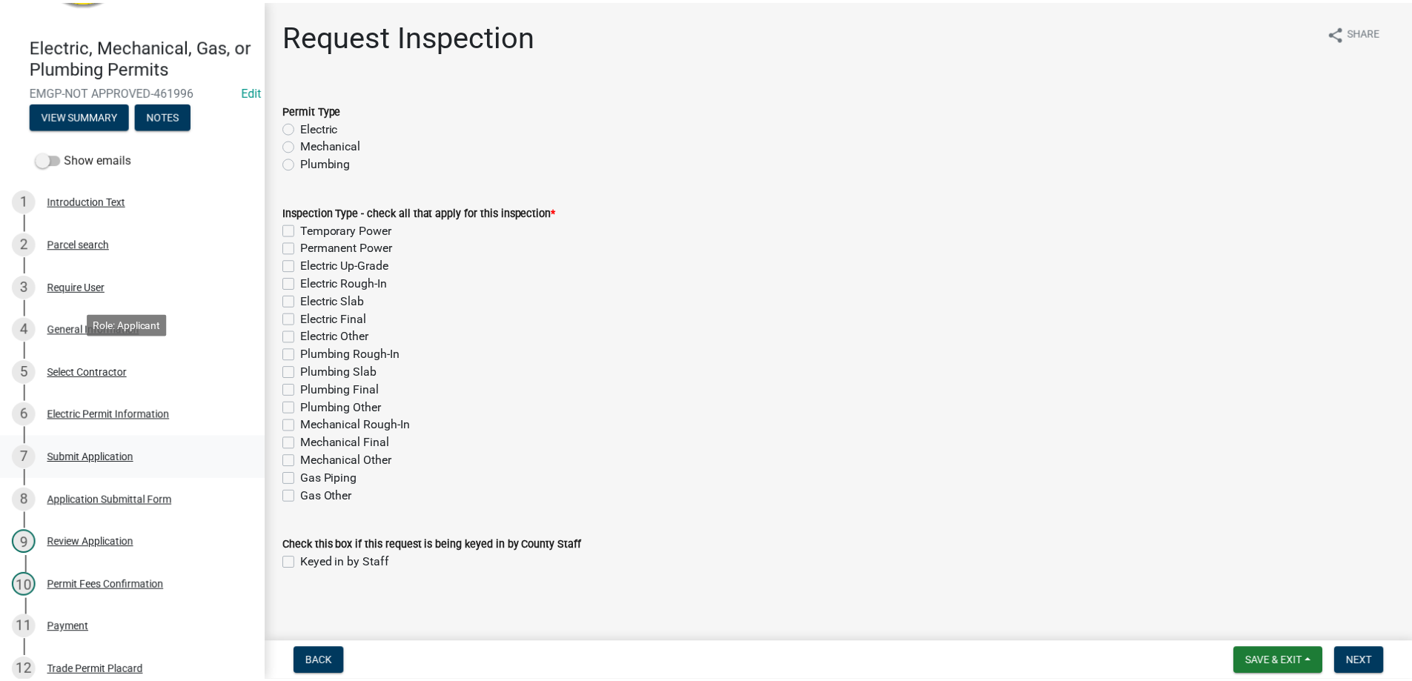
scroll to position [222, 0]
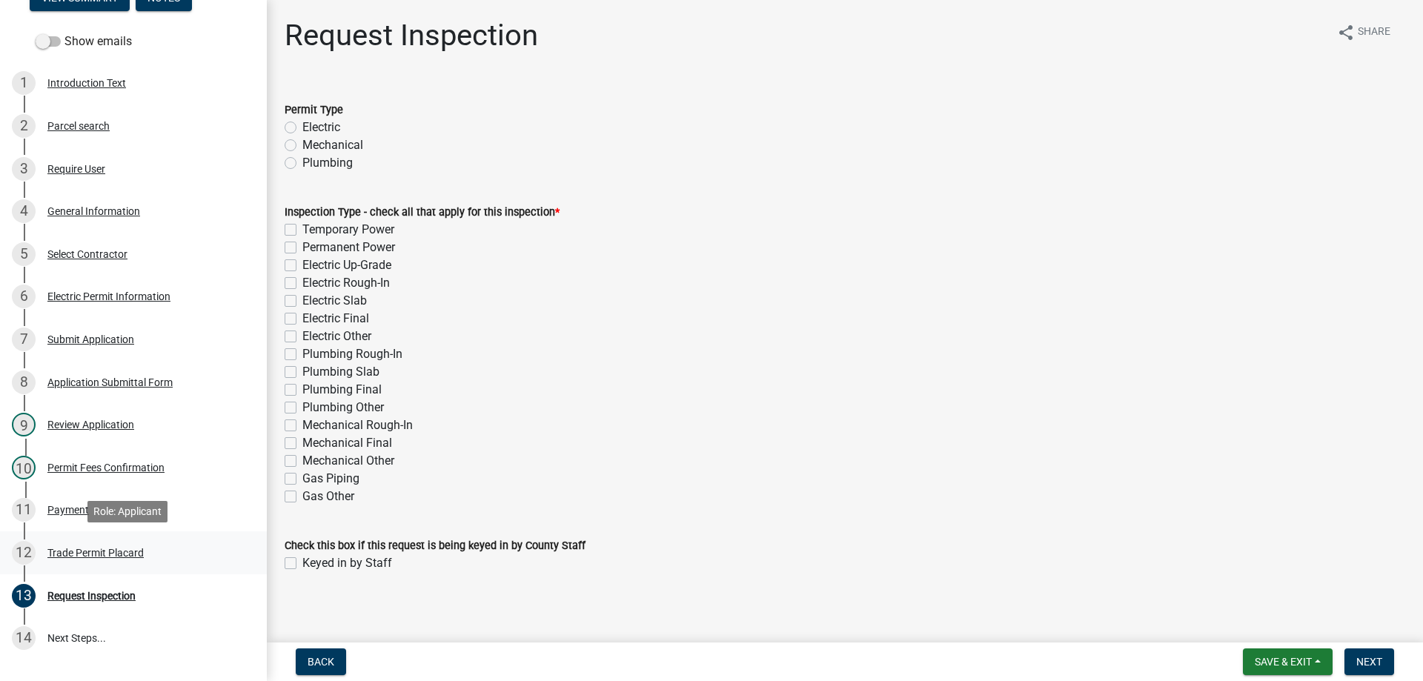
click at [98, 548] on div "Trade Permit Placard" at bounding box center [95, 553] width 96 height 10
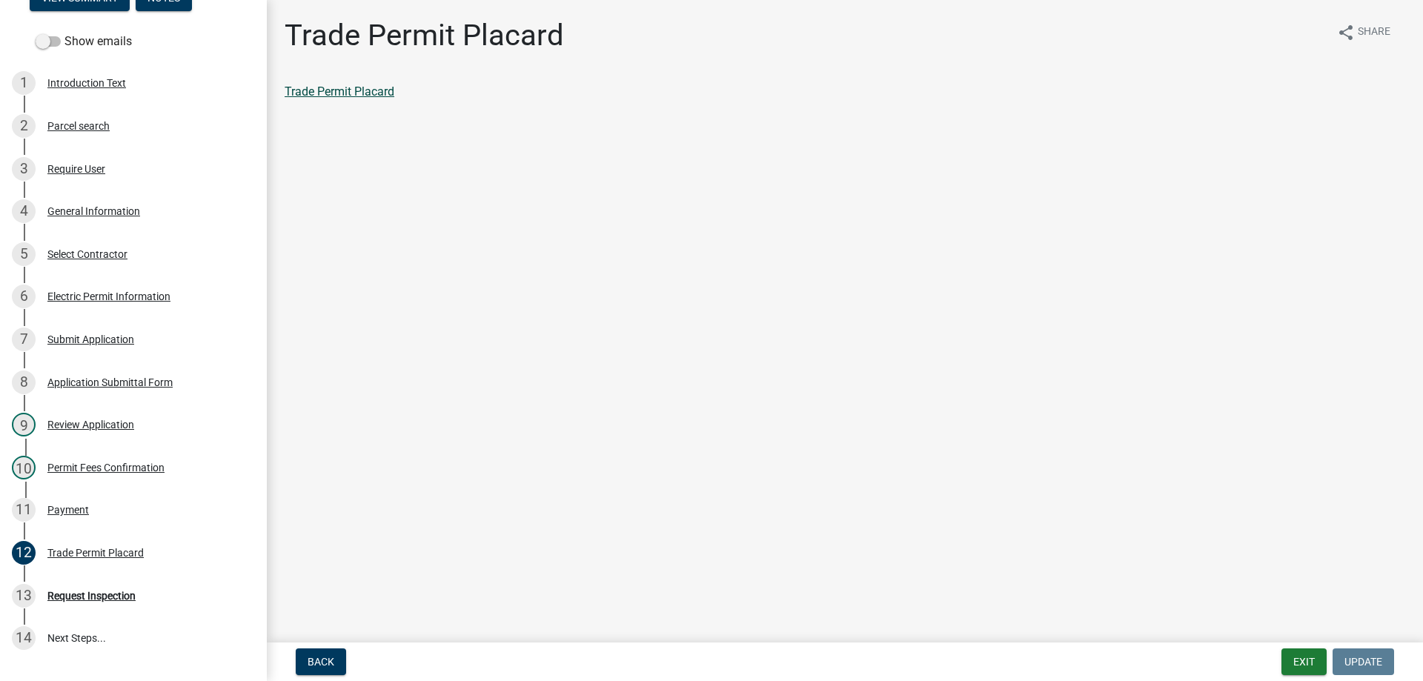
click at [360, 93] on link "Trade Permit Placard" at bounding box center [340, 92] width 110 height 14
click at [79, 505] on div "Payment" at bounding box center [68, 510] width 42 height 10
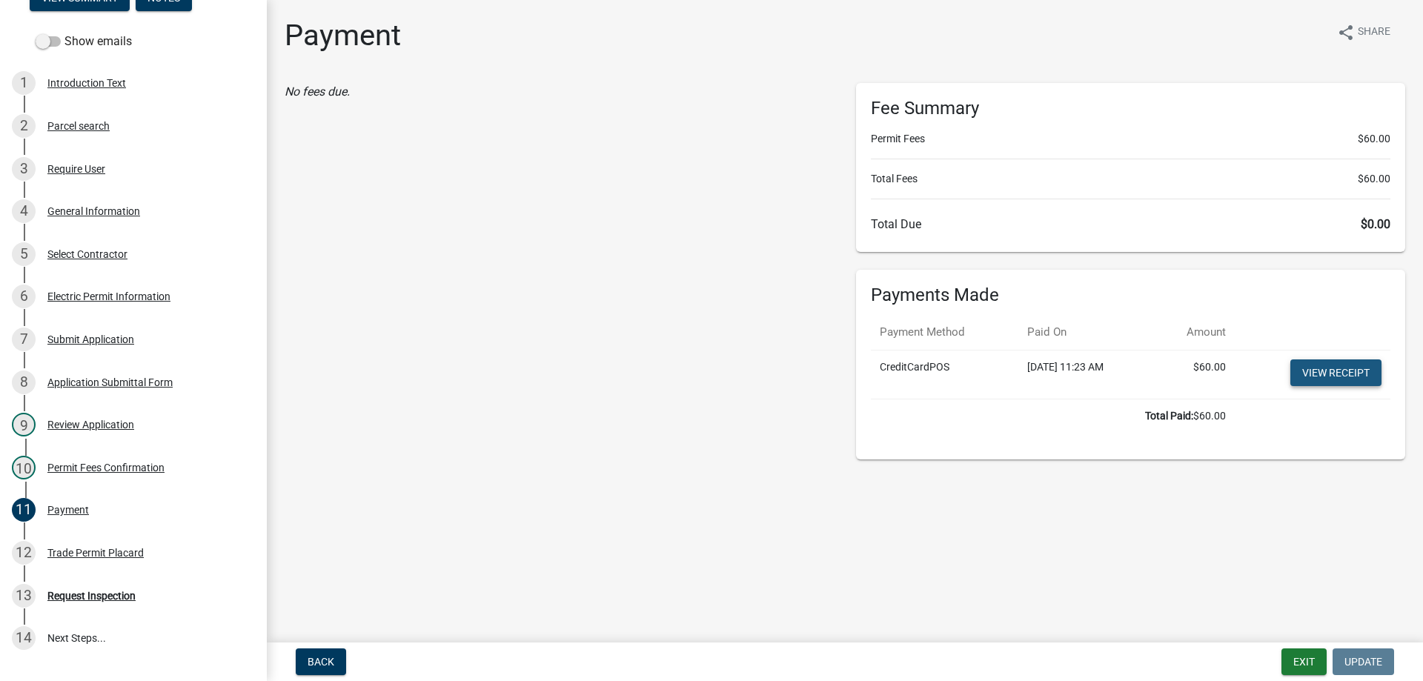
click at [1326, 362] on link "View receipt" at bounding box center [1336, 373] width 91 height 27
click at [1305, 655] on button "Exit" at bounding box center [1304, 662] width 45 height 27
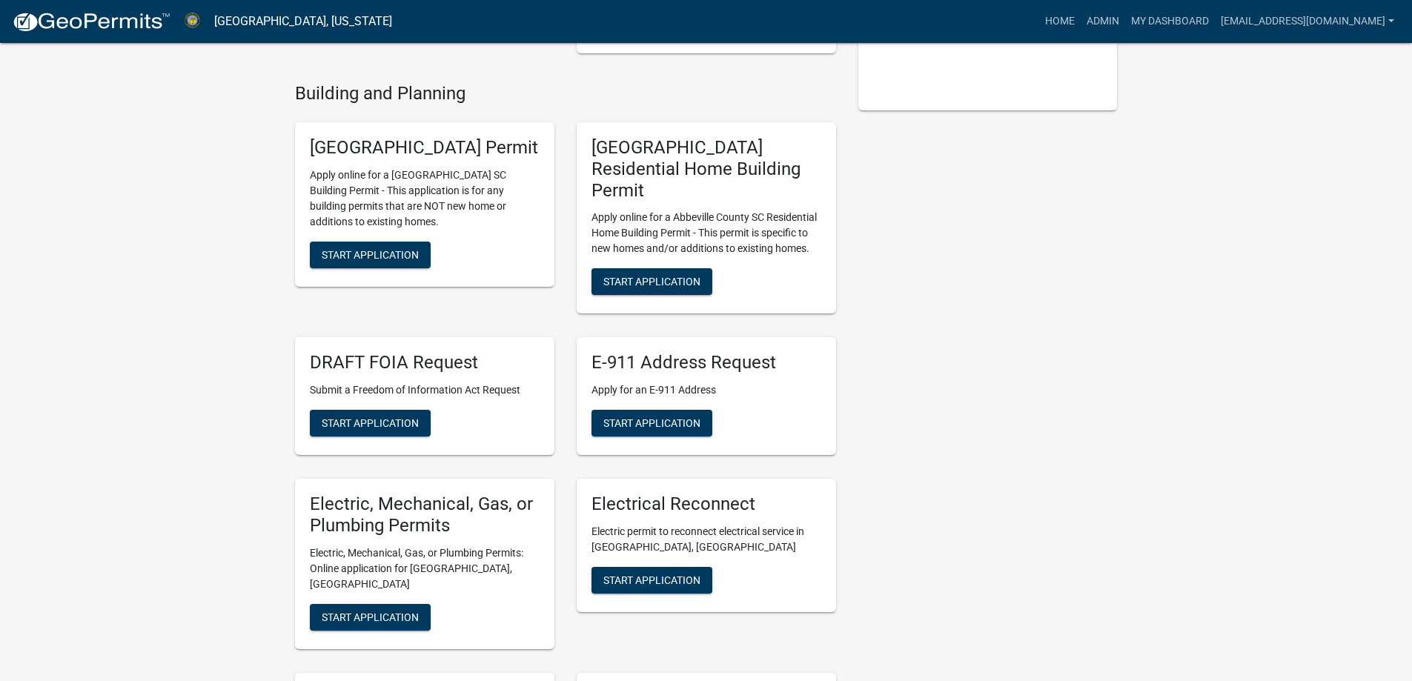
scroll to position [667, 0]
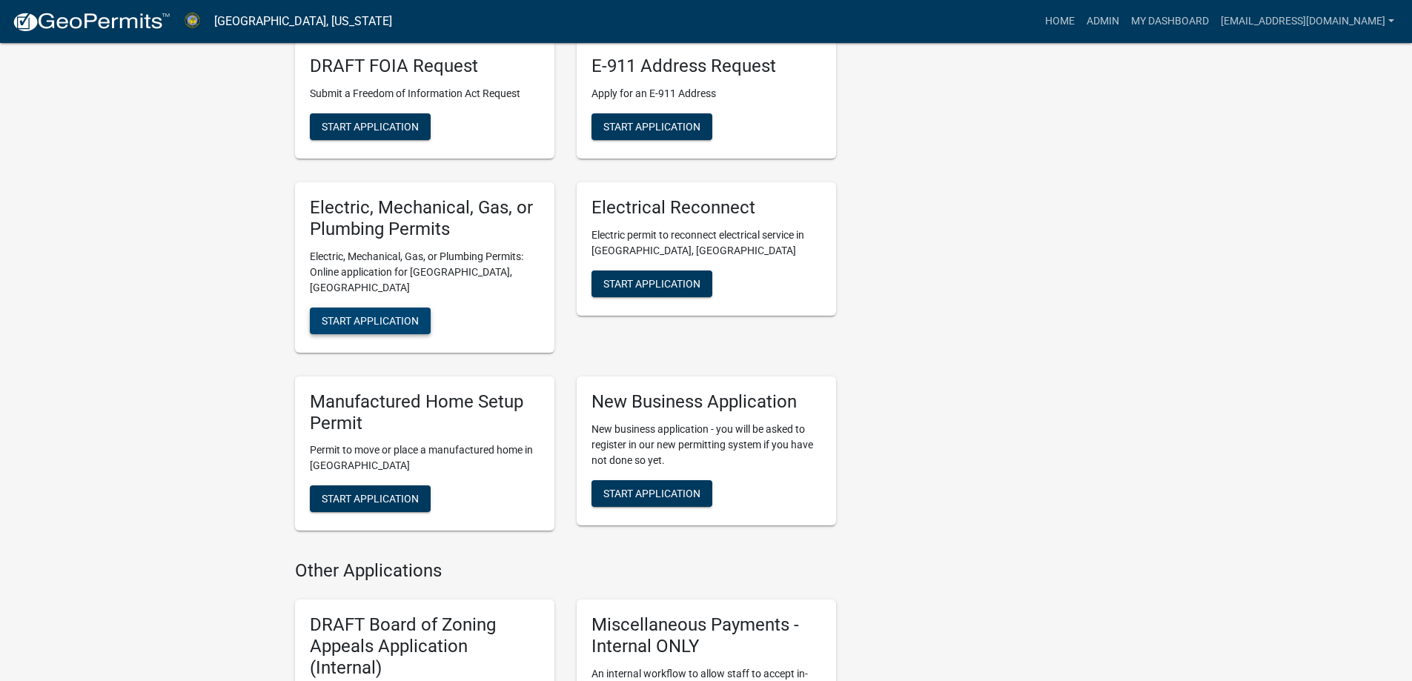
click at [380, 314] on span "Start Application" at bounding box center [370, 320] width 97 height 12
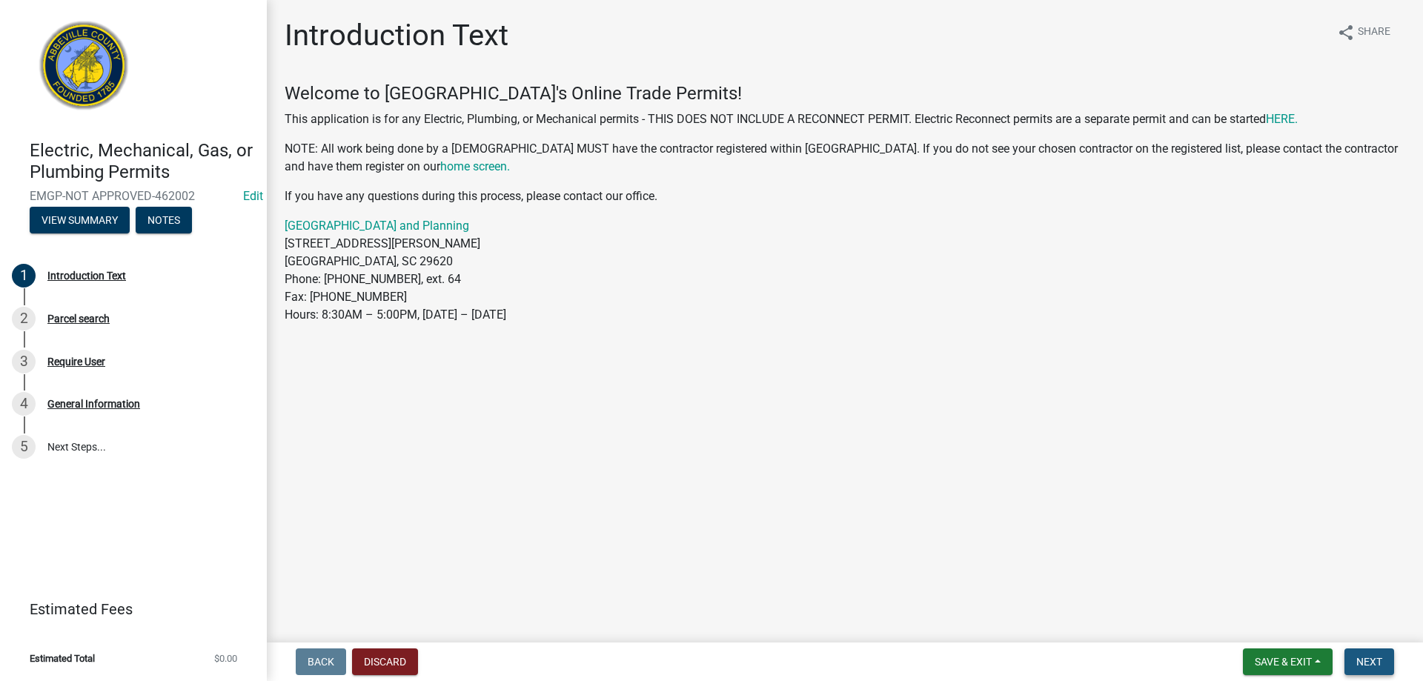
click at [1357, 661] on span "Next" at bounding box center [1370, 662] width 26 height 12
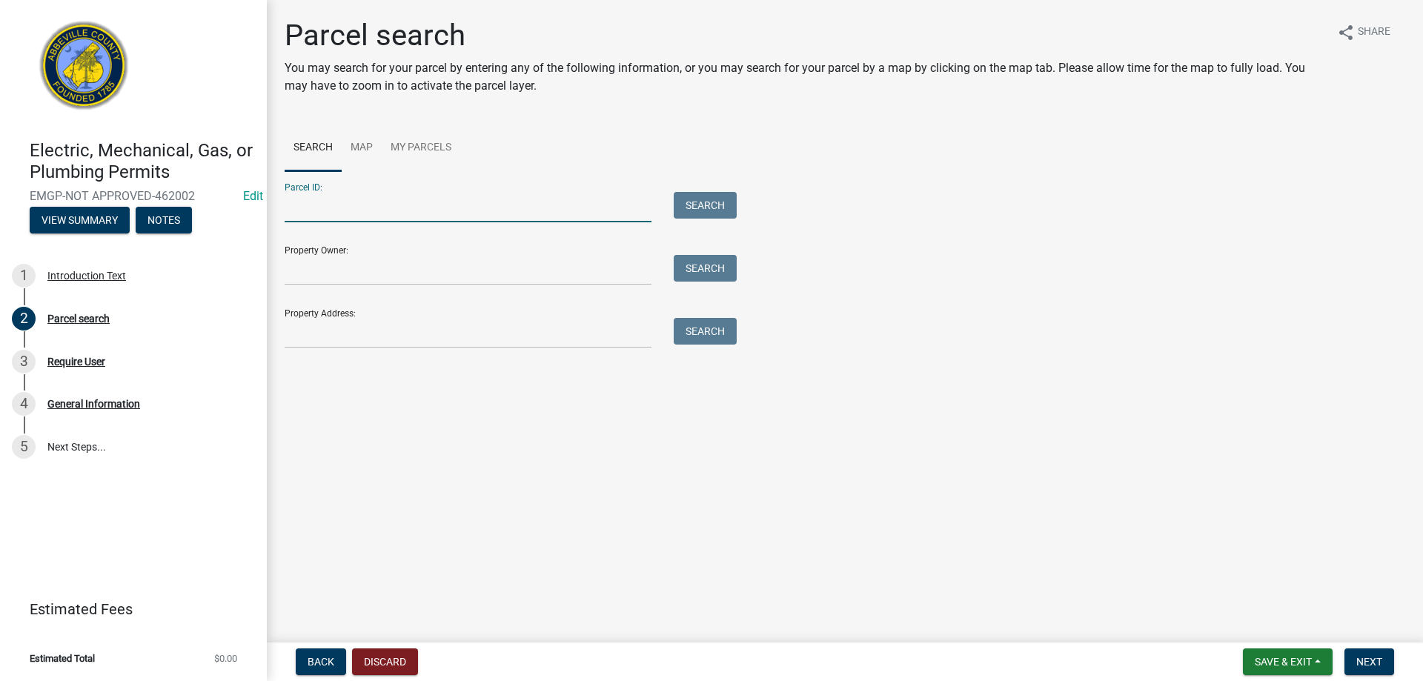
click at [337, 219] on input "Parcel ID:" at bounding box center [468, 207] width 367 height 30
click at [696, 194] on button "Search" at bounding box center [705, 205] width 63 height 27
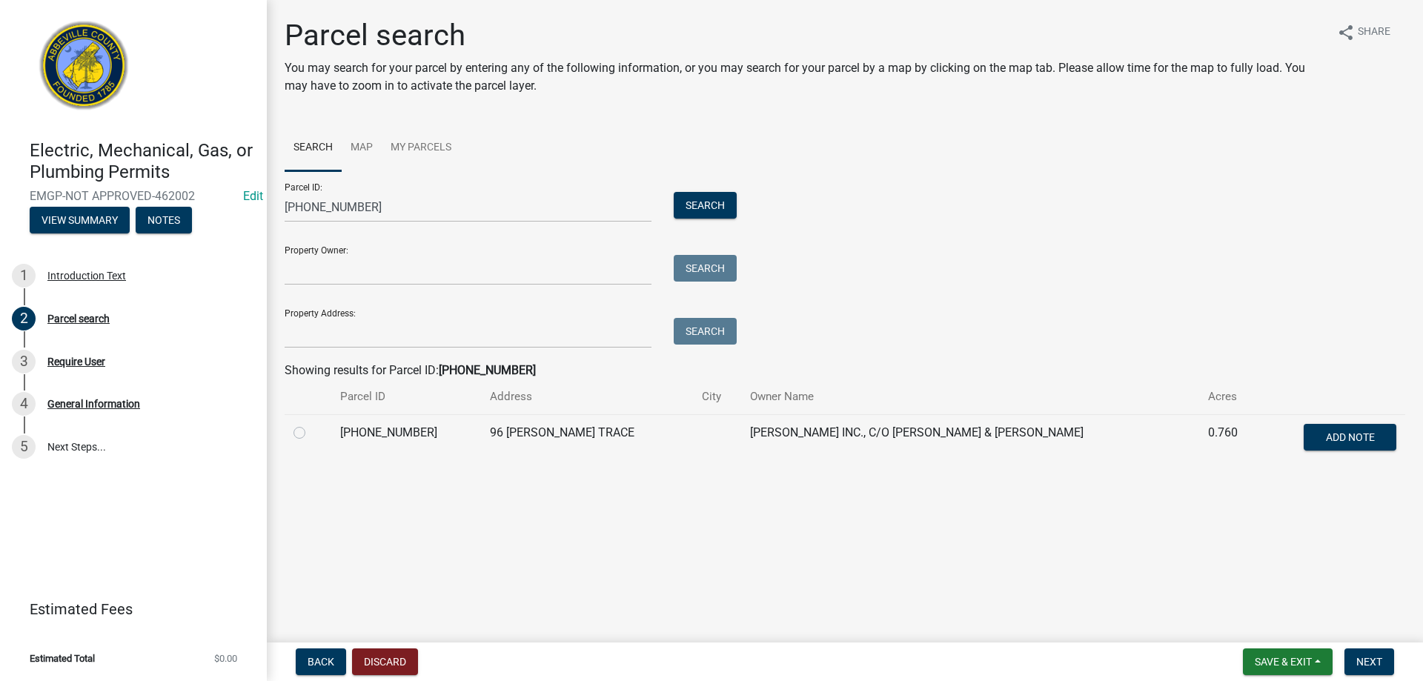
click at [311, 424] on label at bounding box center [311, 424] width 0 height 0
click at [311, 434] on input "radio" at bounding box center [316, 429] width 10 height 10
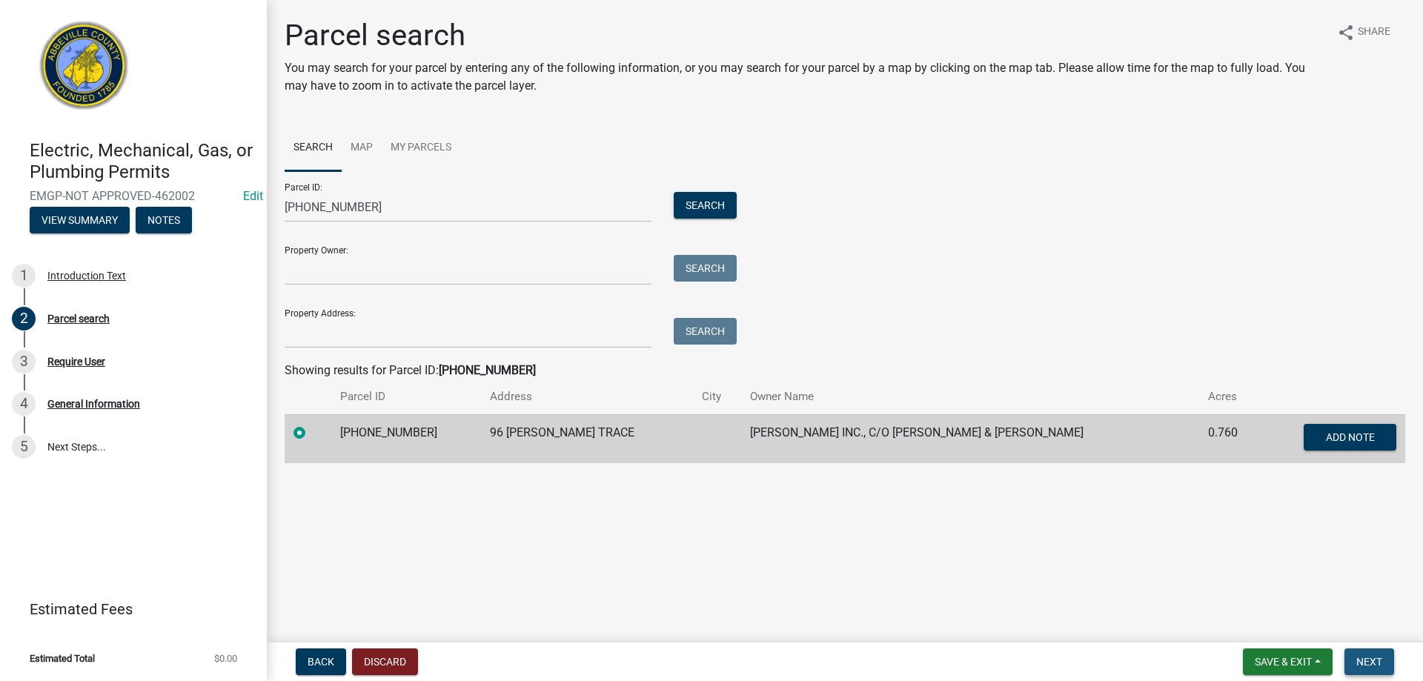
click at [1351, 659] on button "Next" at bounding box center [1370, 662] width 50 height 27
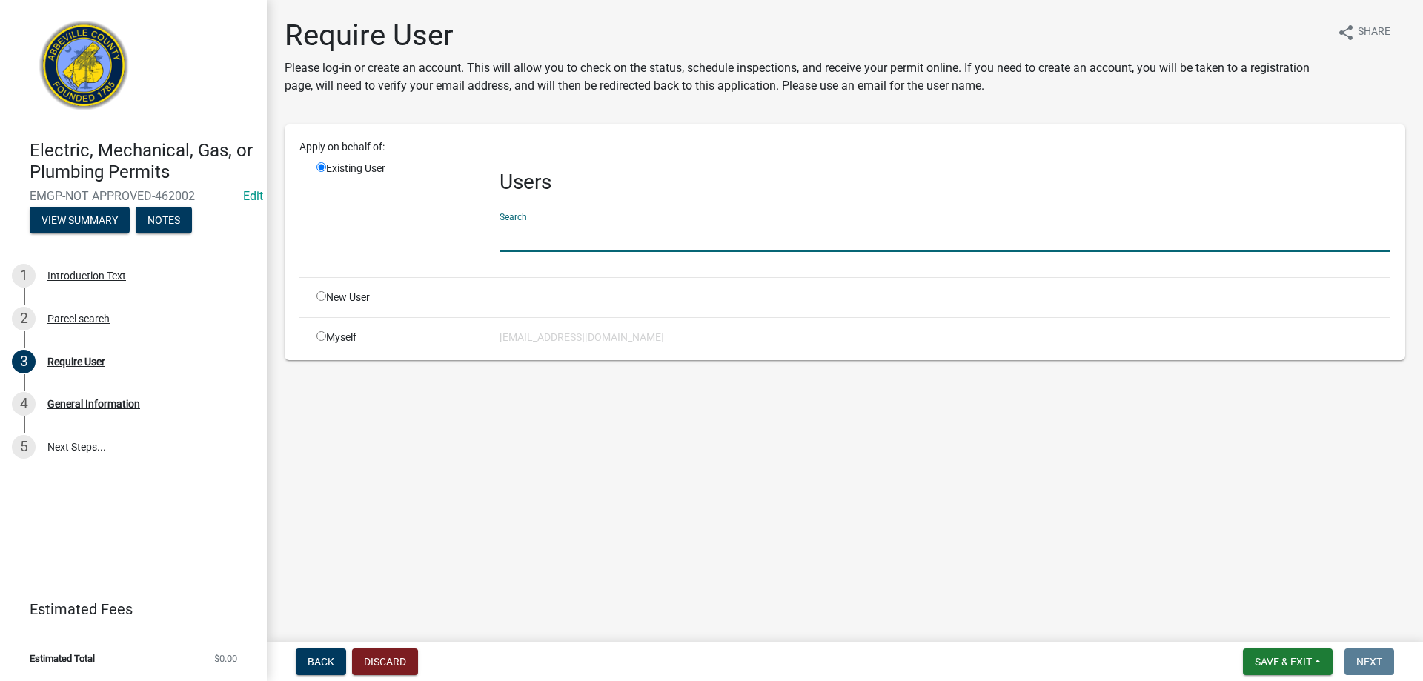
click at [764, 245] on input "text" at bounding box center [945, 237] width 891 height 30
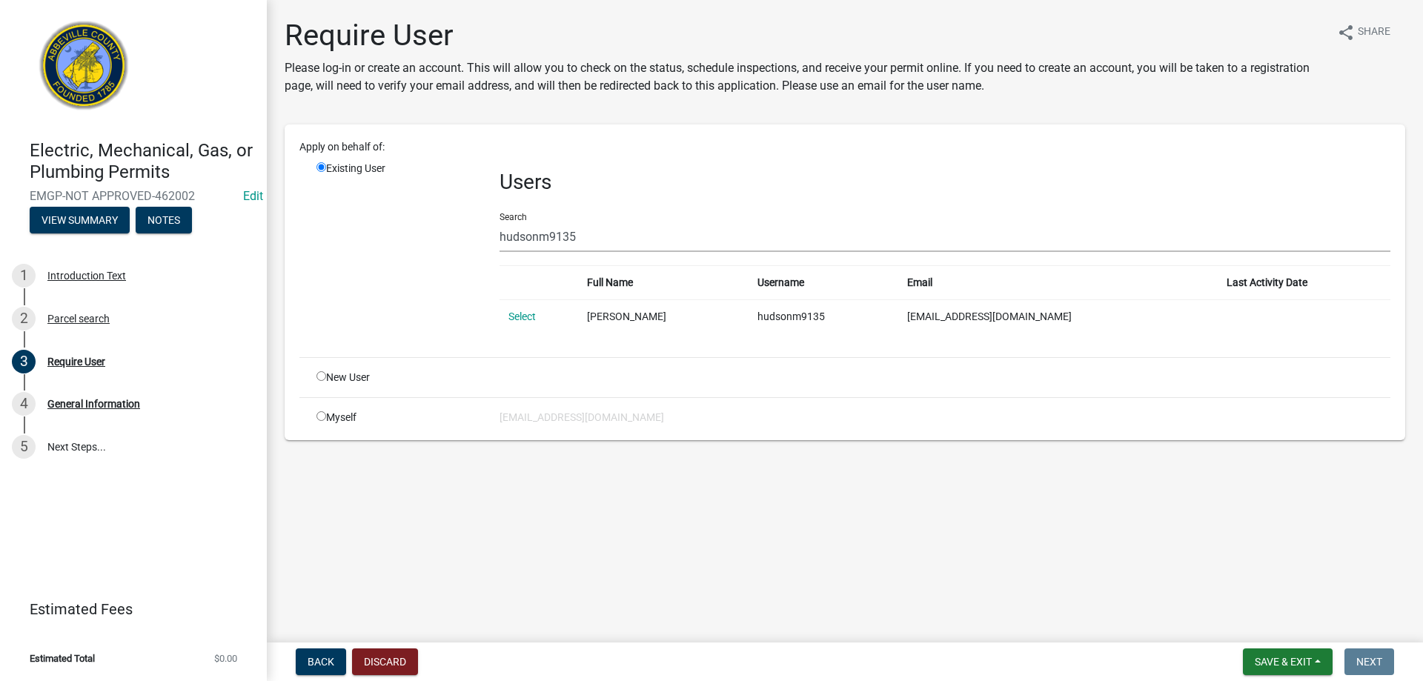
click at [534, 302] on wm-app "Electric, Mechanical, Gas, or Plumbing Permits EMGP-NOT APPROVED-462002 Edit Vi…" at bounding box center [711, 340] width 1423 height 681
click at [529, 312] on link "Select" at bounding box center [522, 317] width 27 height 12
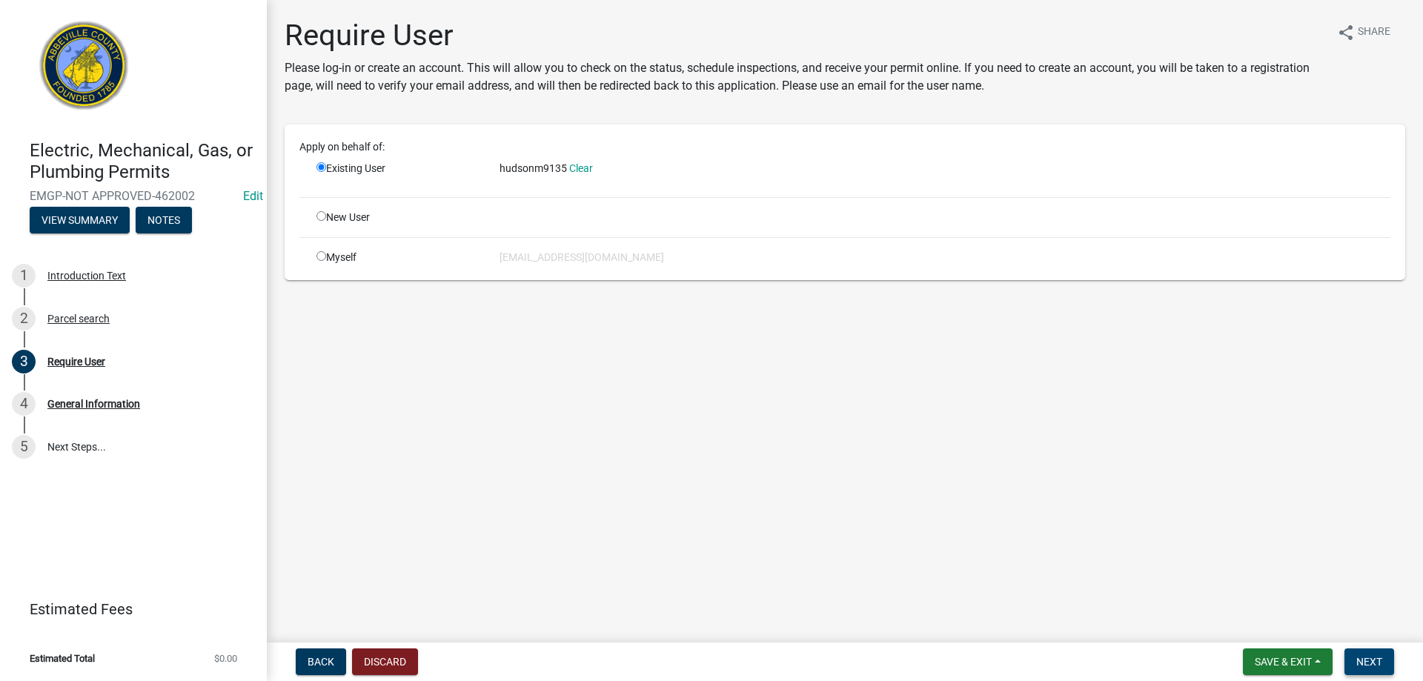
click at [1354, 666] on button "Next" at bounding box center [1370, 662] width 50 height 27
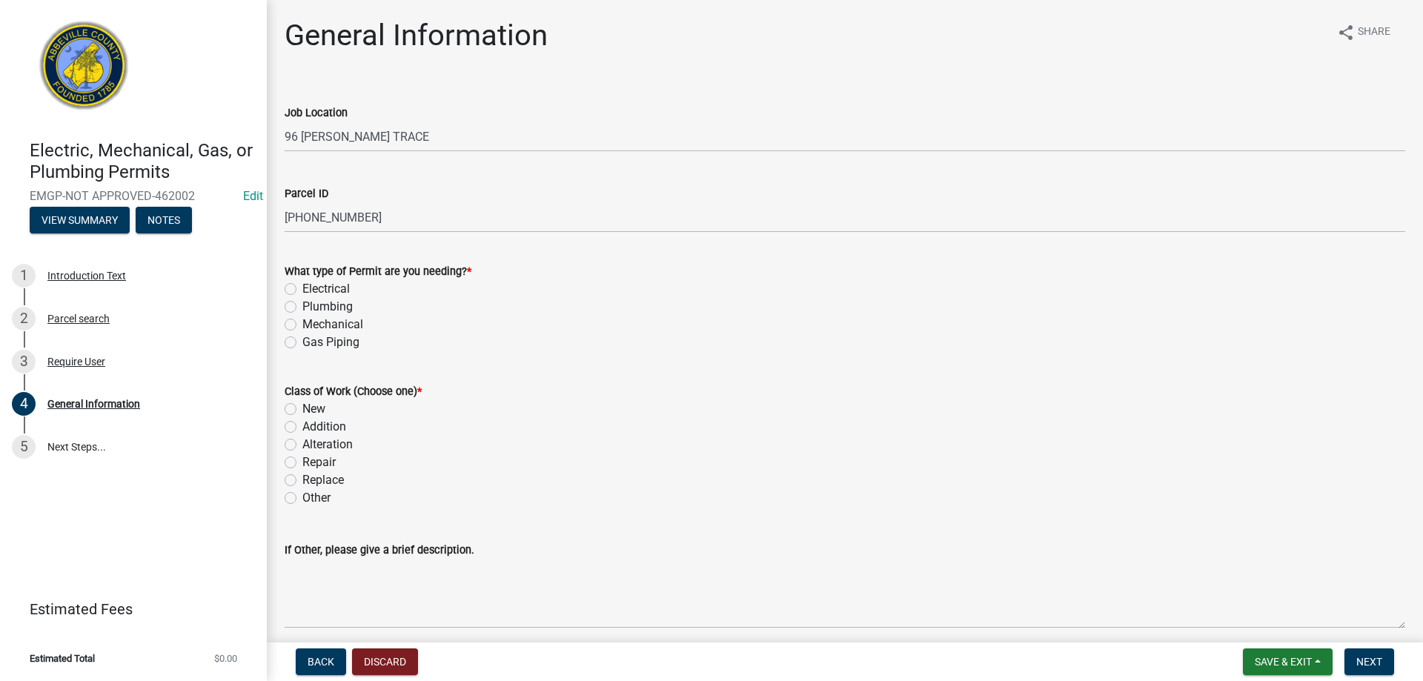
click at [302, 303] on label "Plumbing" at bounding box center [327, 307] width 50 height 18
click at [302, 303] on input "Plumbing" at bounding box center [307, 303] width 10 height 10
click at [302, 411] on label "New" at bounding box center [313, 409] width 23 height 18
click at [302, 410] on input "New" at bounding box center [307, 405] width 10 height 10
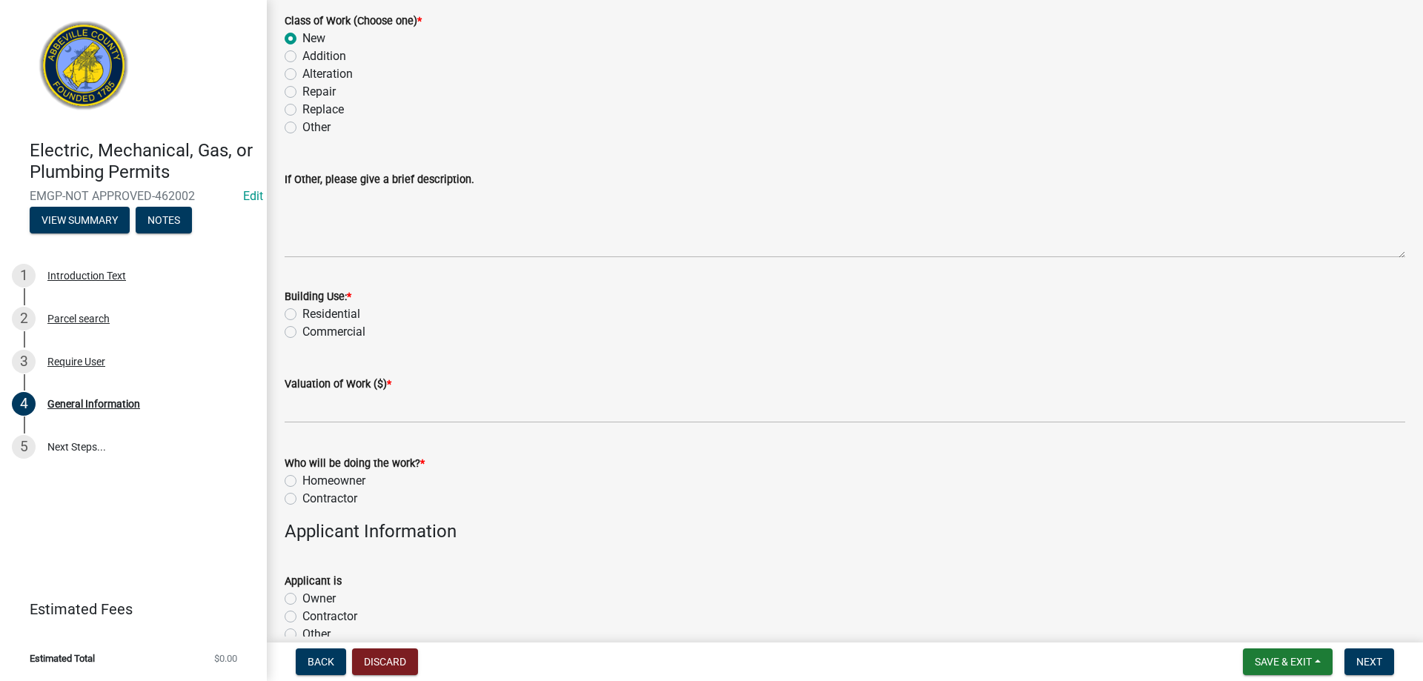
click at [302, 312] on label "Residential" at bounding box center [331, 314] width 58 height 18
click at [302, 312] on input "Residential" at bounding box center [307, 310] width 10 height 10
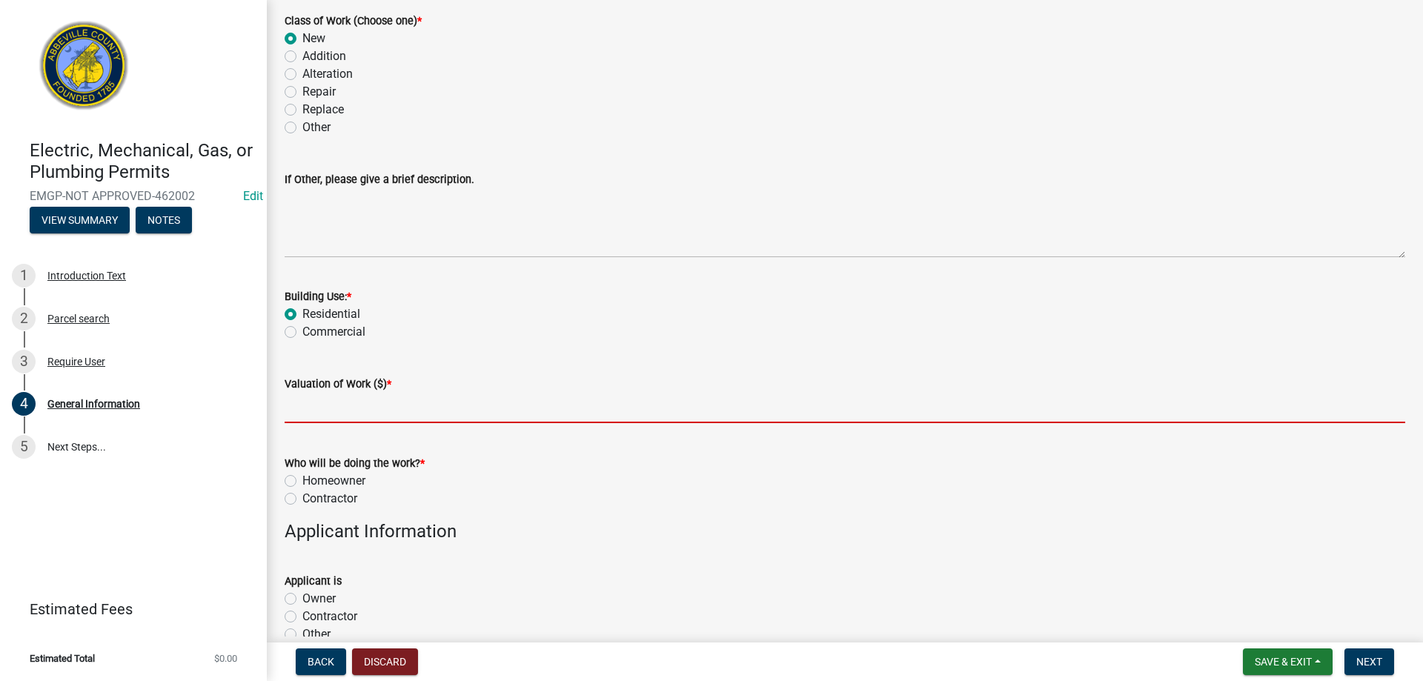
click at [319, 406] on input "text" at bounding box center [845, 408] width 1121 height 30
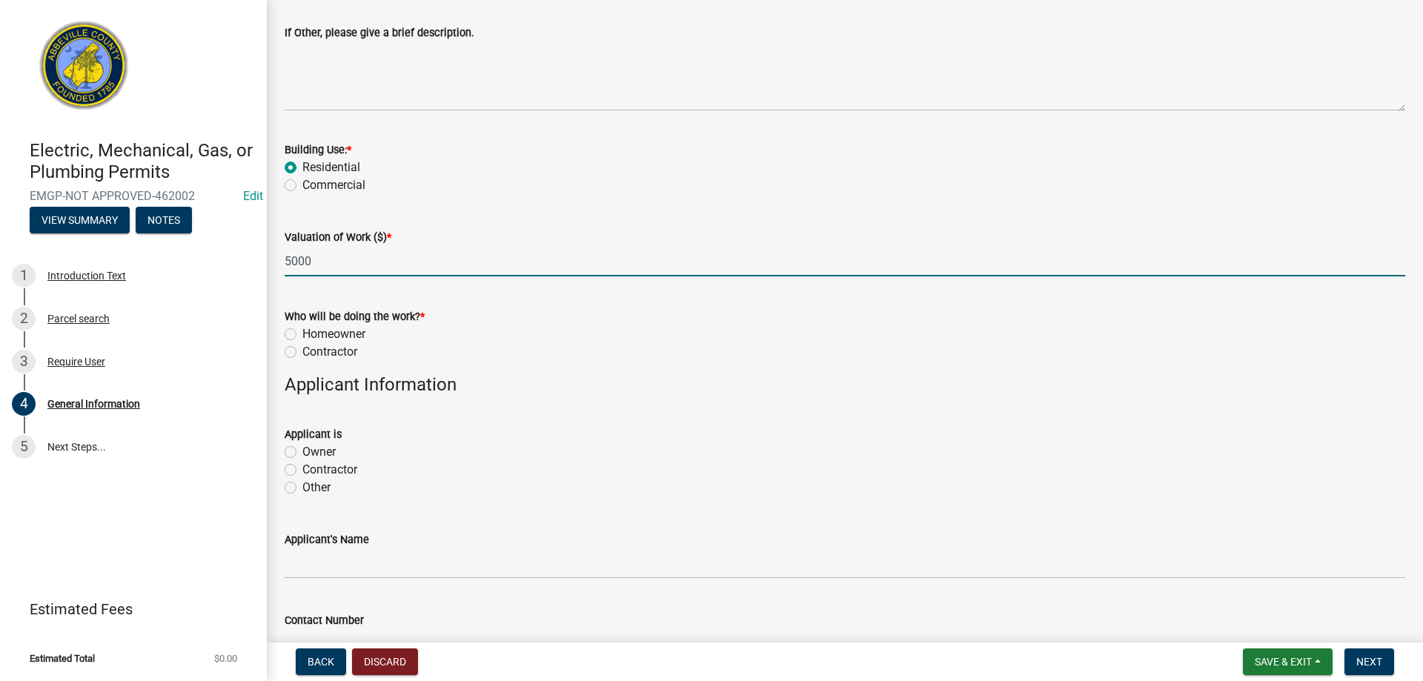
scroll to position [519, 0]
click at [302, 352] on label "Contractor" at bounding box center [329, 351] width 55 height 18
click at [302, 351] on input "Contractor" at bounding box center [307, 347] width 10 height 10
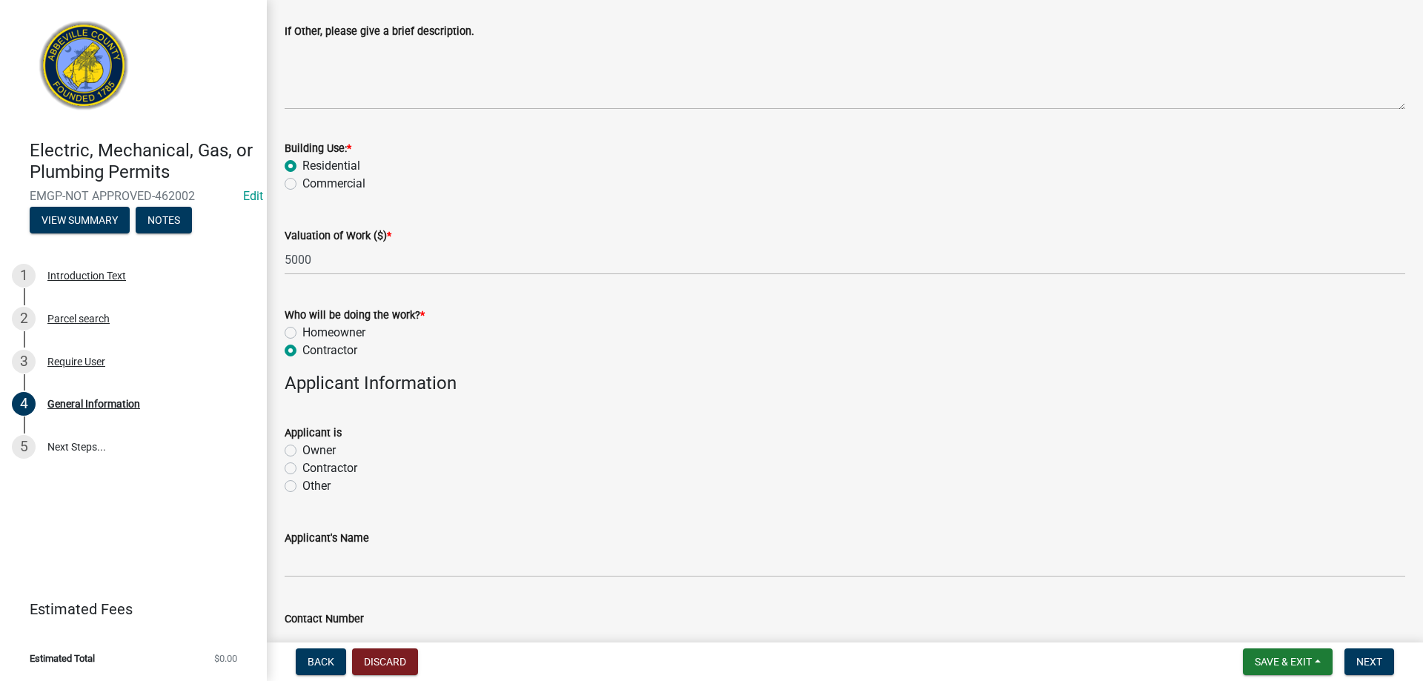
click at [302, 470] on label "Contractor" at bounding box center [329, 469] width 55 height 18
click at [302, 469] on input "Contractor" at bounding box center [307, 465] width 10 height 10
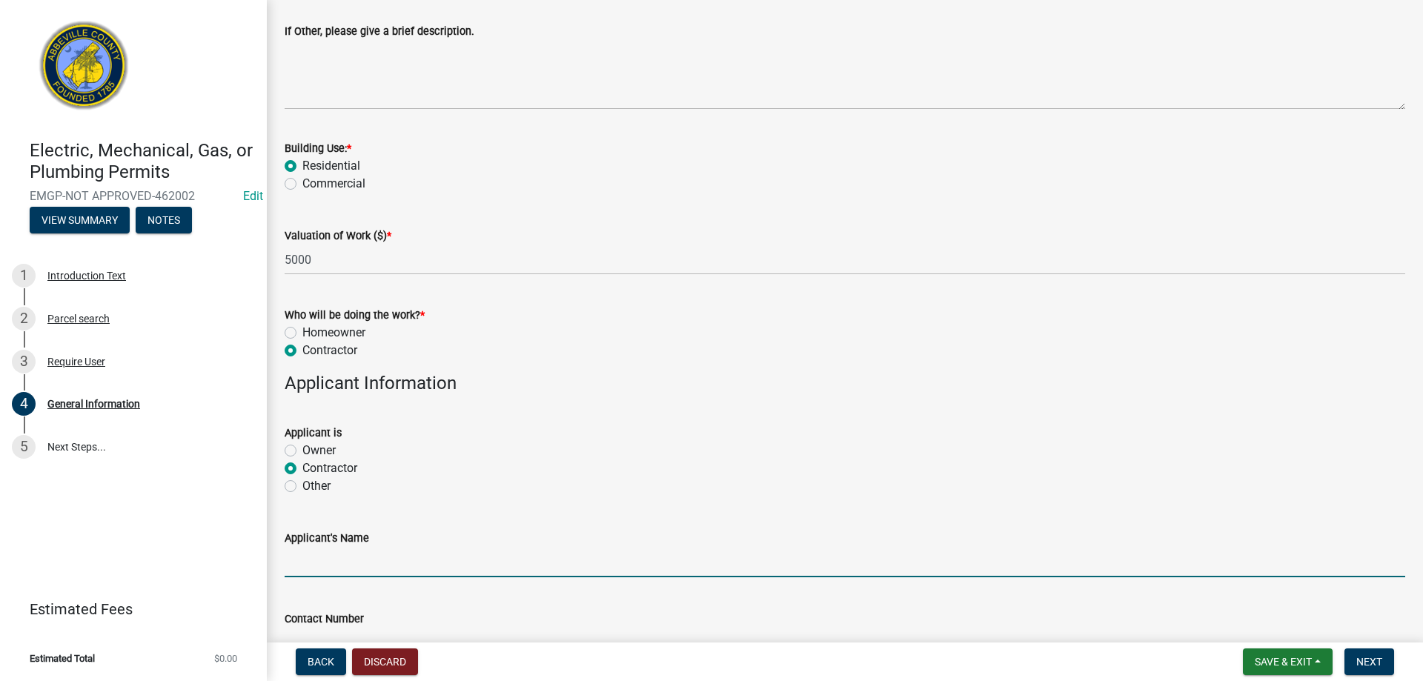
click at [329, 569] on input "Applicant's Name" at bounding box center [845, 562] width 1121 height 30
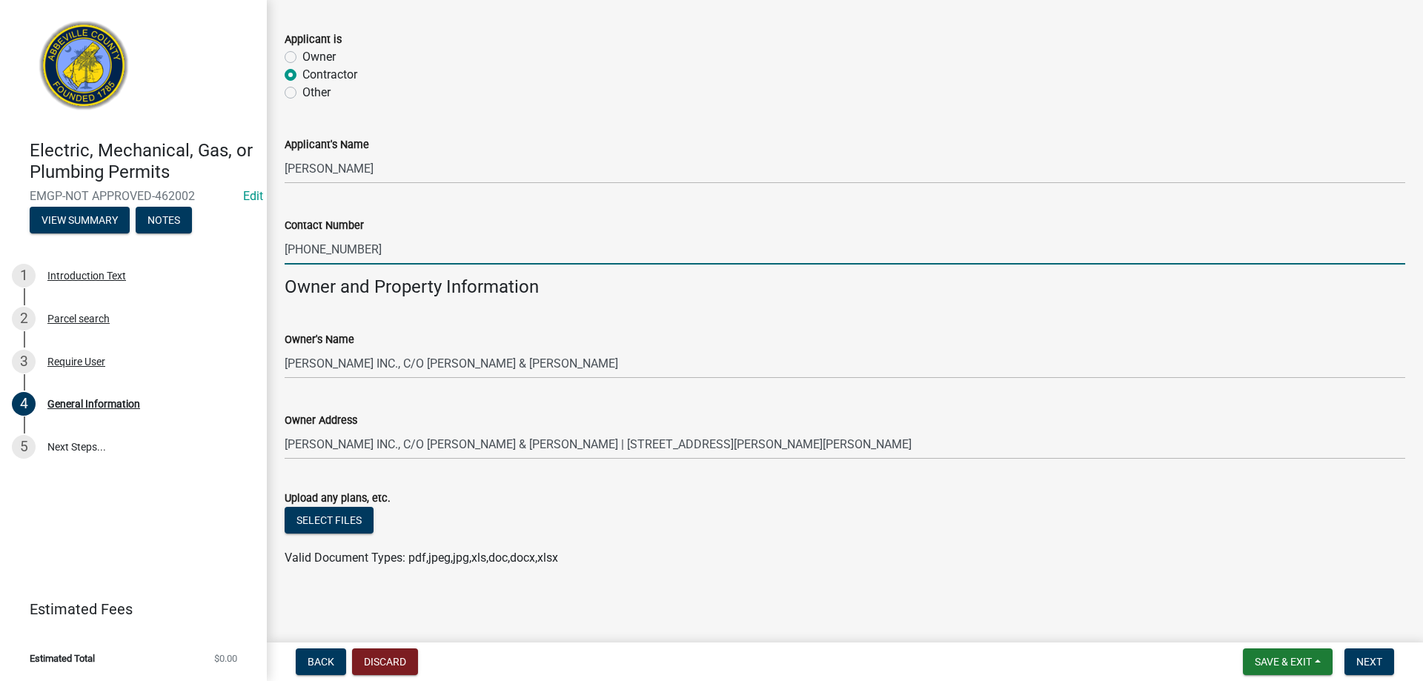
scroll to position [914, 0]
click at [1369, 662] on span "Next" at bounding box center [1370, 662] width 26 height 12
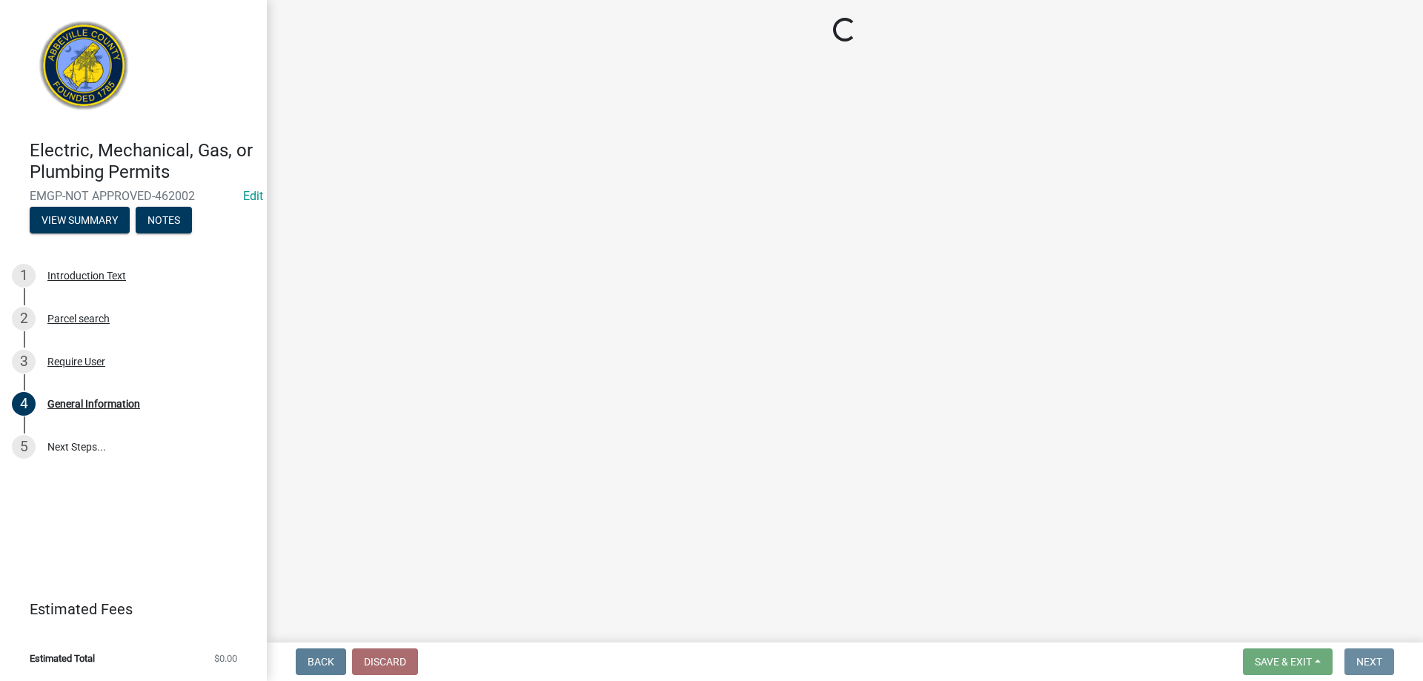
scroll to position [0, 0]
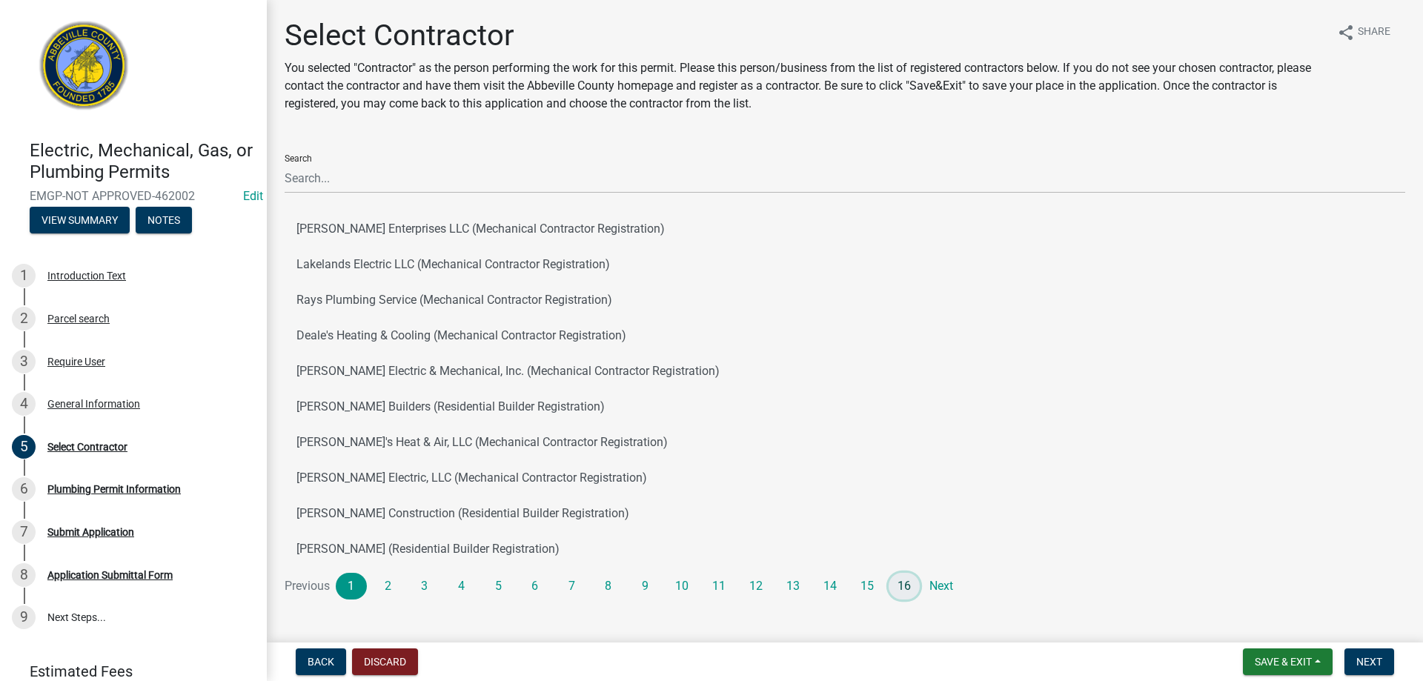
click at [901, 582] on link "16" at bounding box center [904, 586] width 31 height 27
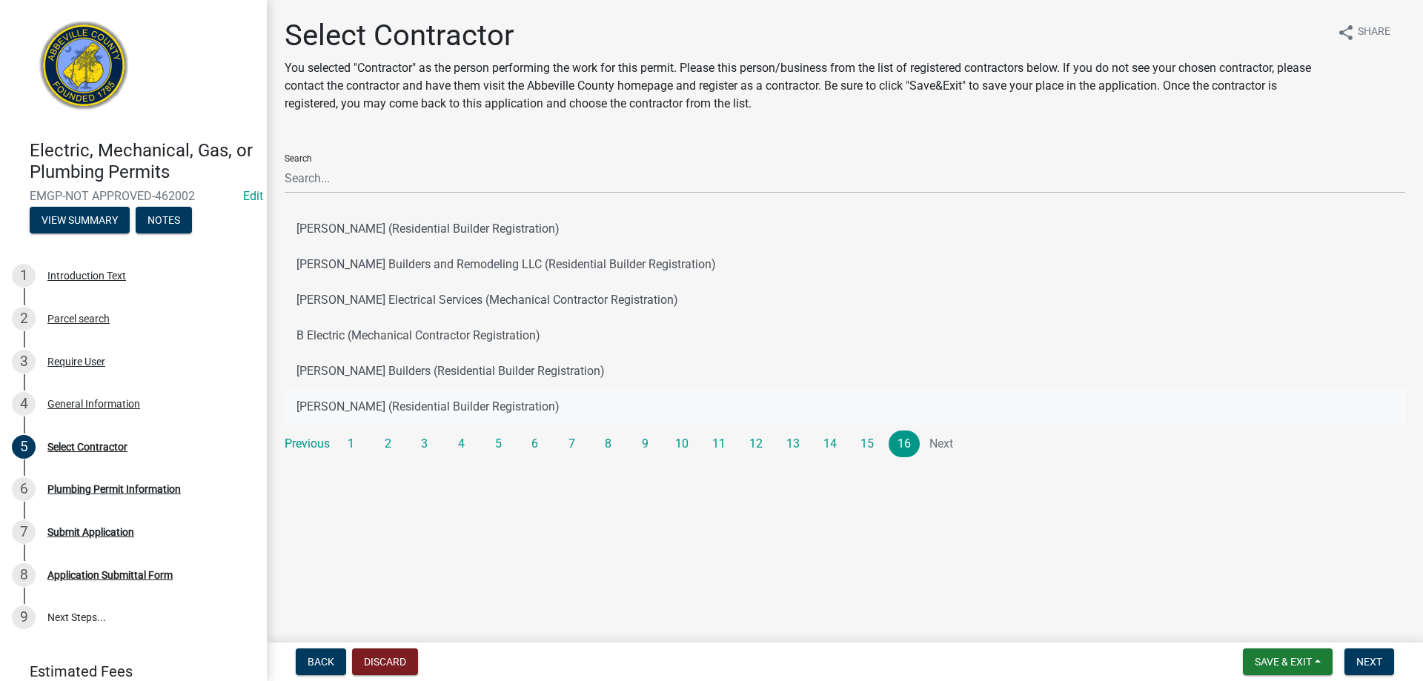
click at [474, 414] on button "[PERSON_NAME] (Residential Builder Registration)" at bounding box center [845, 407] width 1121 height 36
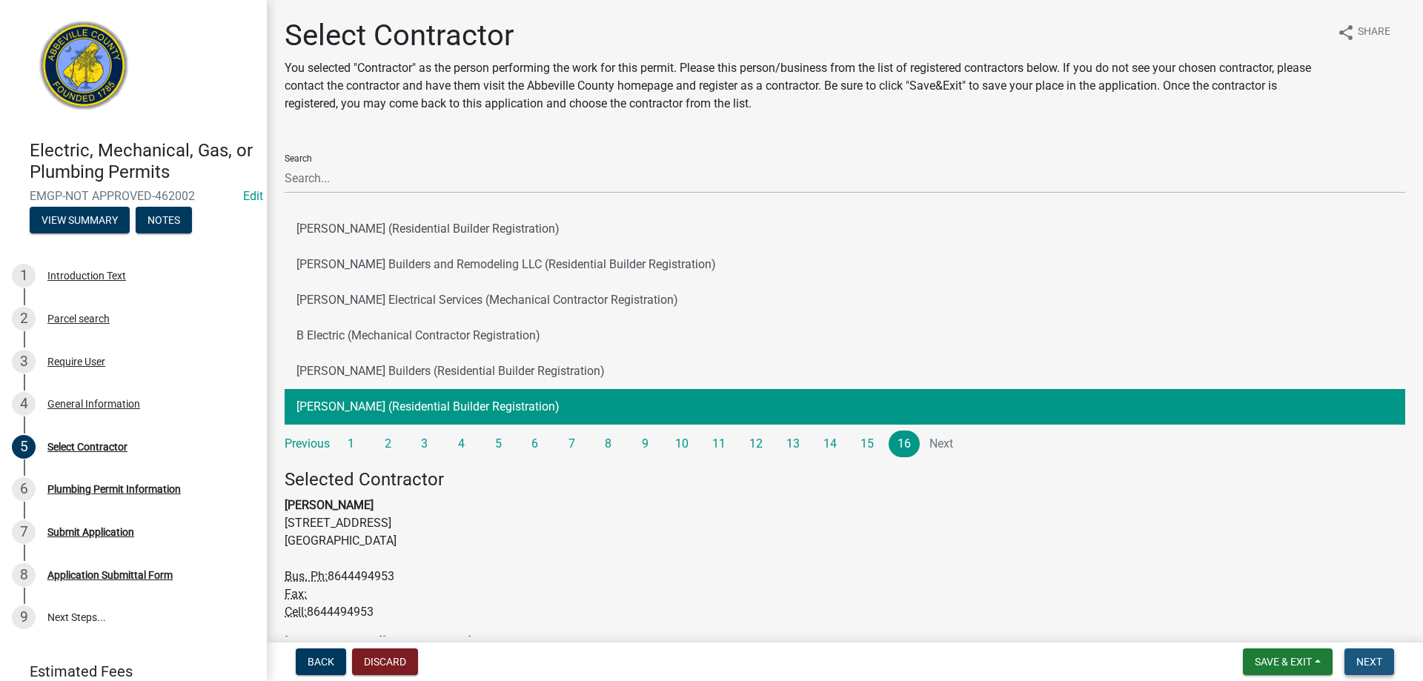
click at [1368, 654] on button "Next" at bounding box center [1370, 662] width 50 height 27
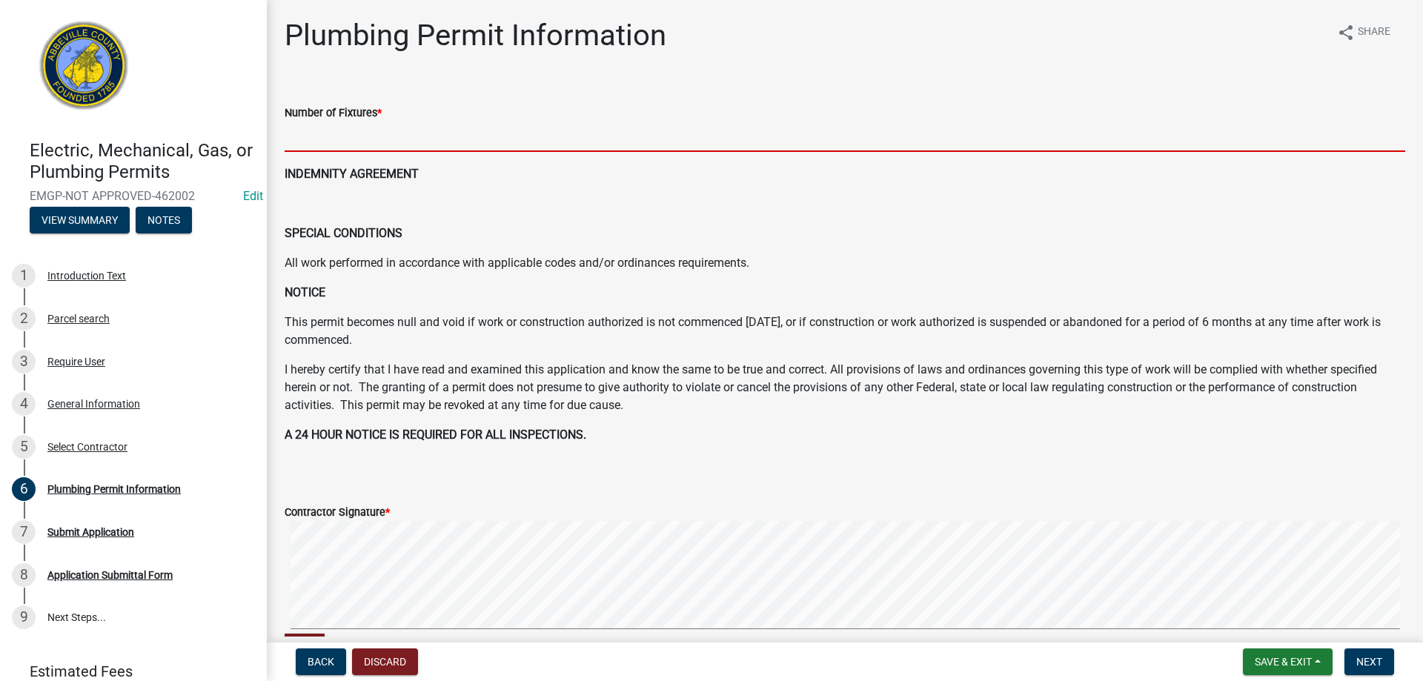
click at [314, 139] on input "text" at bounding box center [845, 137] width 1121 height 30
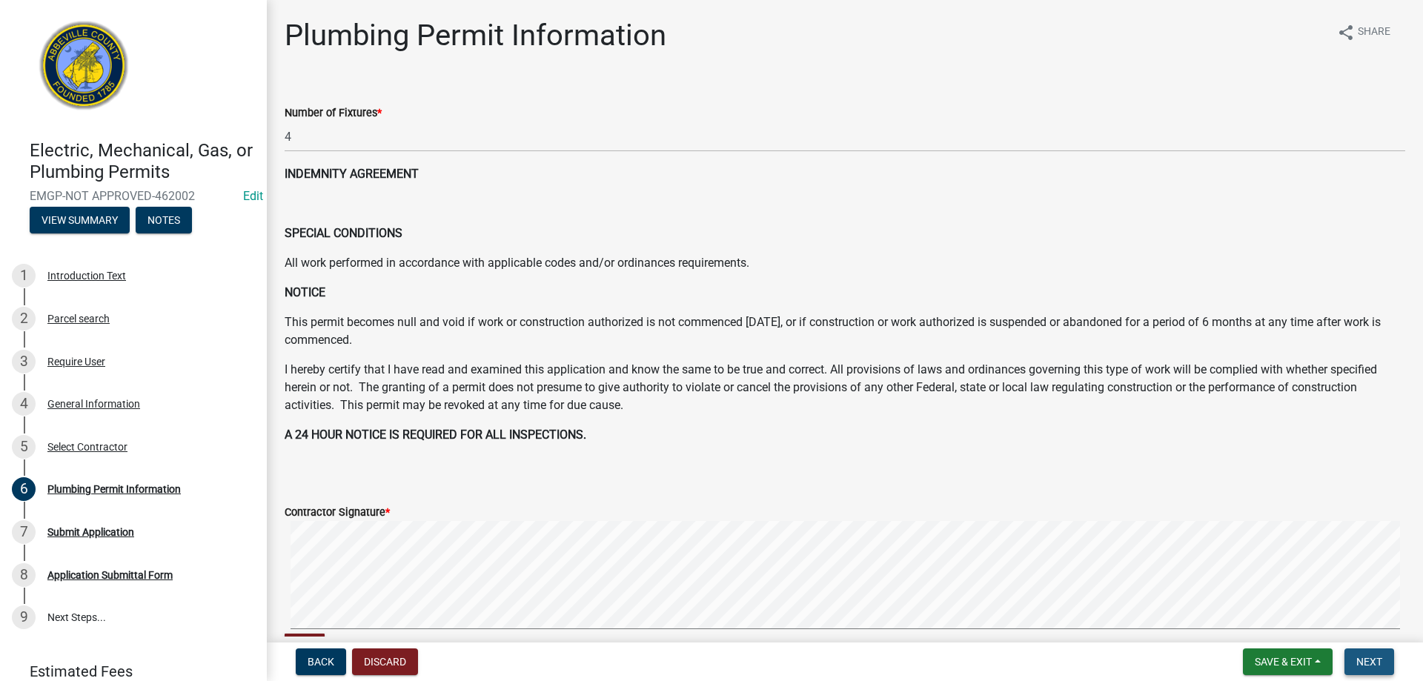
click at [1357, 666] on span "Next" at bounding box center [1370, 662] width 26 height 12
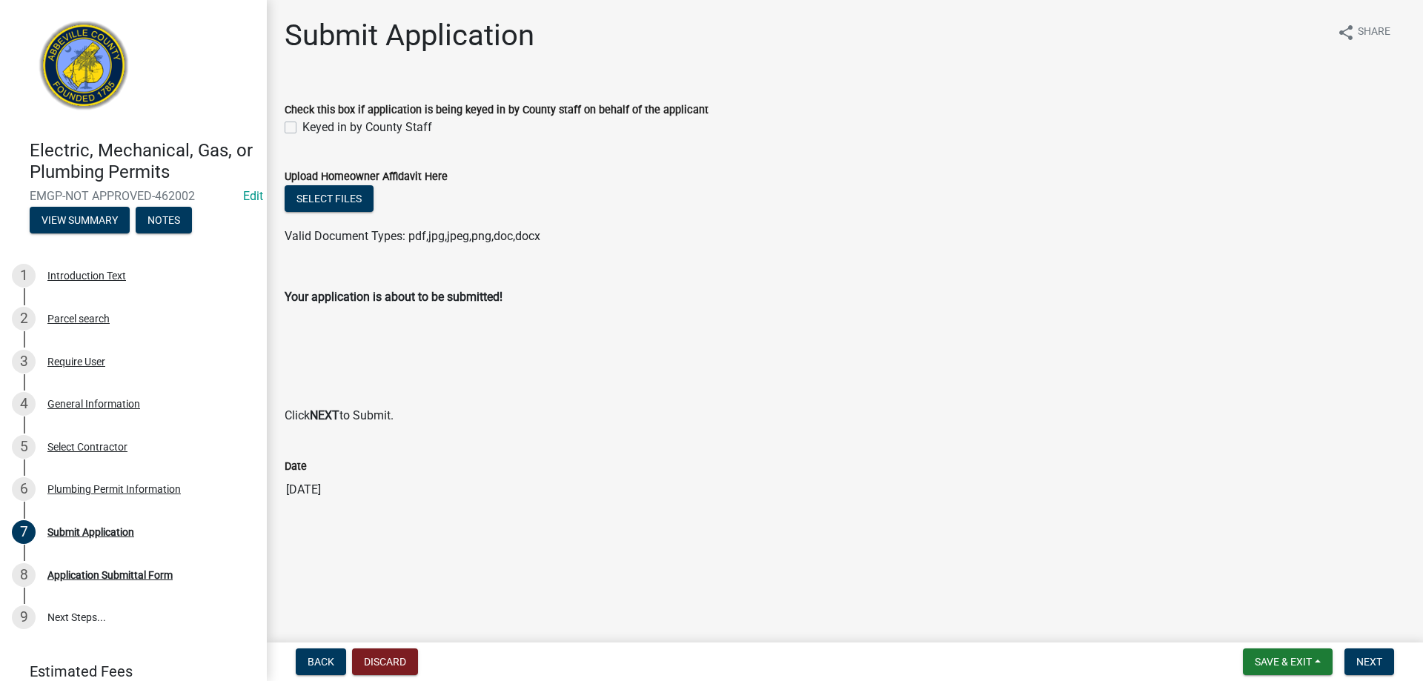
click at [302, 131] on label "Keyed in by County Staff" at bounding box center [367, 128] width 130 height 18
click at [302, 128] on input "Keyed in by County Staff" at bounding box center [307, 124] width 10 height 10
click at [1359, 654] on button "Next" at bounding box center [1370, 662] width 50 height 27
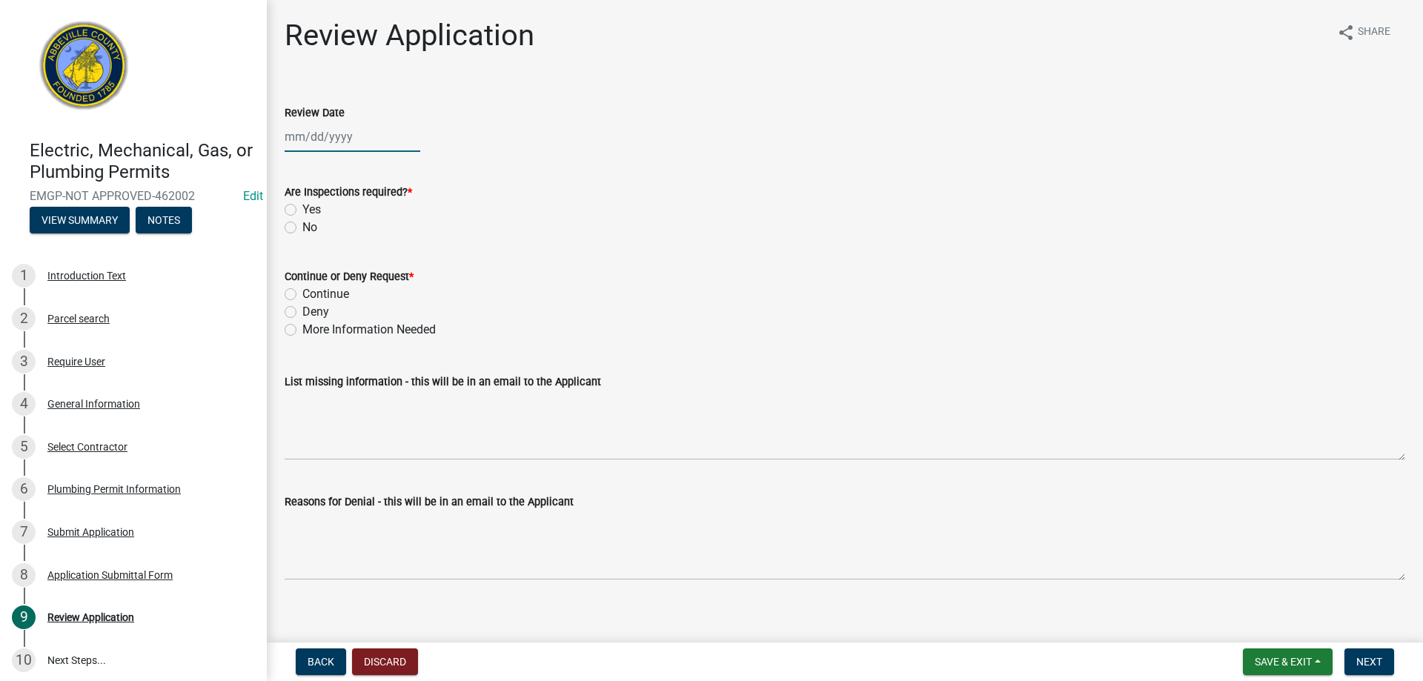
click at [327, 146] on div at bounding box center [353, 137] width 136 height 30
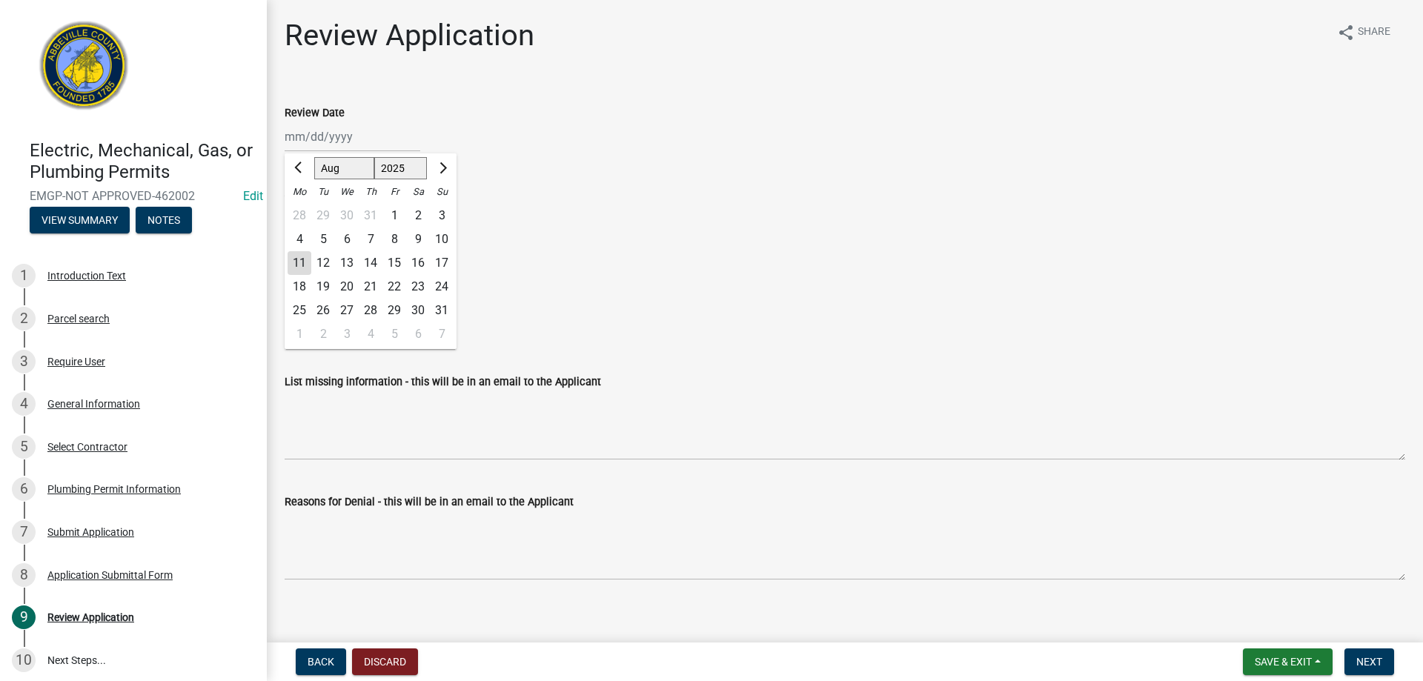
click at [292, 258] on div "11" at bounding box center [300, 263] width 24 height 24
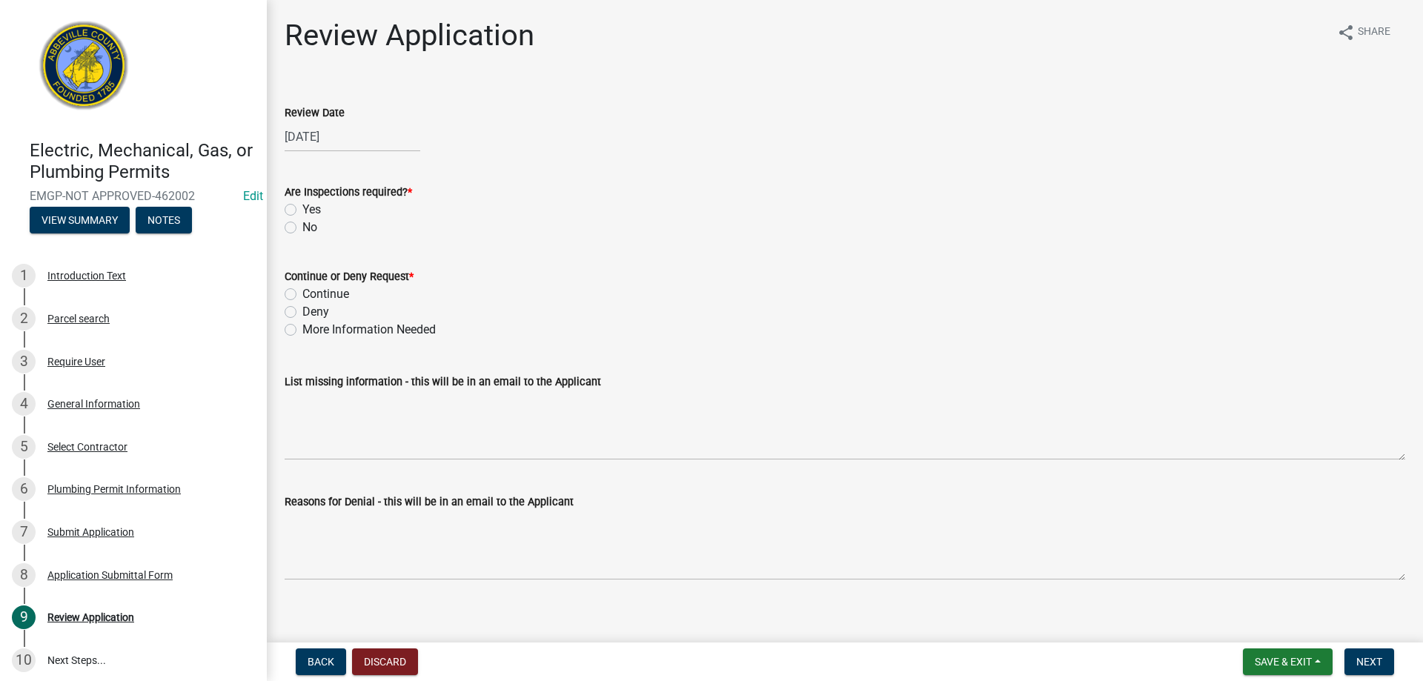
click at [295, 202] on div "Yes" at bounding box center [845, 210] width 1121 height 18
click at [302, 208] on label "Yes" at bounding box center [311, 210] width 19 height 18
click at [302, 208] on input "Yes" at bounding box center [307, 206] width 10 height 10
click at [302, 293] on label "Continue" at bounding box center [325, 294] width 47 height 18
click at [302, 293] on input "Continue" at bounding box center [307, 290] width 10 height 10
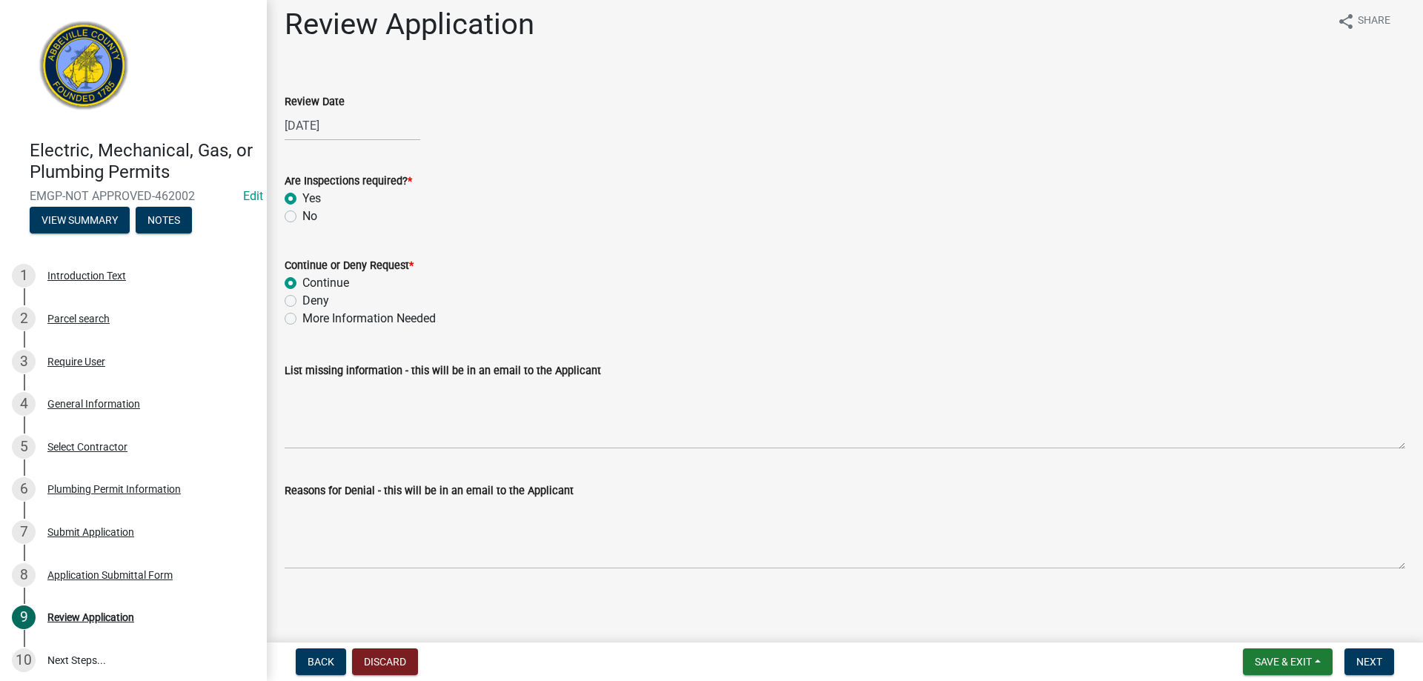
scroll to position [13, 0]
click at [1356, 660] on button "Next" at bounding box center [1370, 662] width 50 height 27
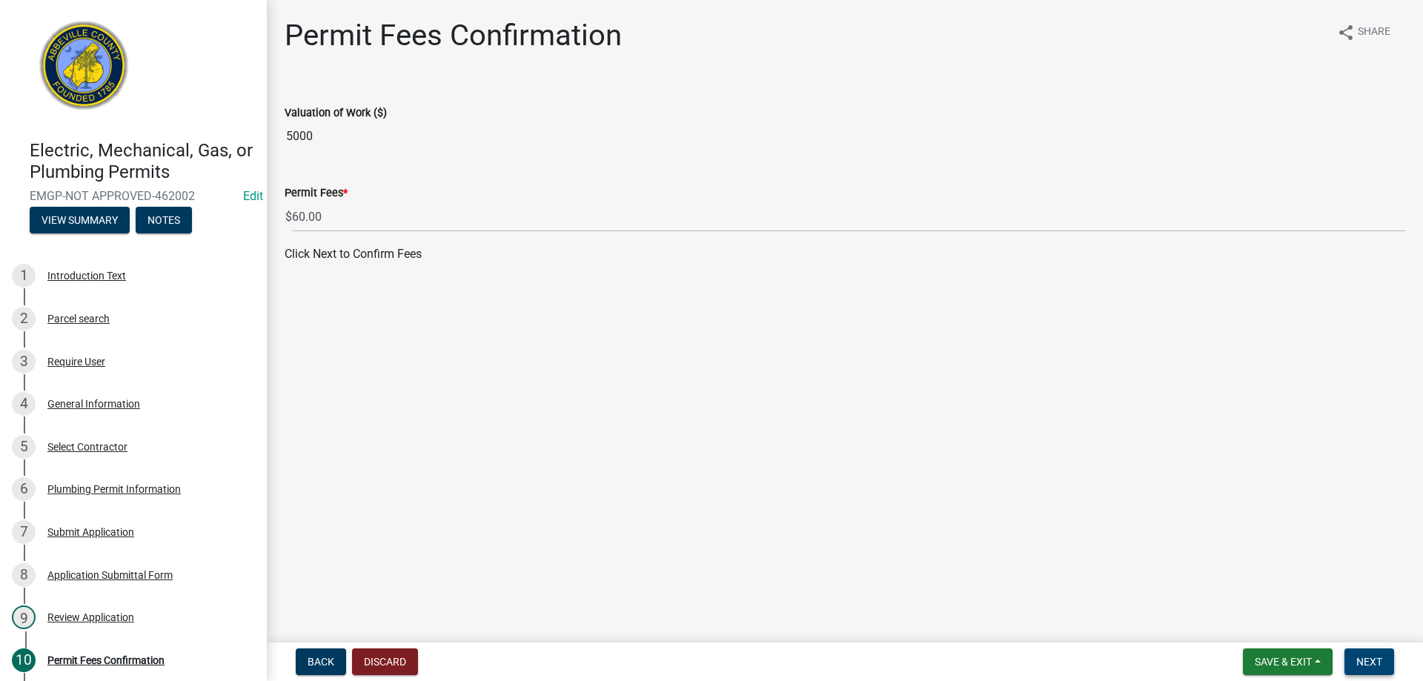
click at [1391, 660] on button "Next" at bounding box center [1370, 662] width 50 height 27
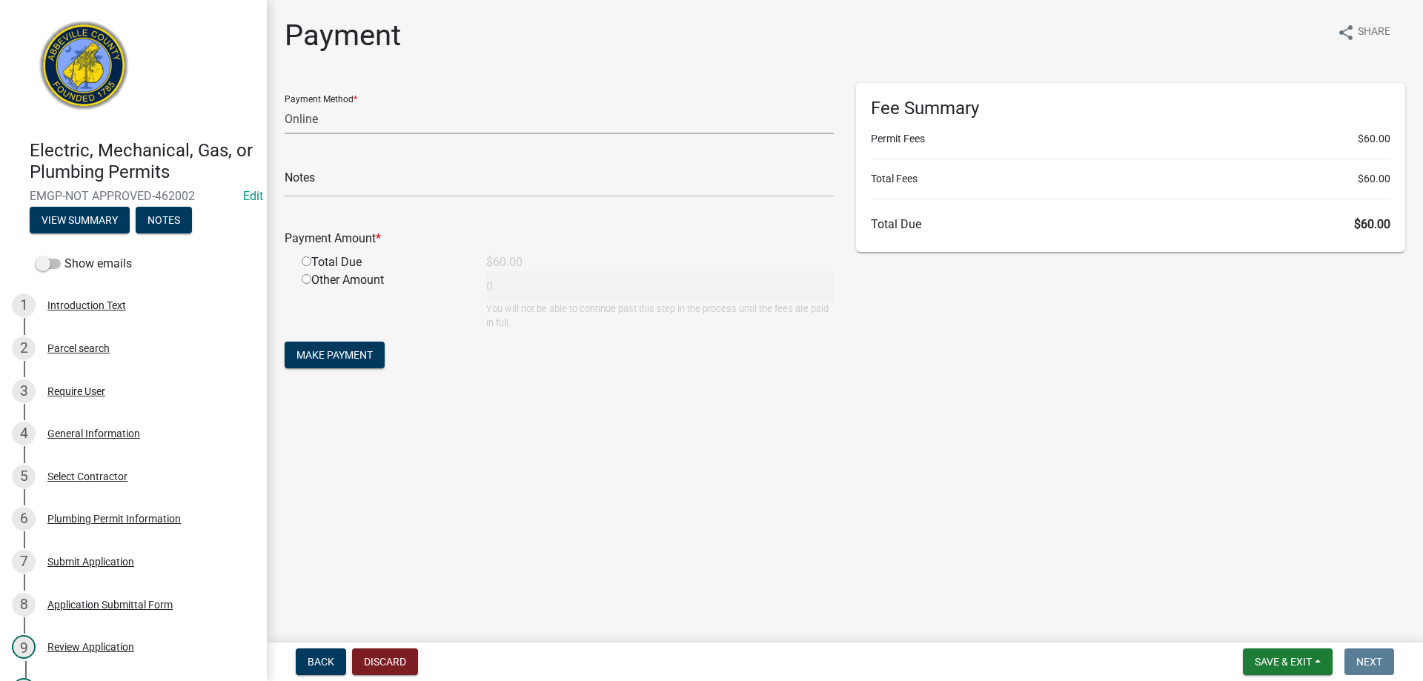
click at [345, 116] on select "Credit Card POS Check Cash Online" at bounding box center [559, 119] width 549 height 30
click at [285, 104] on select "Credit Card POS Check Cash Online" at bounding box center [559, 119] width 549 height 30
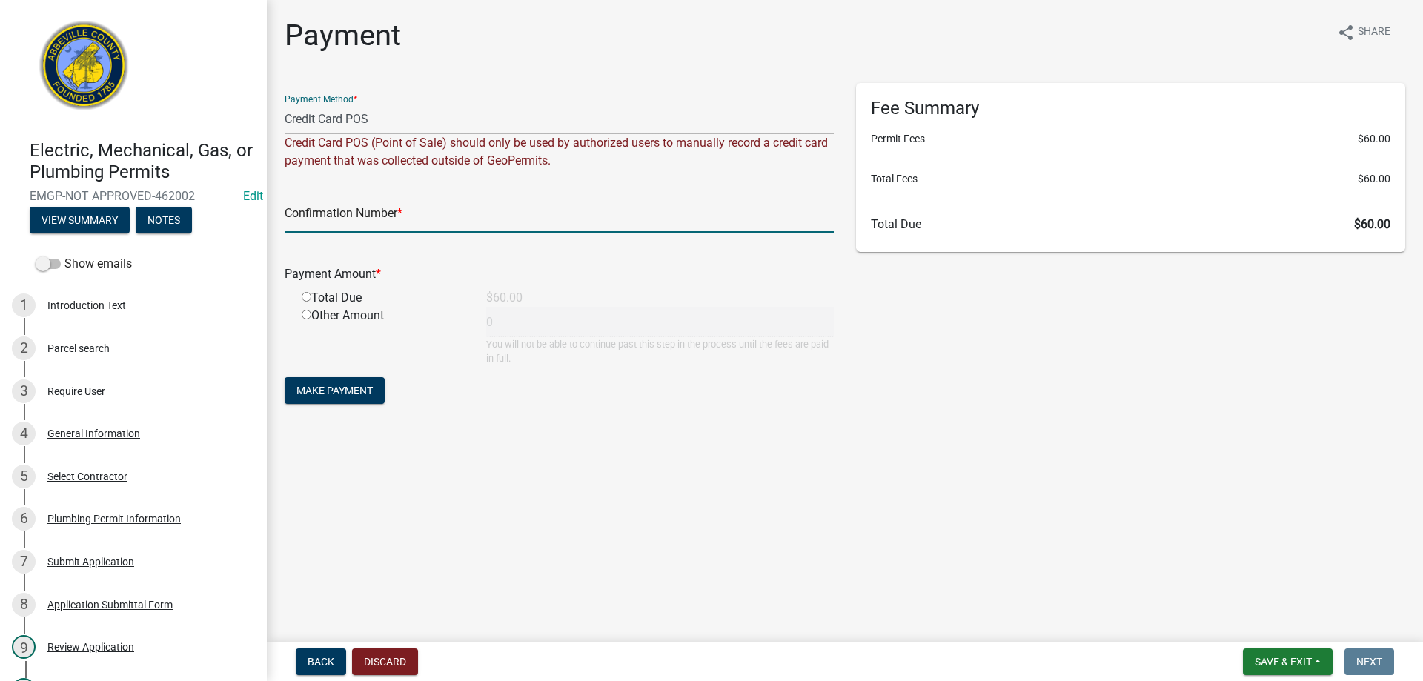
click at [336, 217] on input "text" at bounding box center [559, 217] width 549 height 30
click at [305, 296] on input "radio" at bounding box center [307, 297] width 10 height 10
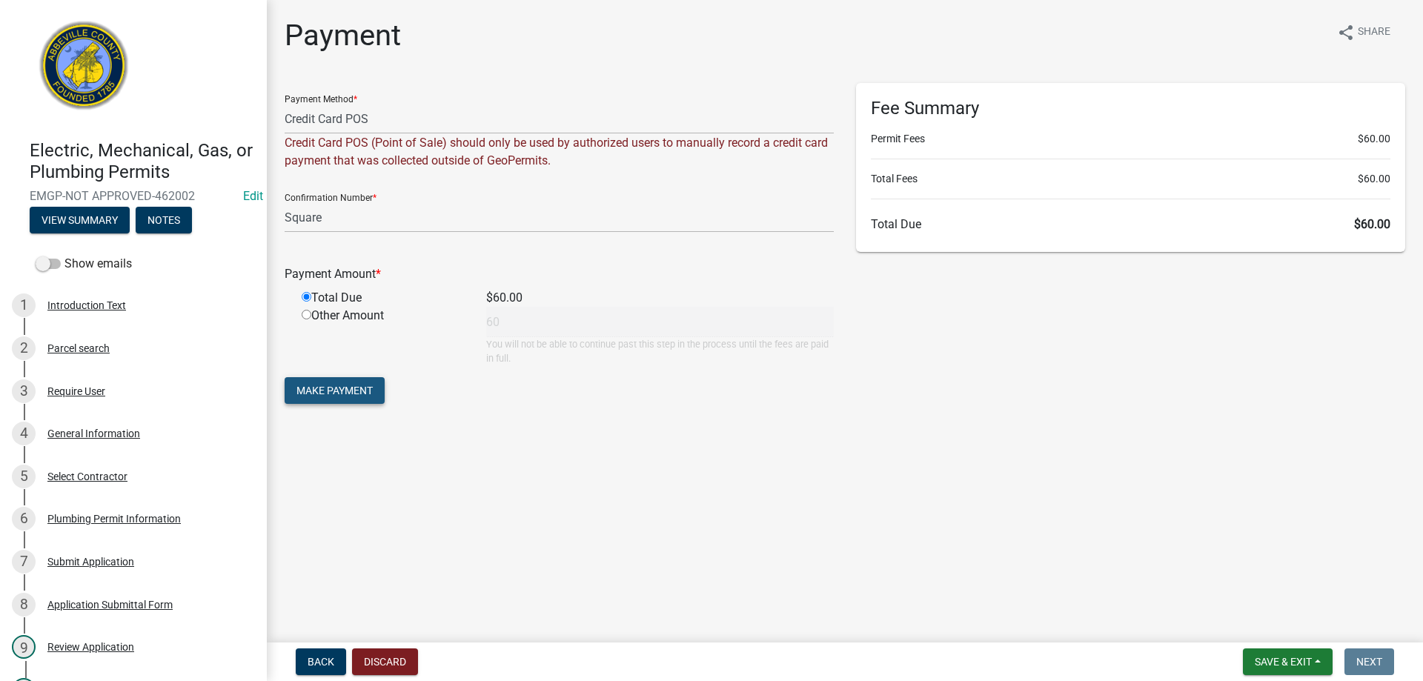
click at [315, 389] on span "Make Payment" at bounding box center [335, 391] width 76 height 12
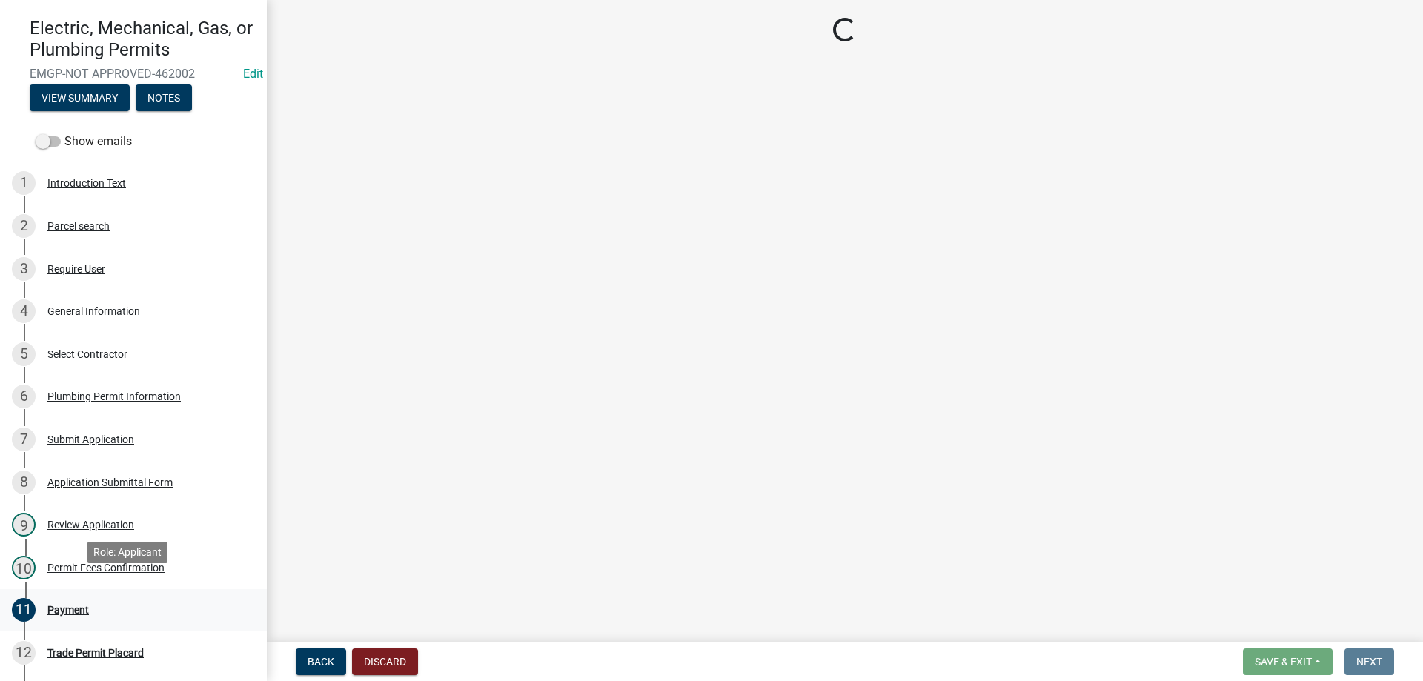
scroll to position [148, 0]
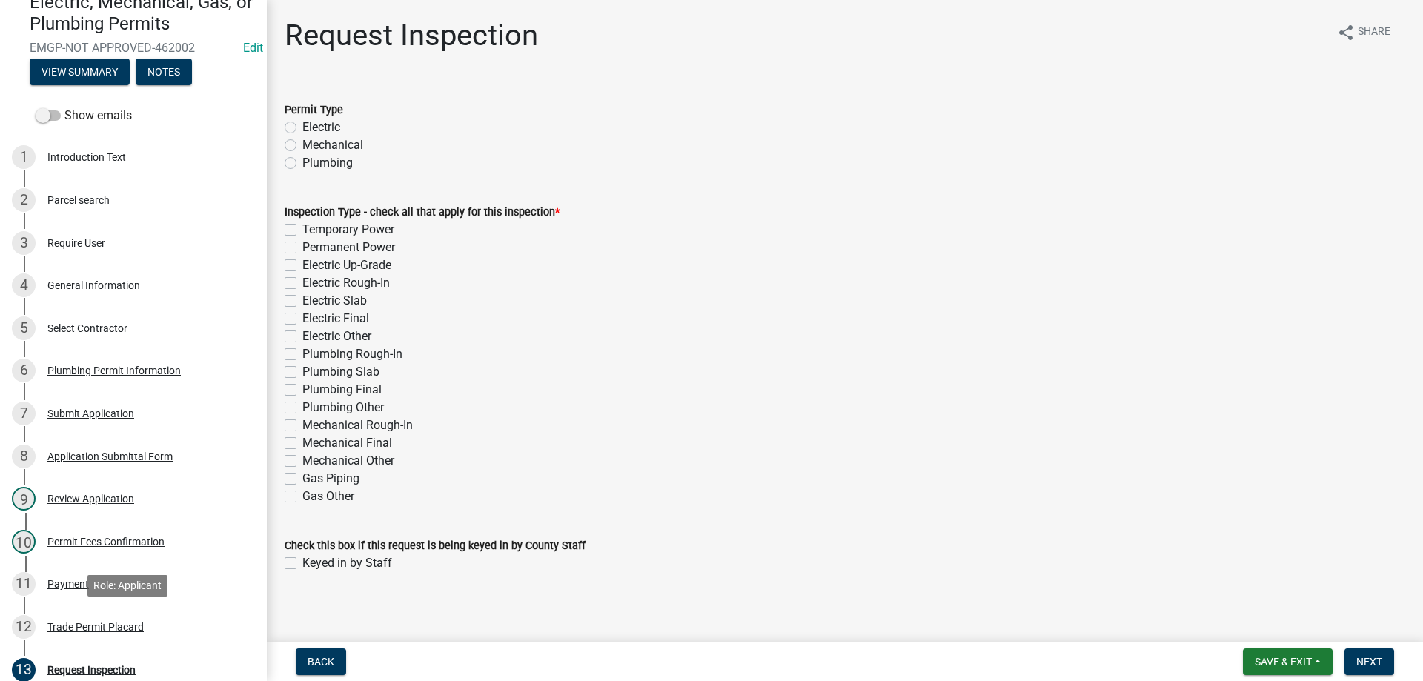
click at [73, 622] on div "Trade Permit Placard" at bounding box center [95, 627] width 96 height 10
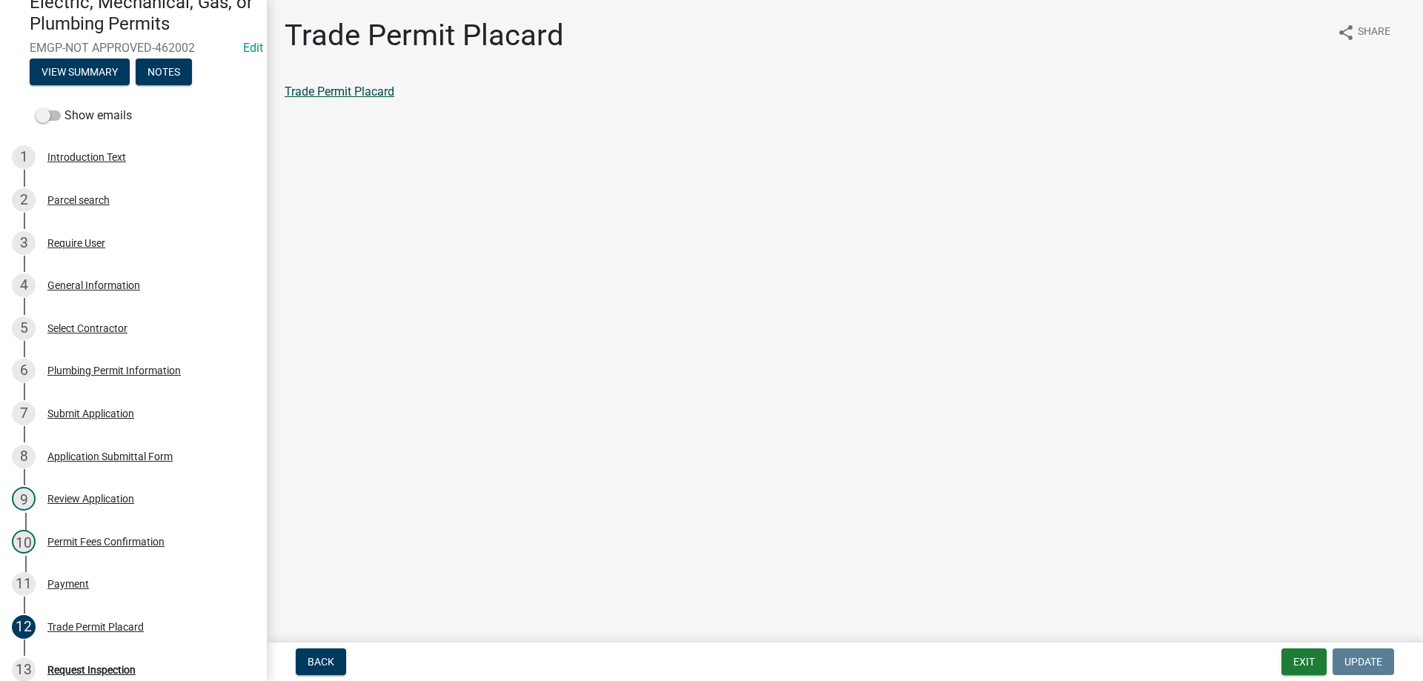
click at [380, 87] on link "Trade Permit Placard" at bounding box center [340, 92] width 110 height 14
click at [69, 585] on div "Payment" at bounding box center [68, 584] width 42 height 10
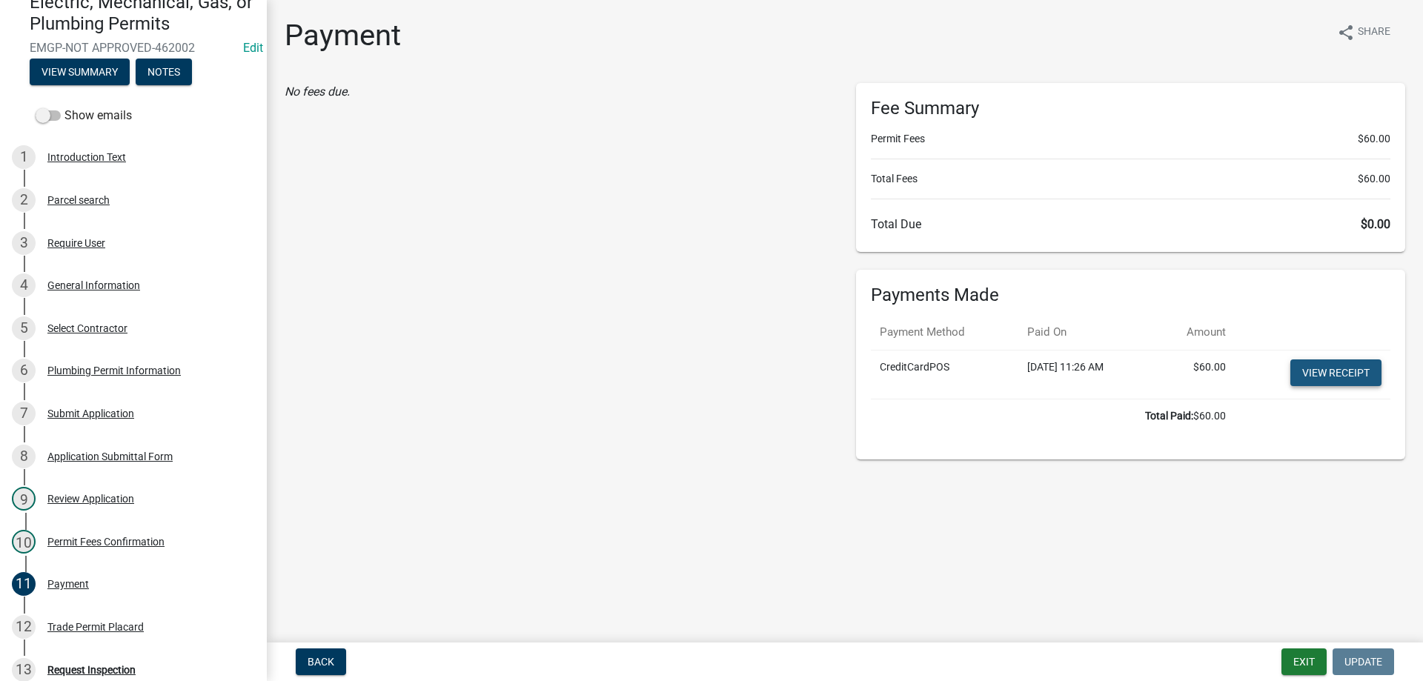
click at [1343, 368] on link "View receipt" at bounding box center [1336, 373] width 91 height 27
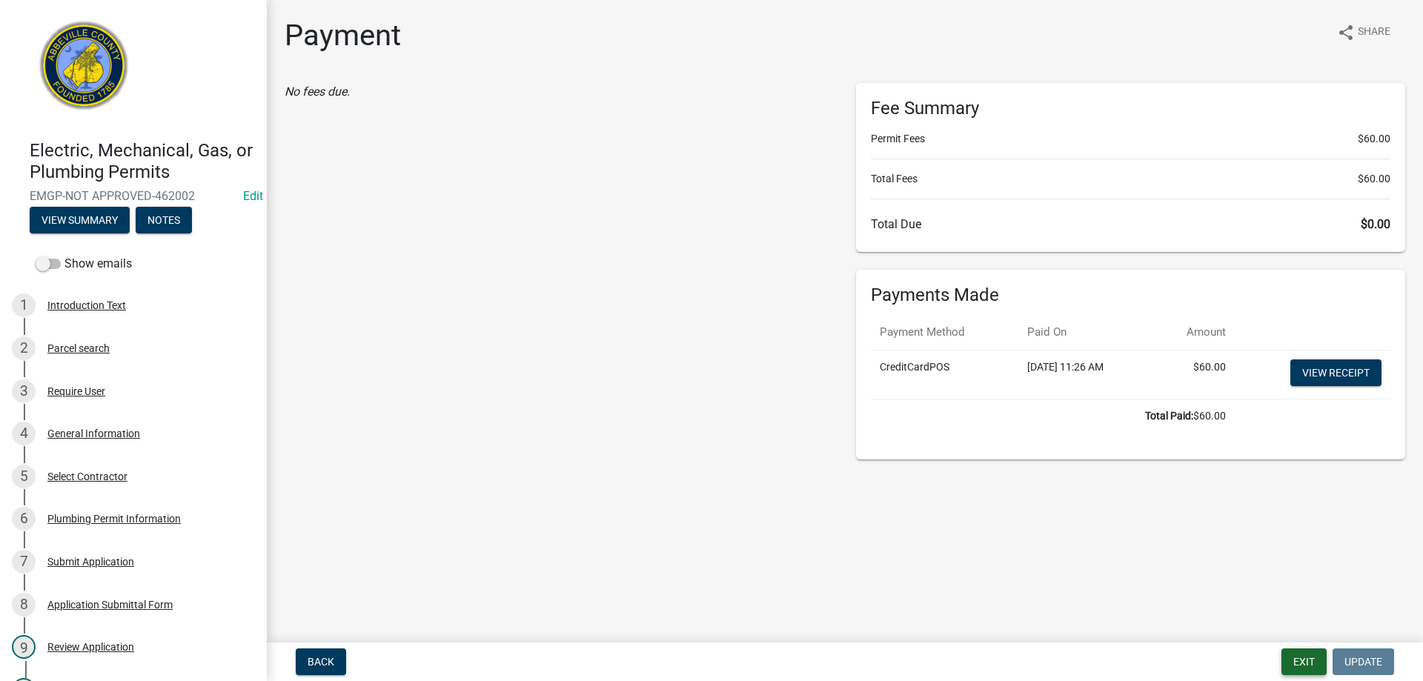
click at [1306, 666] on button "Exit" at bounding box center [1304, 662] width 45 height 27
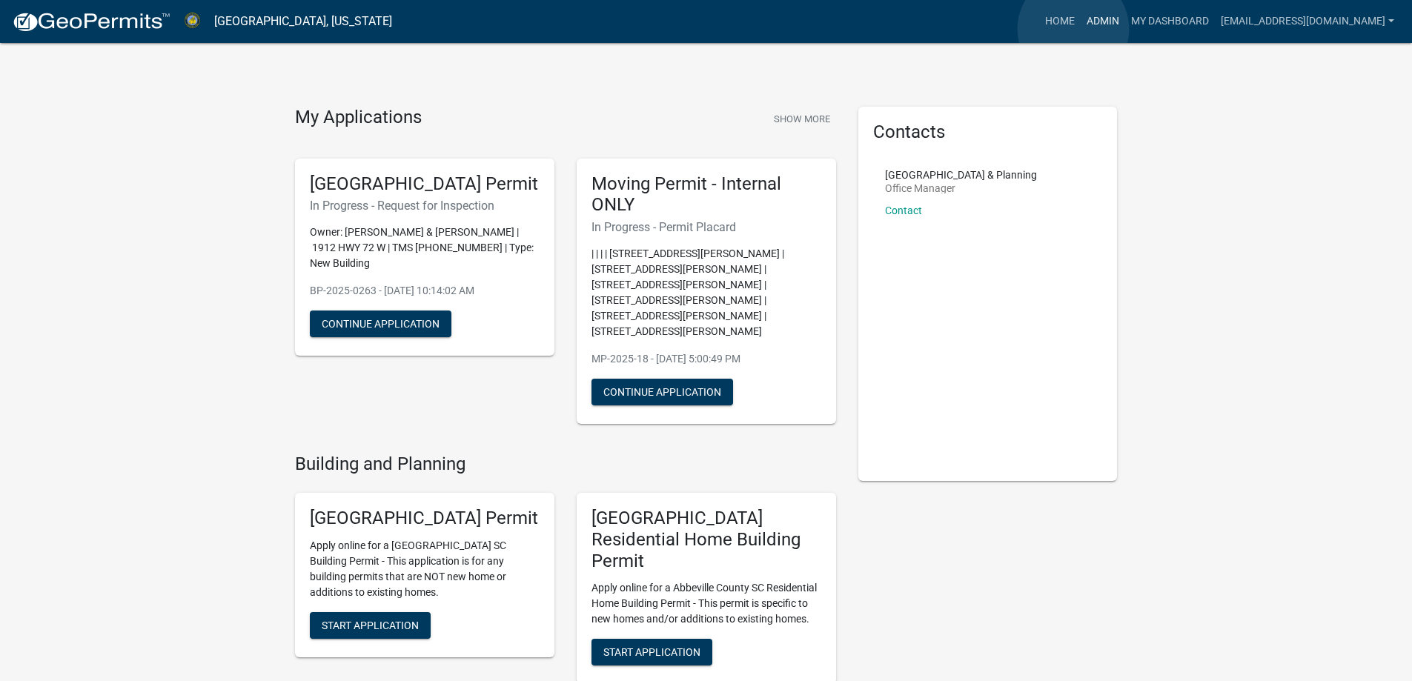
click at [1081, 28] on link "Admin" at bounding box center [1103, 21] width 44 height 28
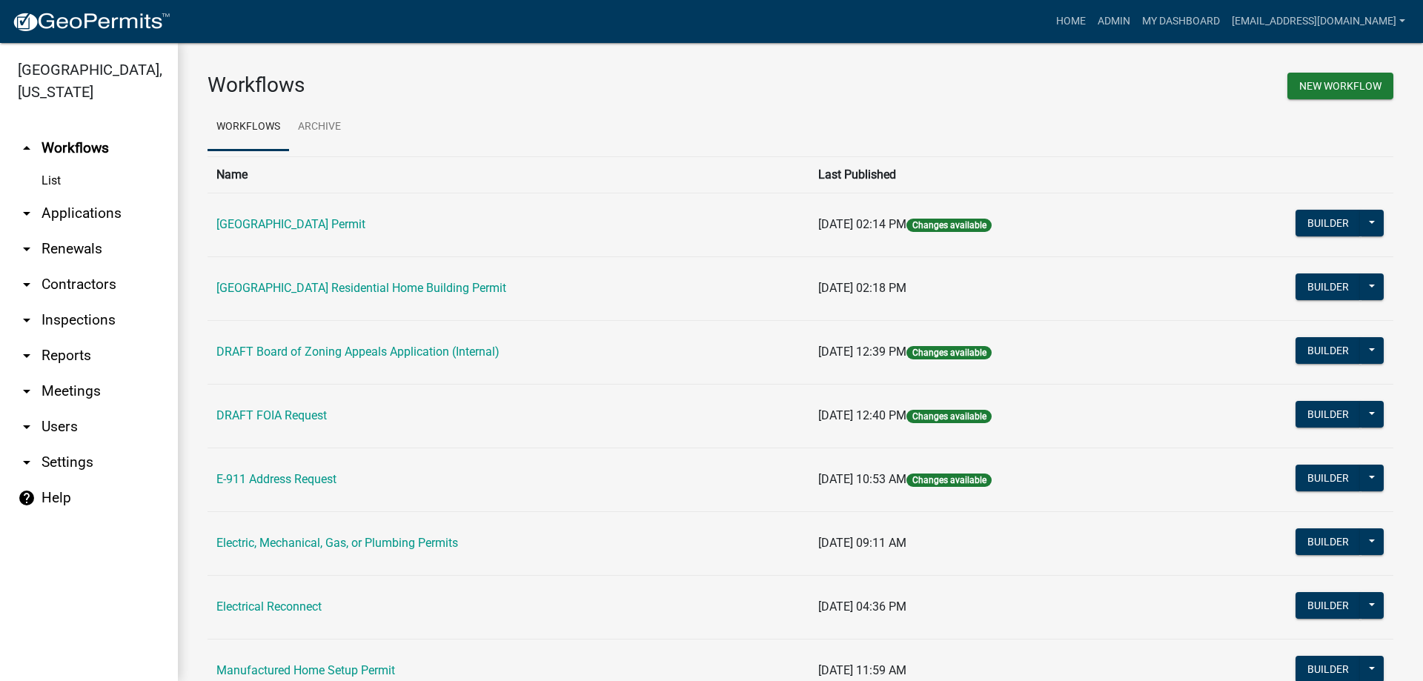
click at [28, 216] on icon "arrow_drop_down" at bounding box center [27, 214] width 18 height 18
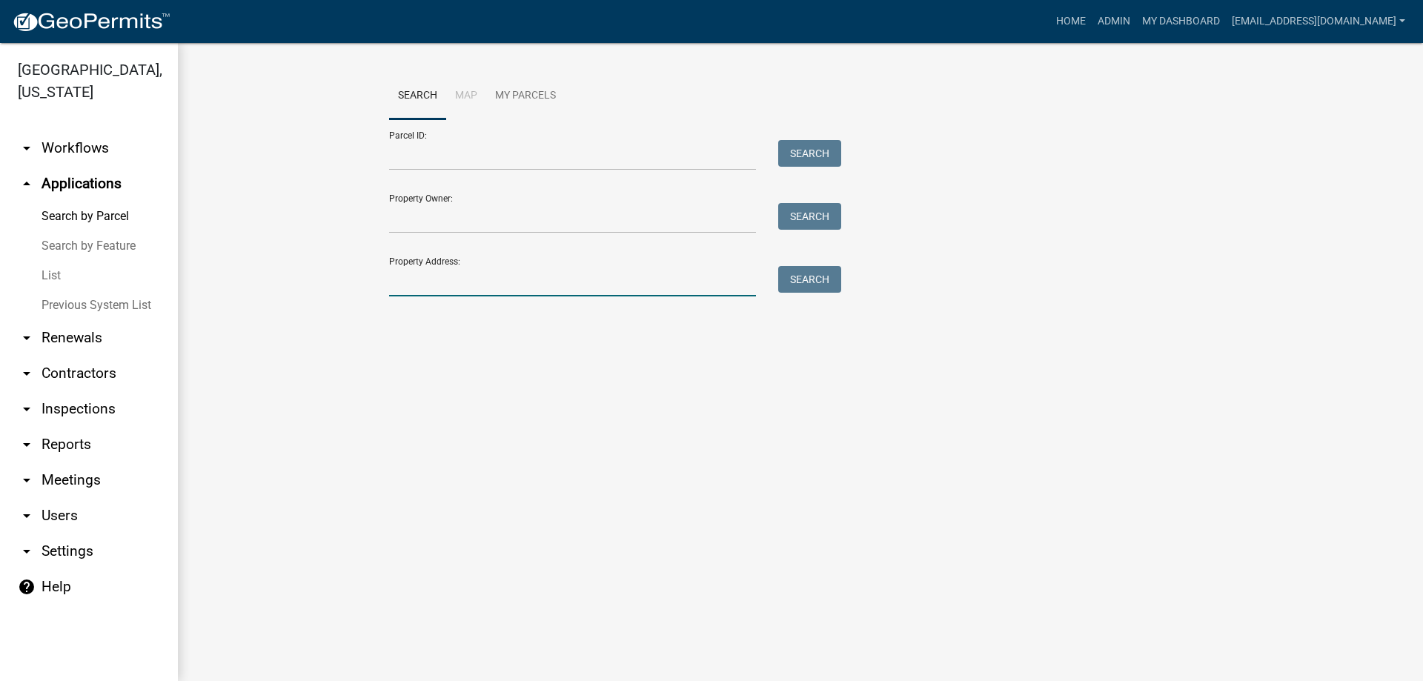
click at [409, 274] on input "Property Address:" at bounding box center [572, 281] width 367 height 30
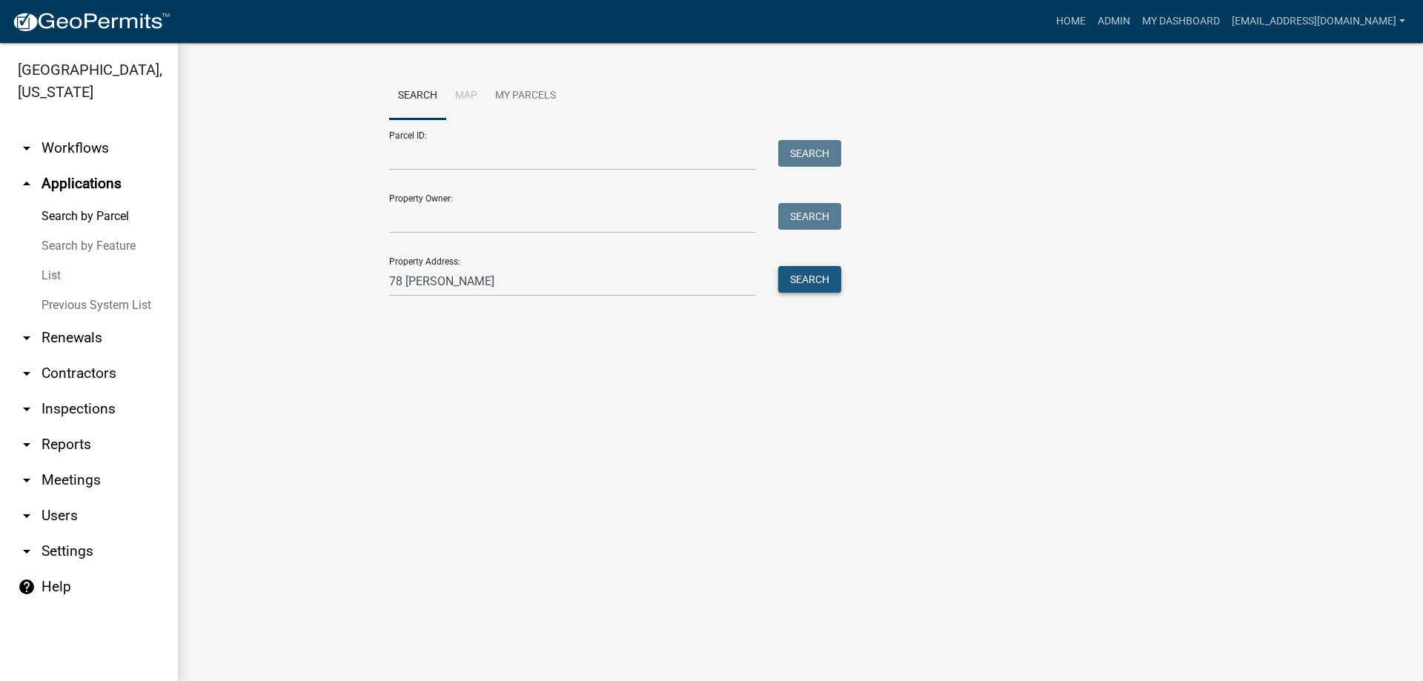
click at [813, 281] on button "Search" at bounding box center [809, 279] width 63 height 27
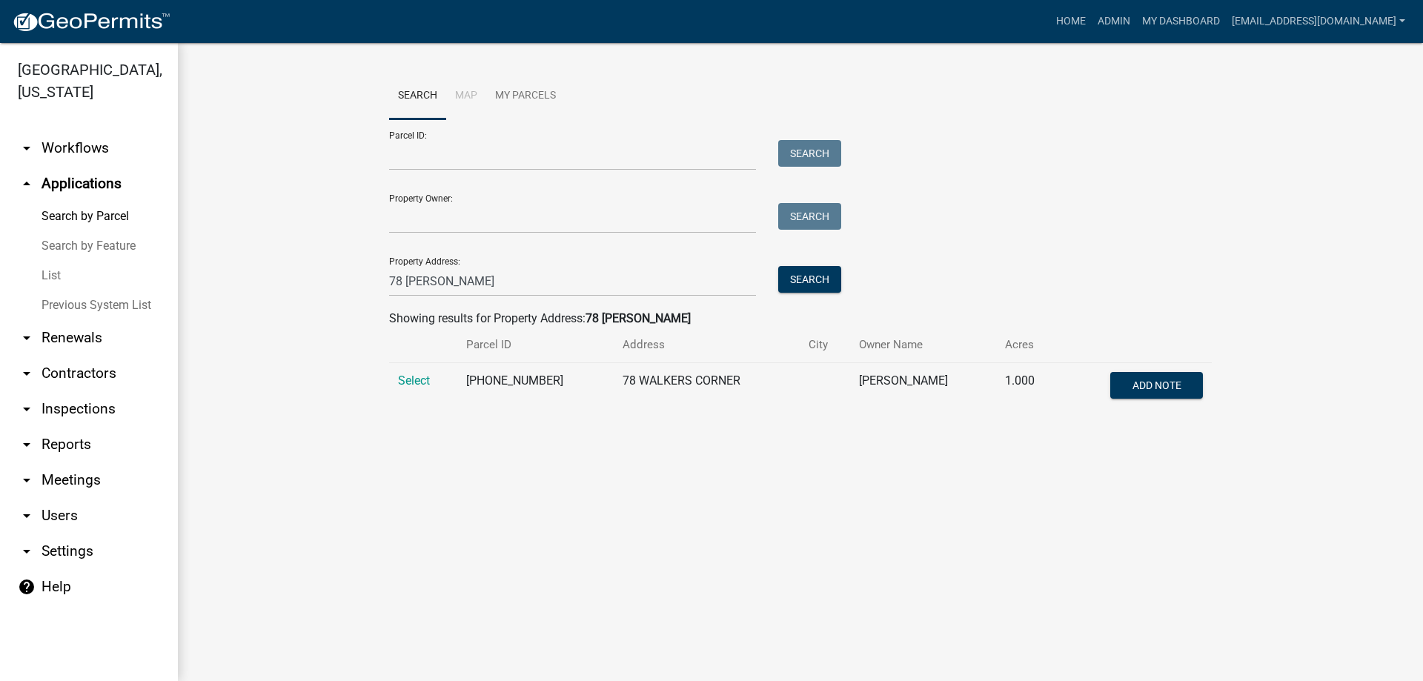
click at [394, 375] on td "Select" at bounding box center [423, 387] width 68 height 49
click at [396, 379] on td "Select" at bounding box center [423, 387] width 68 height 49
click at [405, 381] on span "Select" at bounding box center [414, 381] width 32 height 14
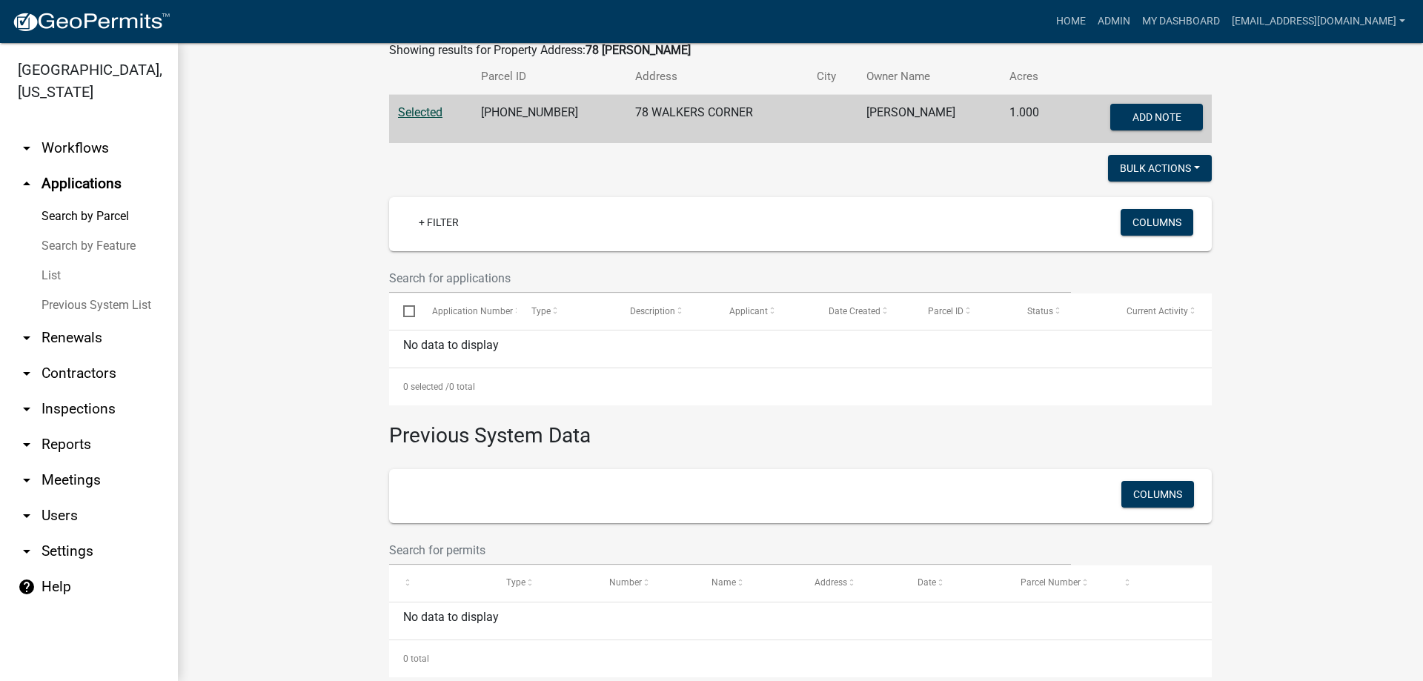
scroll to position [294, 0]
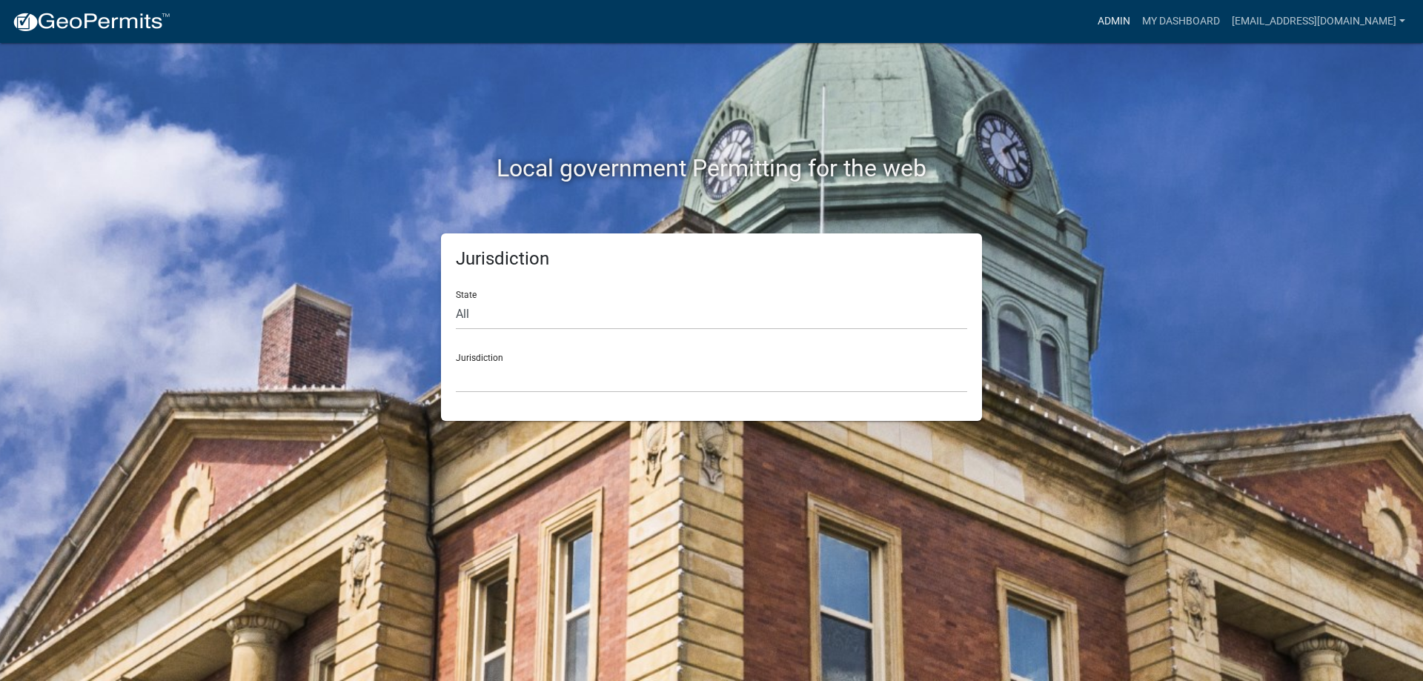
click at [1092, 24] on link "Admin" at bounding box center [1114, 21] width 44 height 28
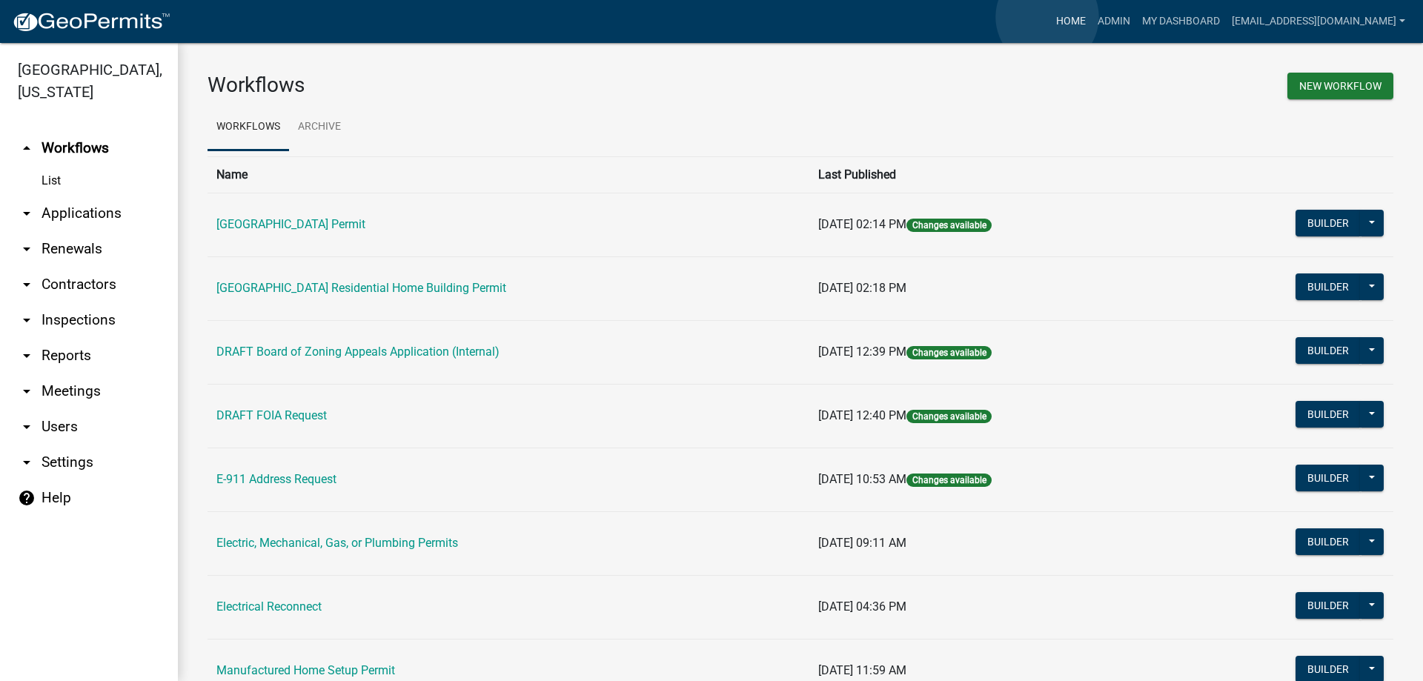
click at [1050, 17] on link "Home" at bounding box center [1071, 21] width 42 height 28
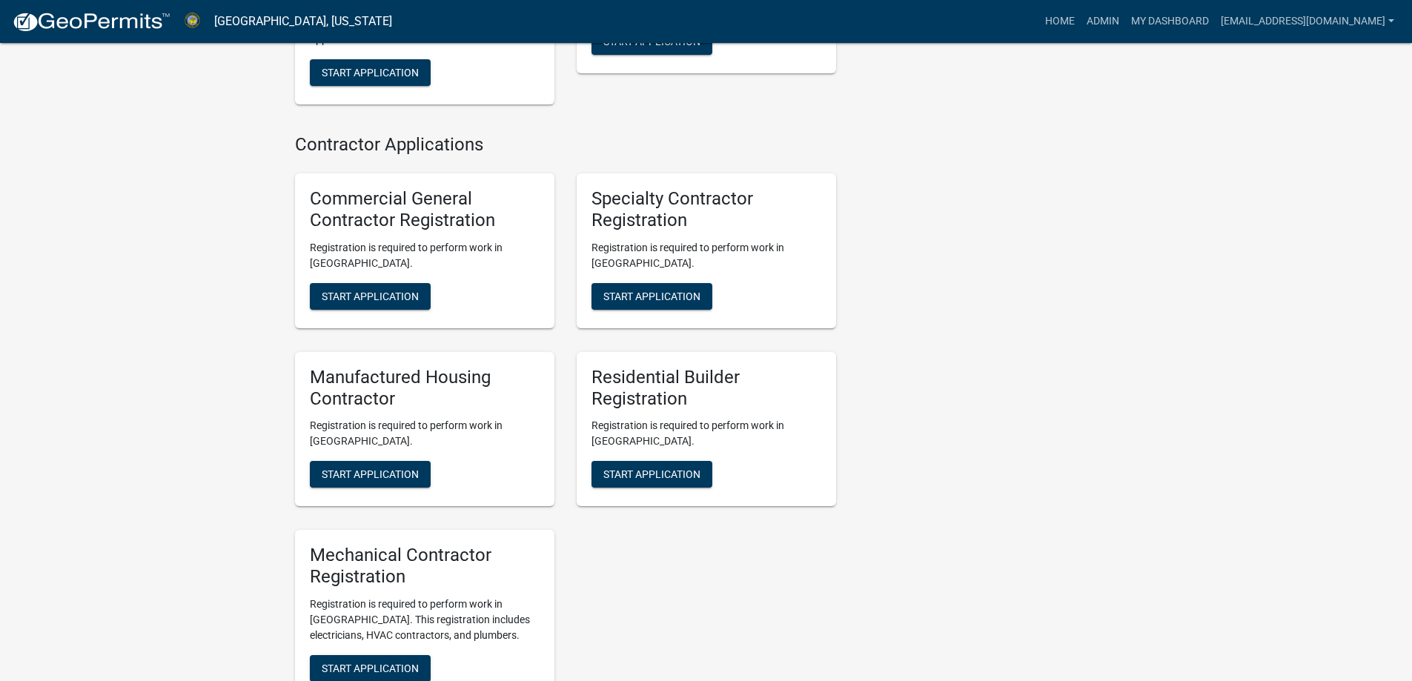
scroll to position [1540, 0]
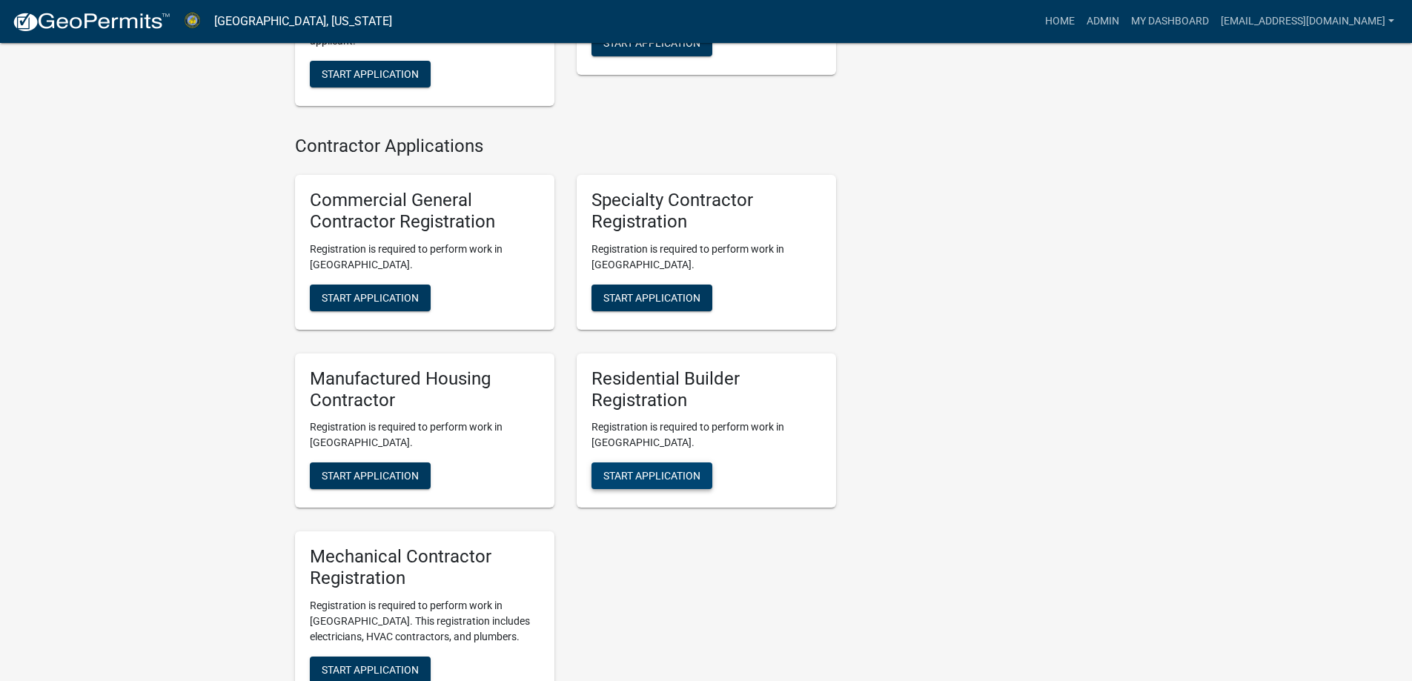
click at [665, 478] on span "Start Application" at bounding box center [651, 476] width 97 height 12
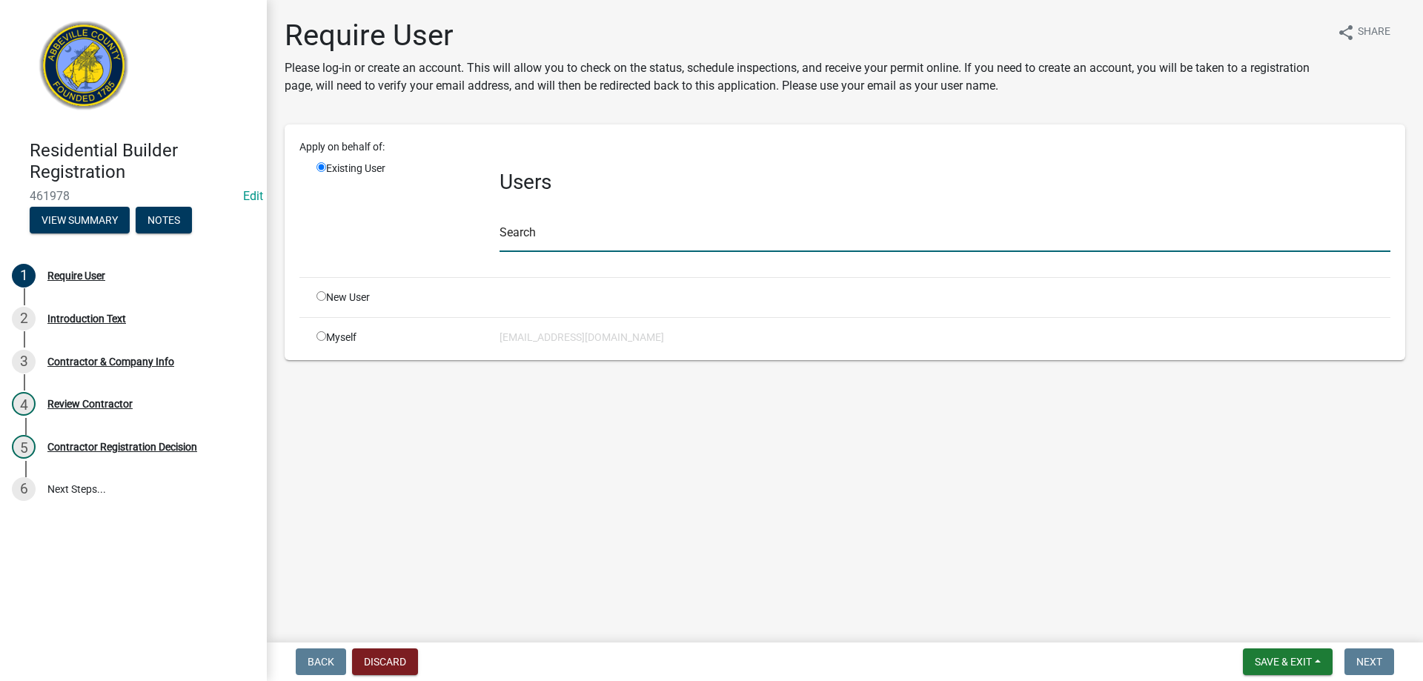
click at [653, 243] on input "text" at bounding box center [945, 237] width 891 height 30
type input "m"
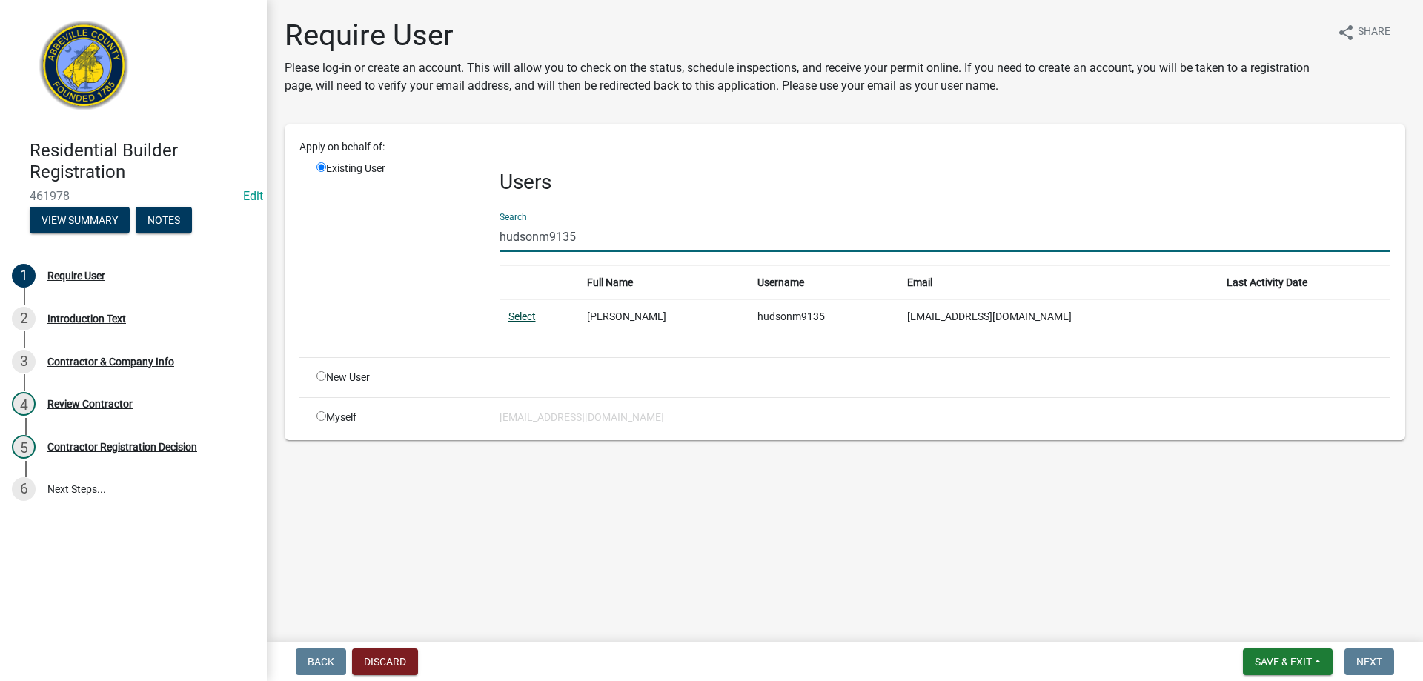
type input "hudsonm9135"
click at [523, 317] on link "Select" at bounding box center [522, 317] width 27 height 12
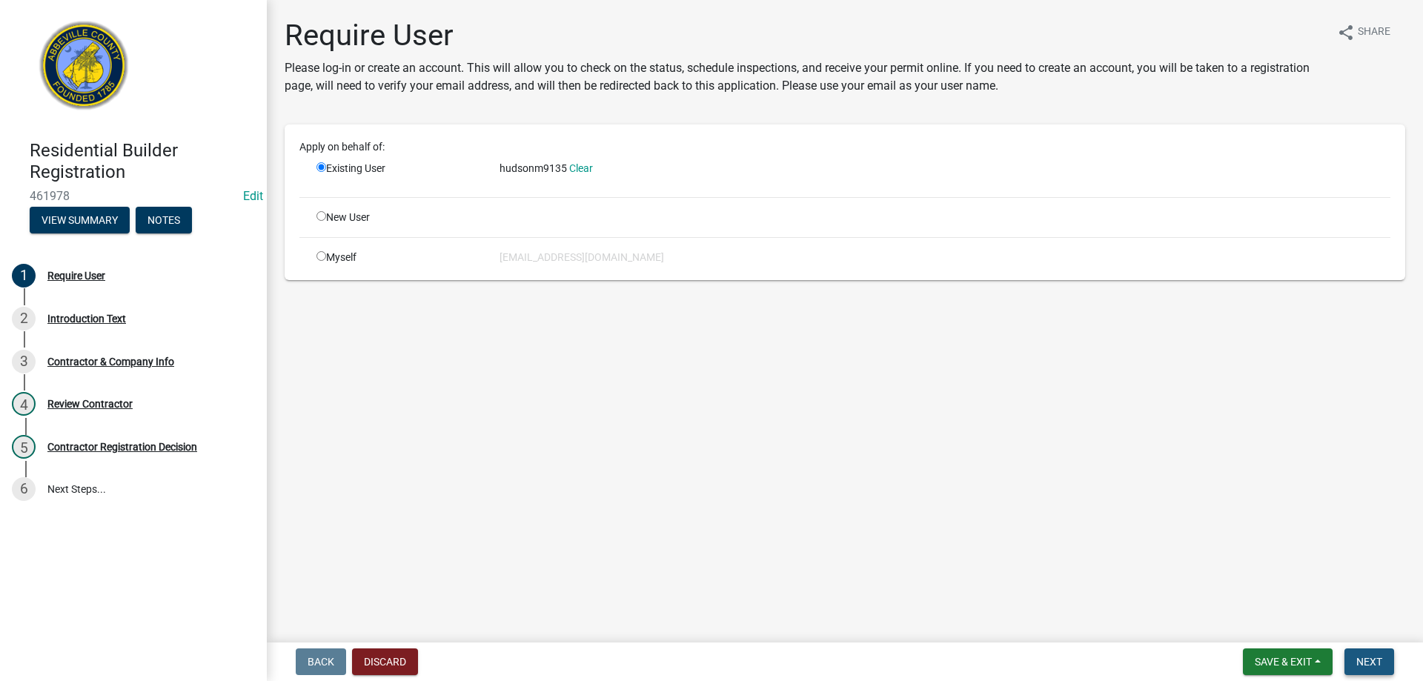
click at [1363, 657] on span "Next" at bounding box center [1370, 662] width 26 height 12
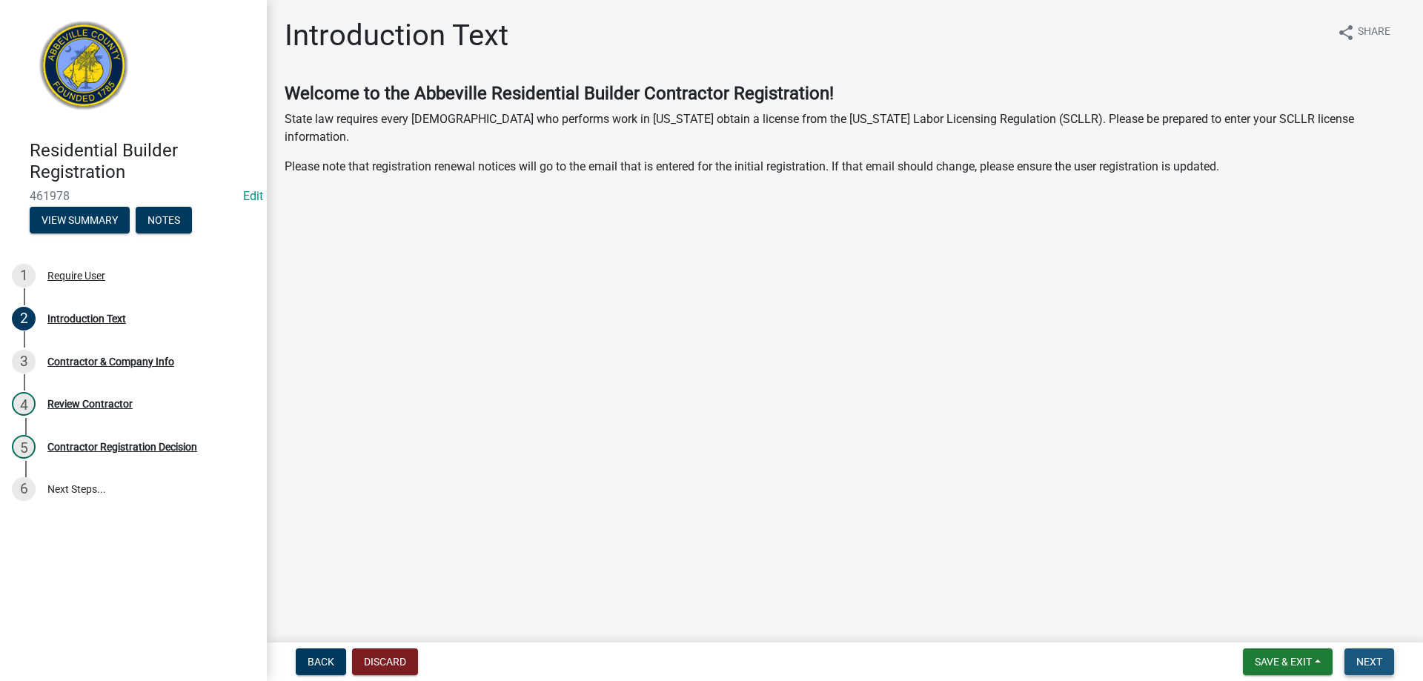
click at [1374, 658] on span "Next" at bounding box center [1370, 662] width 26 height 12
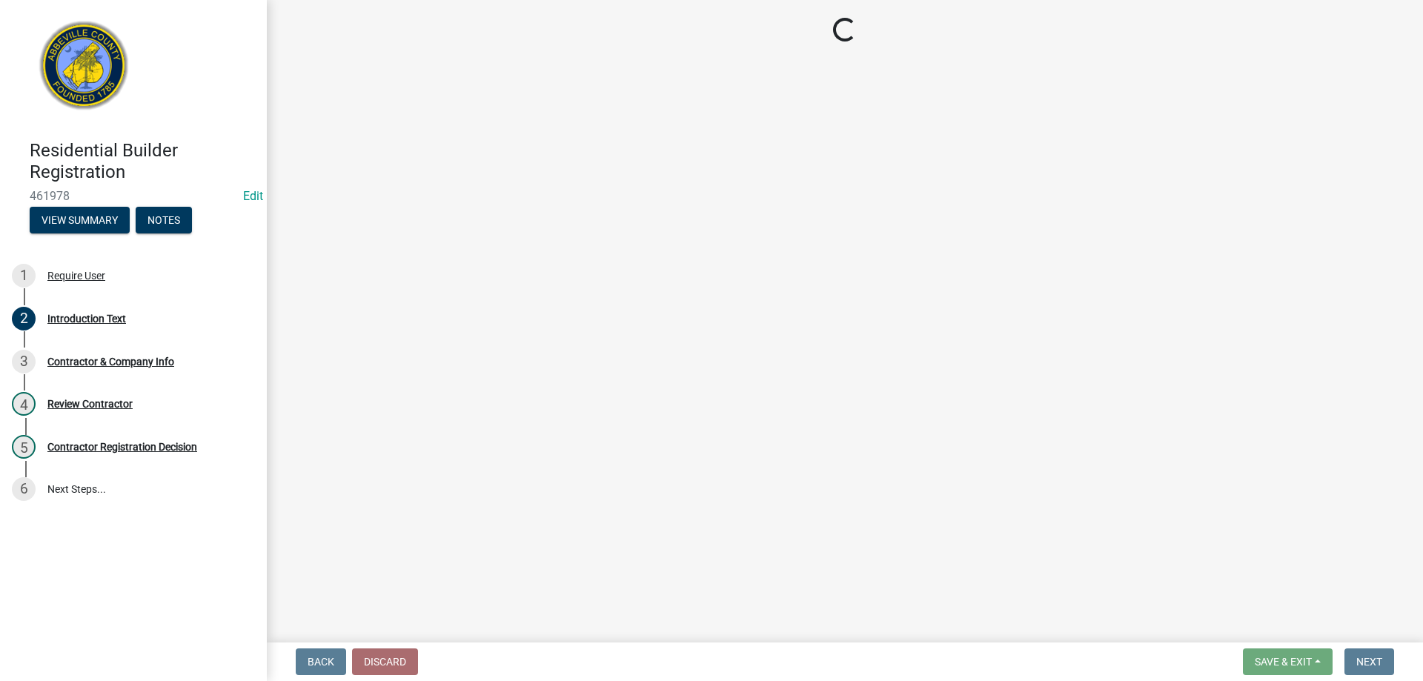
select select "SC"
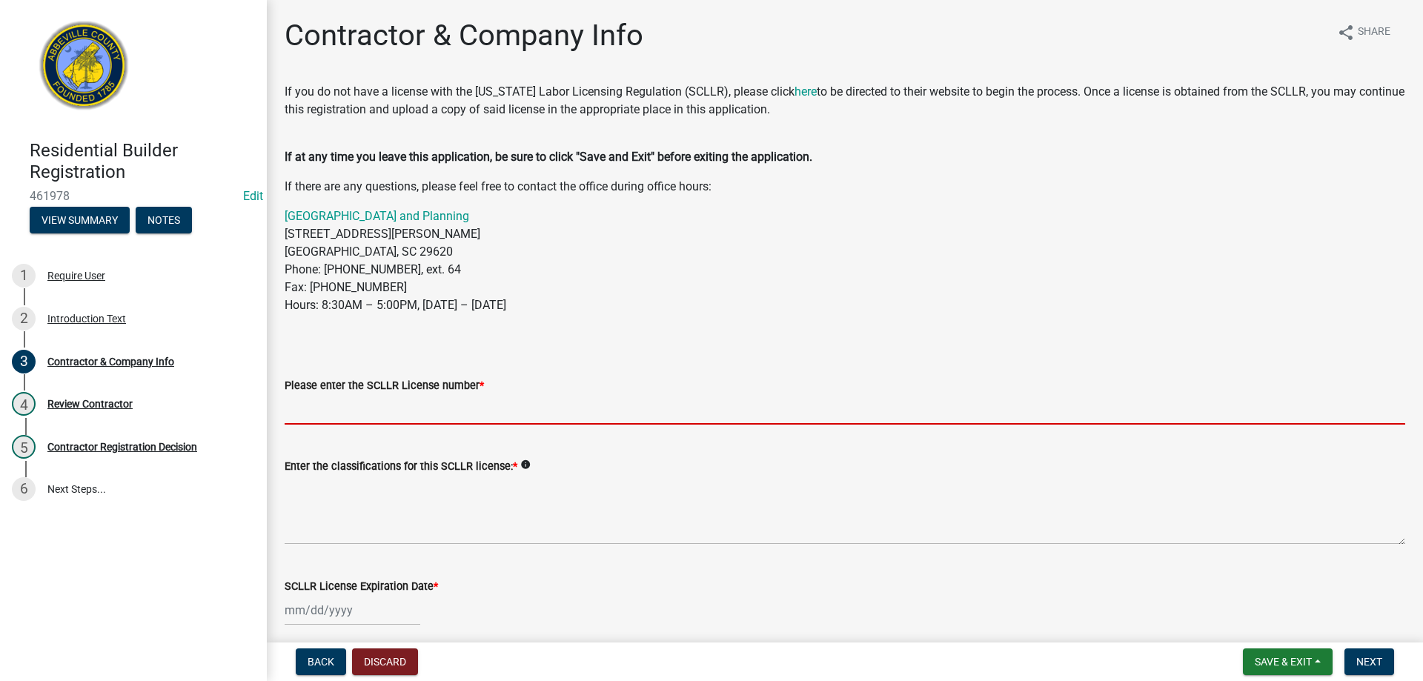
click at [376, 405] on input "Please enter the SCLLR License number *" at bounding box center [845, 409] width 1121 height 30
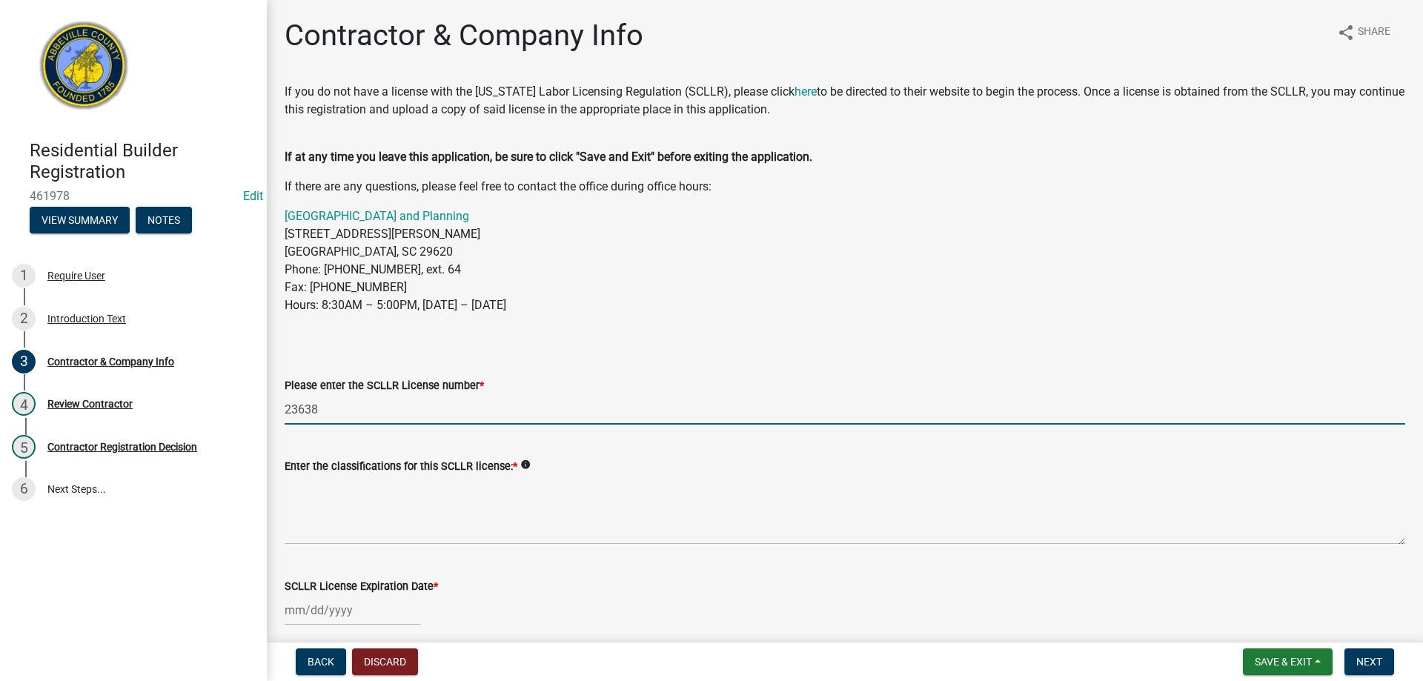
type input "23638"
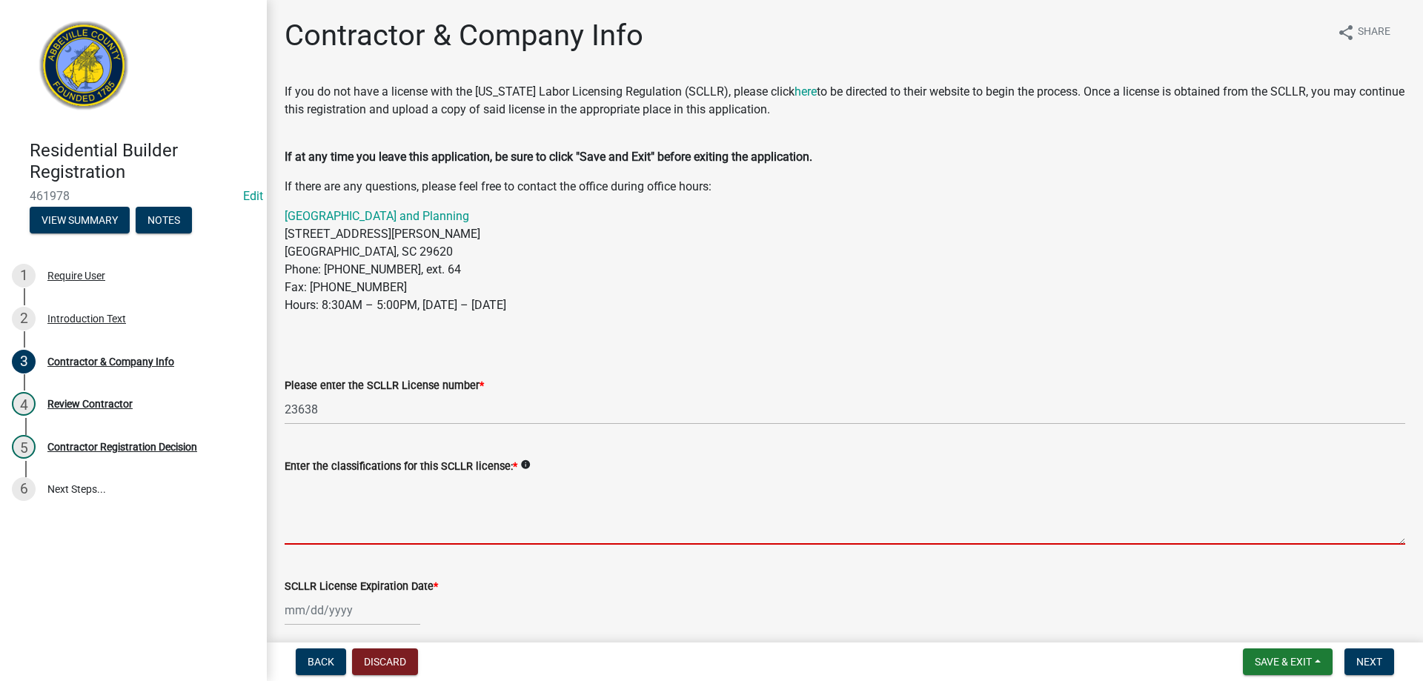
click at [400, 511] on textarea "Enter the classifications for this SCLLR license: *" at bounding box center [845, 510] width 1121 height 70
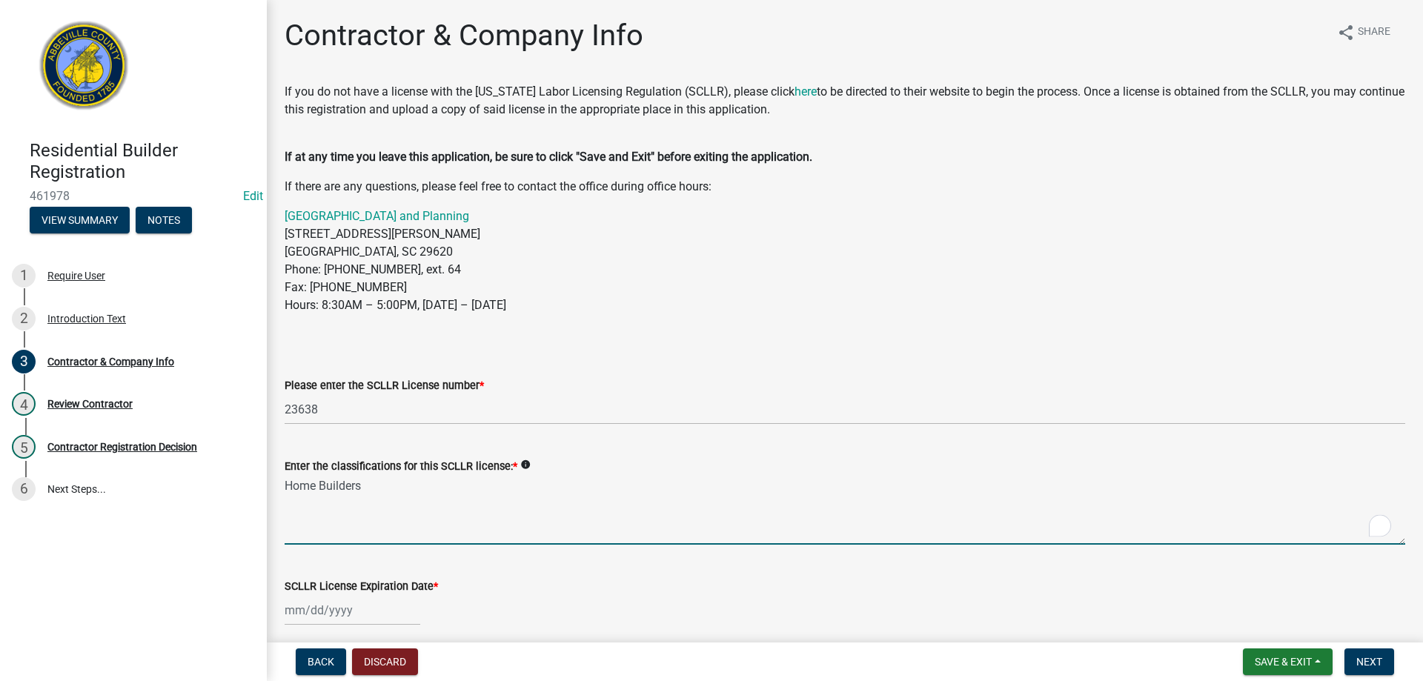
type textarea "Home Builders"
click at [325, 609] on div at bounding box center [353, 610] width 136 height 30
select select "8"
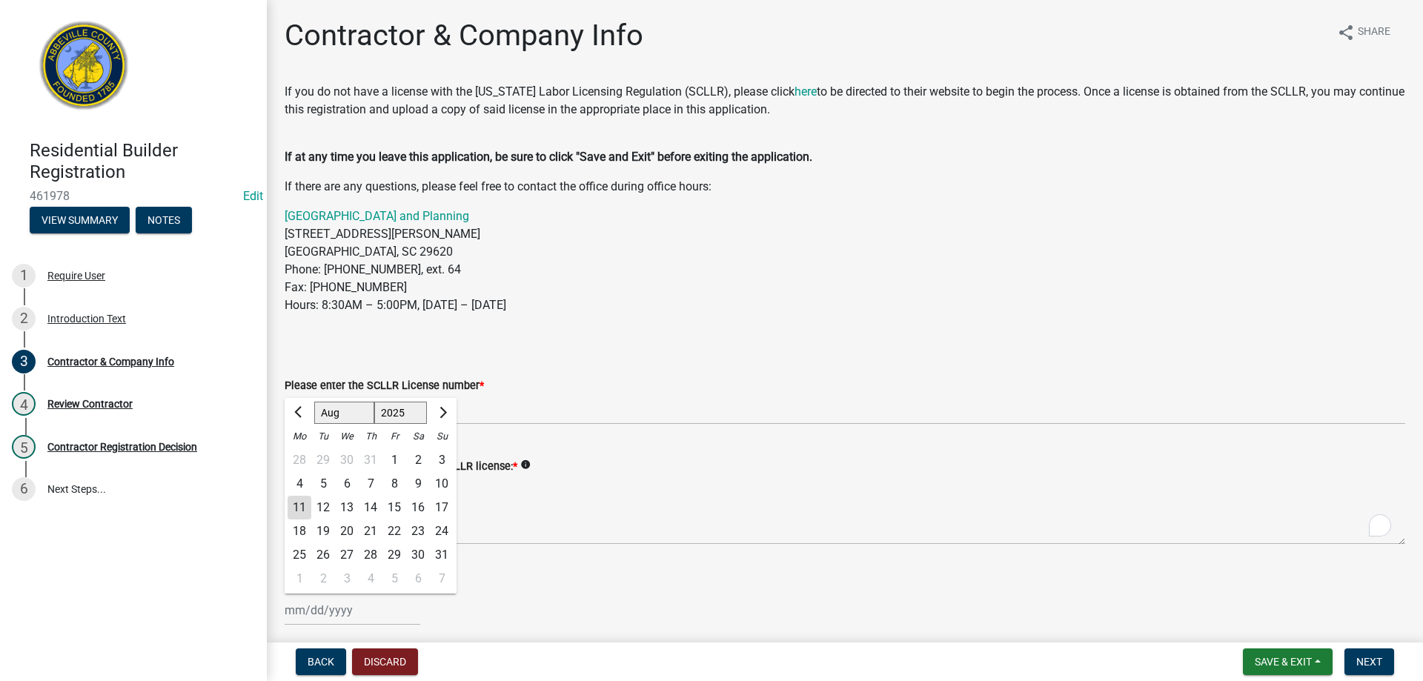
click at [408, 414] on select "1525 1526 1527 1528 1529 1530 1531 1532 1533 1534 1535 1536 1537 1538 1539 1540…" at bounding box center [400, 413] width 53 height 22
select select "2026"
click at [374, 402] on select "1525 1526 1527 1528 1529 1530 1531 1532 1533 1534 1535 1536 1537 1538 1539 1540…" at bounding box center [400, 413] width 53 height 22
click at [348, 414] on select "Jan Feb Mar Apr May Jun Jul Aug Sep Oct Nov Dec" at bounding box center [344, 413] width 60 height 22
select select "6"
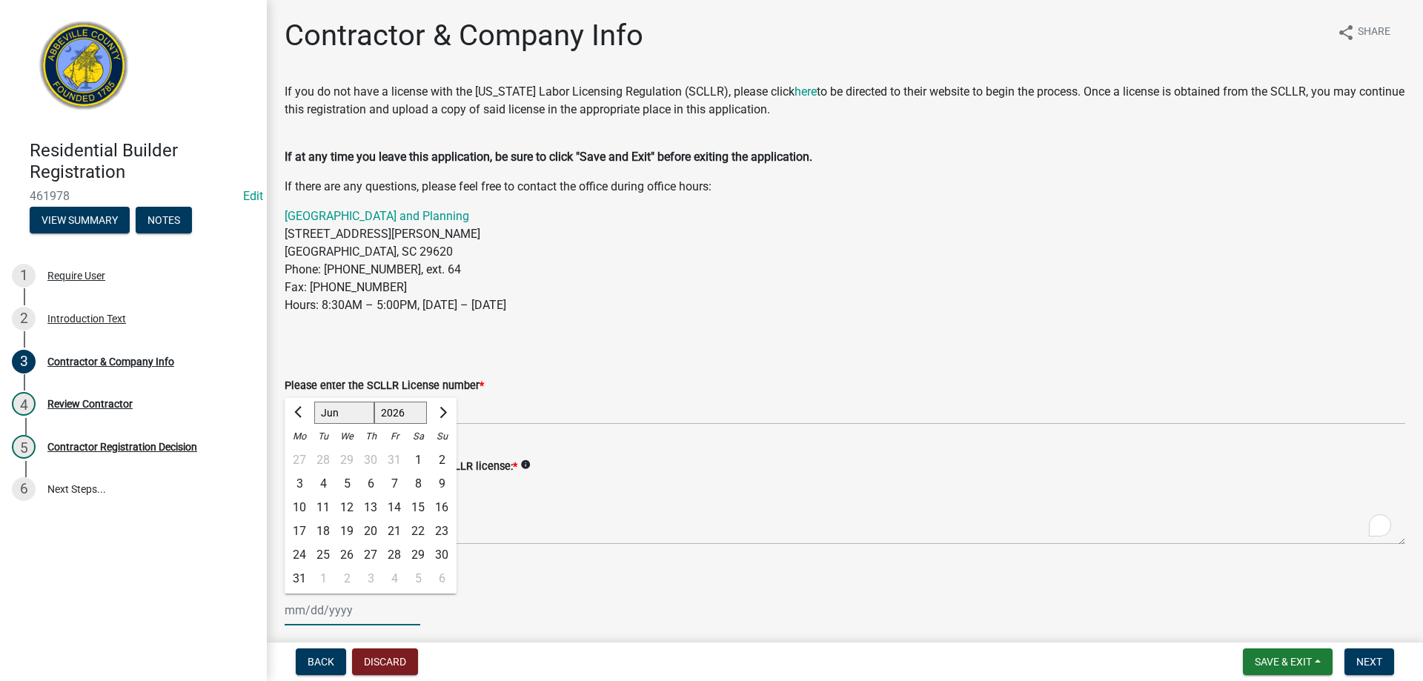
click at [314, 402] on select "Jan Feb Mar Apr May Jun Jul Aug Sep Oct Nov Dec" at bounding box center [344, 413] width 60 height 22
click at [320, 548] on div "30" at bounding box center [323, 555] width 24 height 24
type input "06/30/2026"
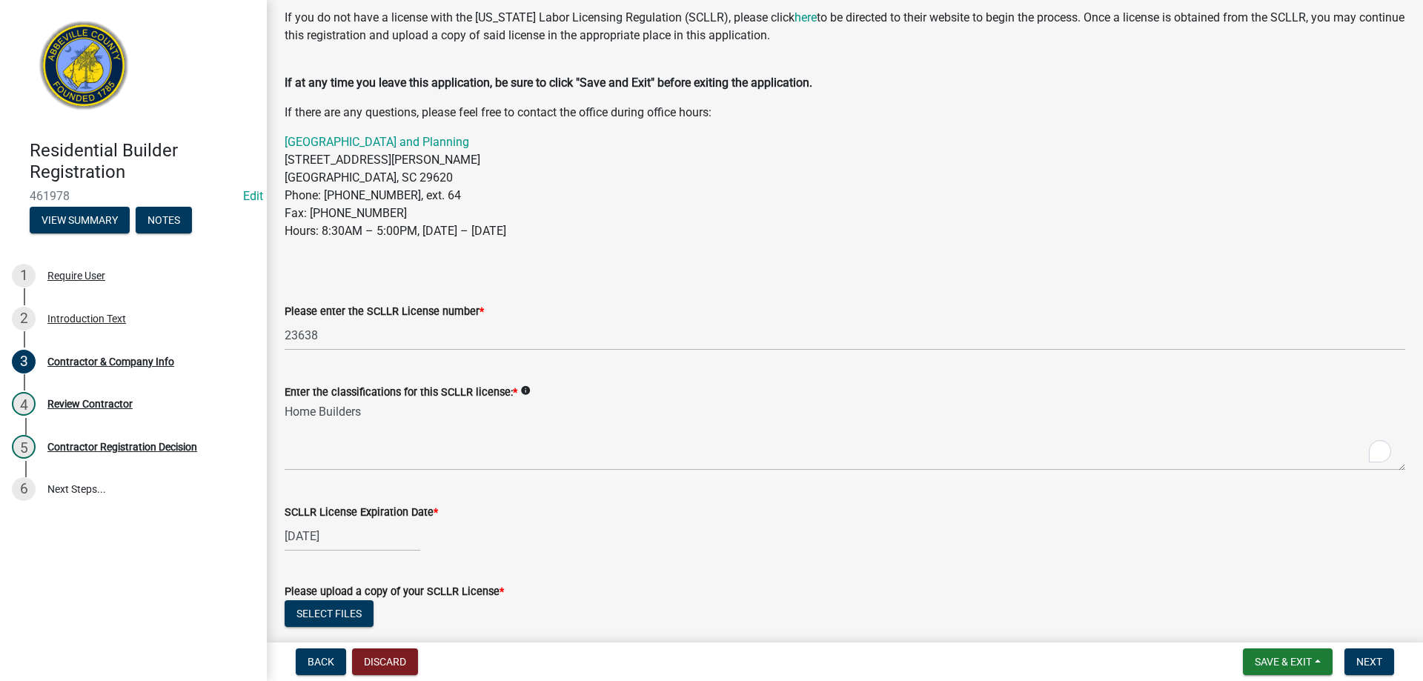
scroll to position [148, 0]
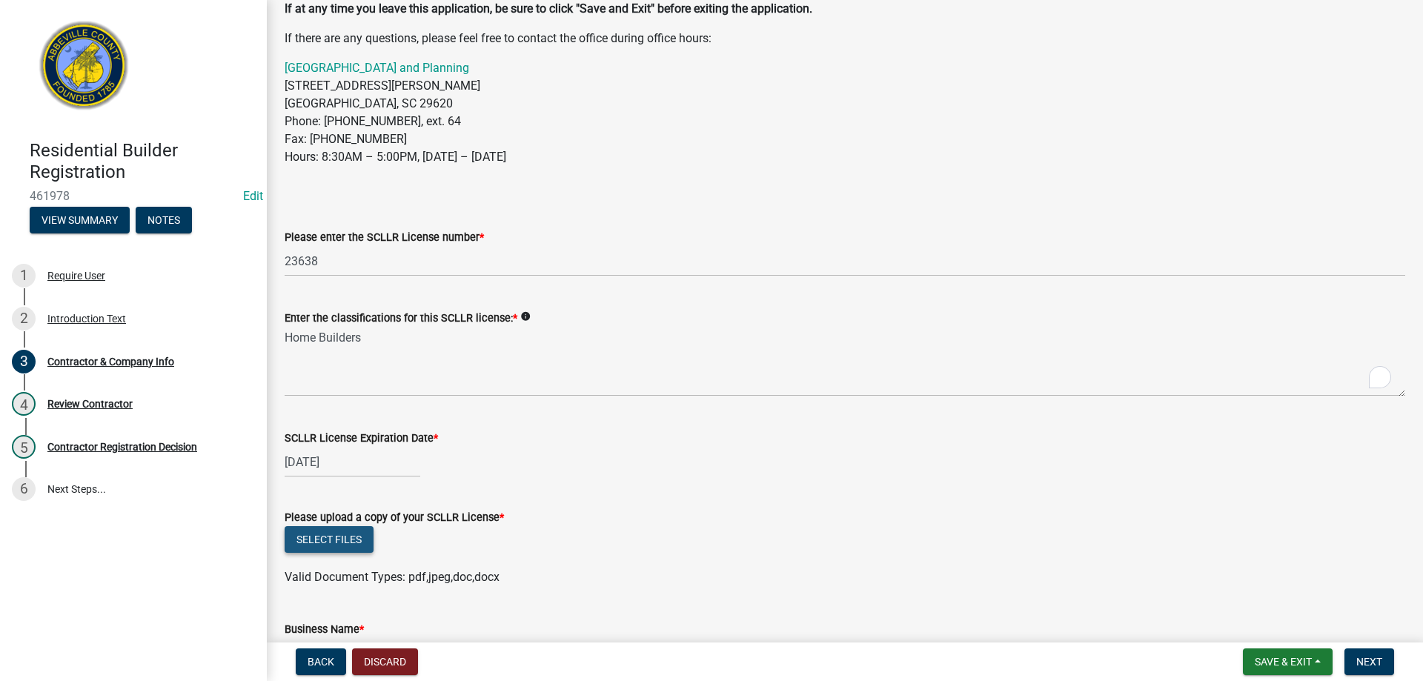
click at [344, 545] on button "Select files" at bounding box center [329, 539] width 89 height 27
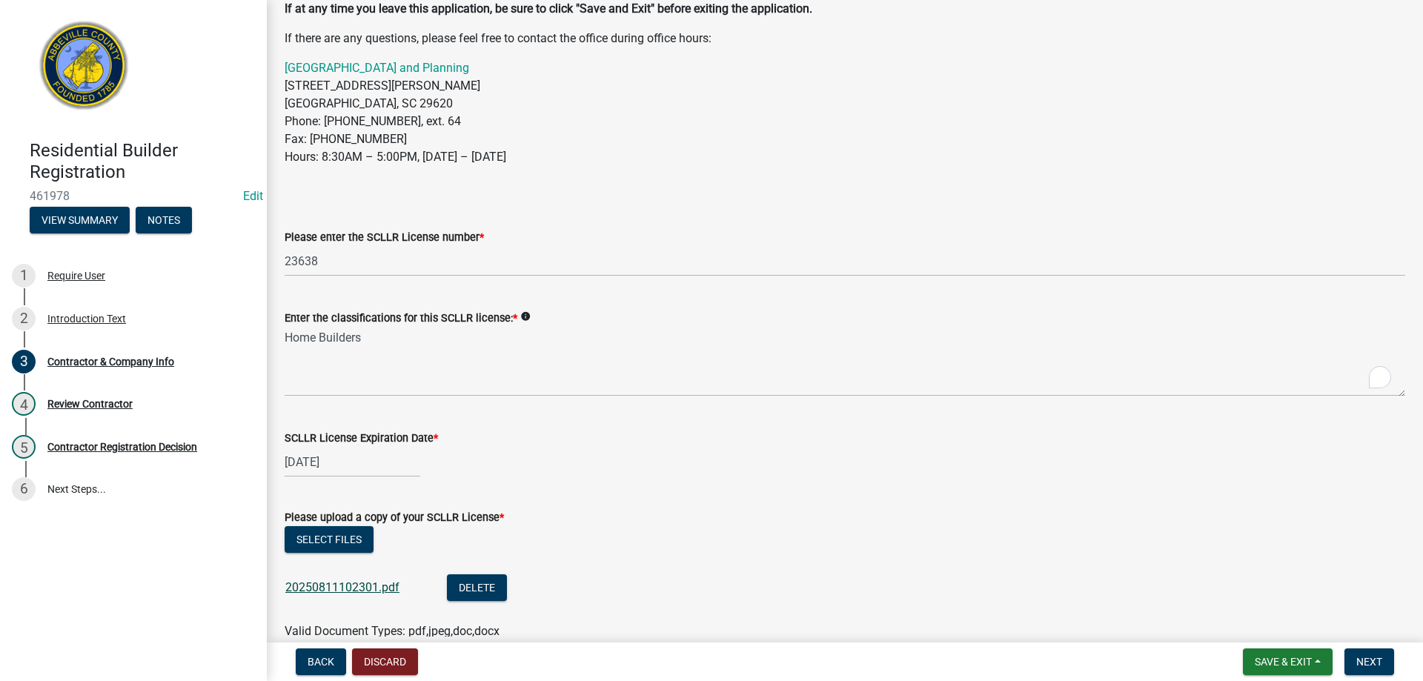
click at [345, 583] on link "20250811102301.pdf" at bounding box center [342, 587] width 114 height 14
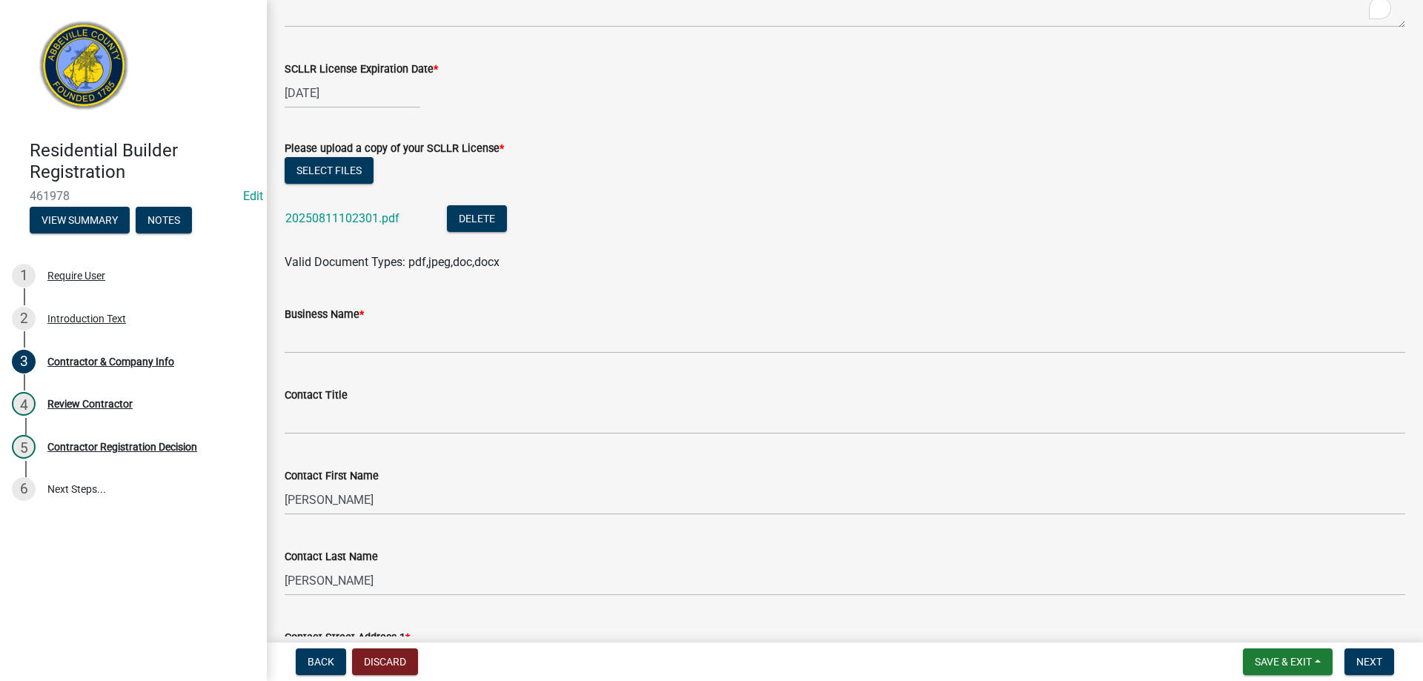
scroll to position [519, 0]
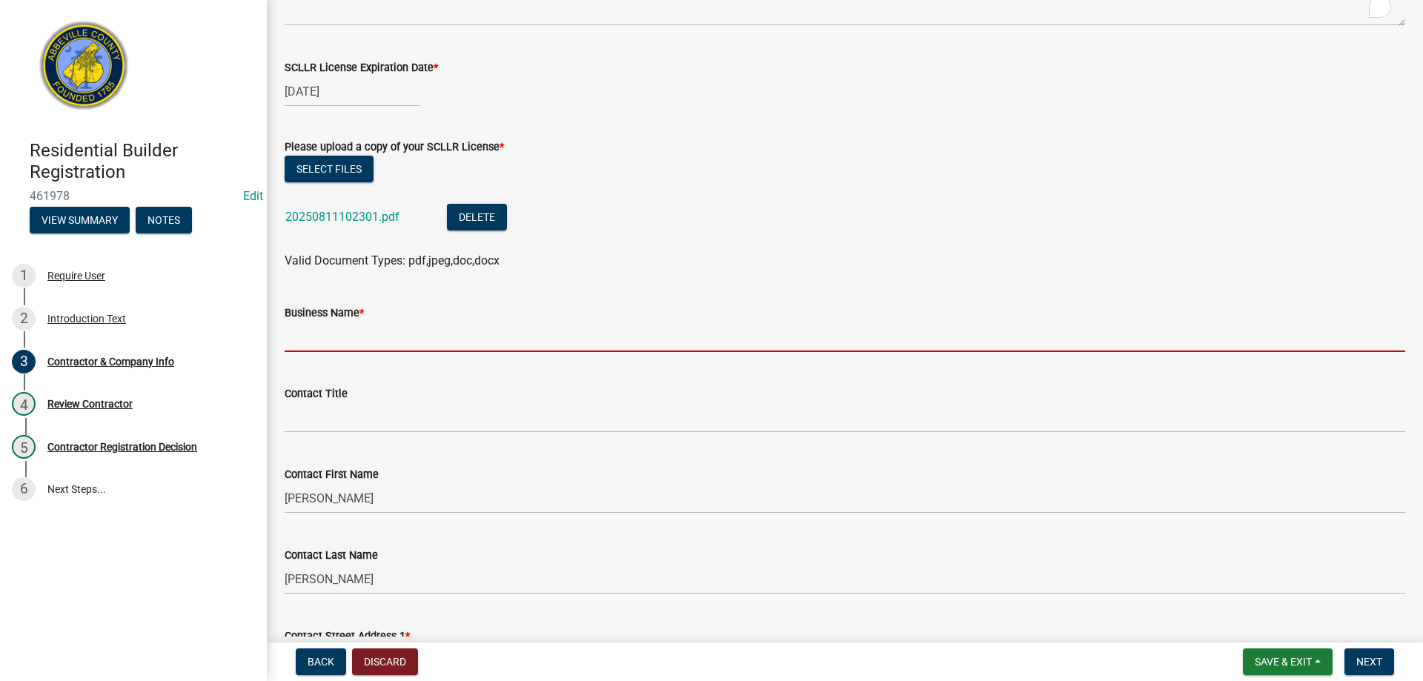
click at [347, 325] on input "Business Name *" at bounding box center [845, 337] width 1121 height 30
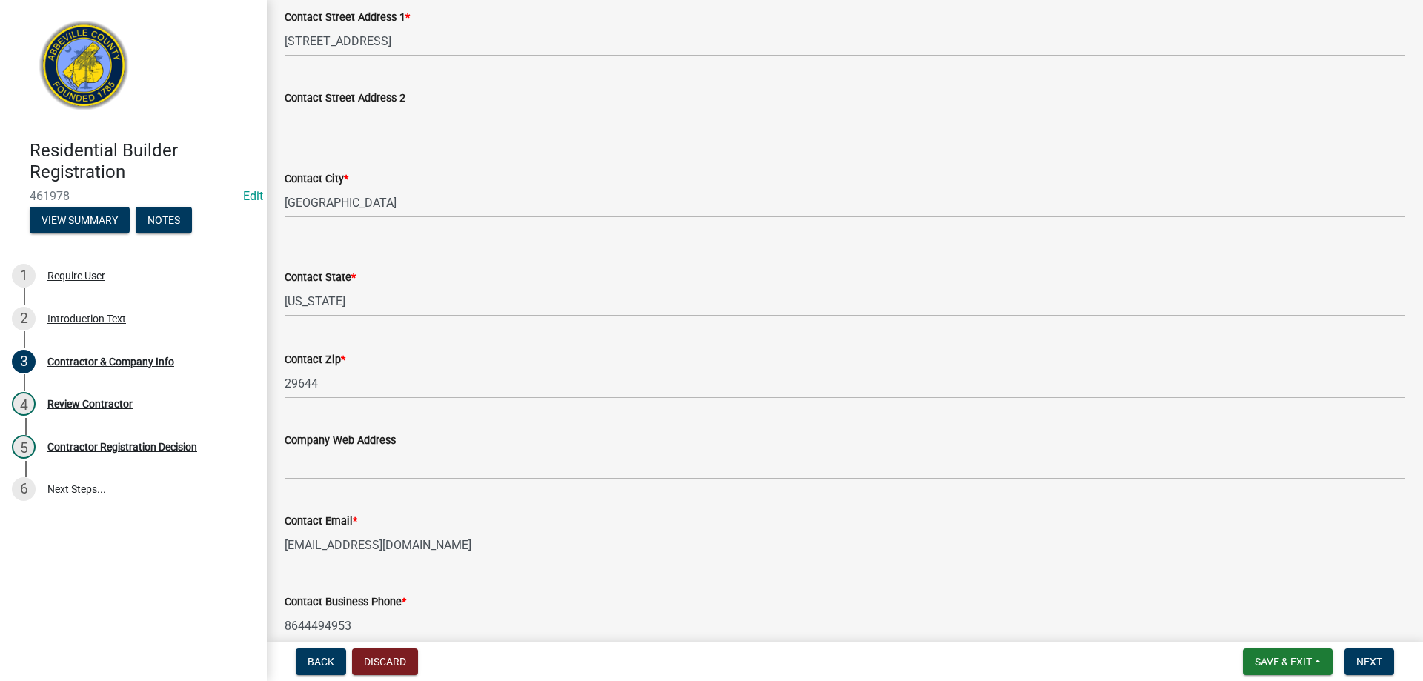
scroll to position [1326, 0]
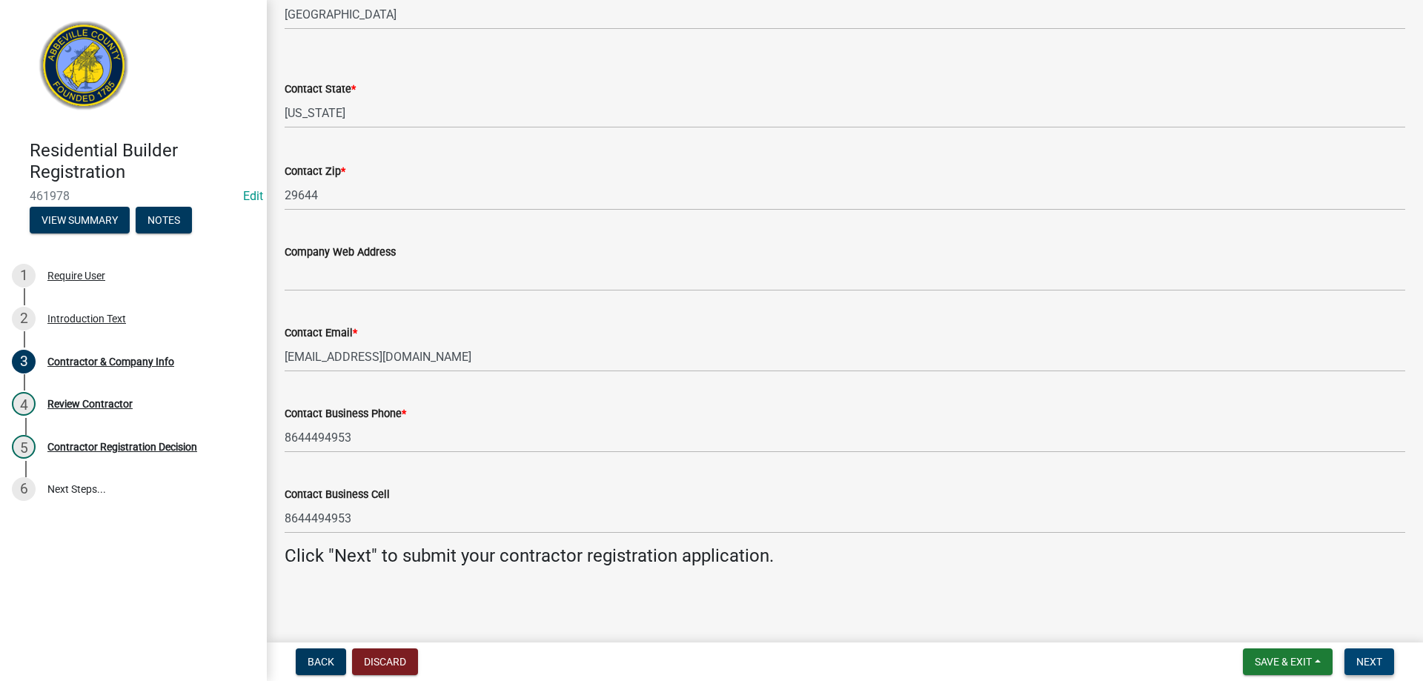
type input "[PERSON_NAME]"
click at [1360, 660] on span "Next" at bounding box center [1370, 662] width 26 height 12
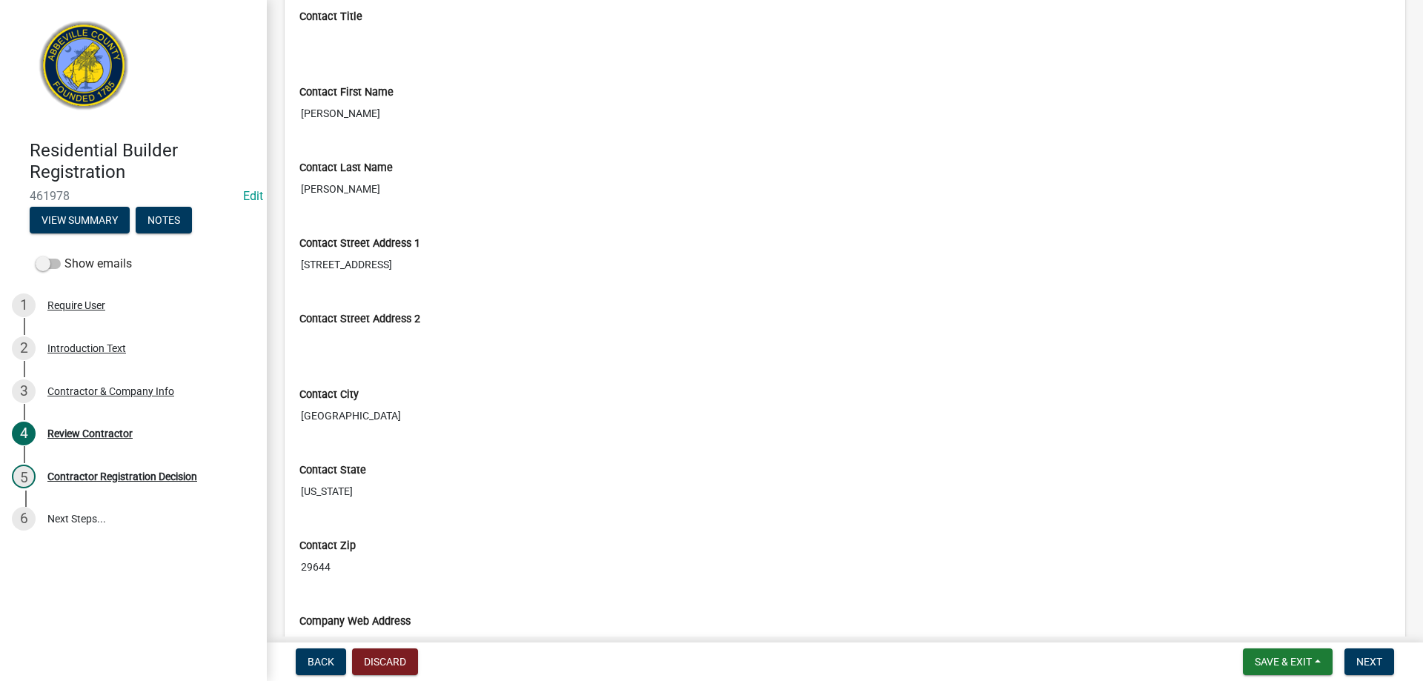
scroll to position [1260, 0]
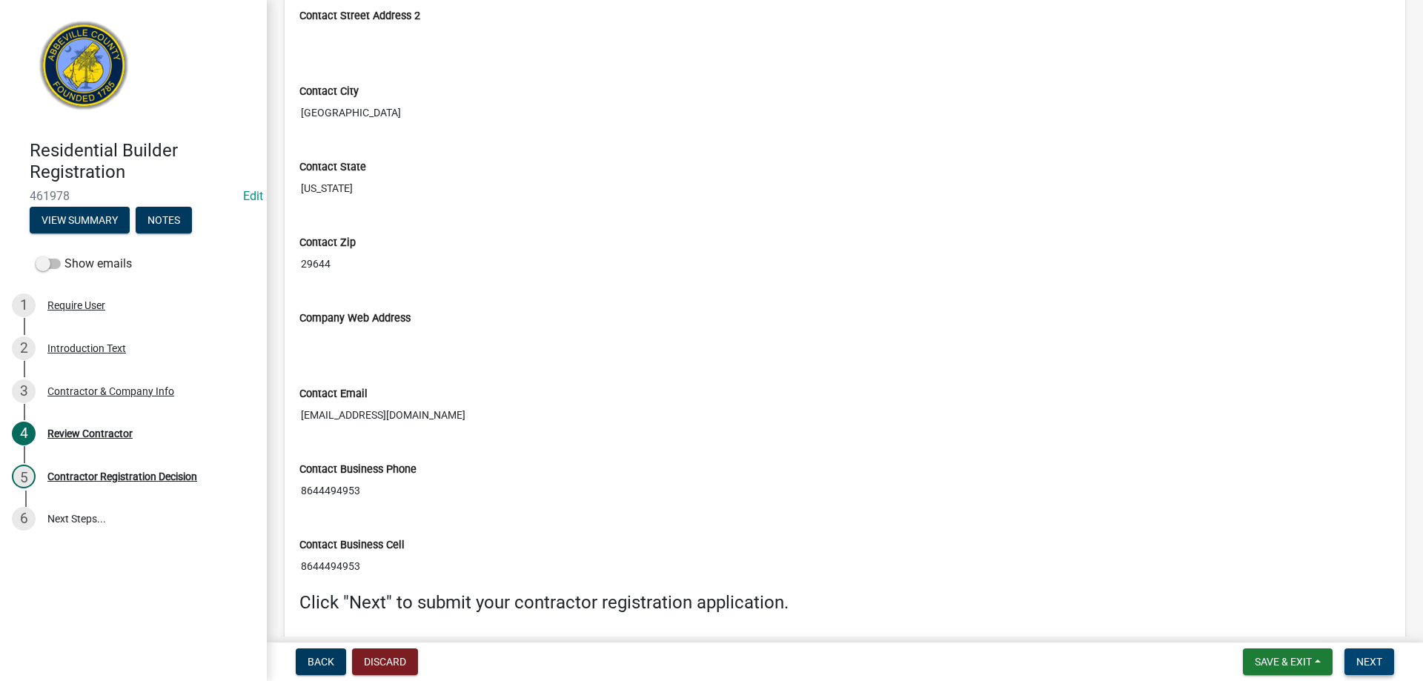
click at [1363, 656] on span "Next" at bounding box center [1370, 662] width 26 height 12
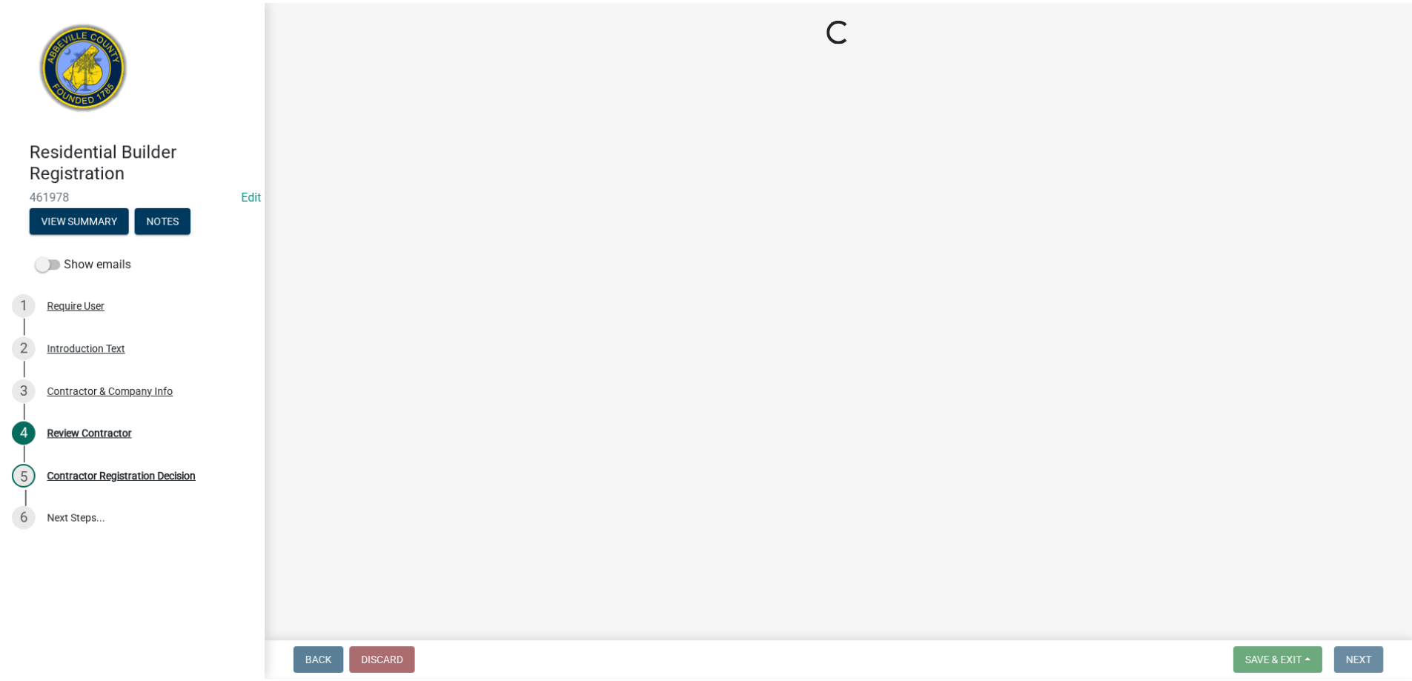
scroll to position [0, 0]
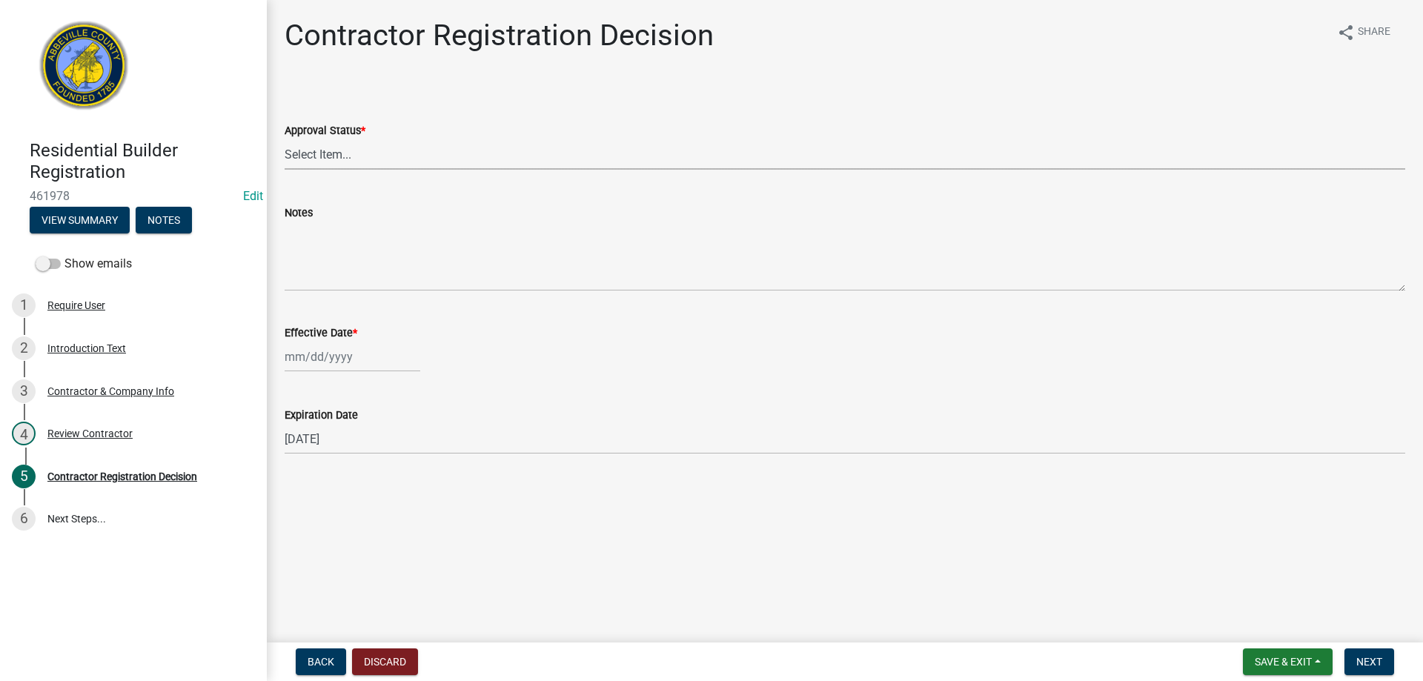
click at [437, 153] on select "Select Item... Approved Denied" at bounding box center [845, 154] width 1121 height 30
click at [285, 139] on select "Select Item... Approved Denied" at bounding box center [845, 154] width 1121 height 30
select select "4b86b809-39dd-4c68-9f3d-fdb3e7050482"
click at [323, 357] on div at bounding box center [353, 357] width 136 height 30
select select "8"
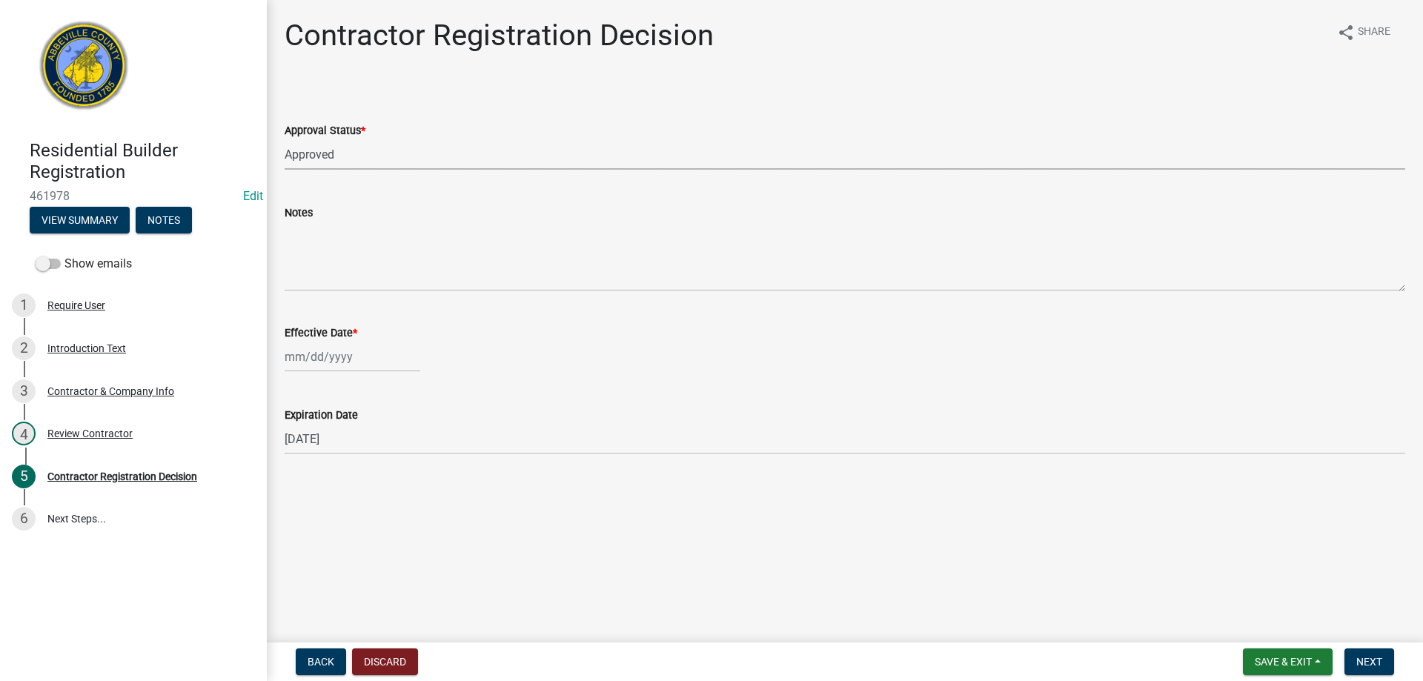
select select "2025"
click at [291, 483] on div "11" at bounding box center [300, 483] width 24 height 24
type input "[DATE]"
click at [1355, 662] on button "Next" at bounding box center [1370, 662] width 50 height 27
